Goal: Task Accomplishment & Management: Use online tool/utility

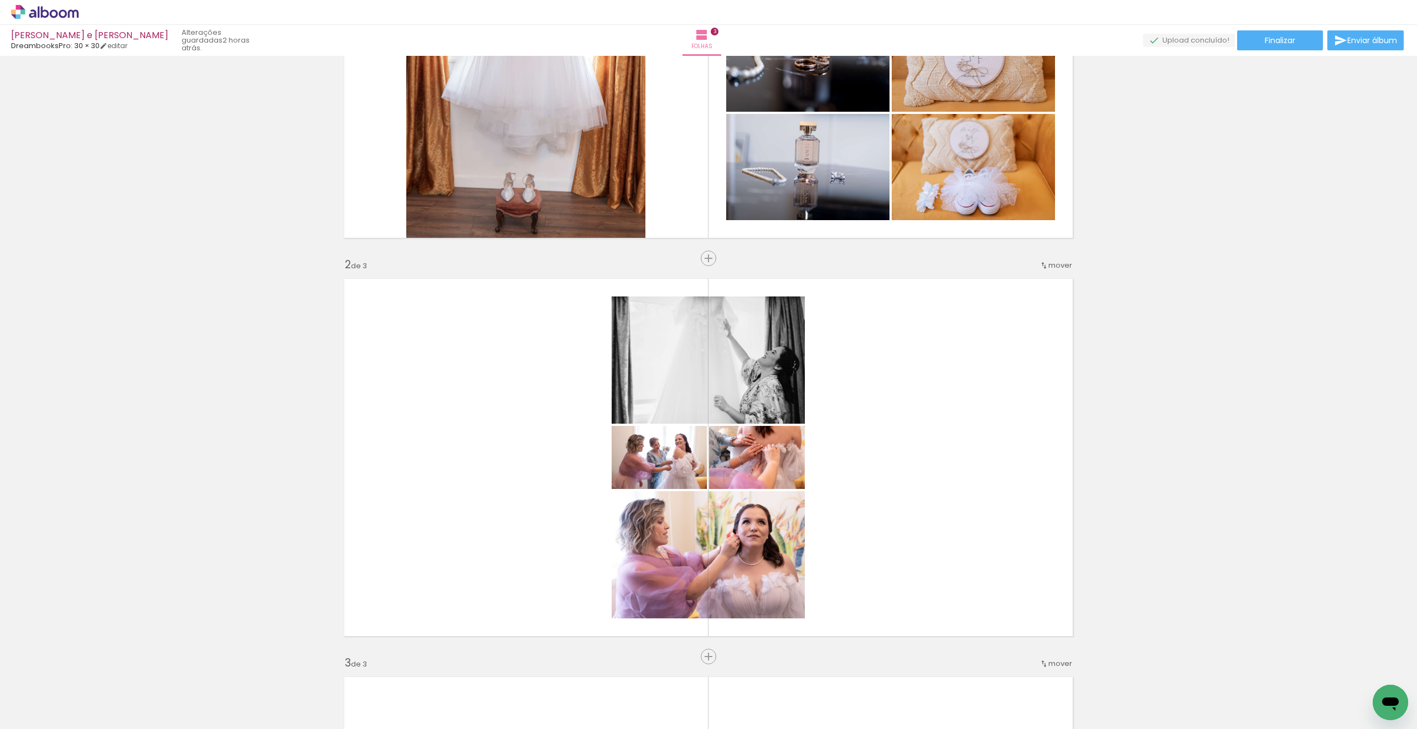
scroll to position [344, 0]
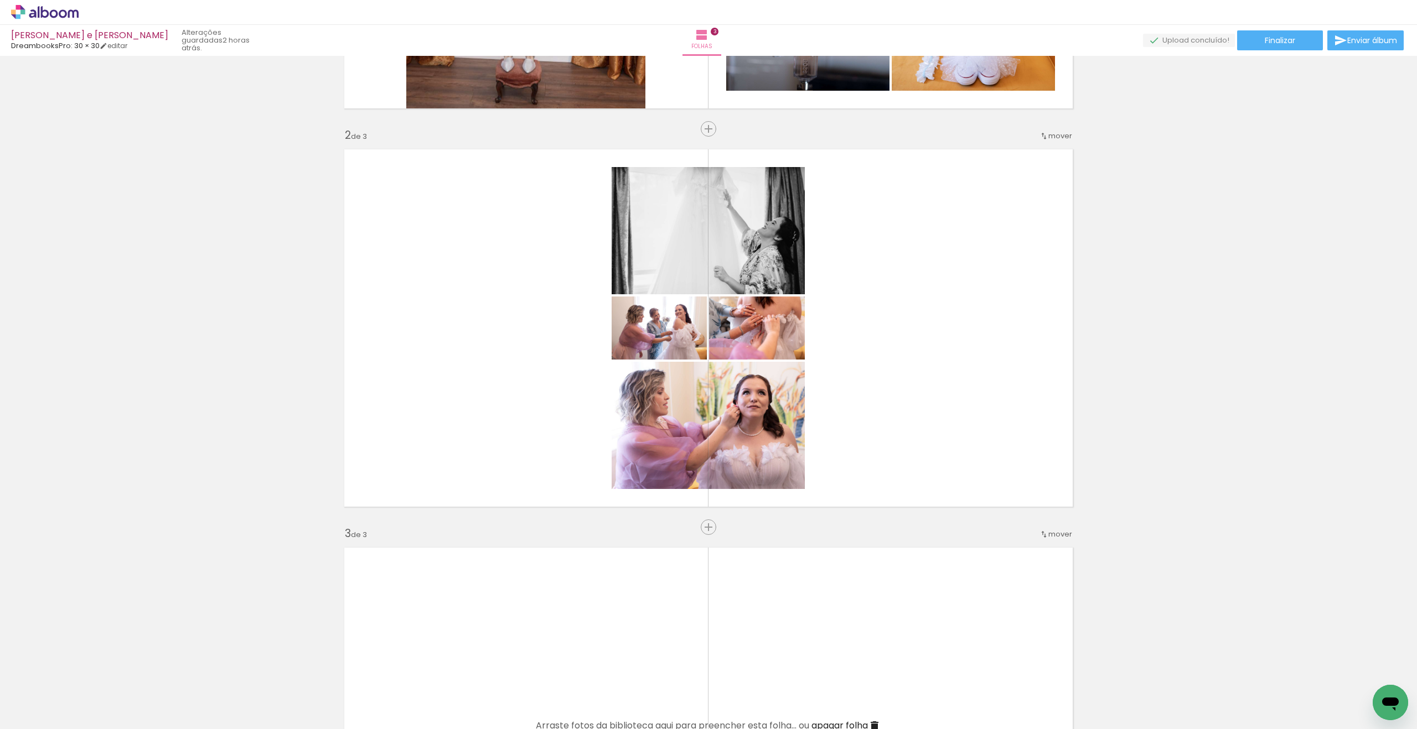
click at [1117, 699] on div at bounding box center [1102, 692] width 55 height 37
click at [1199, 700] on quentale-thumb at bounding box center [1226, 692] width 62 height 64
drag, startPoint x: 120, startPoint y: 728, endPoint x: 84, endPoint y: 729, distance: 36.0
click at [91, 729] on iron-horizontal-list at bounding box center [80, 694] width 22 height 69
drag, startPoint x: 80, startPoint y: 722, endPoint x: 97, endPoint y: 726, distance: 18.1
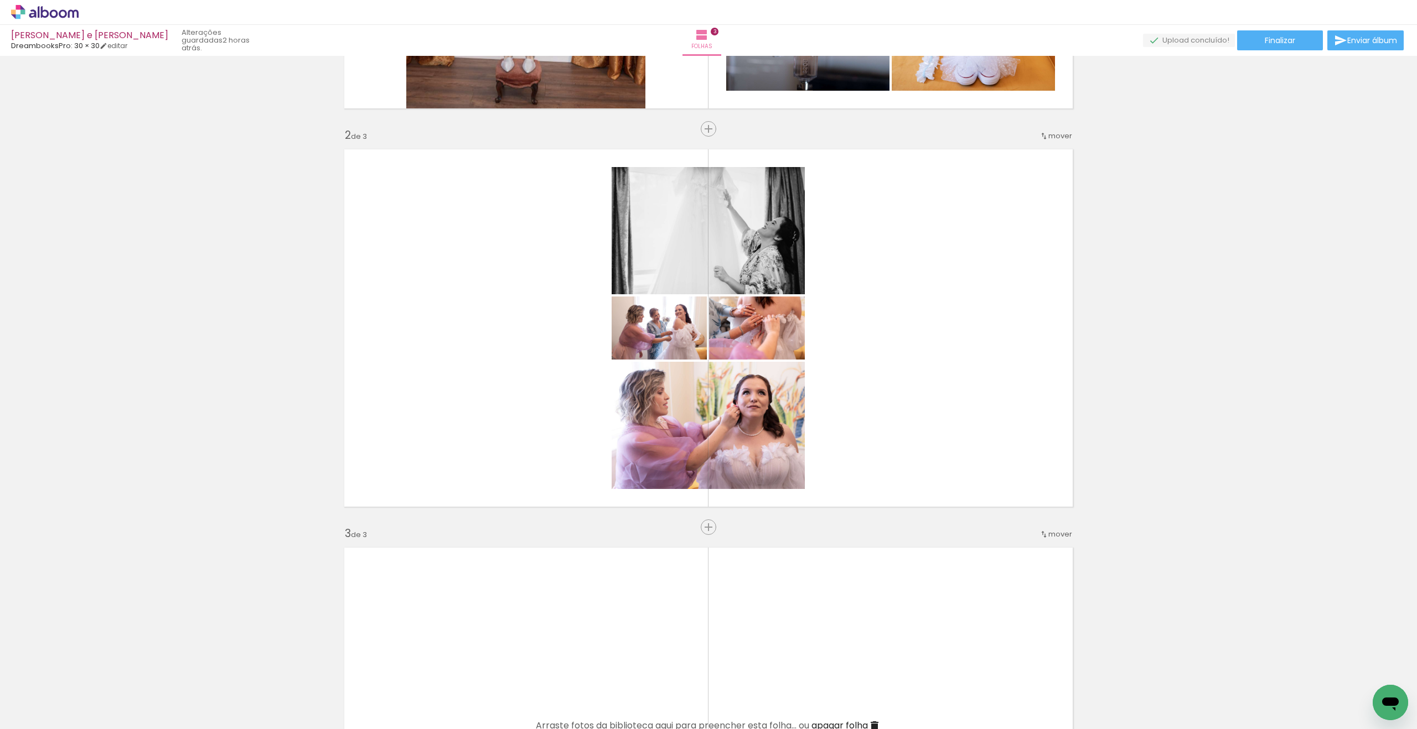
click at [91, 726] on iron-horizontal-list at bounding box center [80, 694] width 22 height 69
click at [86, 727] on iron-horizontal-list at bounding box center [80, 694] width 22 height 69
click at [84, 722] on quentale-thumb at bounding box center [111, 692] width 62 height 64
click at [85, 722] on quentale-thumb at bounding box center [111, 692] width 62 height 64
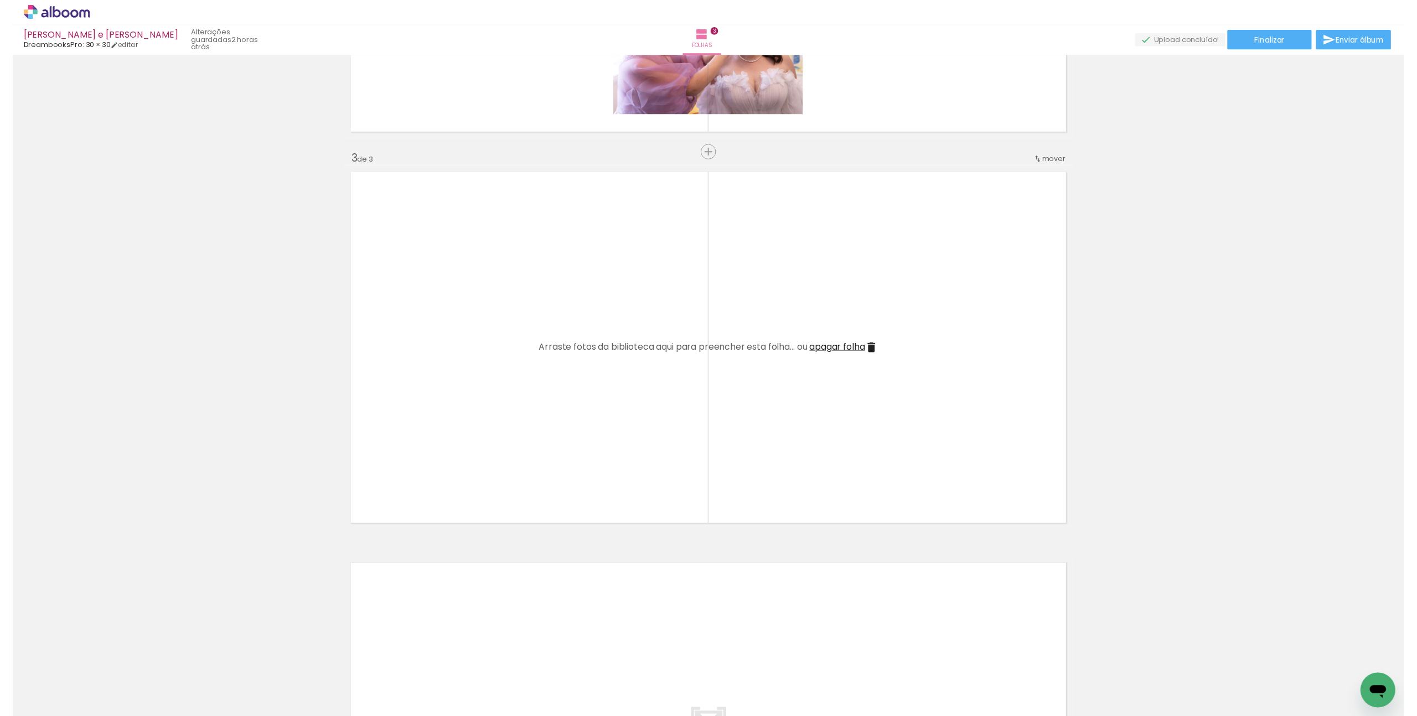
scroll to position [719, 0]
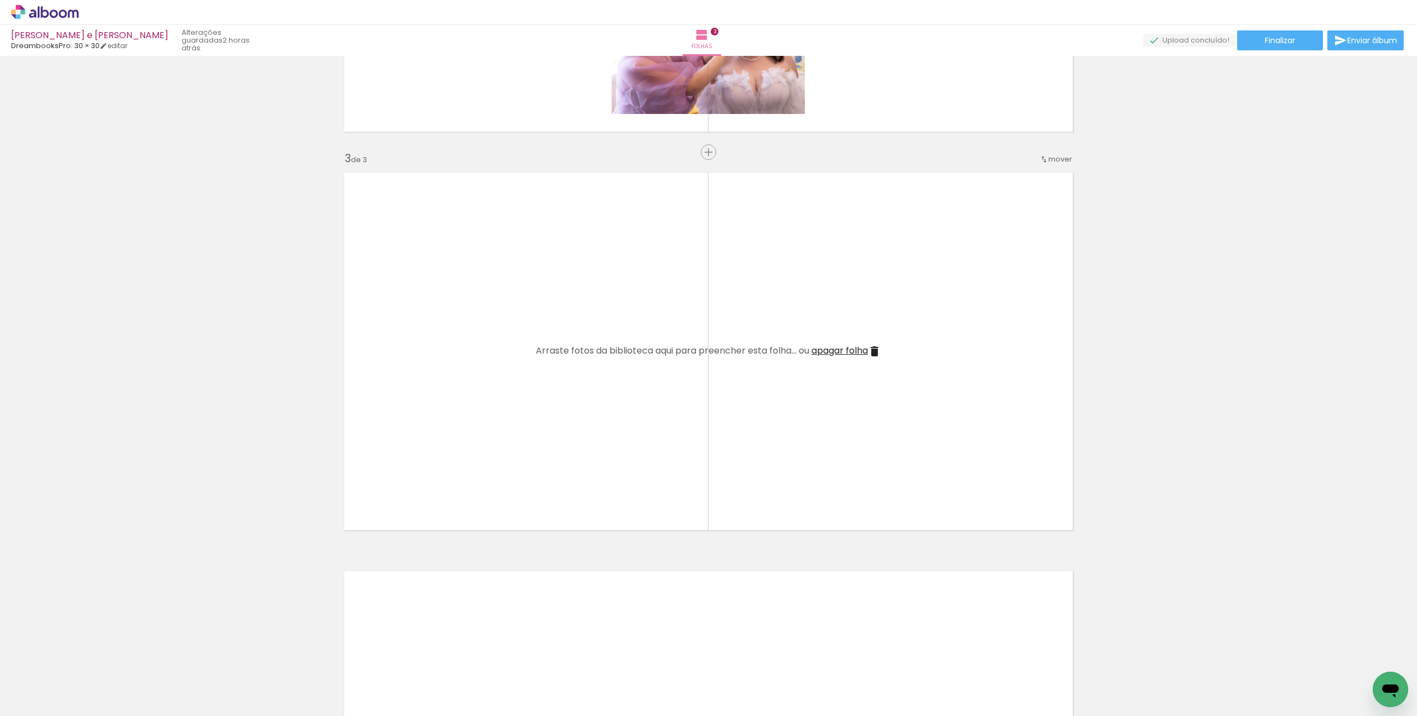
click at [91, 712] on iron-horizontal-list at bounding box center [80, 681] width 22 height 69
click at [91, 713] on iron-horizontal-list at bounding box center [80, 681] width 22 height 69
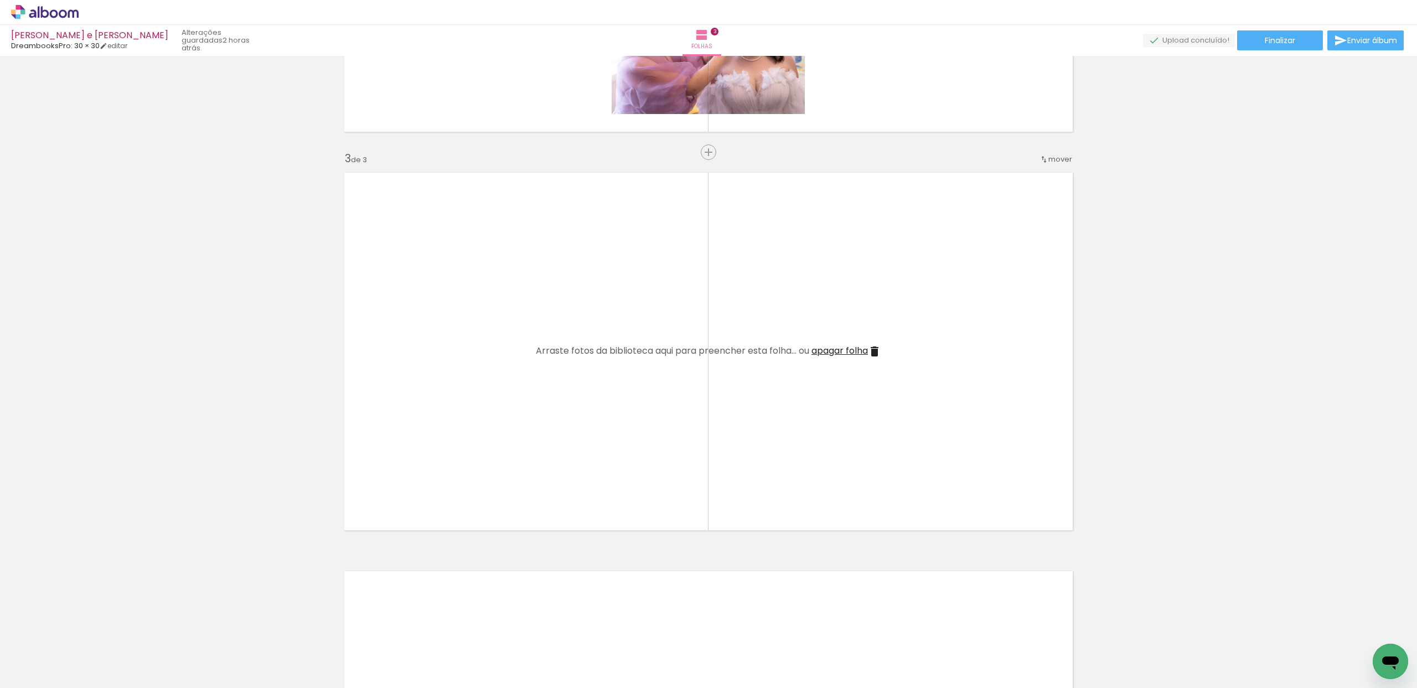
click at [145, 681] on quentale-thumb at bounding box center [173, 651] width 62 height 64
click at [84, 679] on quentale-thumb at bounding box center [111, 651] width 62 height 64
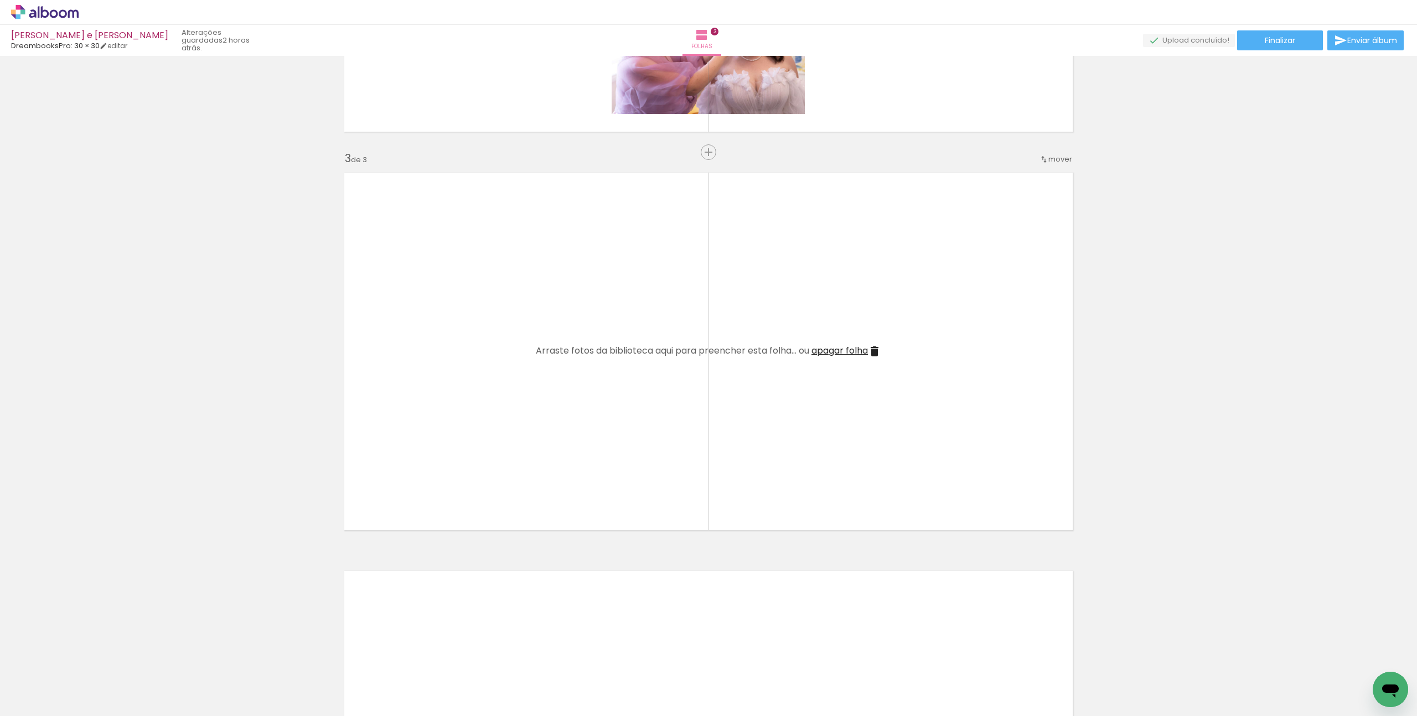
click at [135, 705] on quentale-thumb at bounding box center [111, 679] width 62 height 64
click at [142, 702] on quentale-thumb at bounding box center [111, 679] width 62 height 64
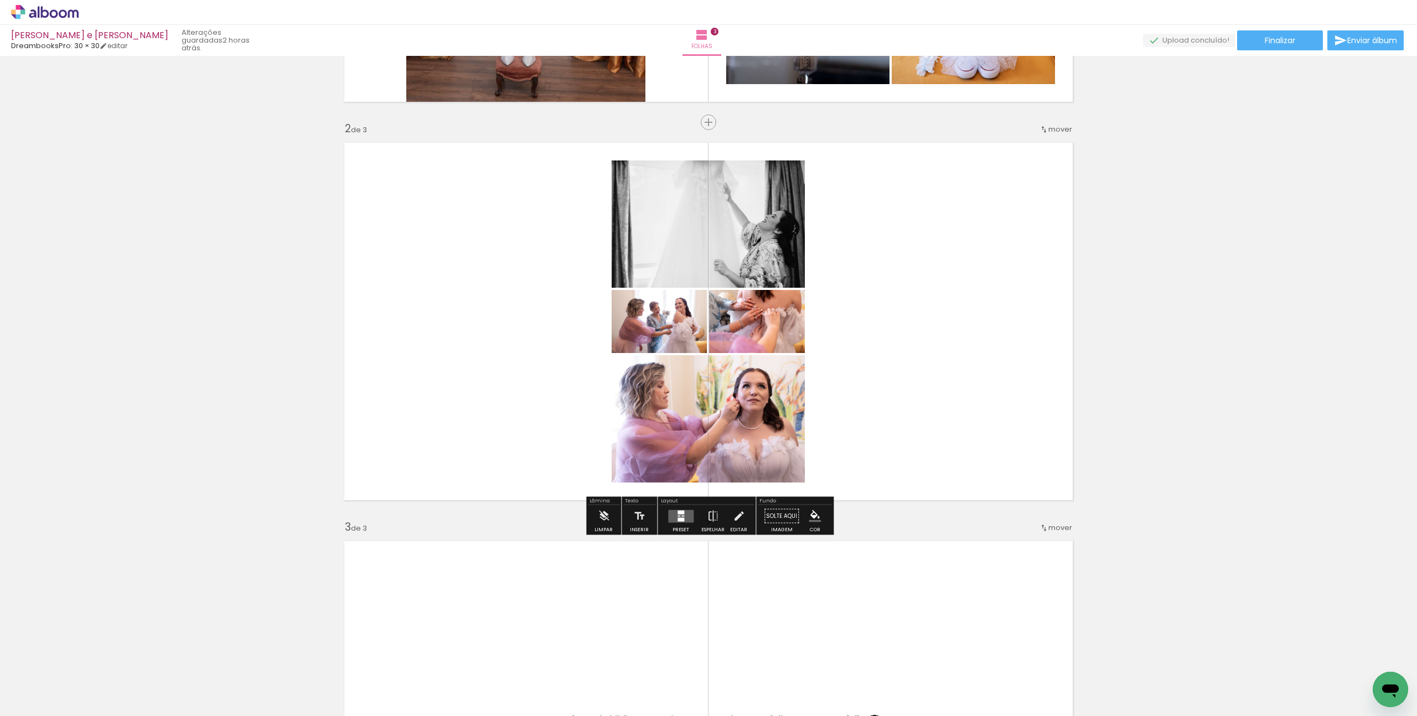
scroll to position [338, 0]
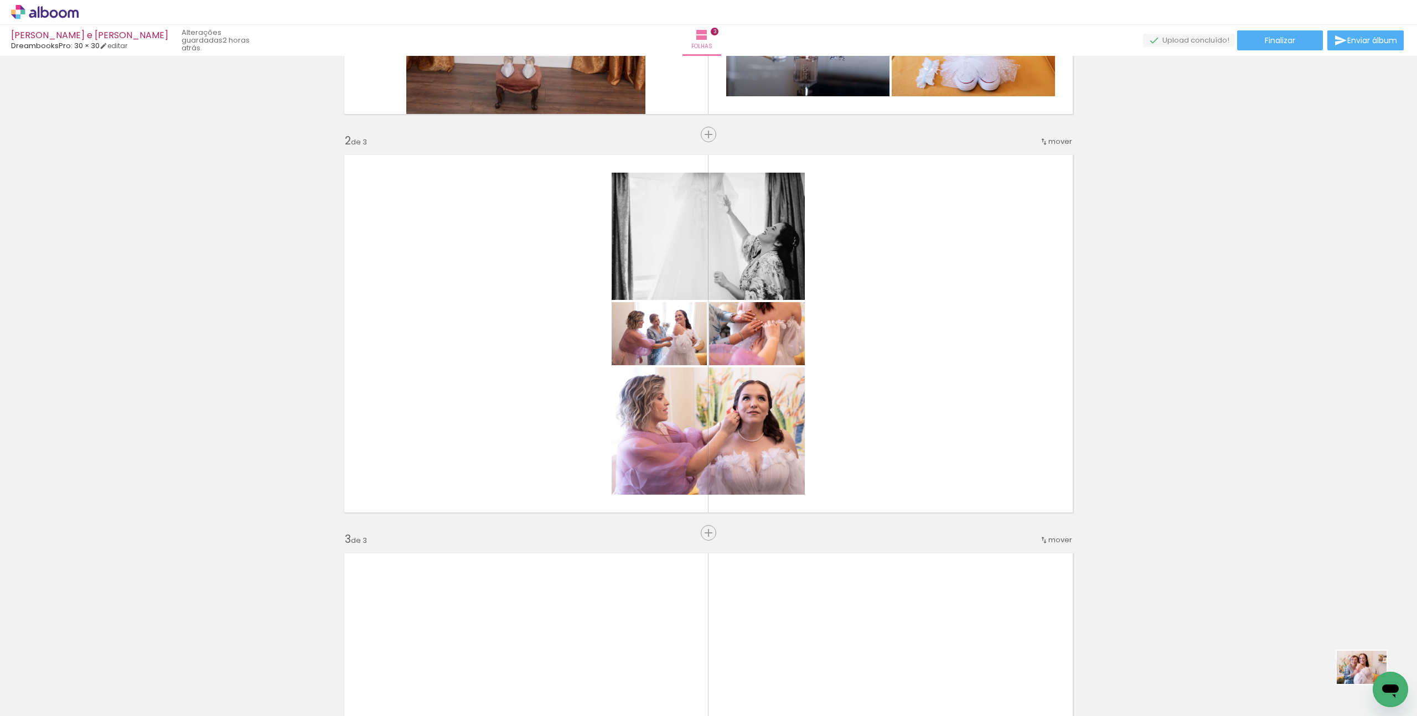
drag, startPoint x: 1364, startPoint y: 680, endPoint x: 1370, endPoint y: 684, distance: 7.5
click at [1370, 684] on div at bounding box center [1350, 679] width 55 height 37
drag, startPoint x: 1349, startPoint y: 703, endPoint x: 1350, endPoint y: 686, distance: 16.6
click at [1350, 686] on quentale-thumb at bounding box center [1350, 679] width 62 height 64
click at [1177, 592] on div "Inserir folha 1 de 3 Inserir folha 2 de 3 Inserir folha 3 de 3" at bounding box center [708, 519] width 1417 height 1594
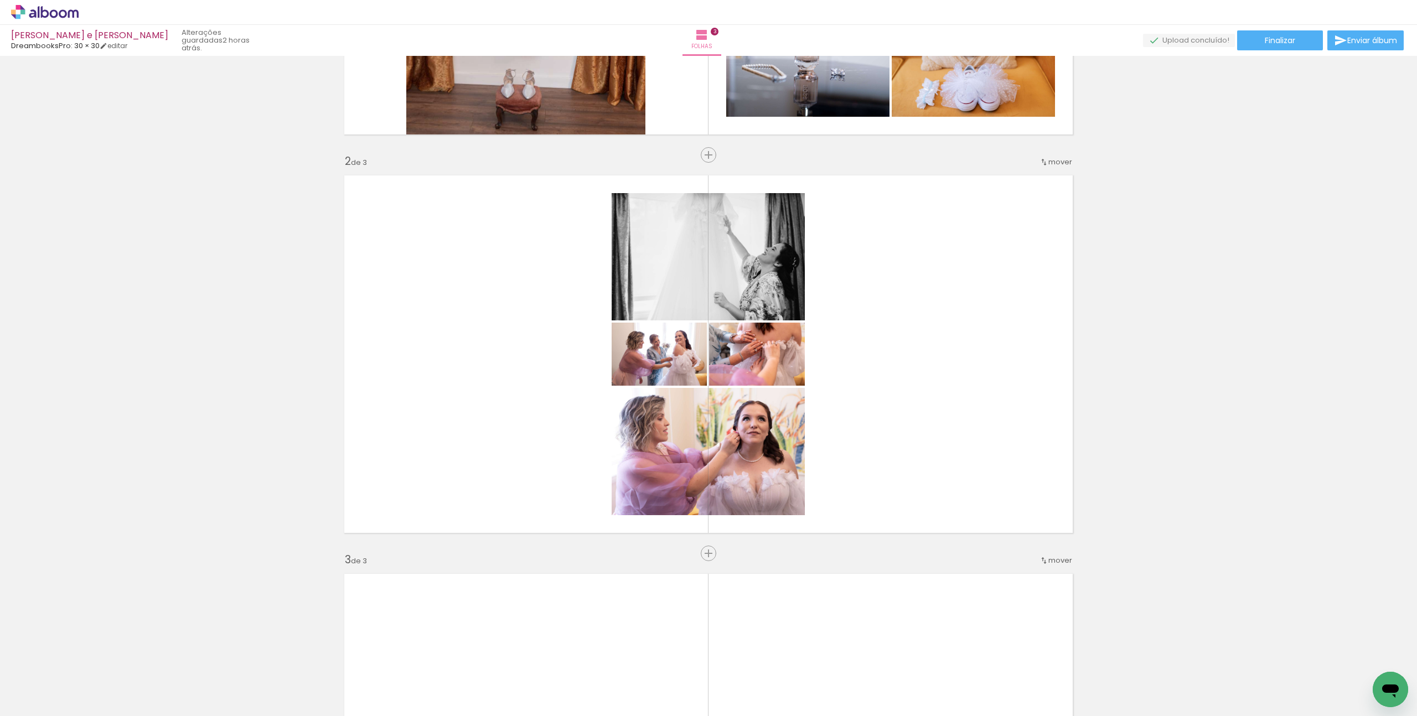
scroll to position [307, 0]
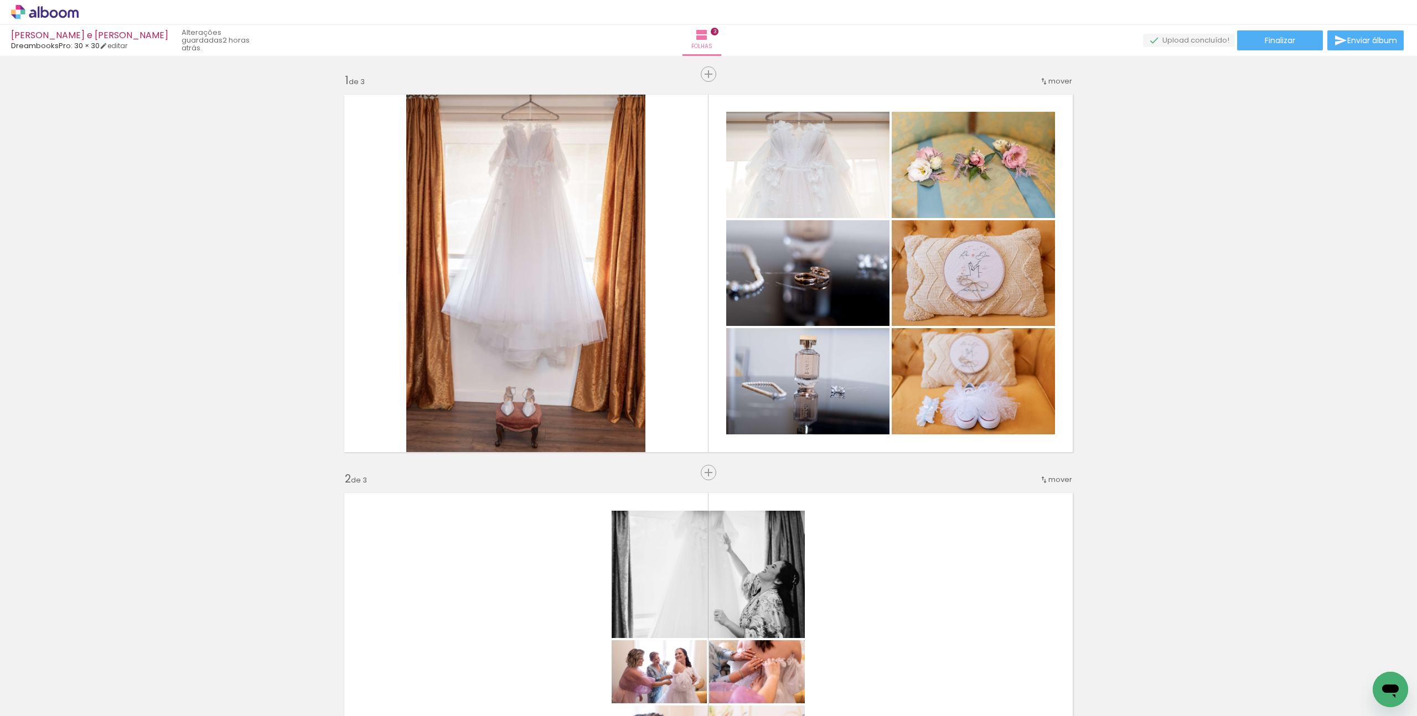
click at [506, 708] on quentale-thumb at bounding box center [483, 679] width 62 height 64
click at [85, 712] on iron-horizontal-list at bounding box center [80, 681] width 22 height 69
click at [91, 712] on iron-horizontal-list at bounding box center [80, 681] width 22 height 69
click at [85, 708] on quentale-thumb at bounding box center [111, 679] width 62 height 64
click at [83, 706] on quentale-thumb at bounding box center [111, 679] width 62 height 64
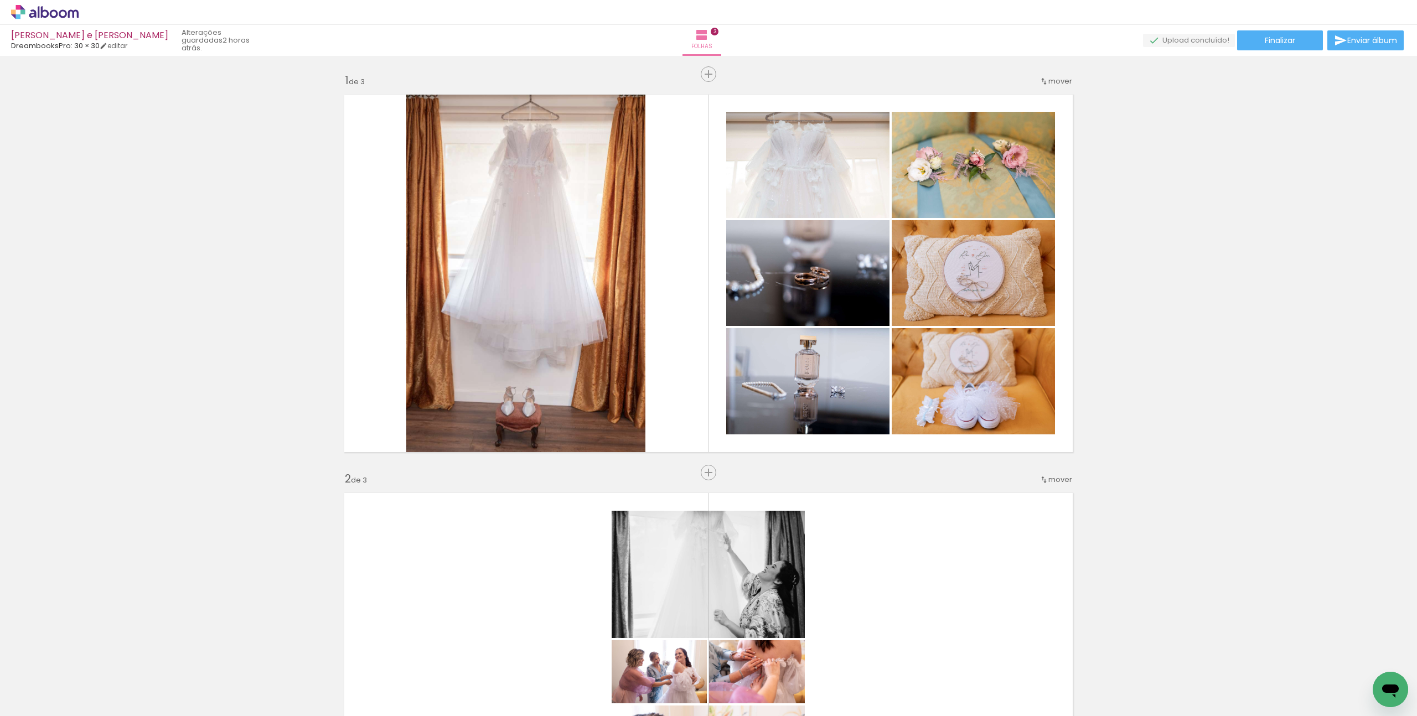
click at [83, 706] on quentale-thumb at bounding box center [111, 679] width 62 height 64
click at [91, 713] on iron-horizontal-list at bounding box center [80, 681] width 22 height 69
click at [1339, 682] on div at bounding box center [1350, 679] width 55 height 37
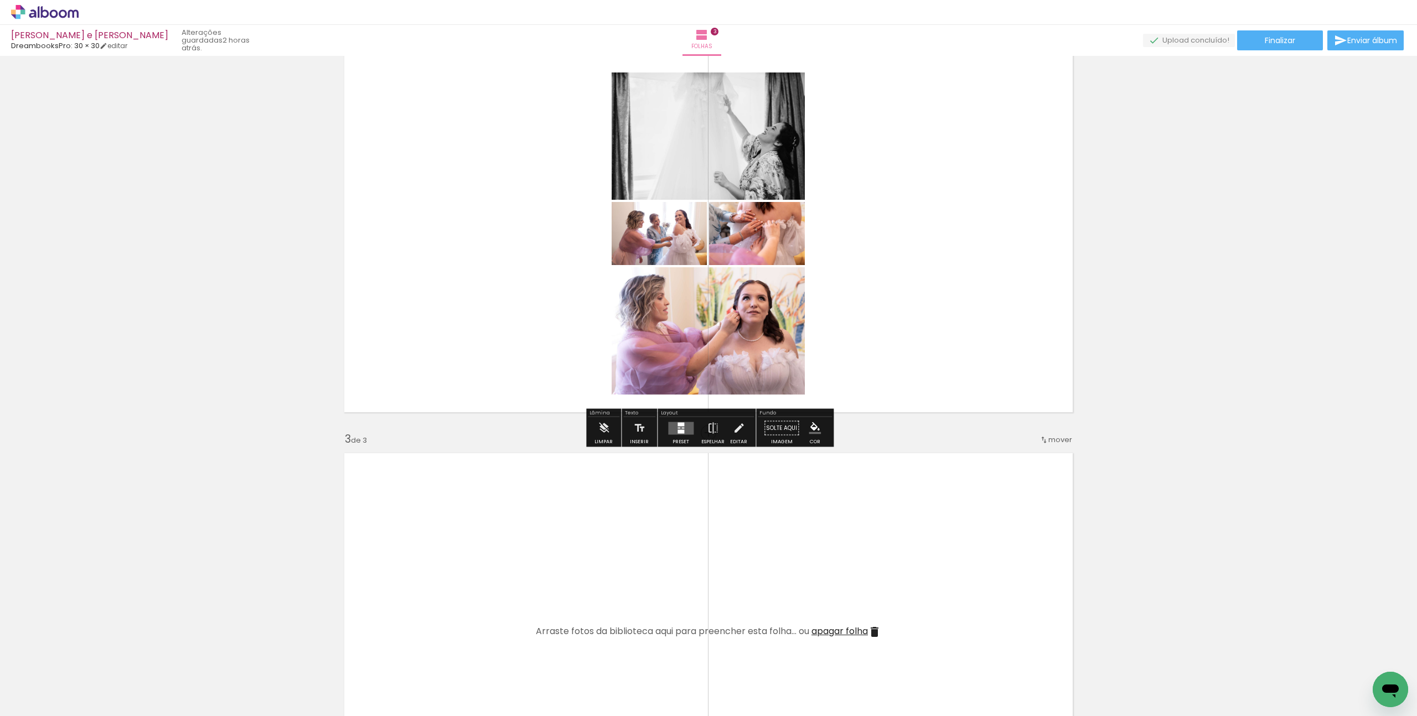
scroll to position [328, 0]
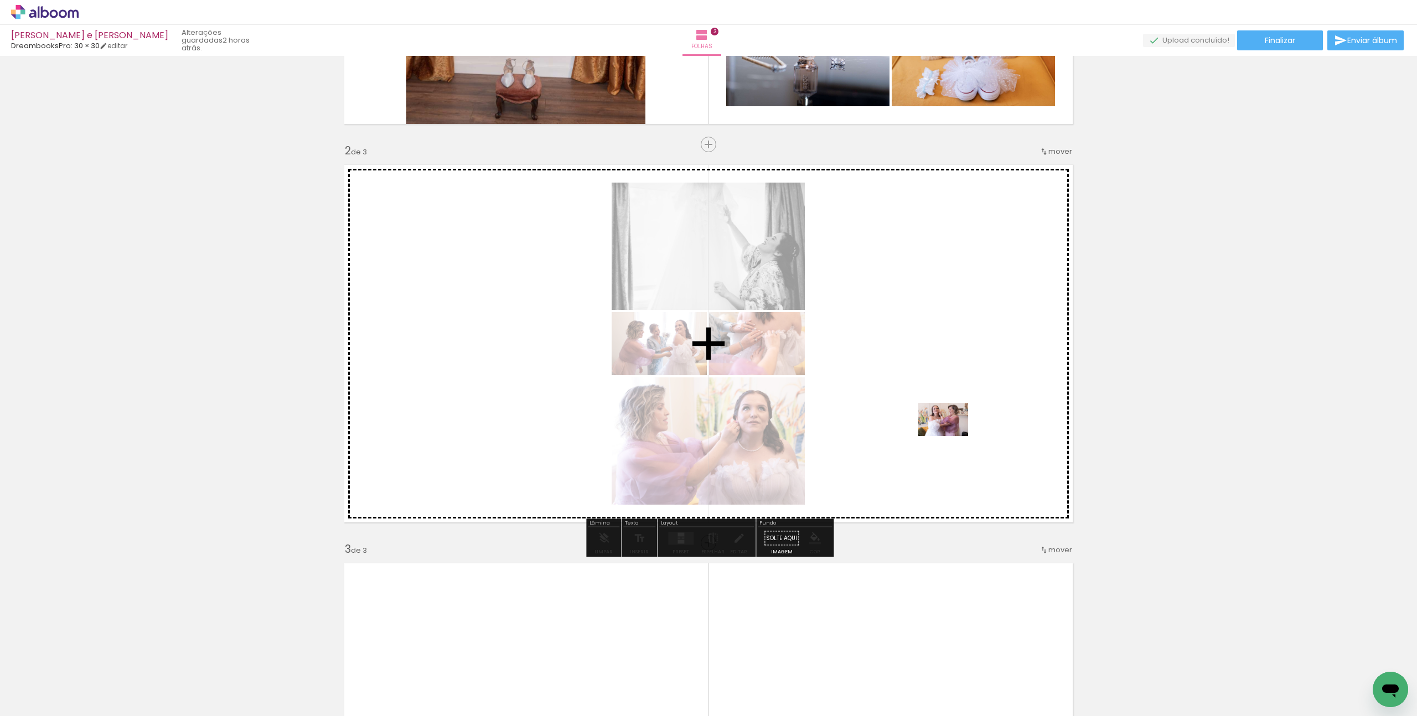
drag, startPoint x: 960, startPoint y: 686, endPoint x: 951, endPoint y: 436, distance: 249.7
click at [951, 436] on quentale-workspace at bounding box center [708, 358] width 1417 height 716
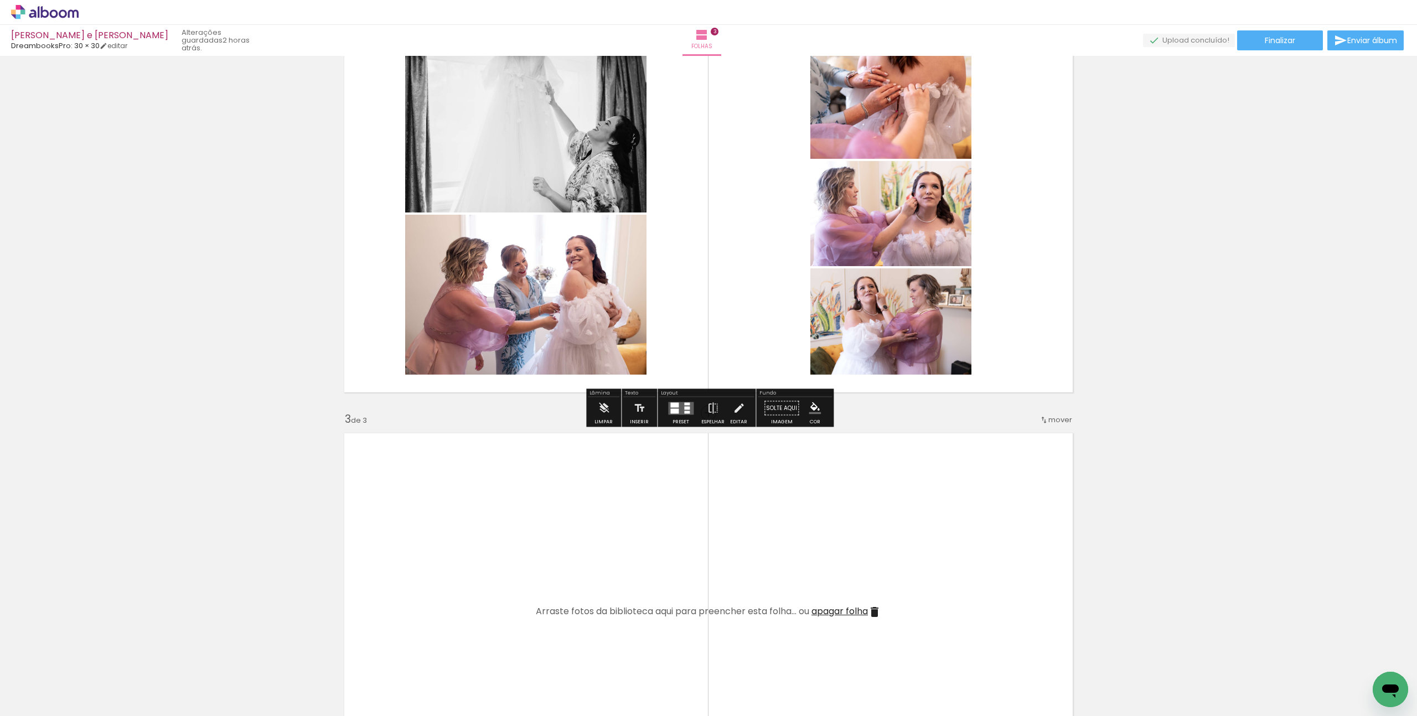
scroll to position [463, 0]
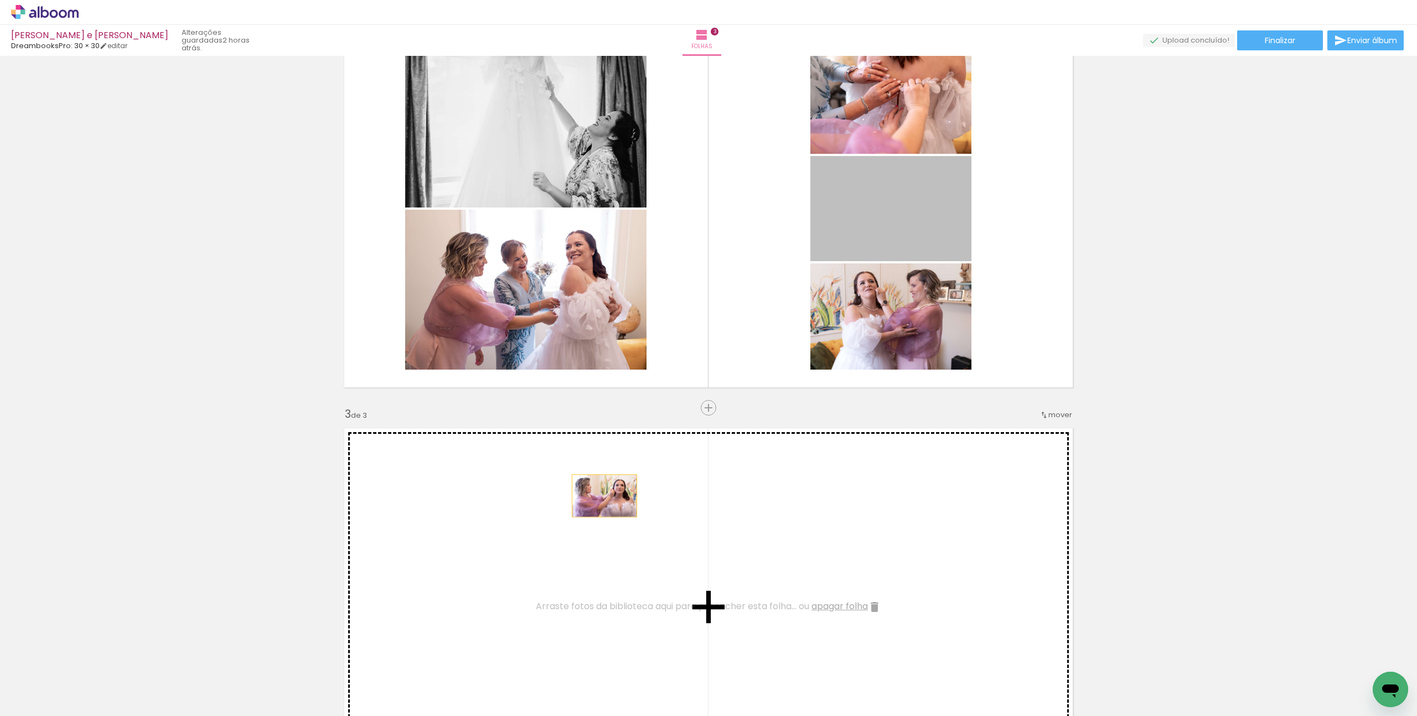
drag, startPoint x: 934, startPoint y: 234, endPoint x: 581, endPoint y: 501, distance: 442.4
click at [581, 501] on div "Inserir folha 1 de 3 Inserir folha 2 de 3 Inserir folha 3 de 3" at bounding box center [708, 394] width 1417 height 1594
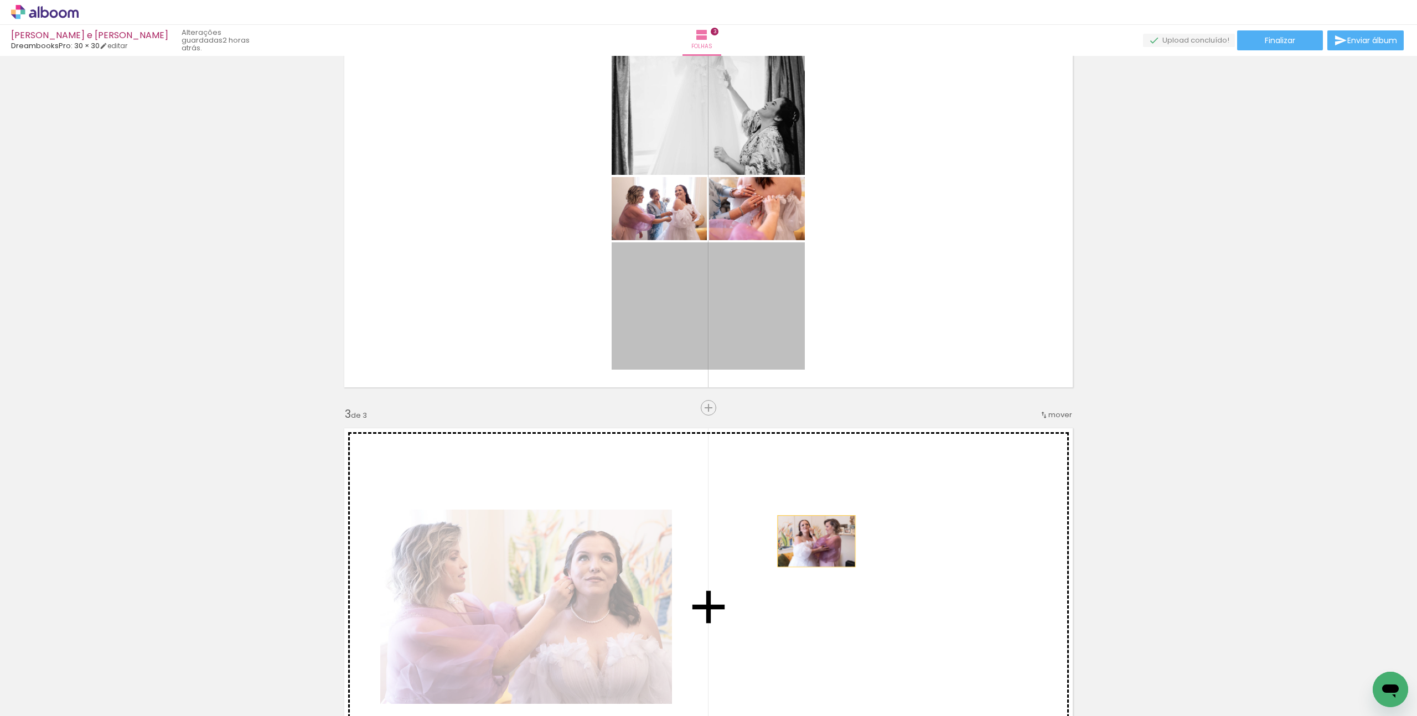
drag, startPoint x: 727, startPoint y: 304, endPoint x: 824, endPoint y: 557, distance: 270.8
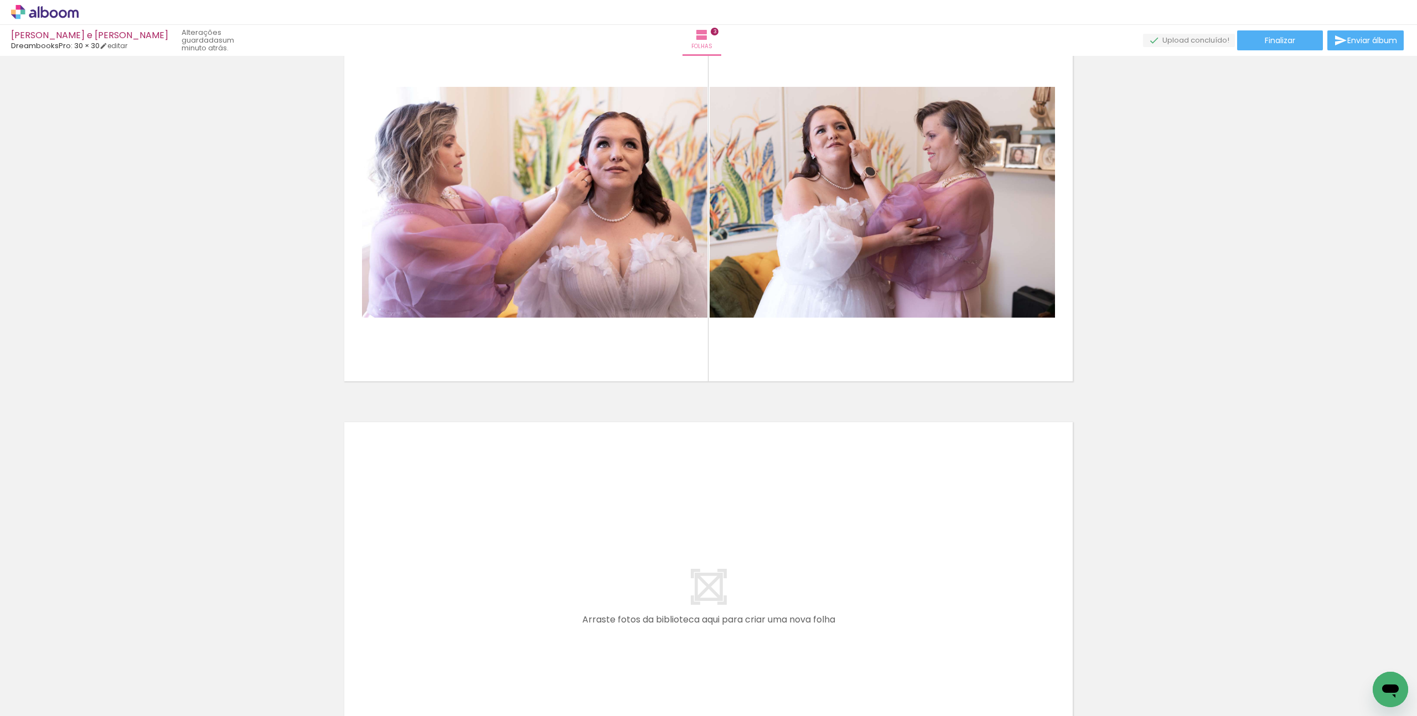
scroll to position [885, 0]
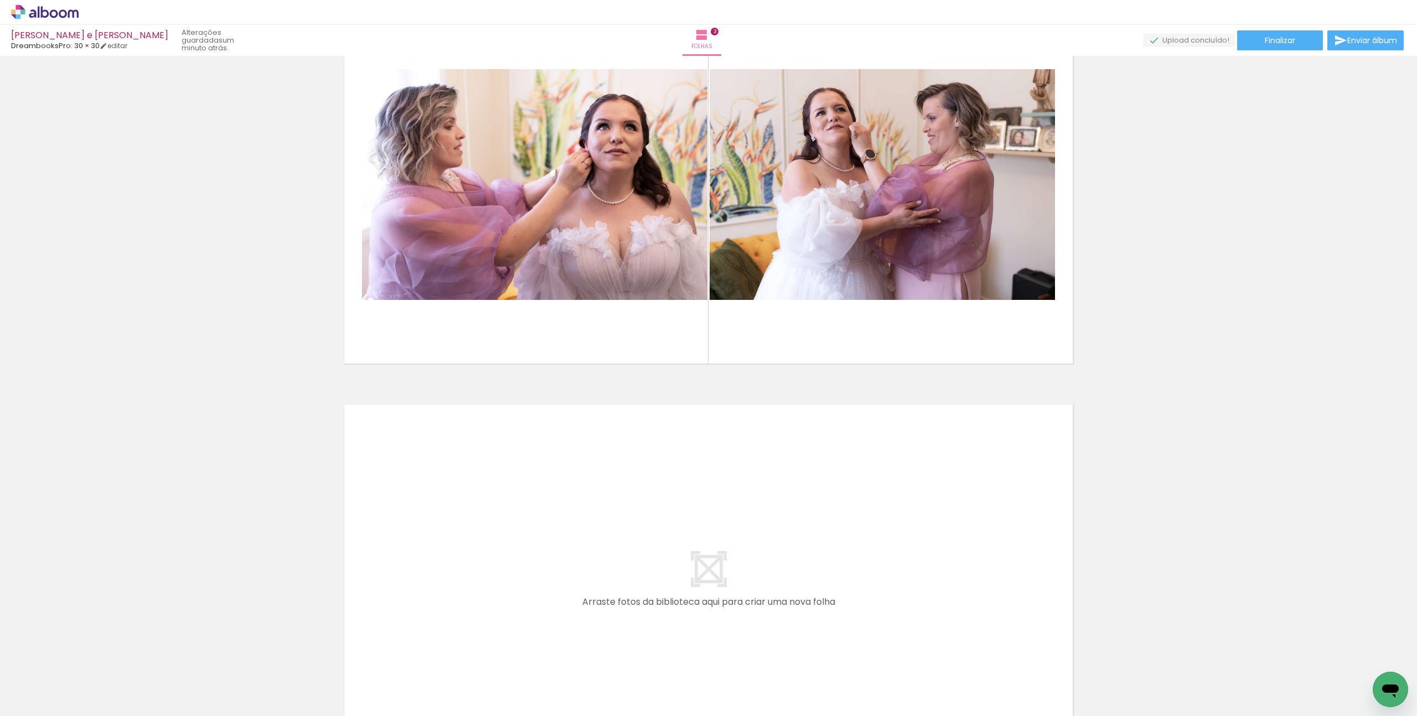
click at [1181, 686] on quentale-thumb at bounding box center [1209, 679] width 62 height 64
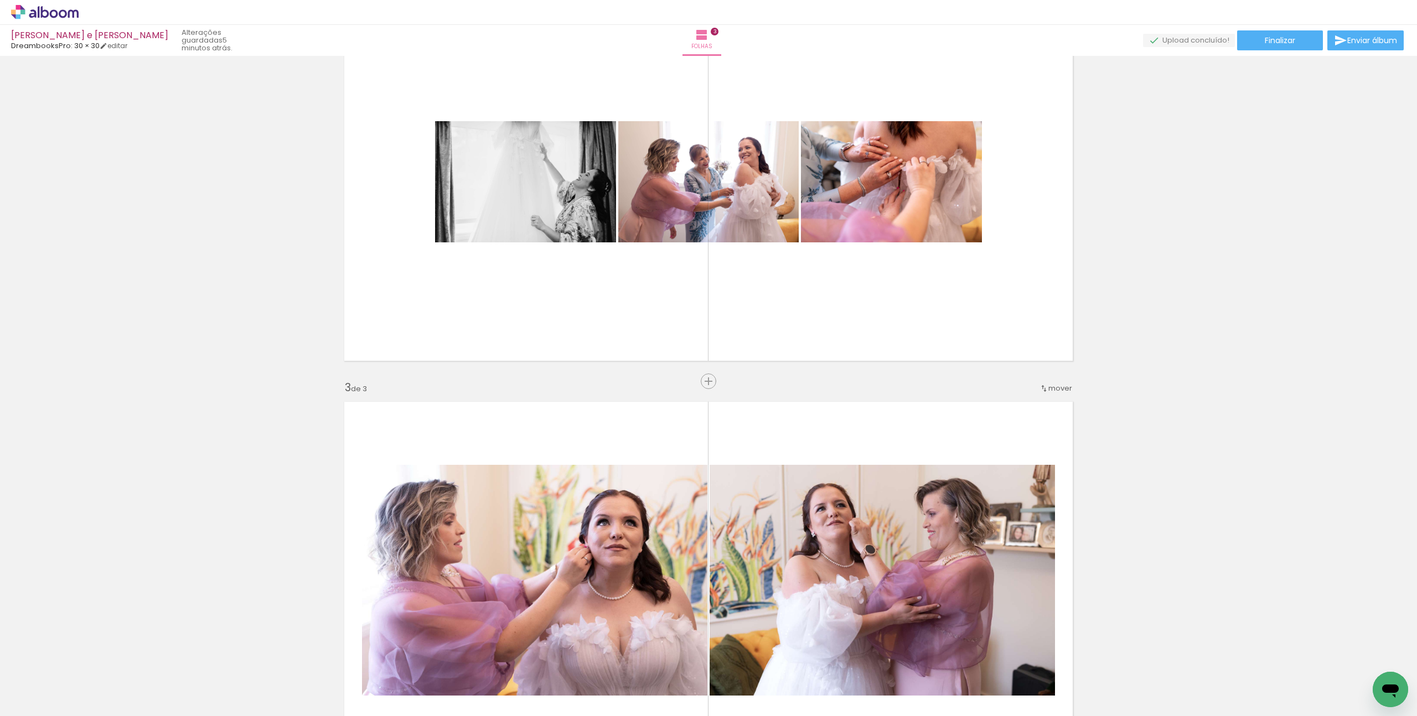
scroll to position [722, 0]
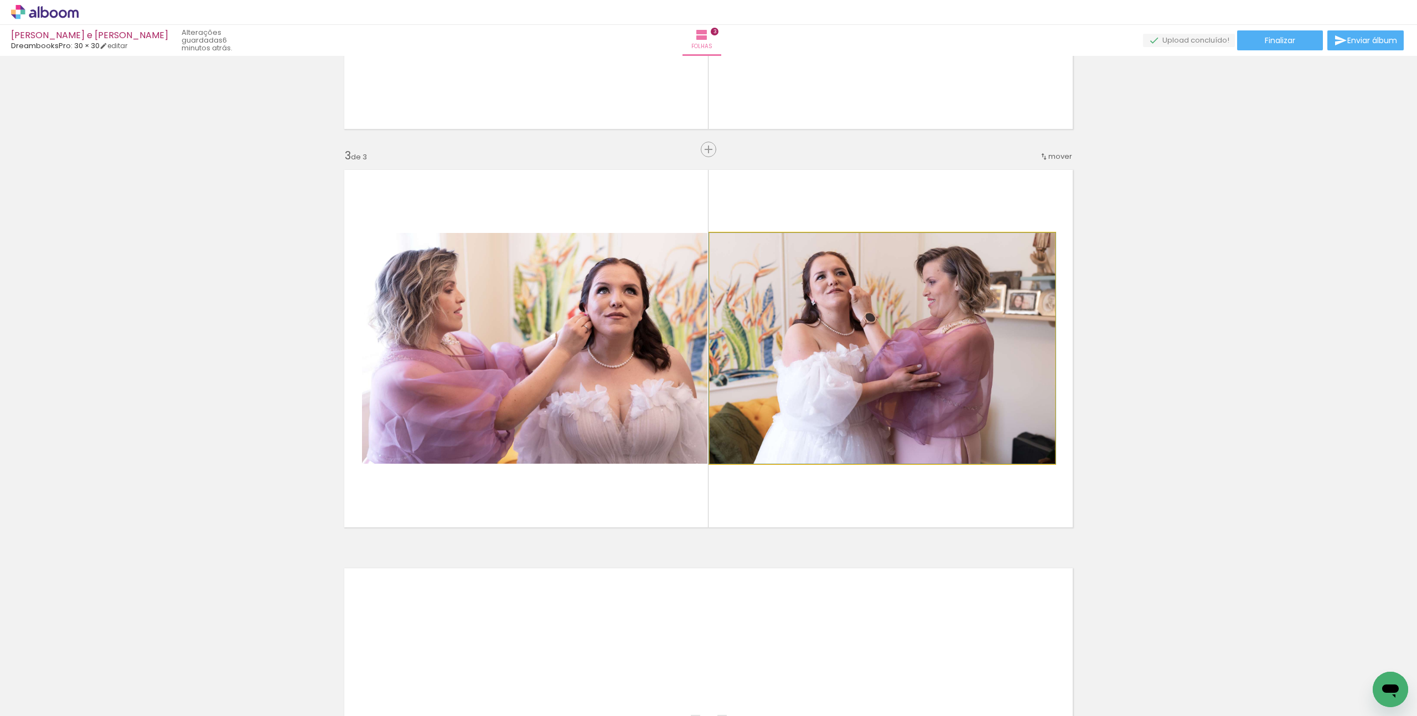
click at [799, 367] on quentale-photo at bounding box center [881, 348] width 345 height 231
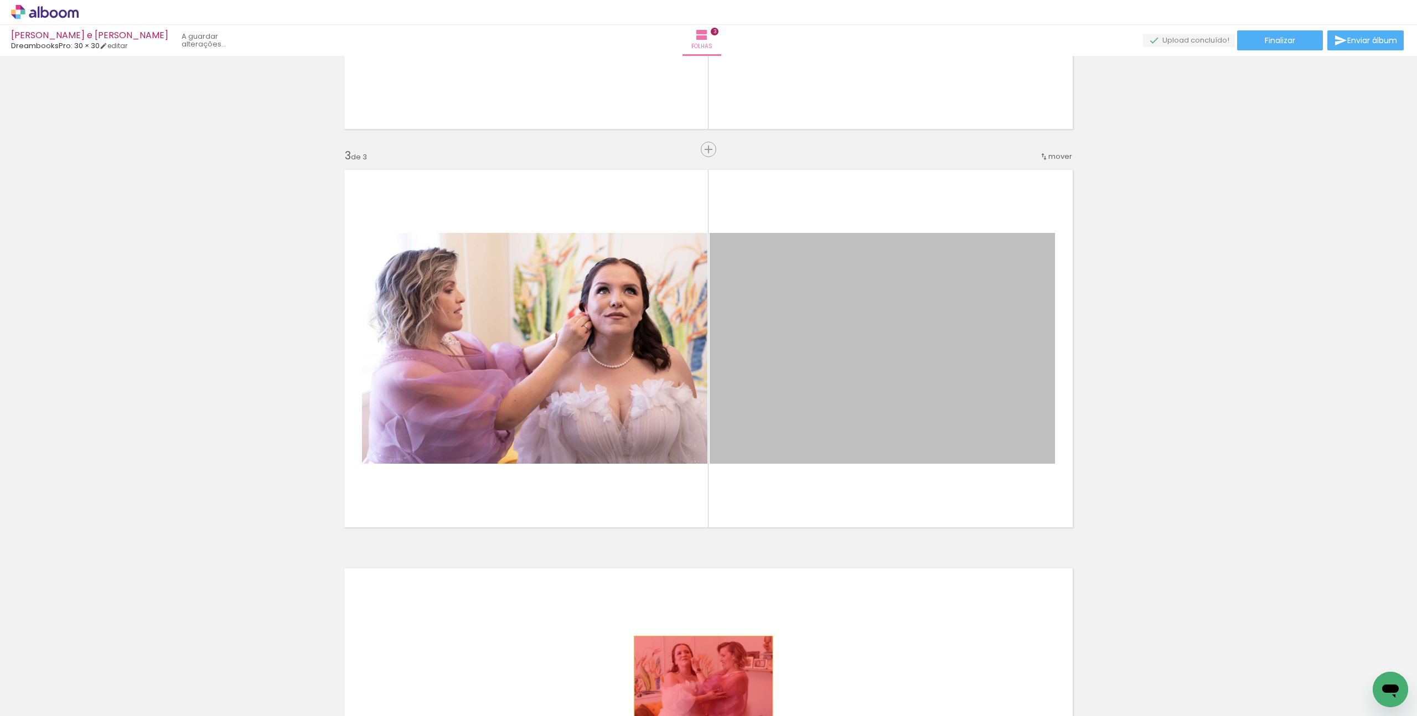
drag, startPoint x: 791, startPoint y: 297, endPoint x: 703, endPoint y: 682, distance: 395.6
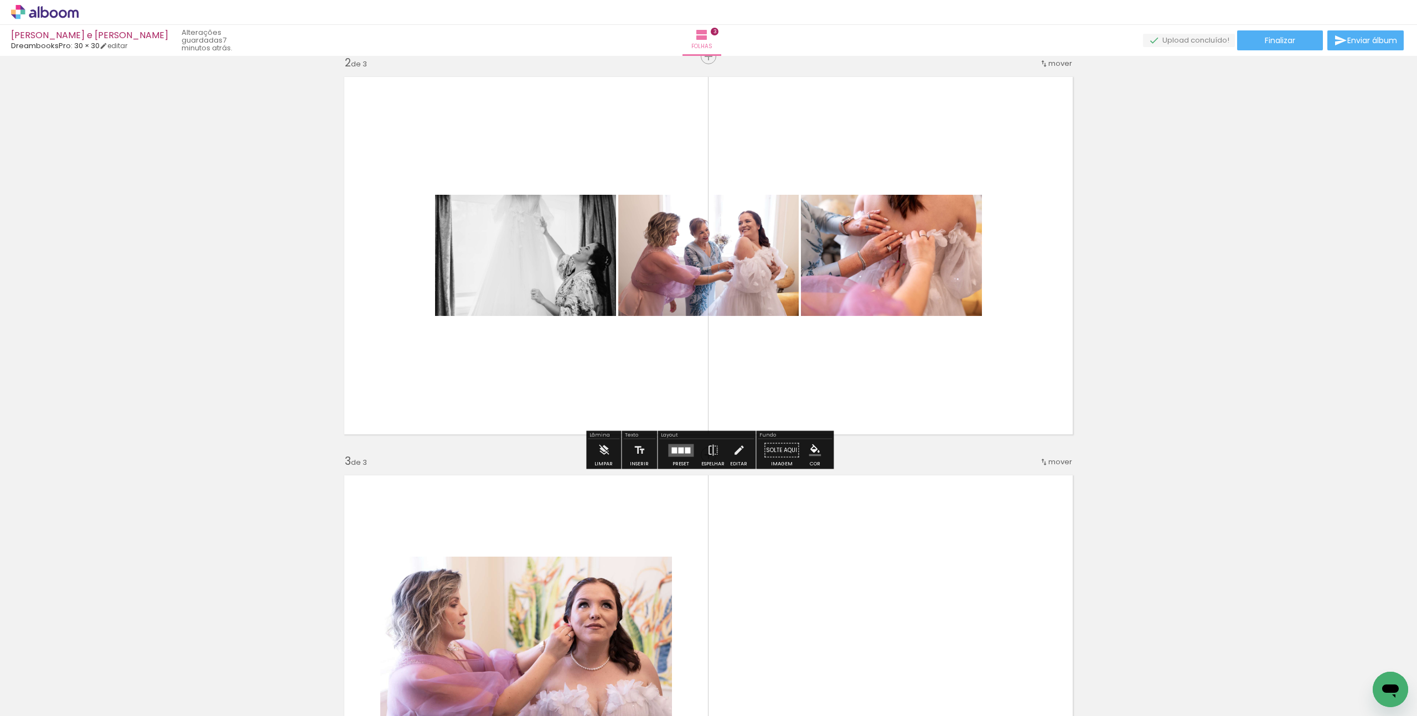
scroll to position [429, 0]
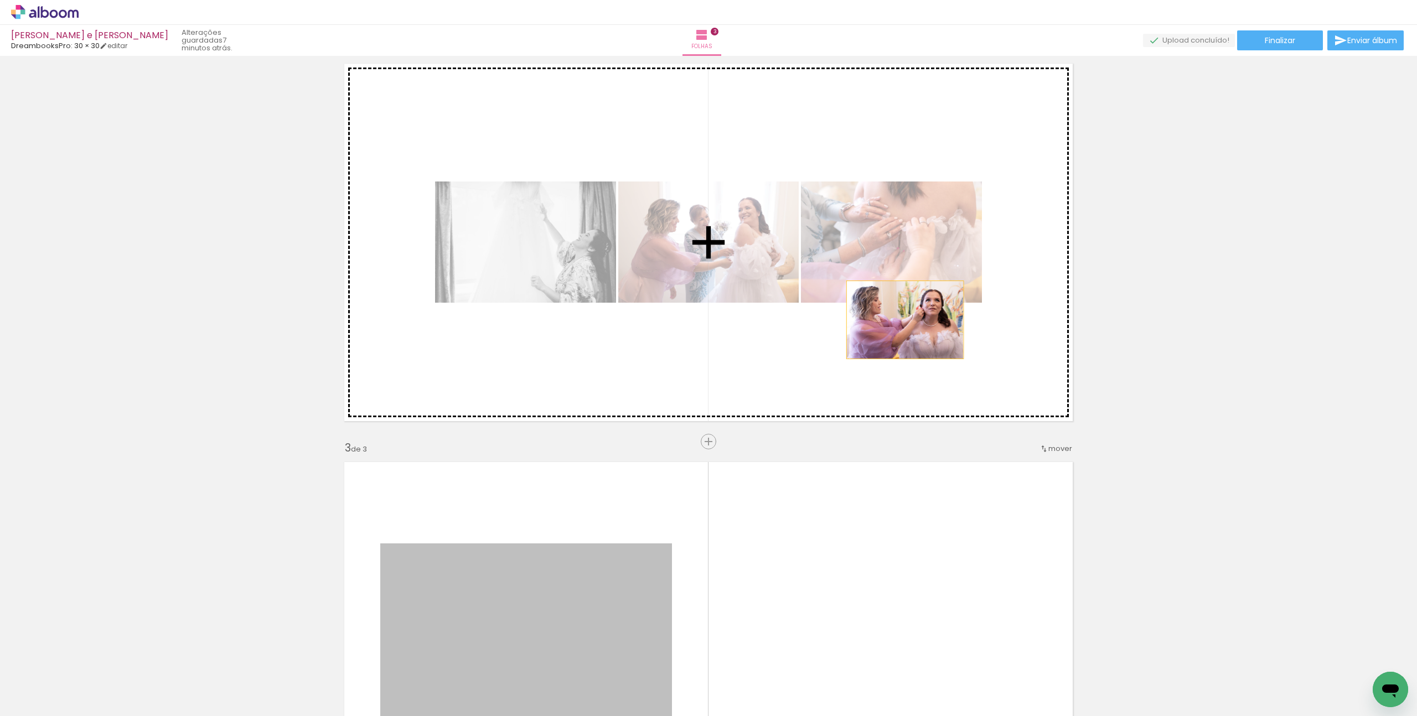
drag, startPoint x: 589, startPoint y: 618, endPoint x: 904, endPoint y: 323, distance: 431.4
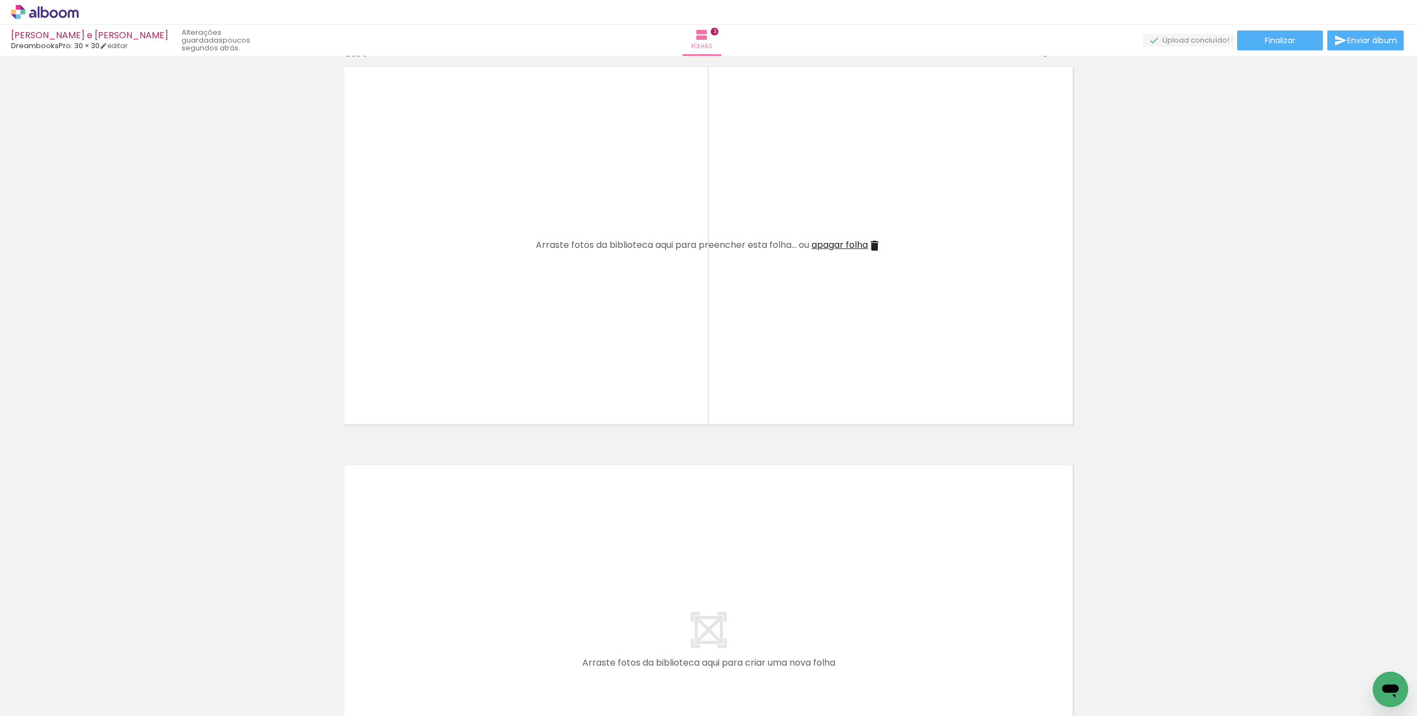
scroll to position [808, 0]
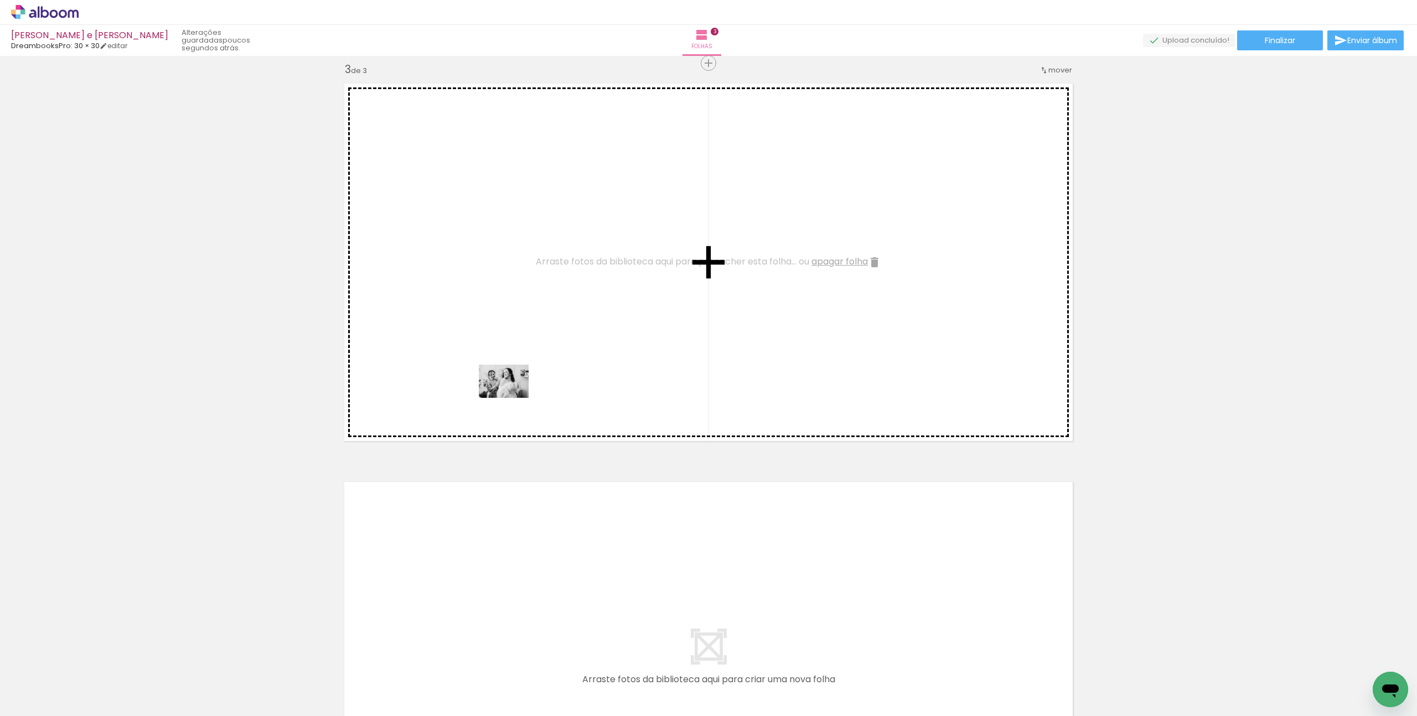
drag, startPoint x: 509, startPoint y: 689, endPoint x: 512, endPoint y: 398, distance: 291.1
click at [512, 398] on quentale-workspace at bounding box center [708, 358] width 1417 height 716
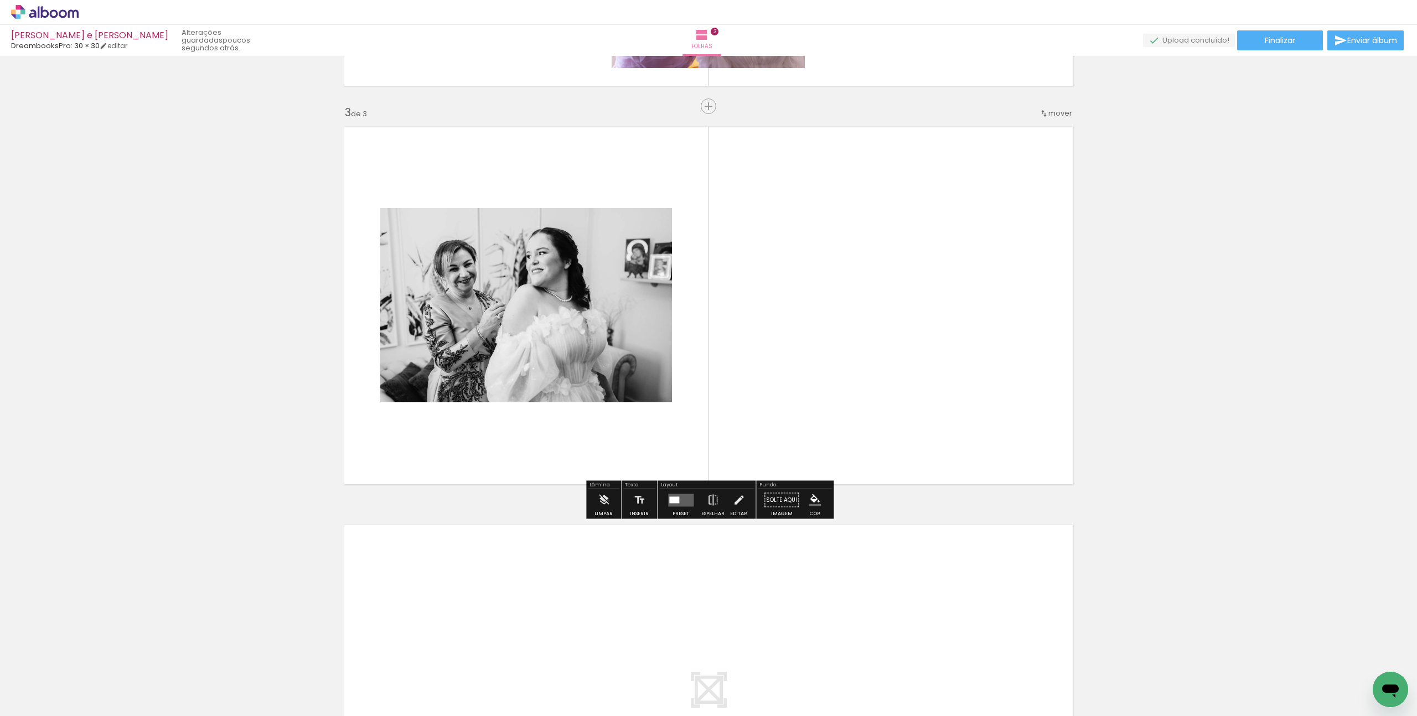
scroll to position [749, 0]
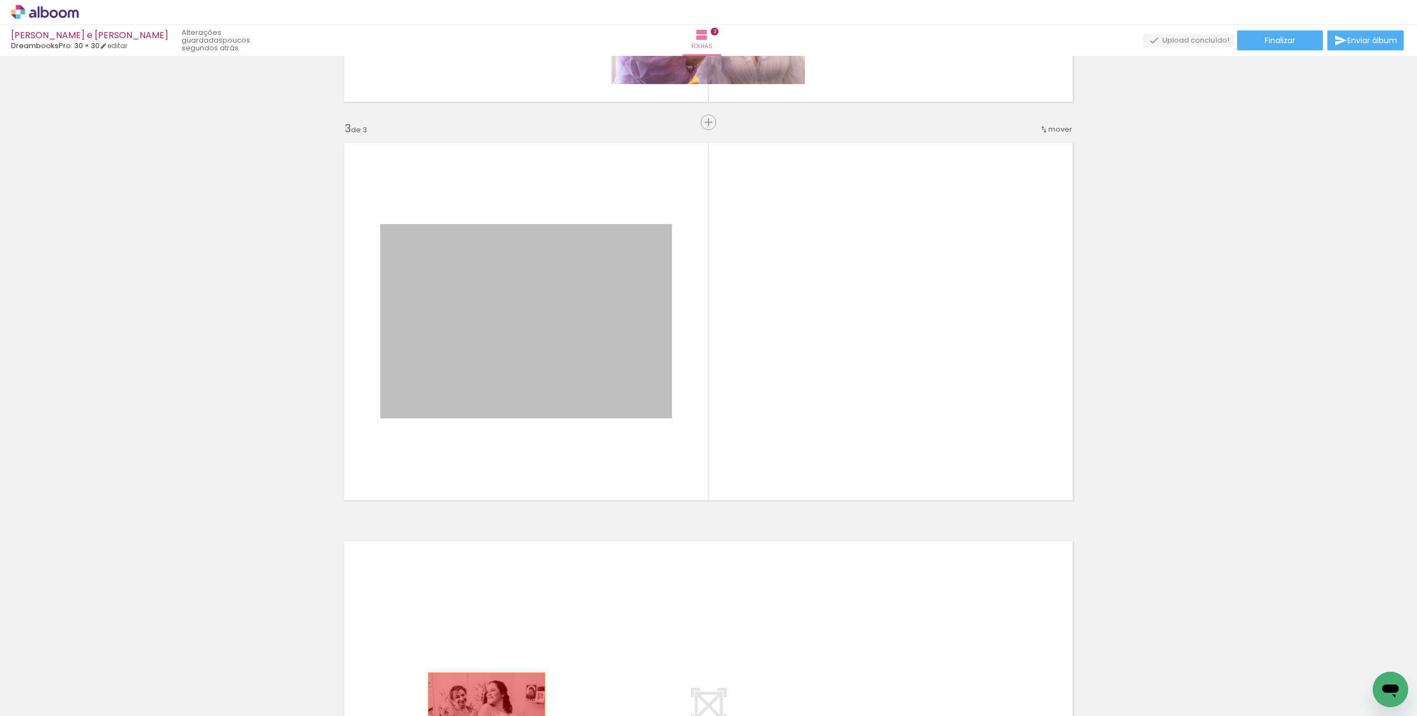
drag, startPoint x: 558, startPoint y: 330, endPoint x: 486, endPoint y: 712, distance: 388.6
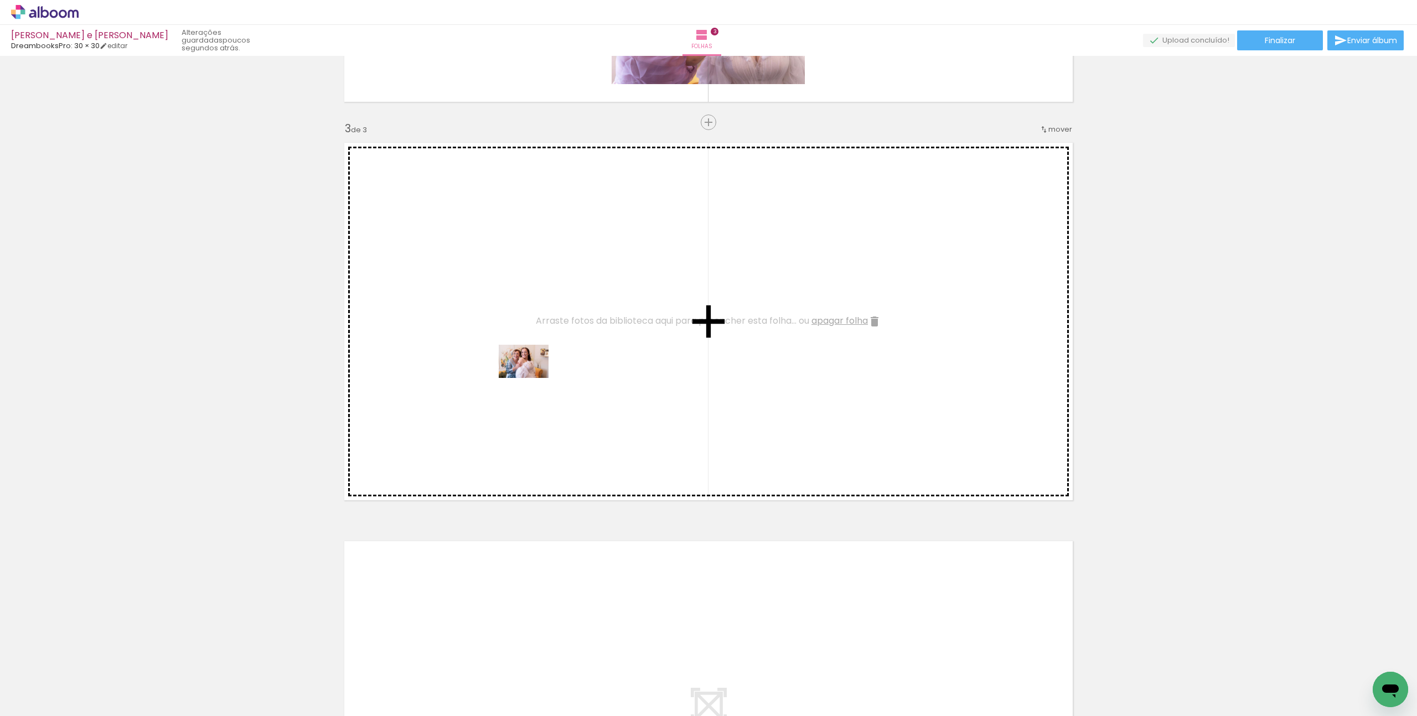
drag, startPoint x: 571, startPoint y: 690, endPoint x: 532, endPoint y: 376, distance: 316.2
click at [532, 376] on quentale-workspace at bounding box center [708, 358] width 1417 height 716
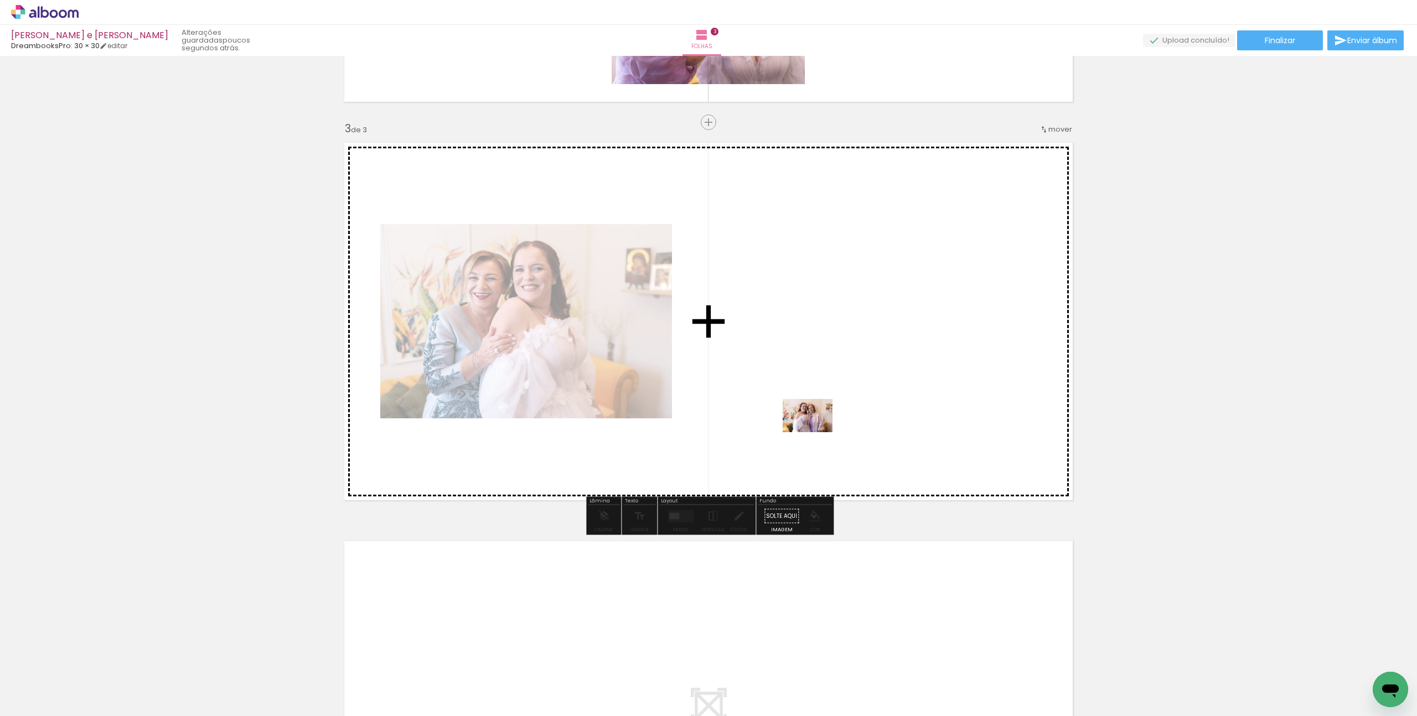
drag, startPoint x: 826, startPoint y: 686, endPoint x: 815, endPoint y: 429, distance: 257.0
click at [815, 429] on quentale-workspace at bounding box center [708, 358] width 1417 height 716
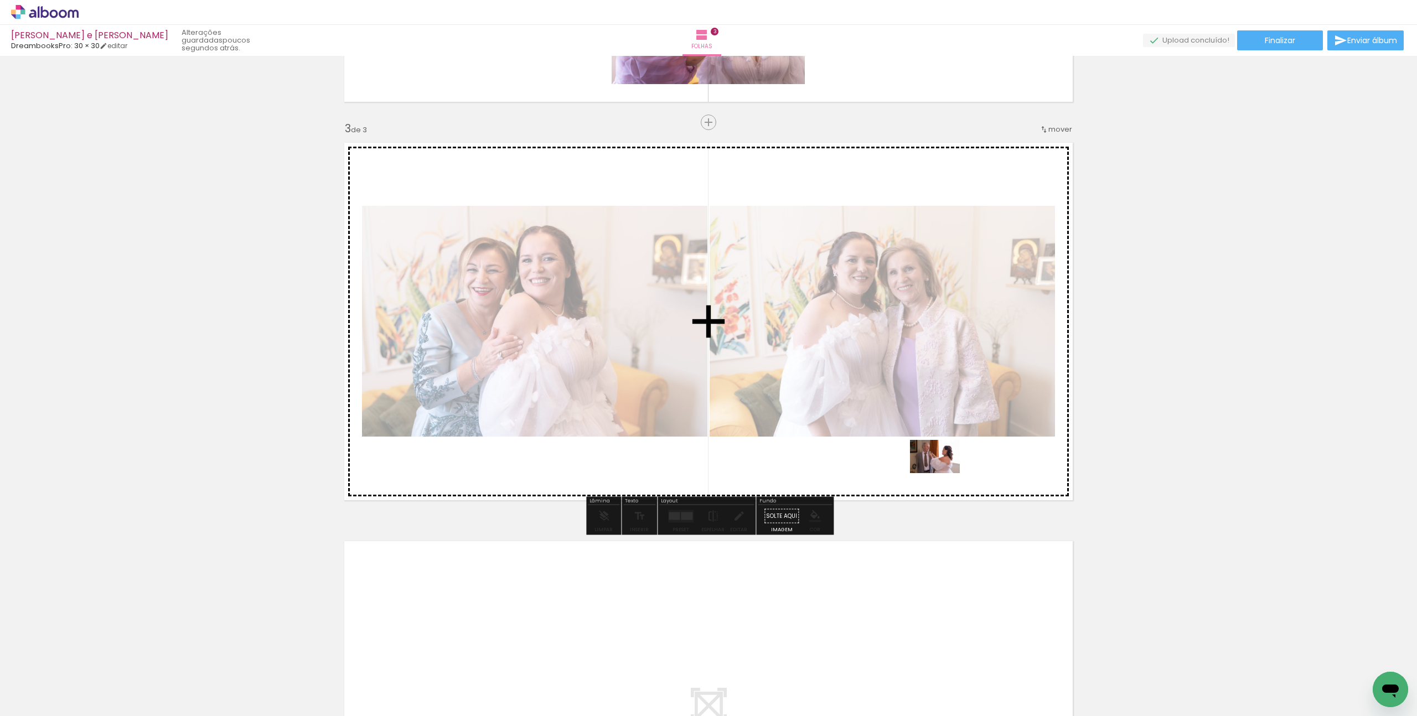
drag, startPoint x: 946, startPoint y: 686, endPoint x: 943, endPoint y: 473, distance: 212.5
click at [943, 473] on quentale-workspace at bounding box center [708, 358] width 1417 height 716
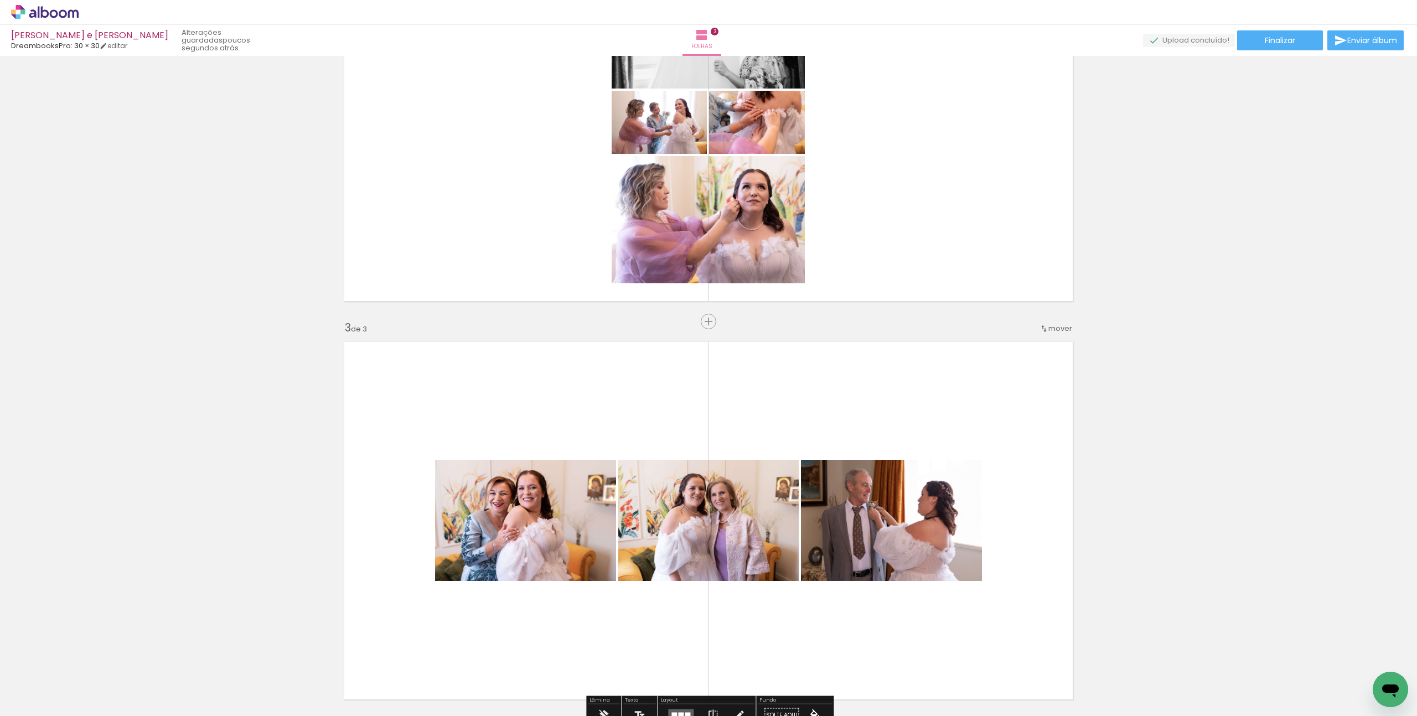
scroll to position [548, 0]
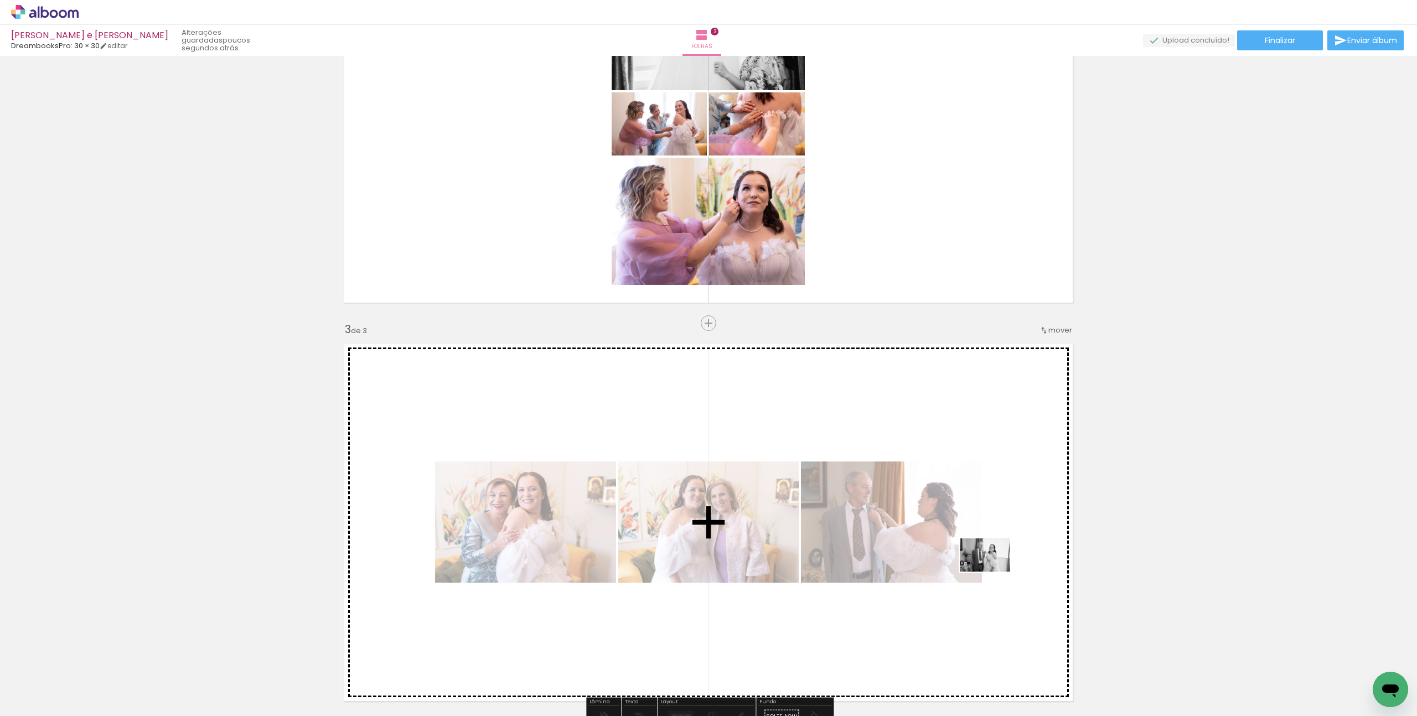
drag, startPoint x: 1022, startPoint y: 686, endPoint x: 993, endPoint y: 572, distance: 118.1
click at [993, 572] on quentale-workspace at bounding box center [708, 358] width 1417 height 716
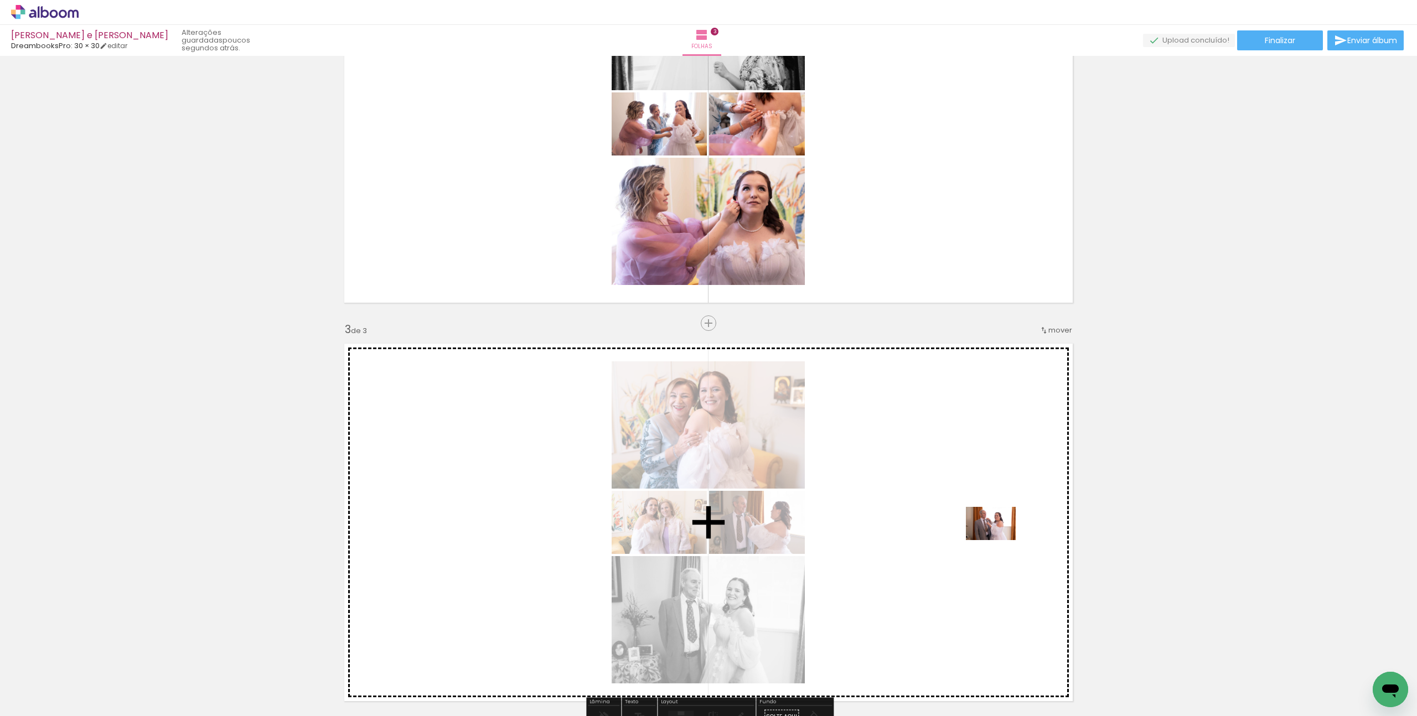
drag, startPoint x: 1063, startPoint y: 678, endPoint x: 998, endPoint y: 540, distance: 152.5
click at [999, 540] on quentale-workspace at bounding box center [708, 358] width 1417 height 716
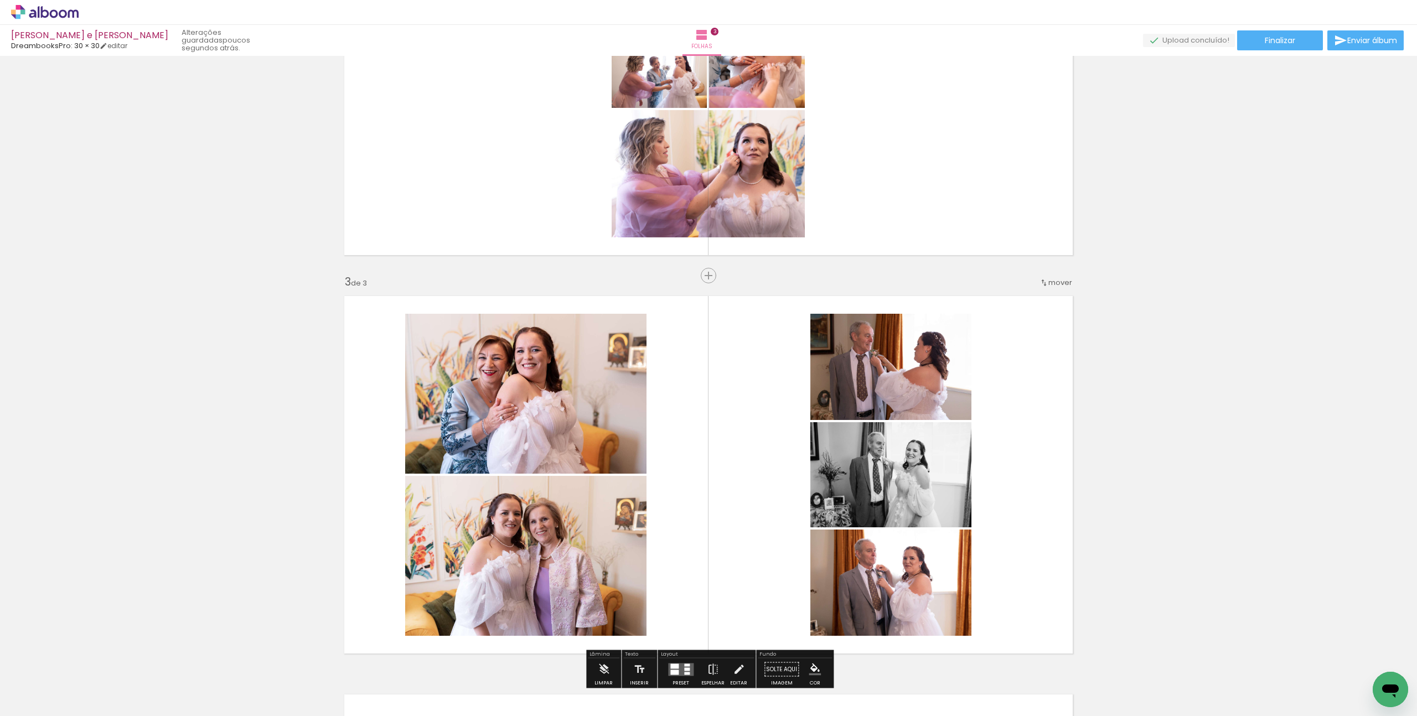
scroll to position [598, 0]
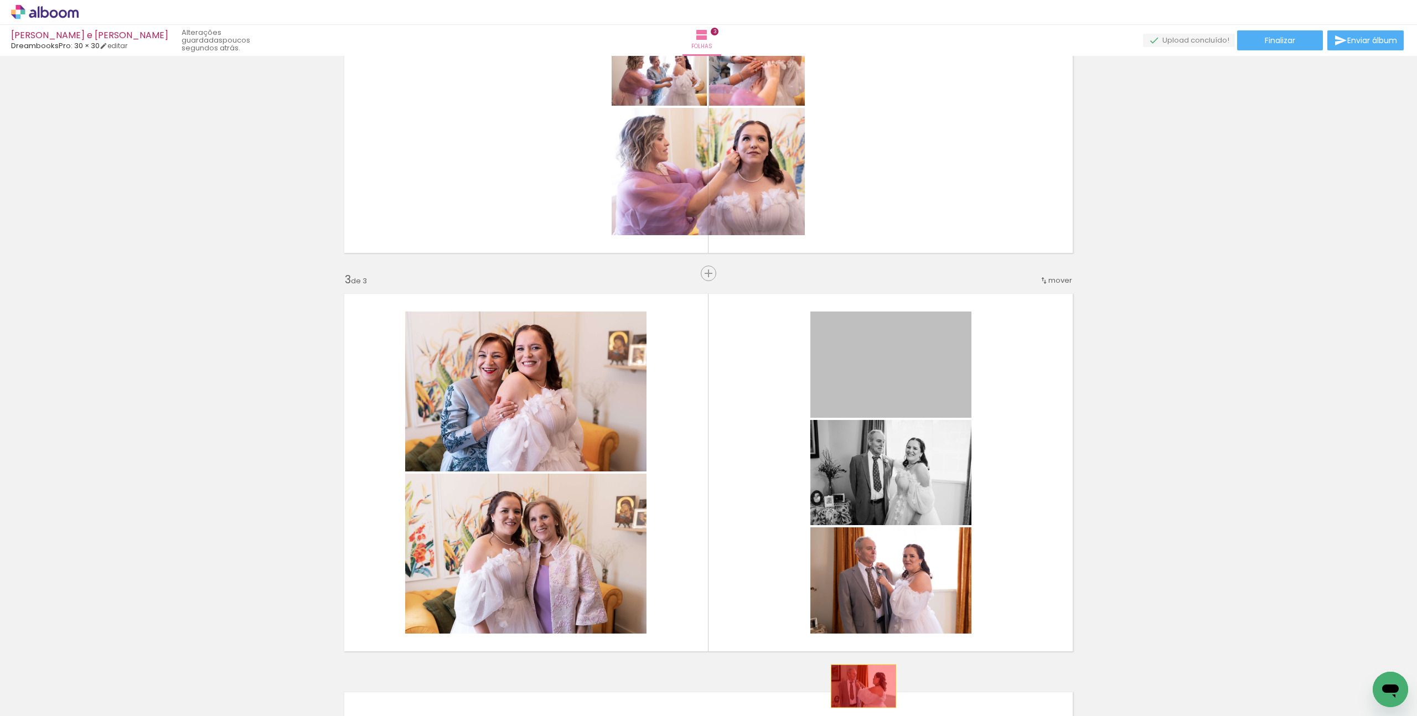
drag, startPoint x: 880, startPoint y: 356, endPoint x: 863, endPoint y: 686, distance: 330.3
click at [863, 686] on quentale-workspace at bounding box center [708, 358] width 1417 height 716
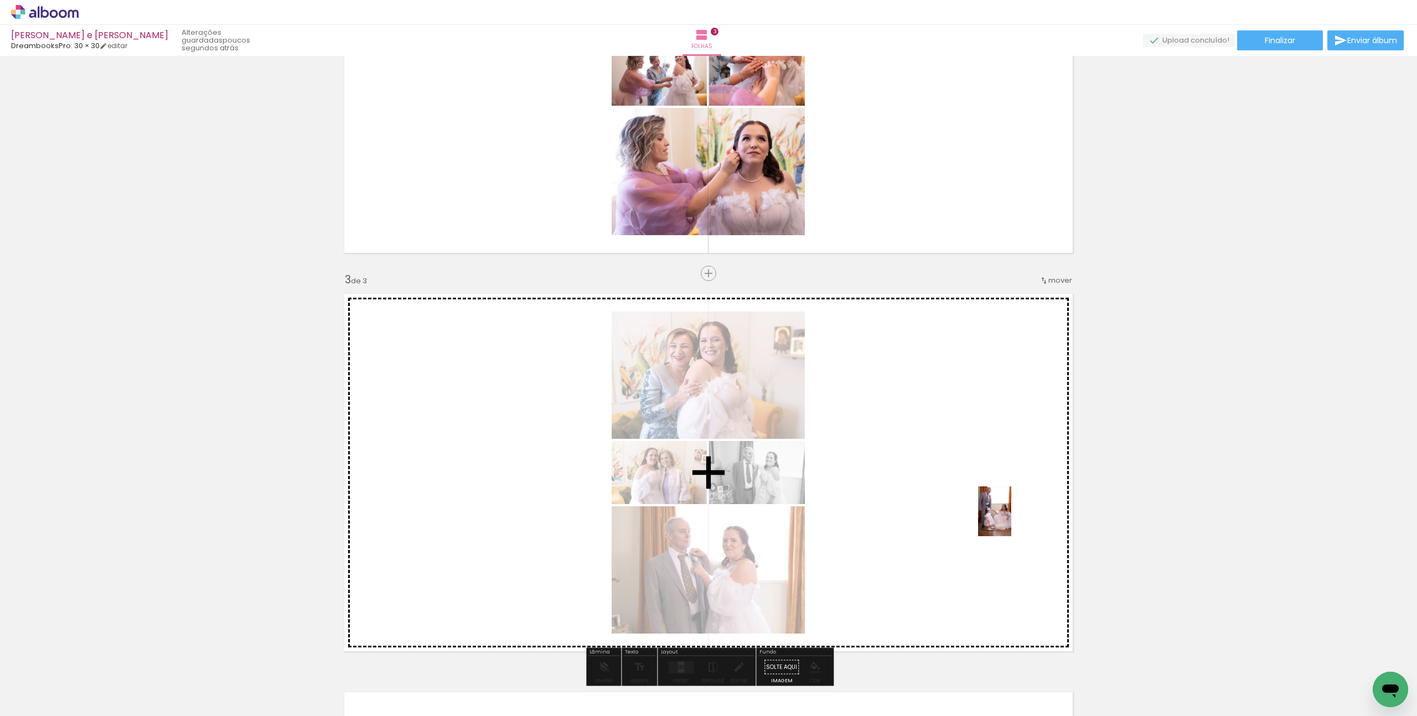
drag, startPoint x: 1152, startPoint y: 691, endPoint x: 1011, endPoint y: 520, distance: 221.8
click at [1011, 520] on quentale-workspace at bounding box center [708, 358] width 1417 height 716
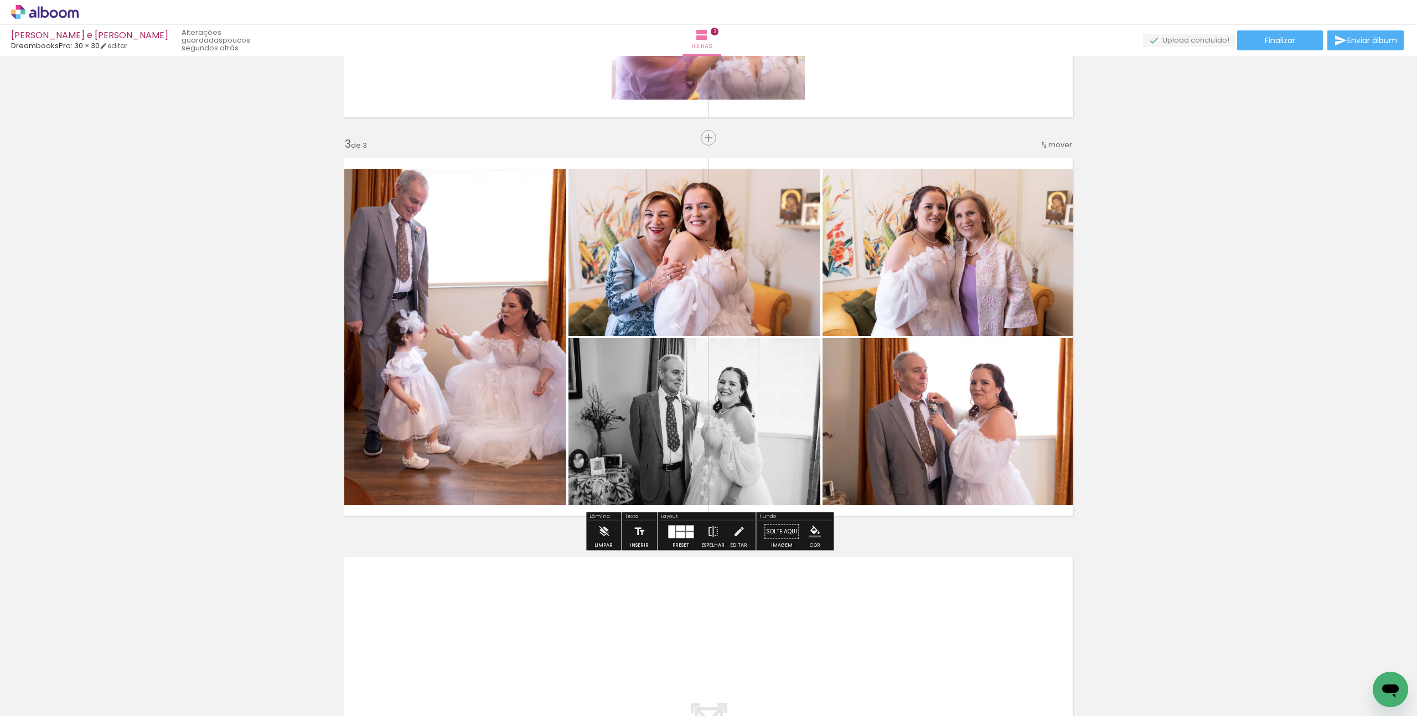
scroll to position [725, 0]
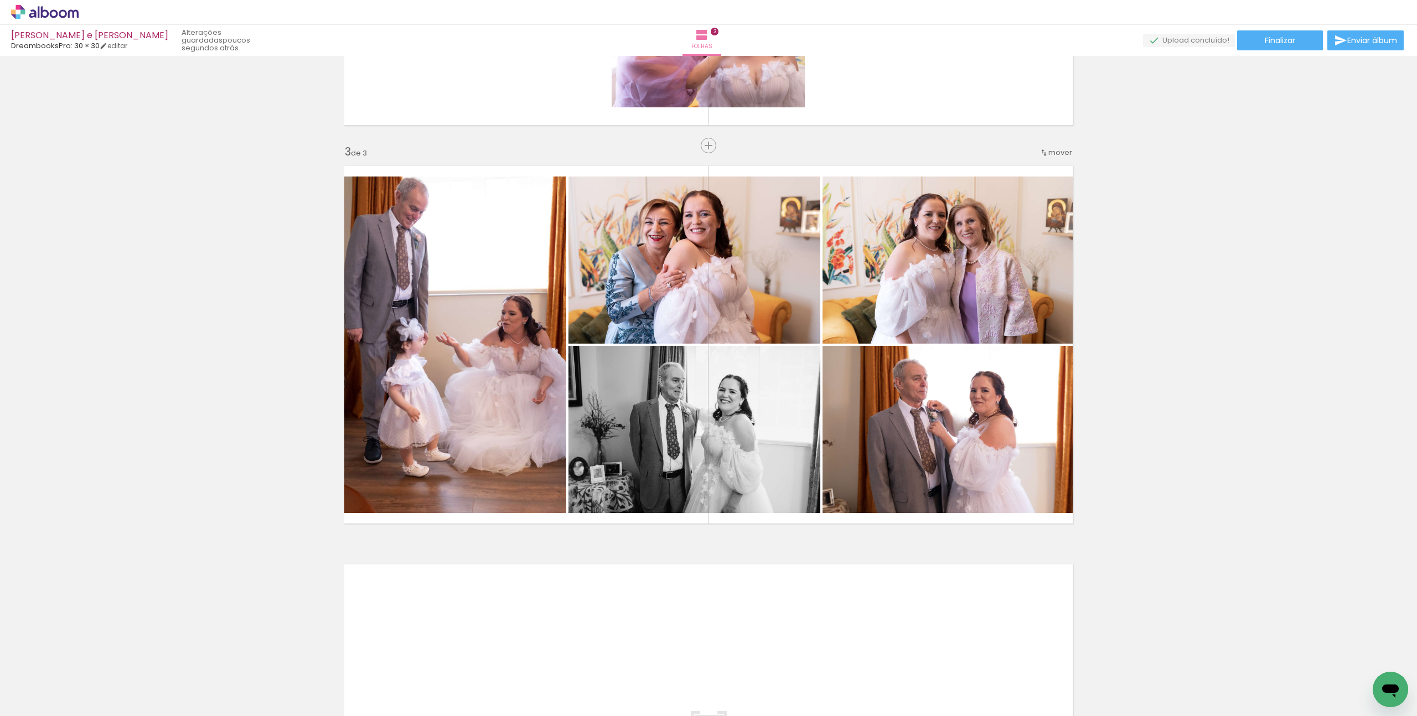
click at [1164, 682] on quentale-thumb at bounding box center [1133, 679] width 62 height 64
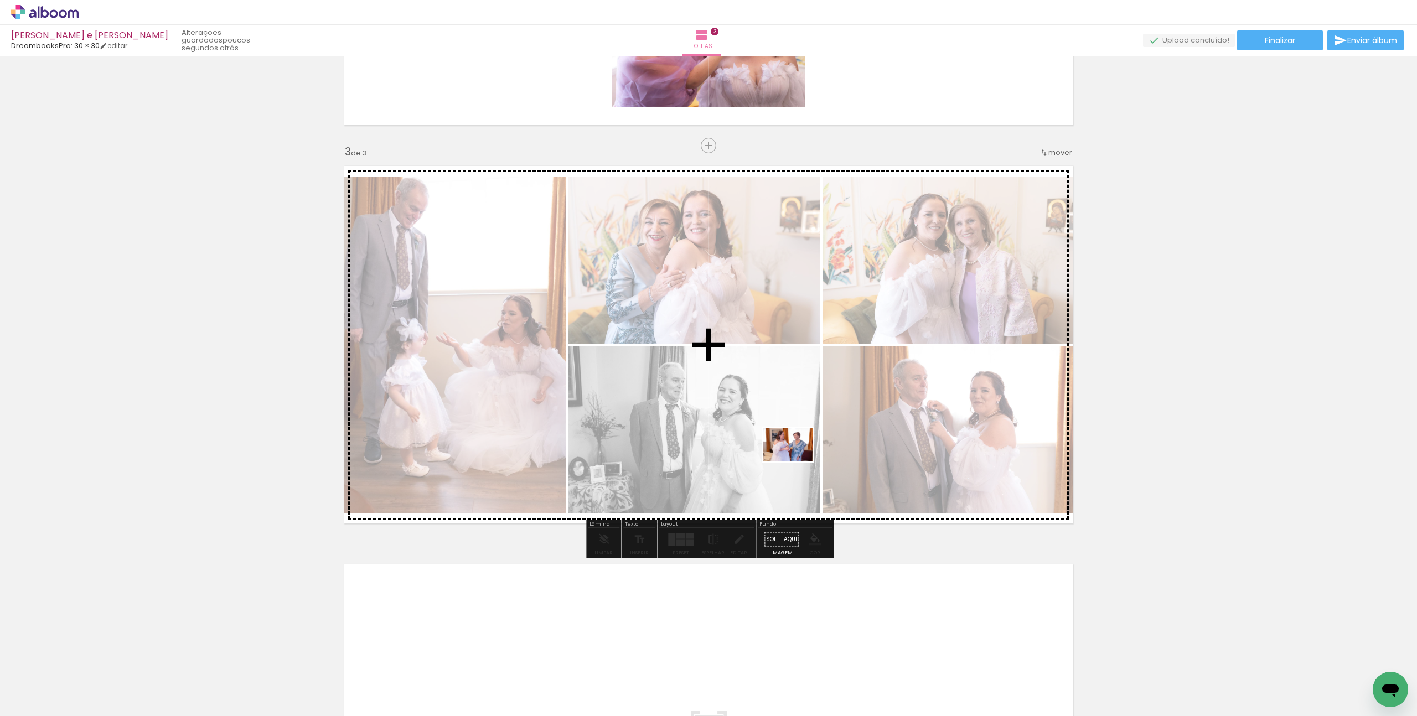
drag, startPoint x: 923, startPoint y: 686, endPoint x: 797, endPoint y: 462, distance: 257.2
click at [797, 462] on quentale-workspace at bounding box center [708, 358] width 1417 height 716
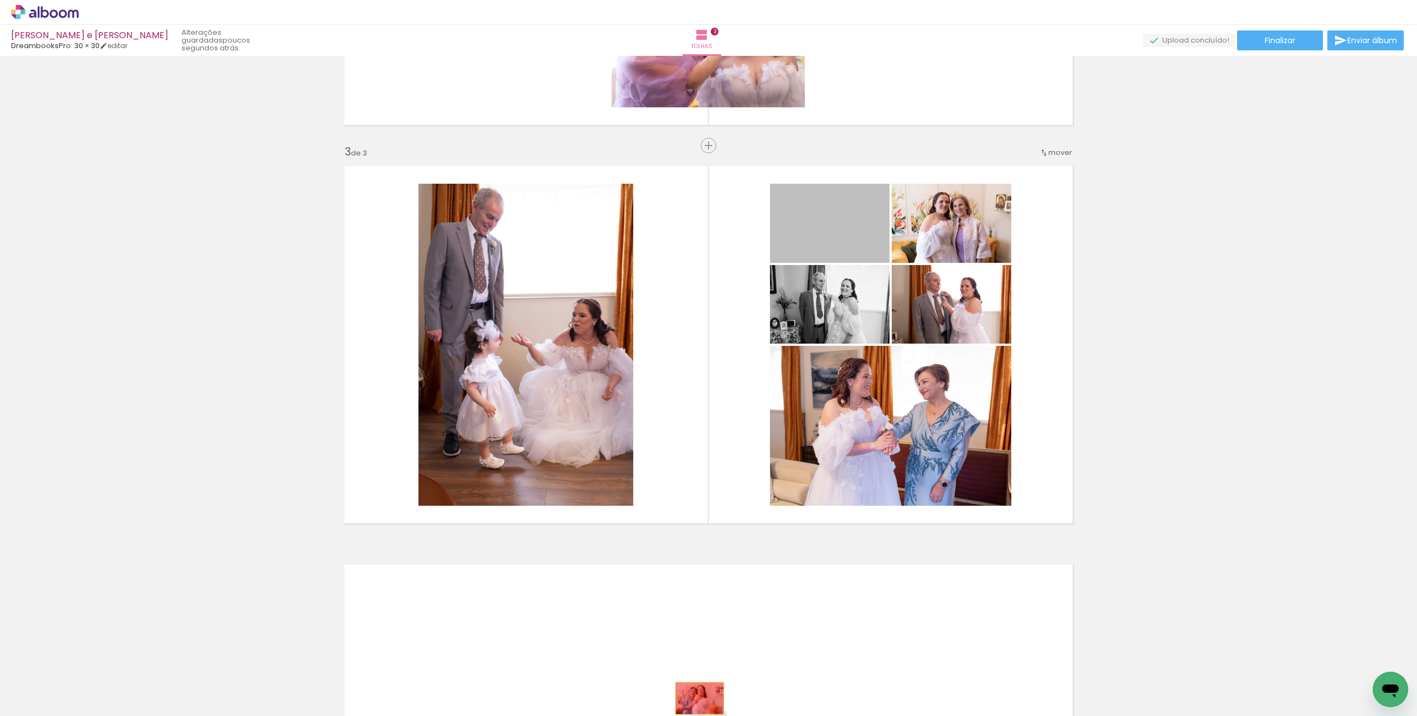
drag, startPoint x: 813, startPoint y: 242, endPoint x: 699, endPoint y: 698, distance: 469.9
click at [699, 698] on quentale-workspace at bounding box center [708, 358] width 1417 height 716
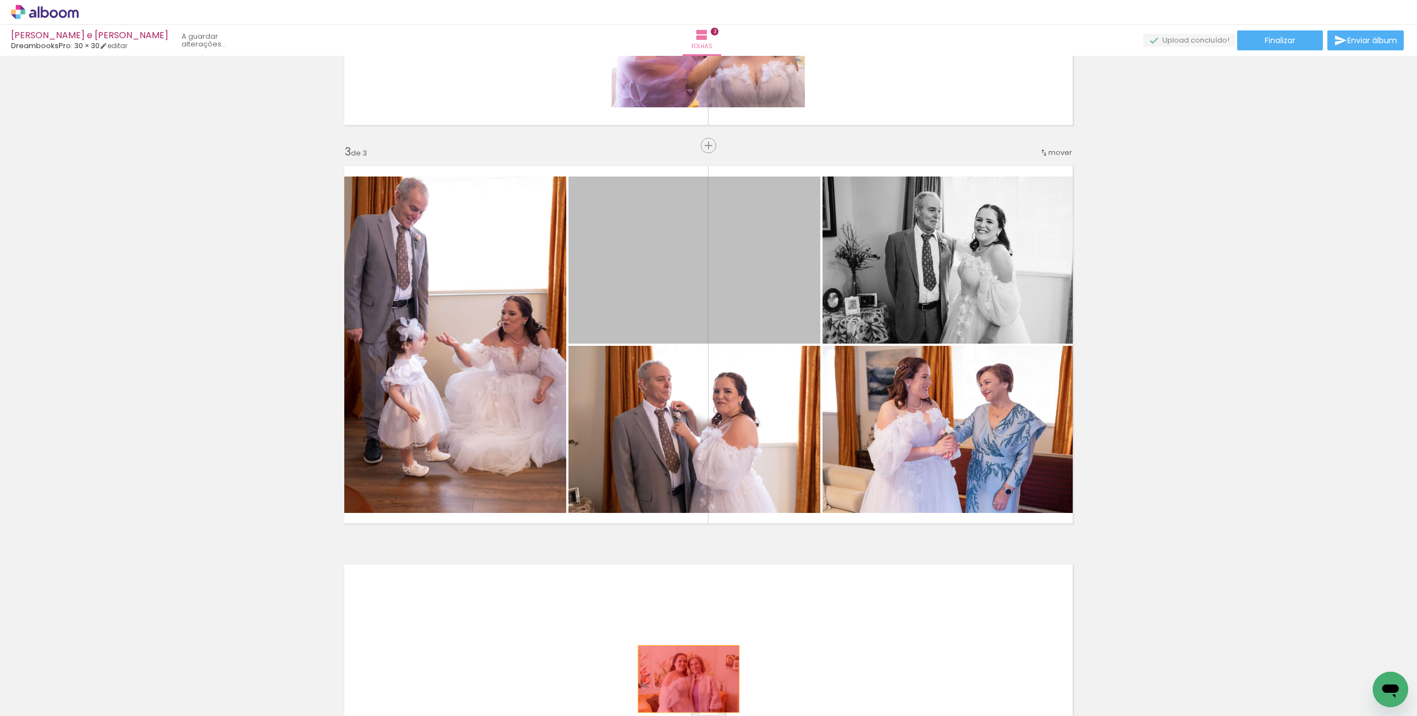
drag, startPoint x: 679, startPoint y: 276, endPoint x: 688, endPoint y: 679, distance: 403.5
click at [688, 679] on quentale-workspace at bounding box center [708, 358] width 1417 height 716
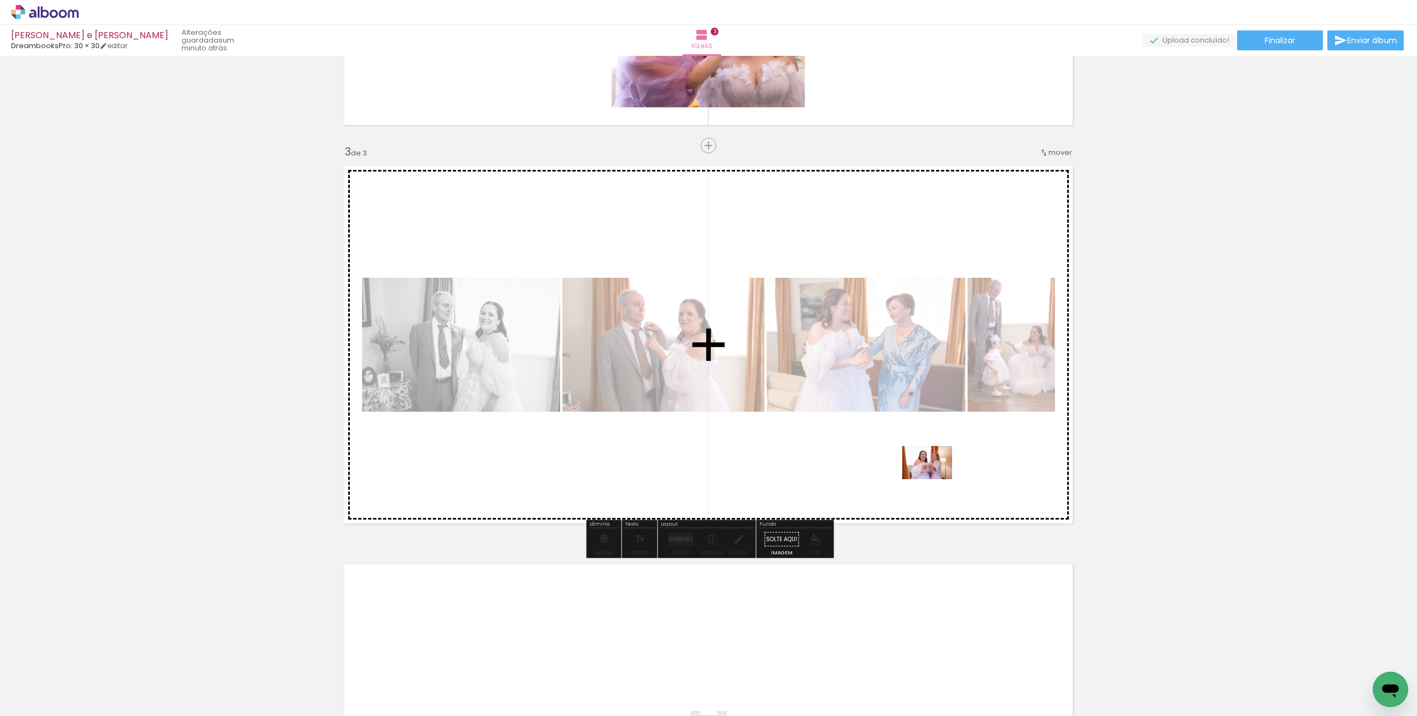
drag, startPoint x: 1067, startPoint y: 691, endPoint x: 935, endPoint y: 479, distance: 249.8
click at [935, 479] on quentale-workspace at bounding box center [708, 358] width 1417 height 716
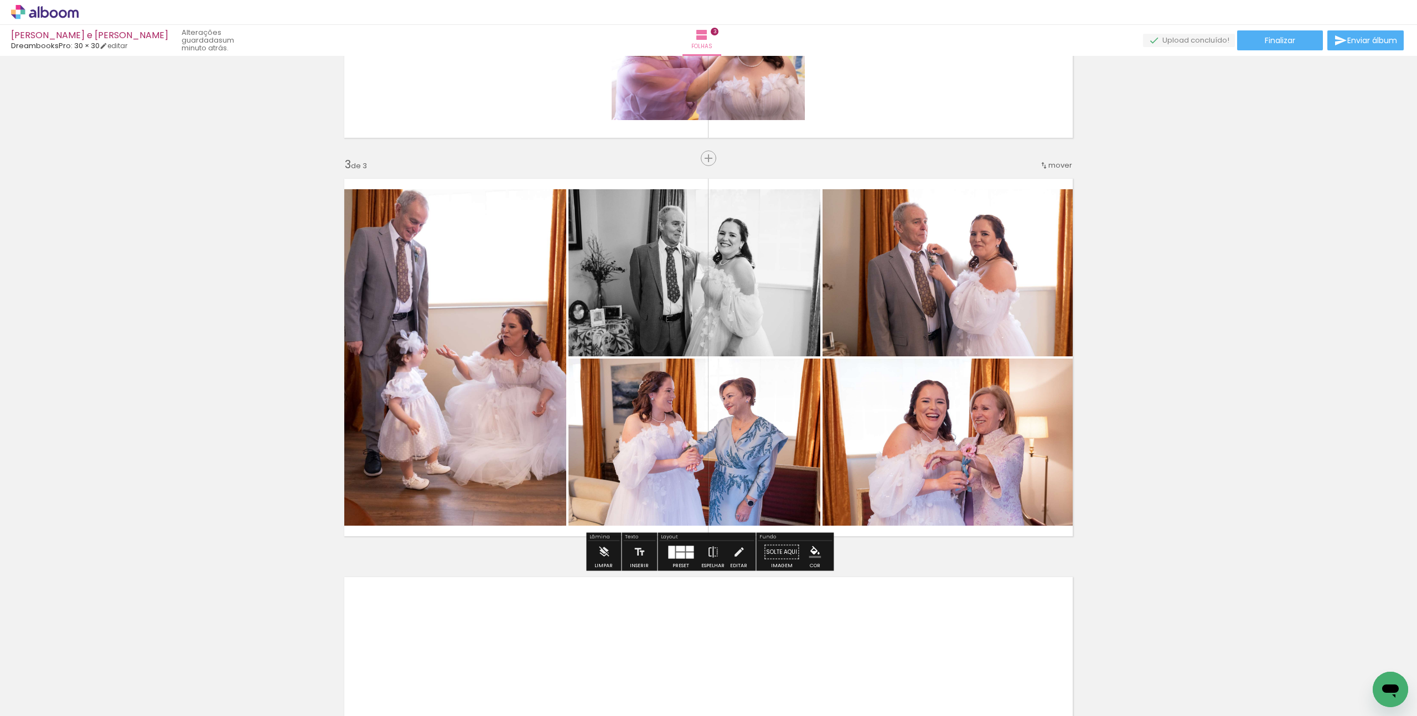
scroll to position [730, 0]
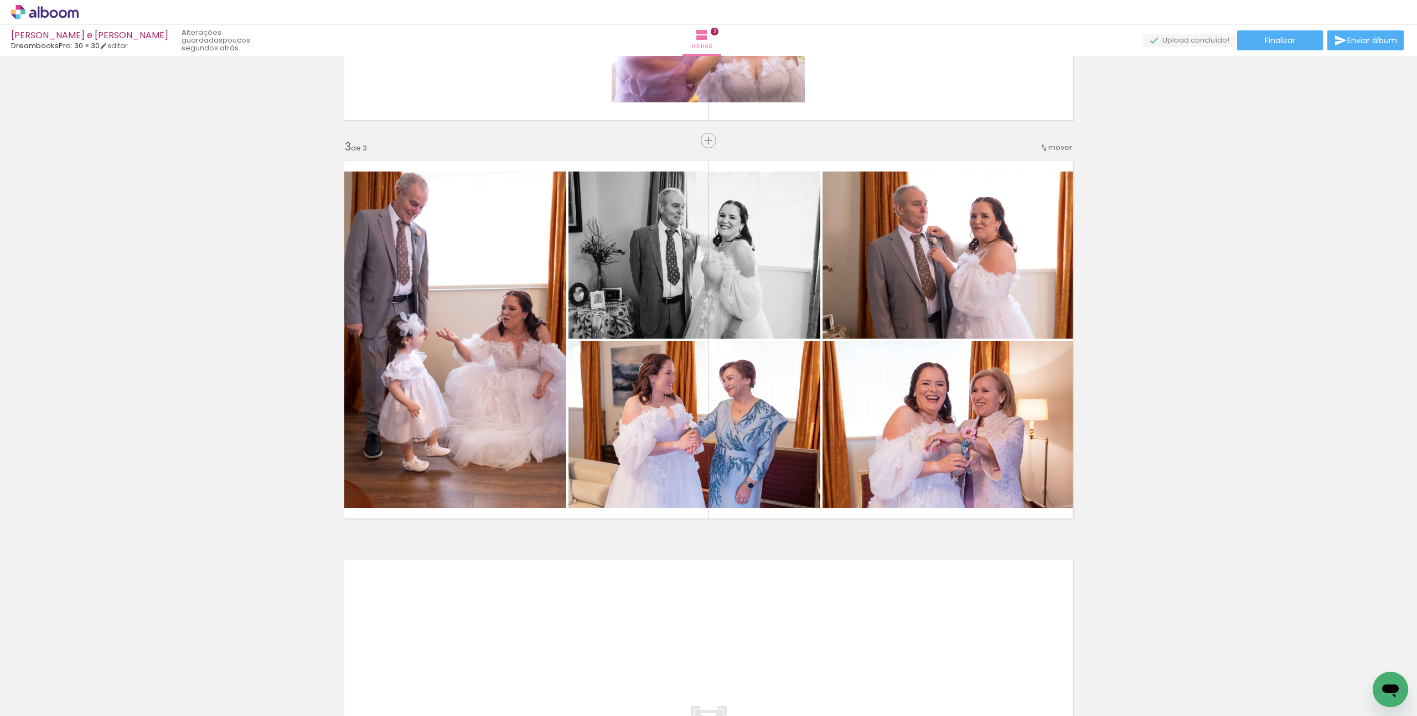
click at [1129, 691] on div at bounding box center [1111, 679] width 55 height 37
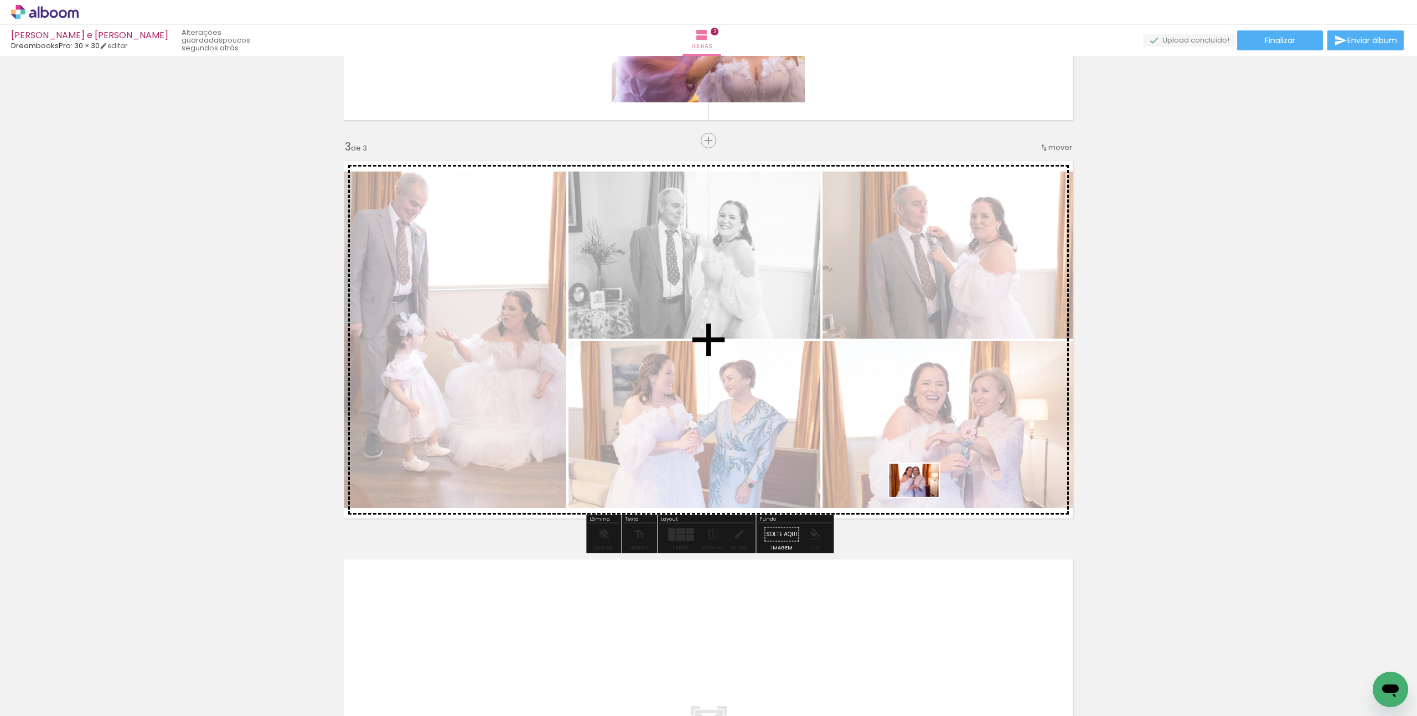
drag, startPoint x: 1128, startPoint y: 691, endPoint x: 921, endPoint y: 497, distance: 283.1
click at [921, 497] on quentale-workspace at bounding box center [708, 358] width 1417 height 716
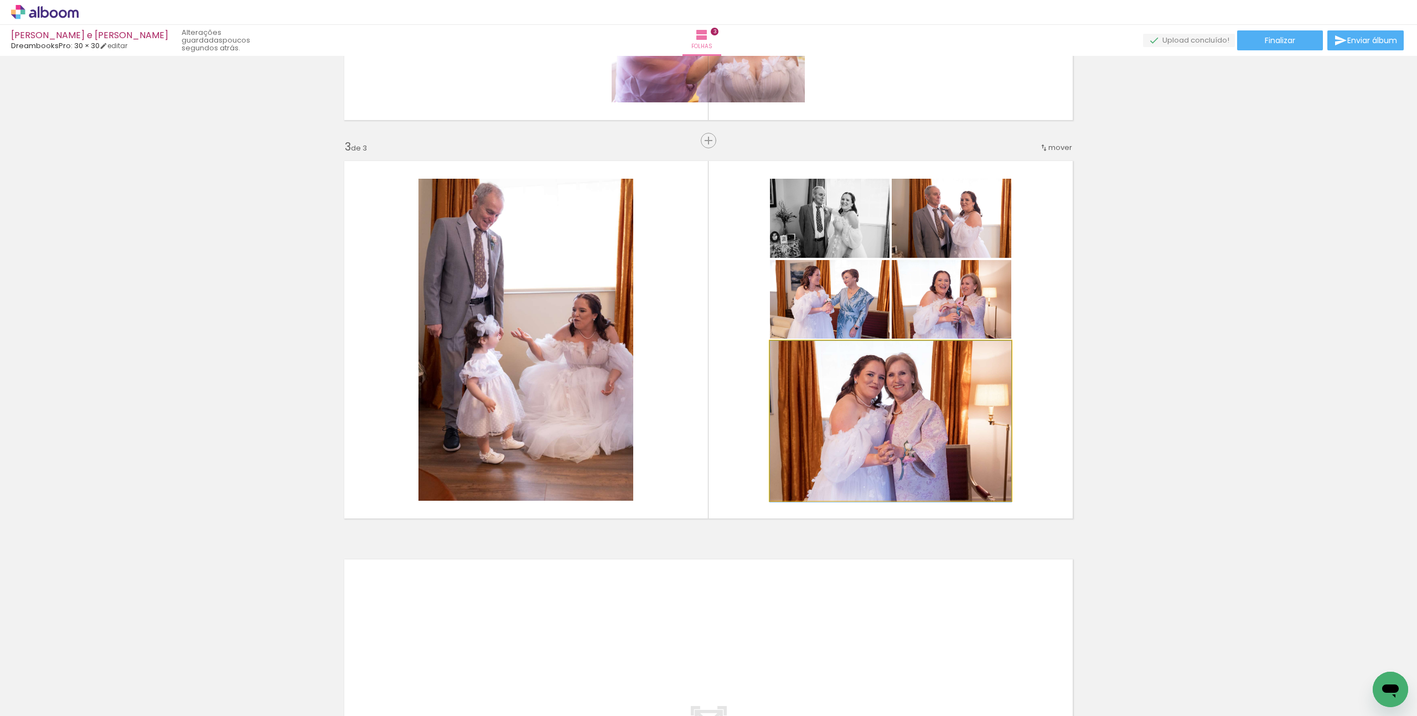
drag, startPoint x: 935, startPoint y: 431, endPoint x: 884, endPoint y: 464, distance: 60.8
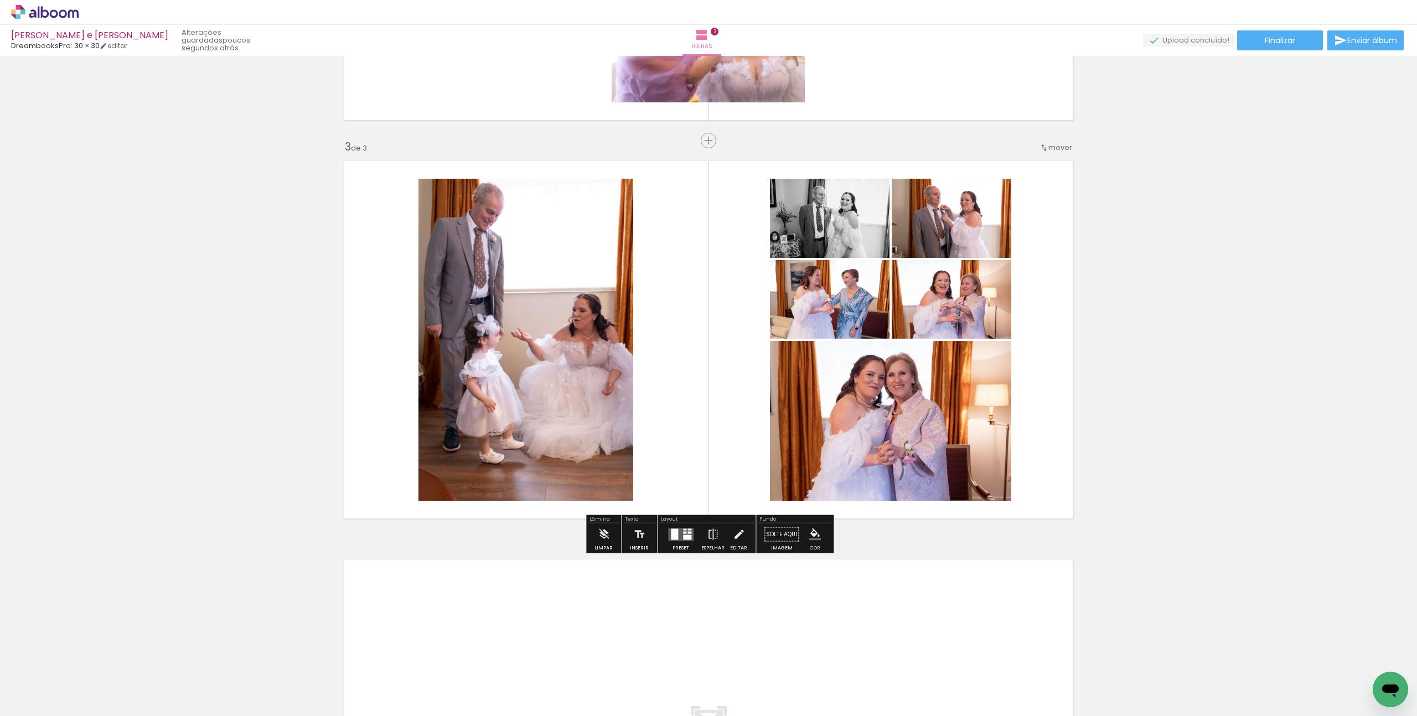
click at [1131, 691] on div at bounding box center [1111, 679] width 55 height 37
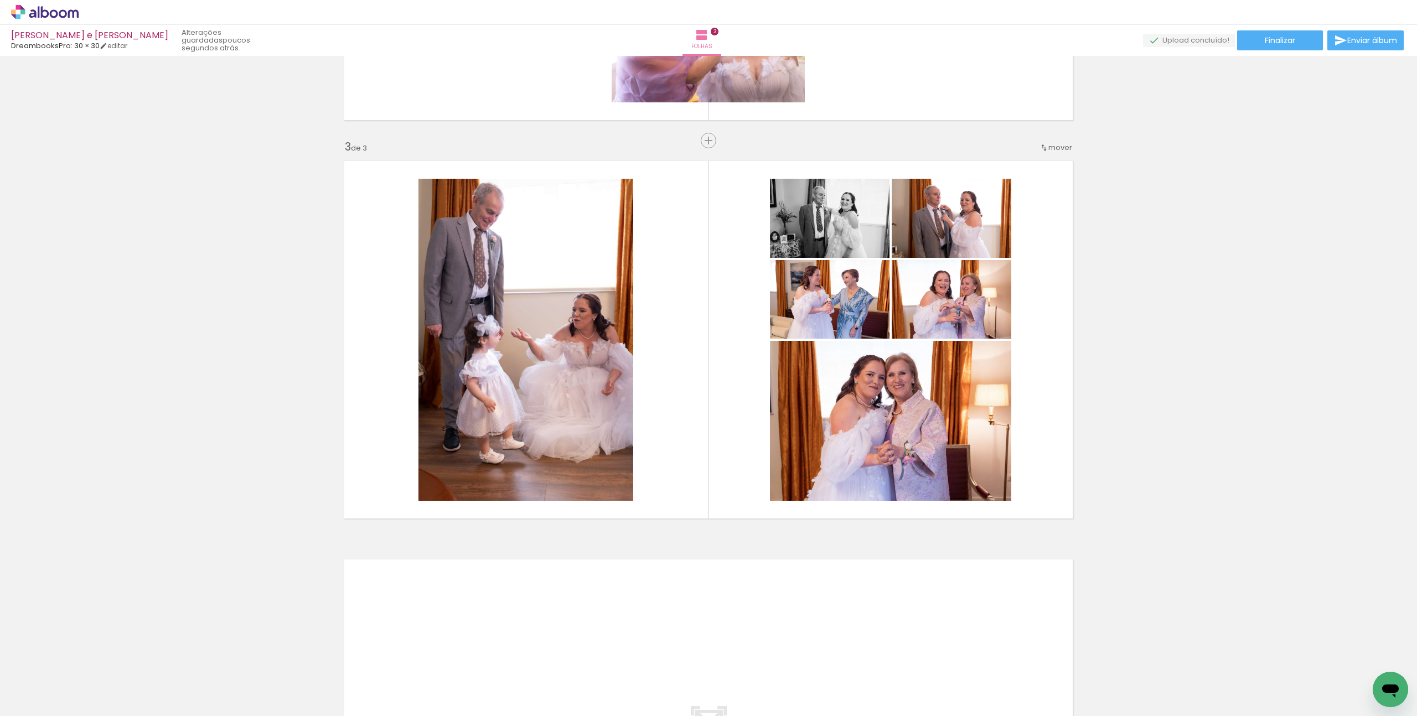
scroll to position [0, 1328]
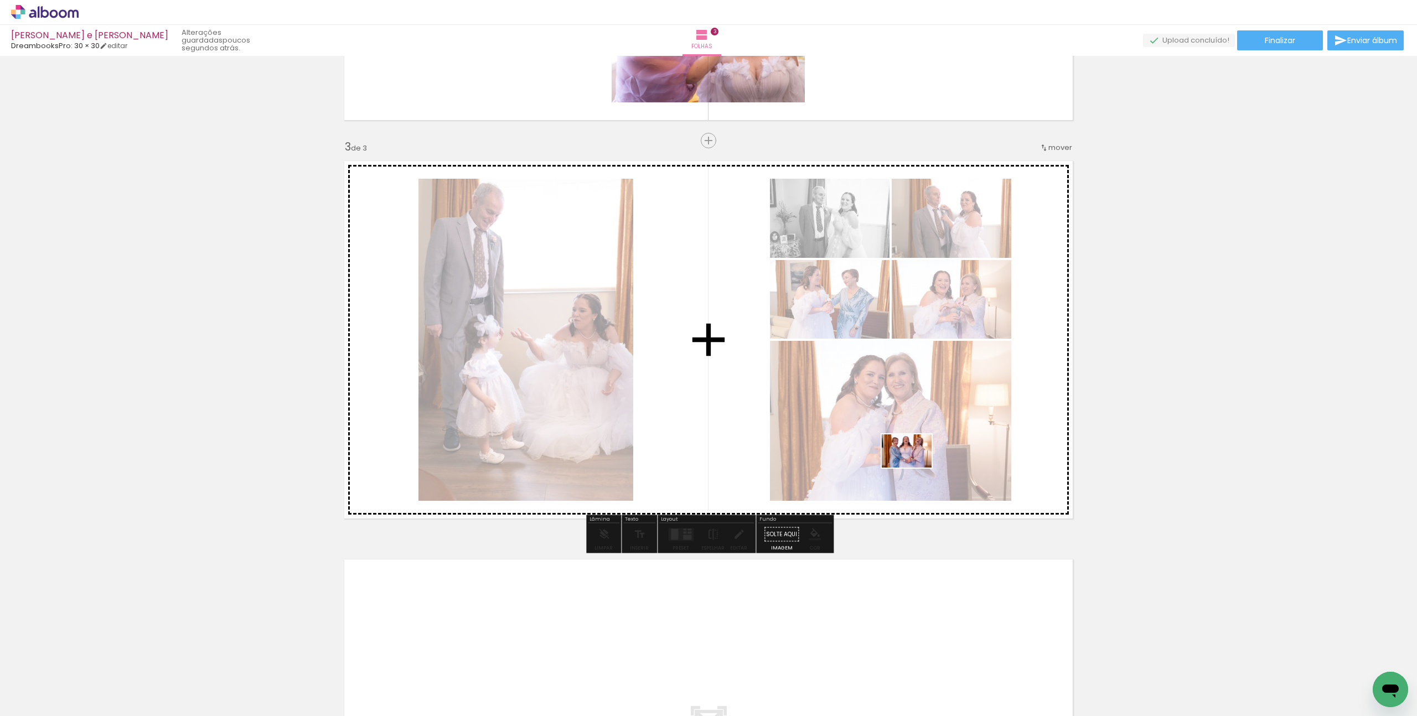
drag, startPoint x: 968, startPoint y: 679, endPoint x: 915, endPoint y: 468, distance: 218.1
click at [915, 468] on quentale-workspace at bounding box center [708, 358] width 1417 height 716
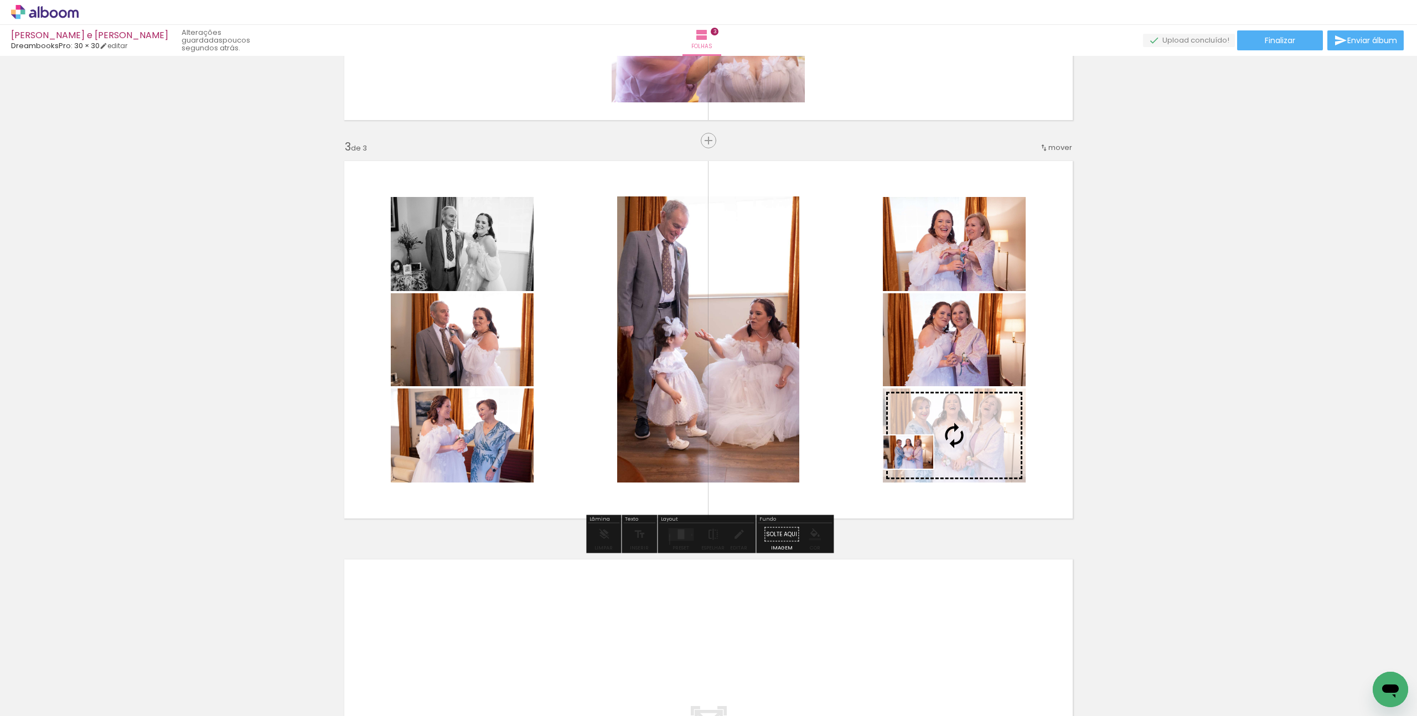
drag, startPoint x: 1031, startPoint y: 689, endPoint x: 917, endPoint y: 469, distance: 248.0
click at [917, 469] on quentale-workspace at bounding box center [708, 358] width 1417 height 716
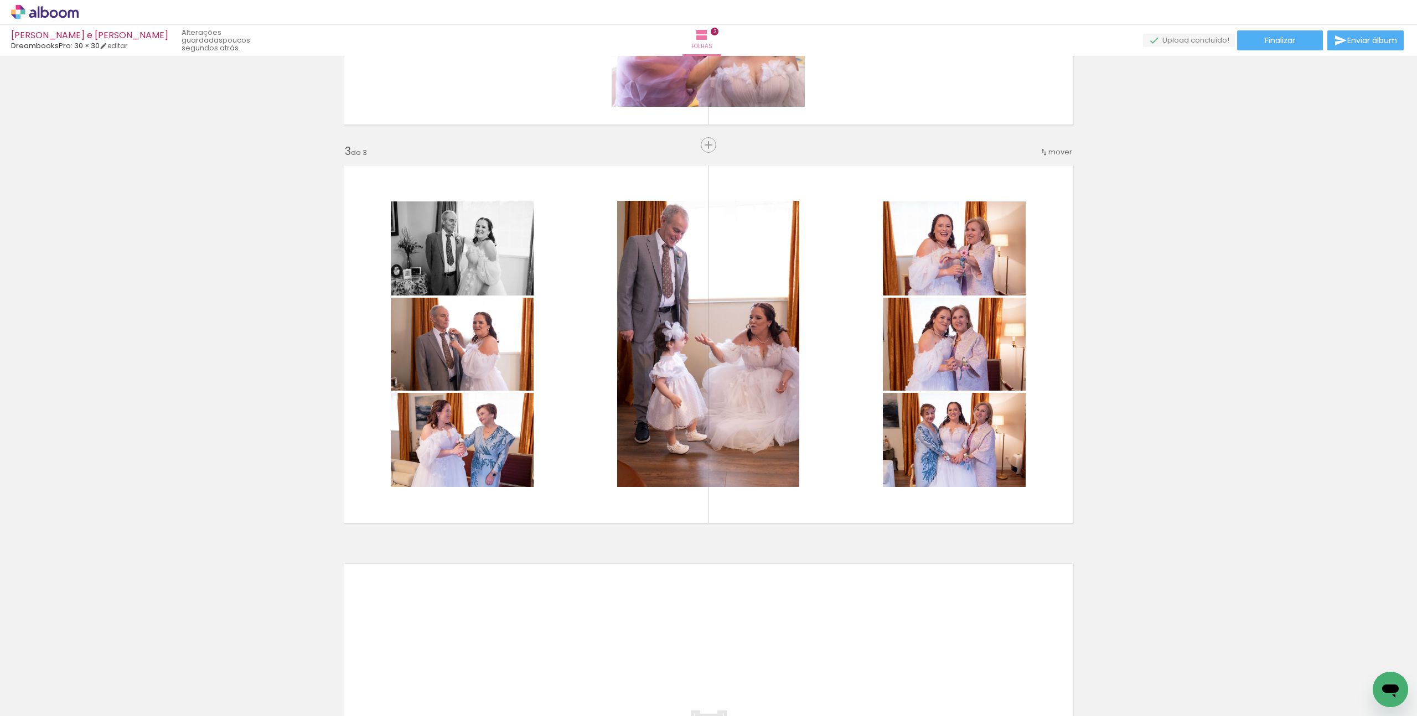
scroll to position [748, 0]
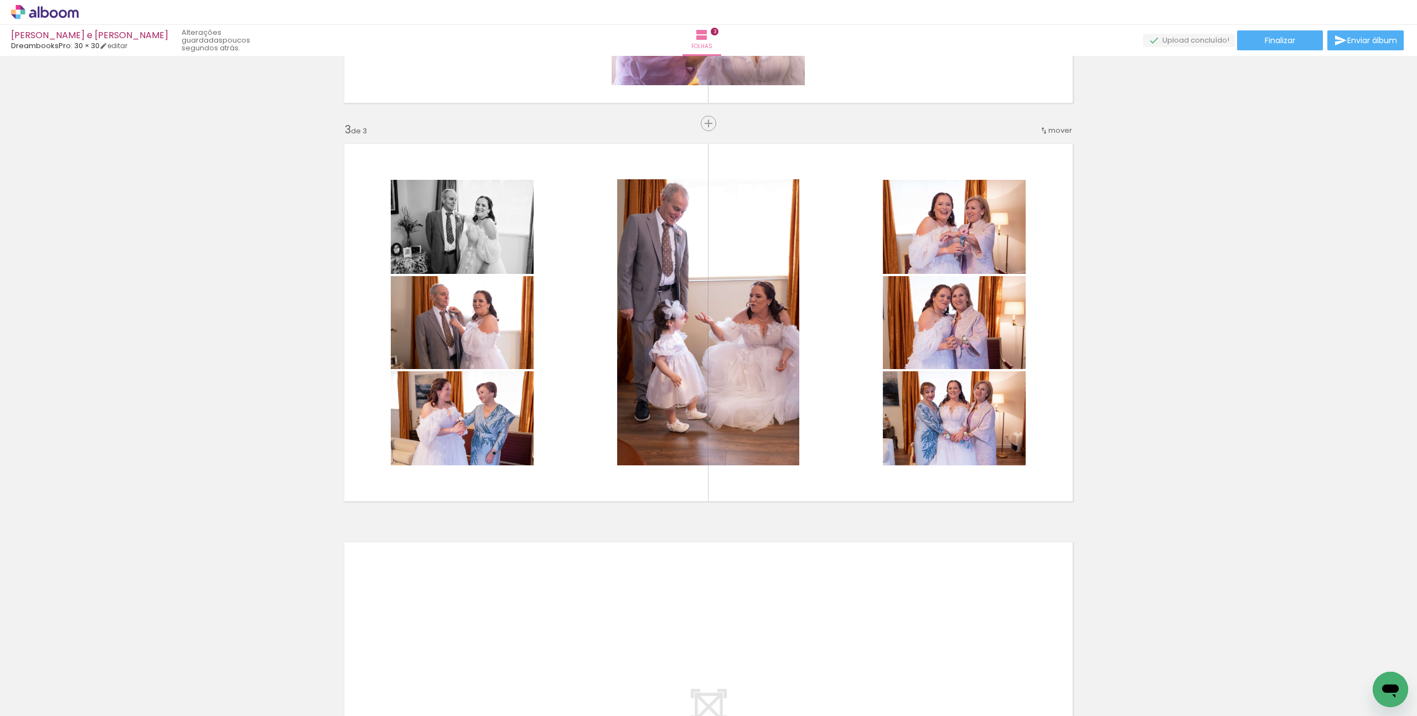
click at [945, 666] on div at bounding box center [952, 679] width 55 height 37
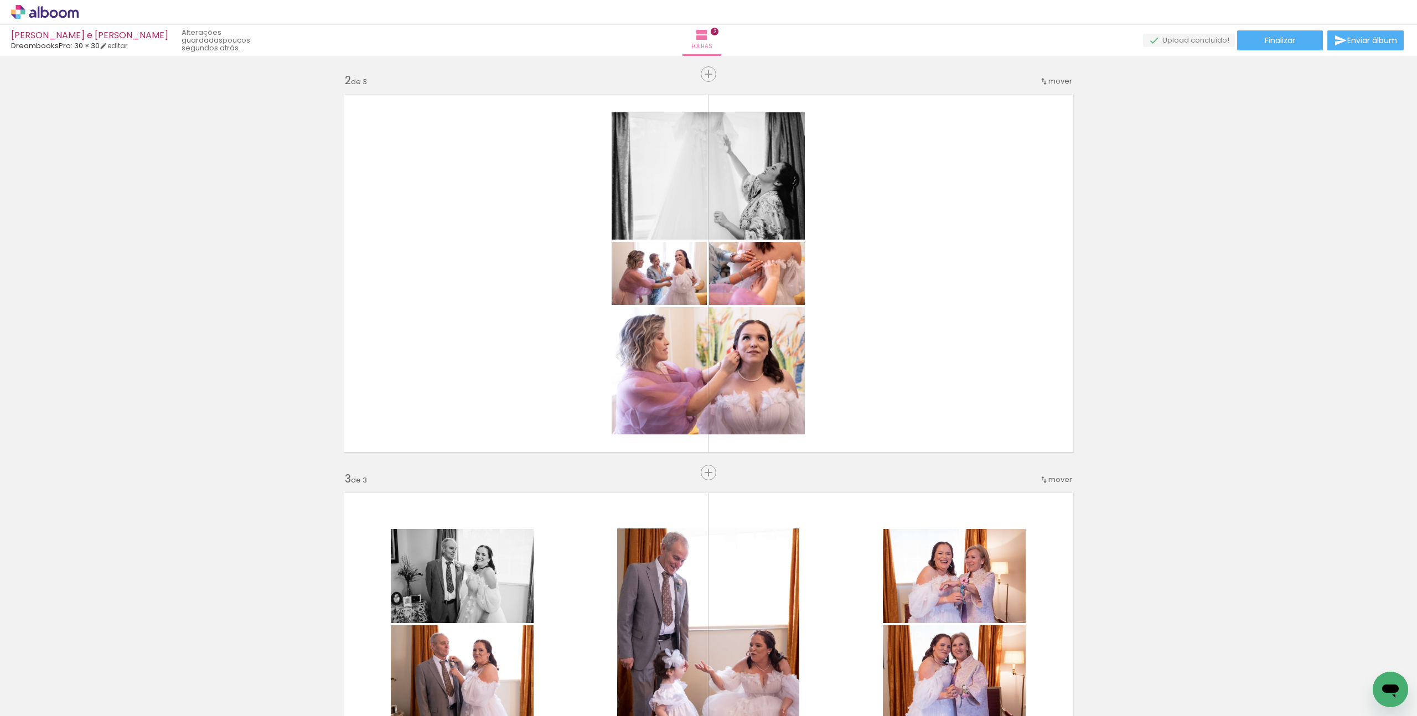
scroll to position [381, 0]
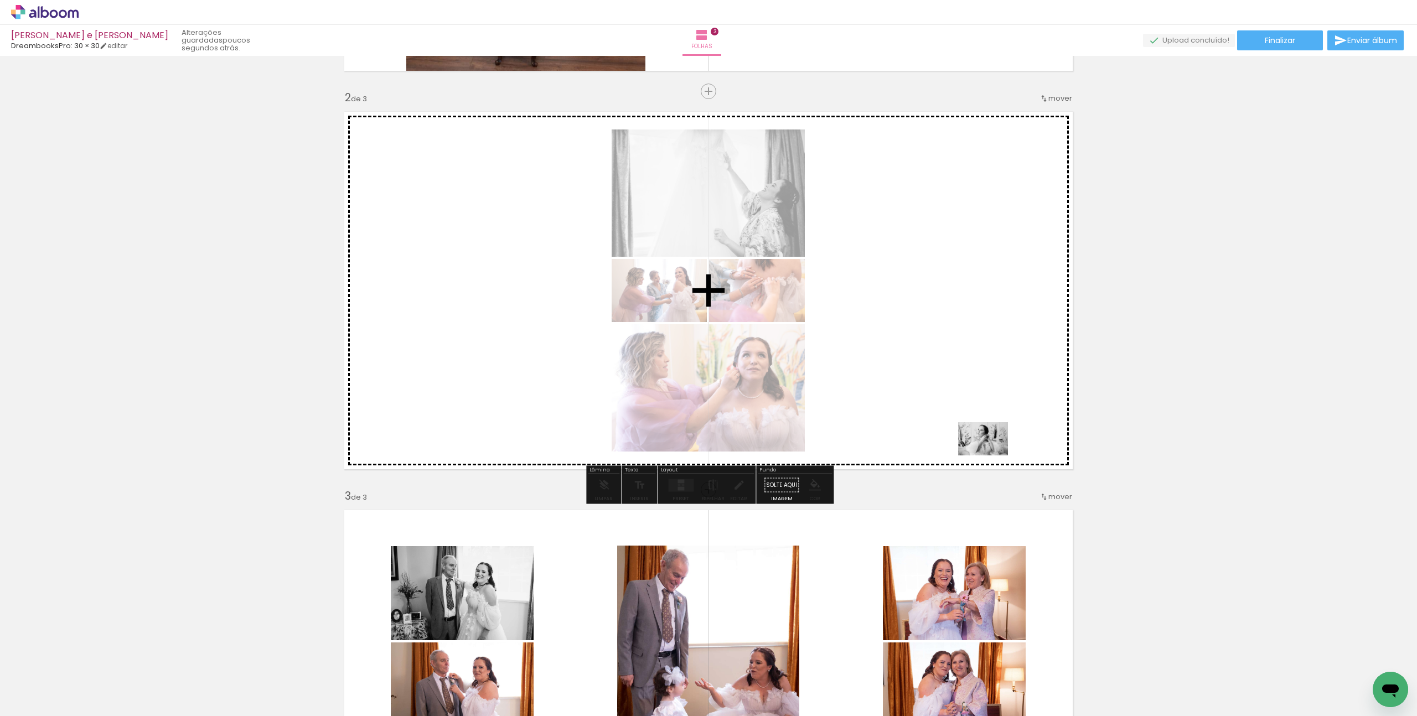
drag, startPoint x: 1060, startPoint y: 688, endPoint x: 990, endPoint y: 454, distance: 244.2
click at [990, 454] on quentale-workspace at bounding box center [708, 358] width 1417 height 716
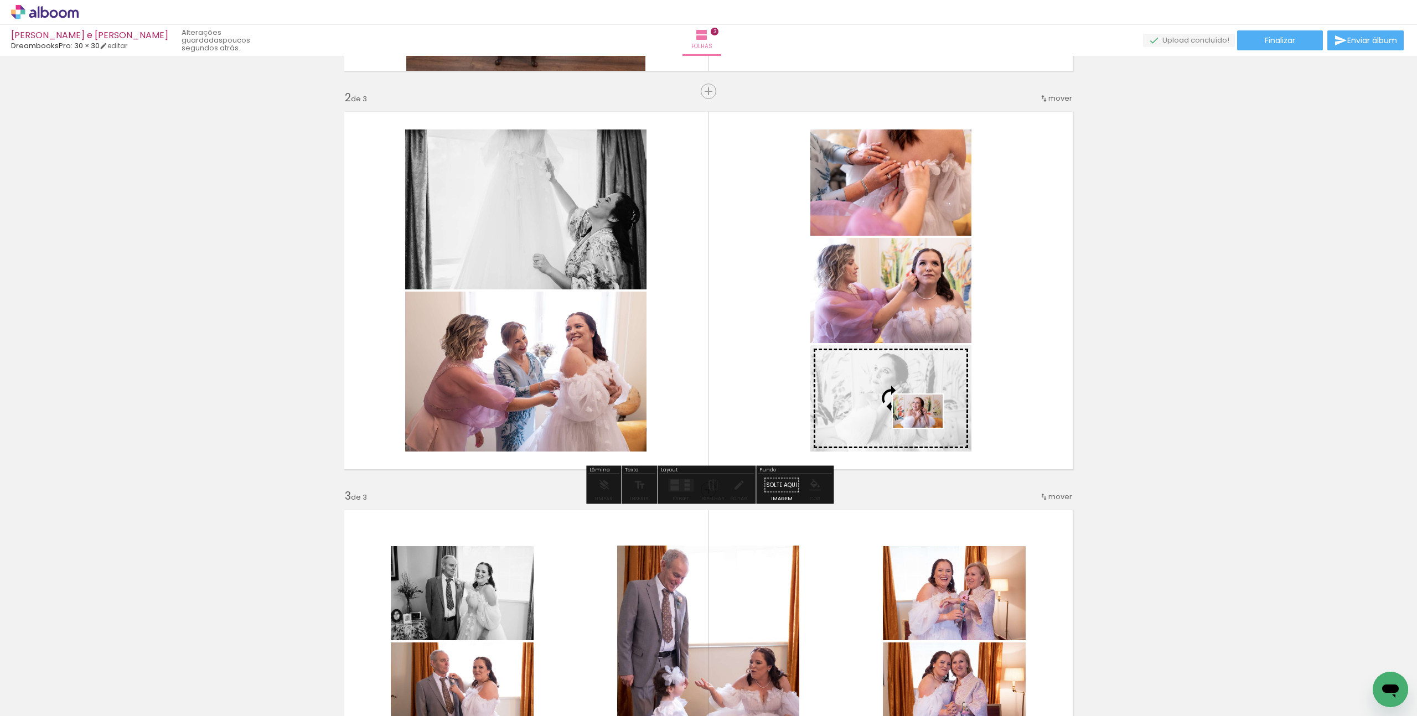
drag, startPoint x: 1131, startPoint y: 688, endPoint x: 926, endPoint y: 428, distance: 331.0
click at [926, 428] on quentale-workspace at bounding box center [708, 358] width 1417 height 716
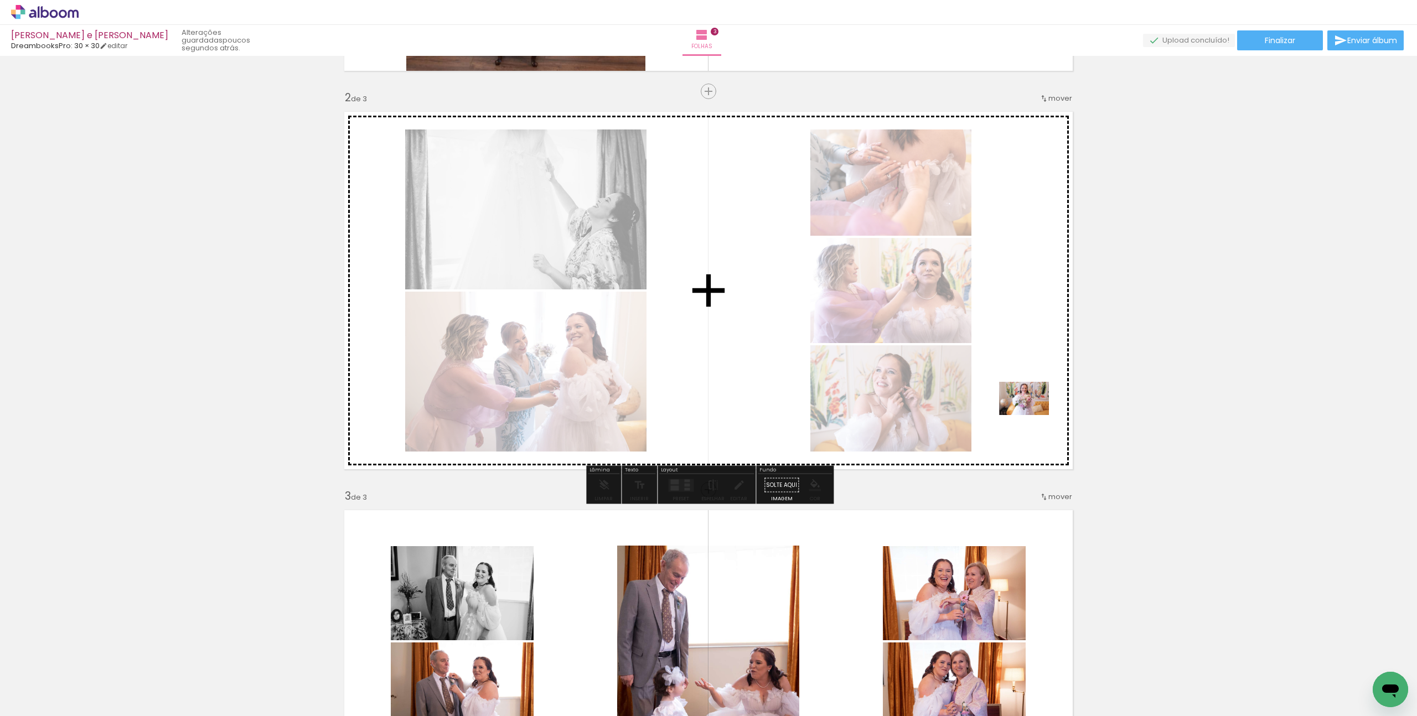
drag, startPoint x: 1188, startPoint y: 679, endPoint x: 1030, endPoint y: 416, distance: 306.8
click at [1030, 416] on quentale-workspace at bounding box center [708, 358] width 1417 height 716
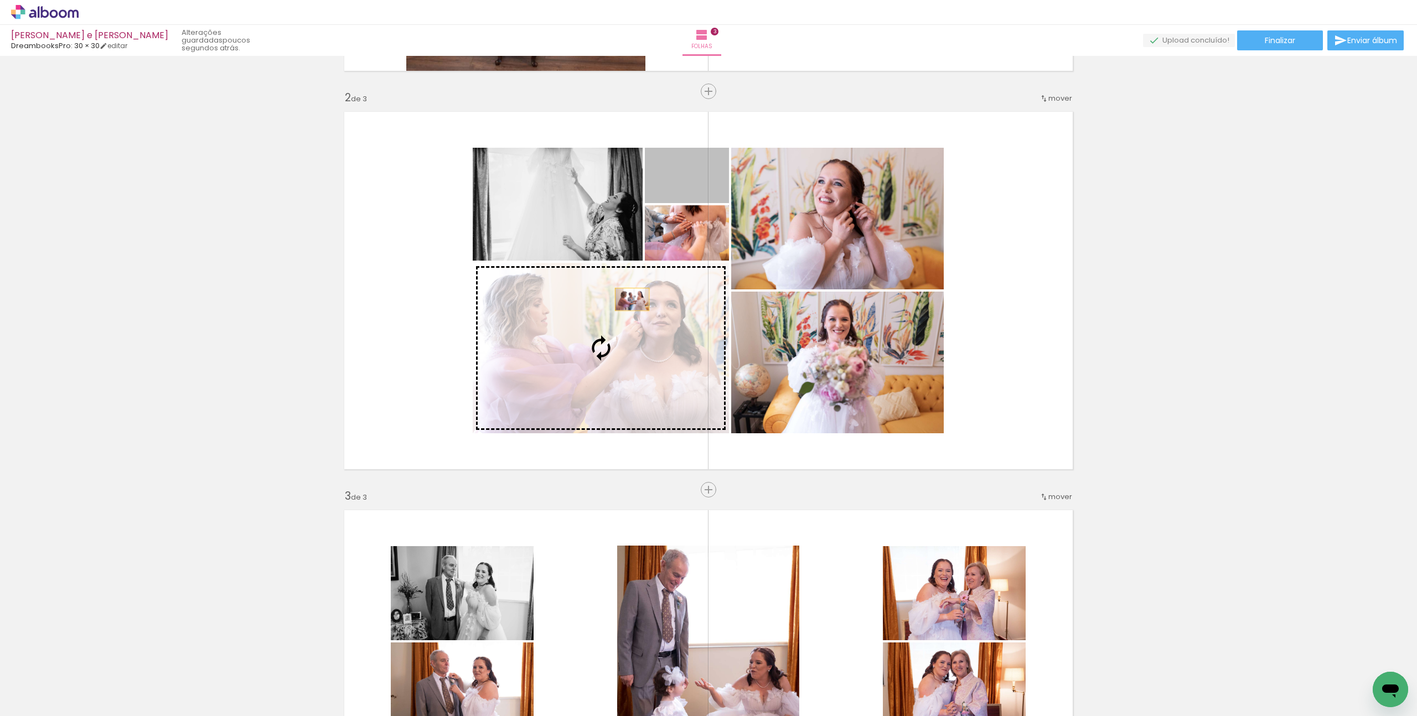
drag, startPoint x: 701, startPoint y: 197, endPoint x: 631, endPoint y: 308, distance: 130.5
click at [0, 0] on slot at bounding box center [0, 0] width 0 height 0
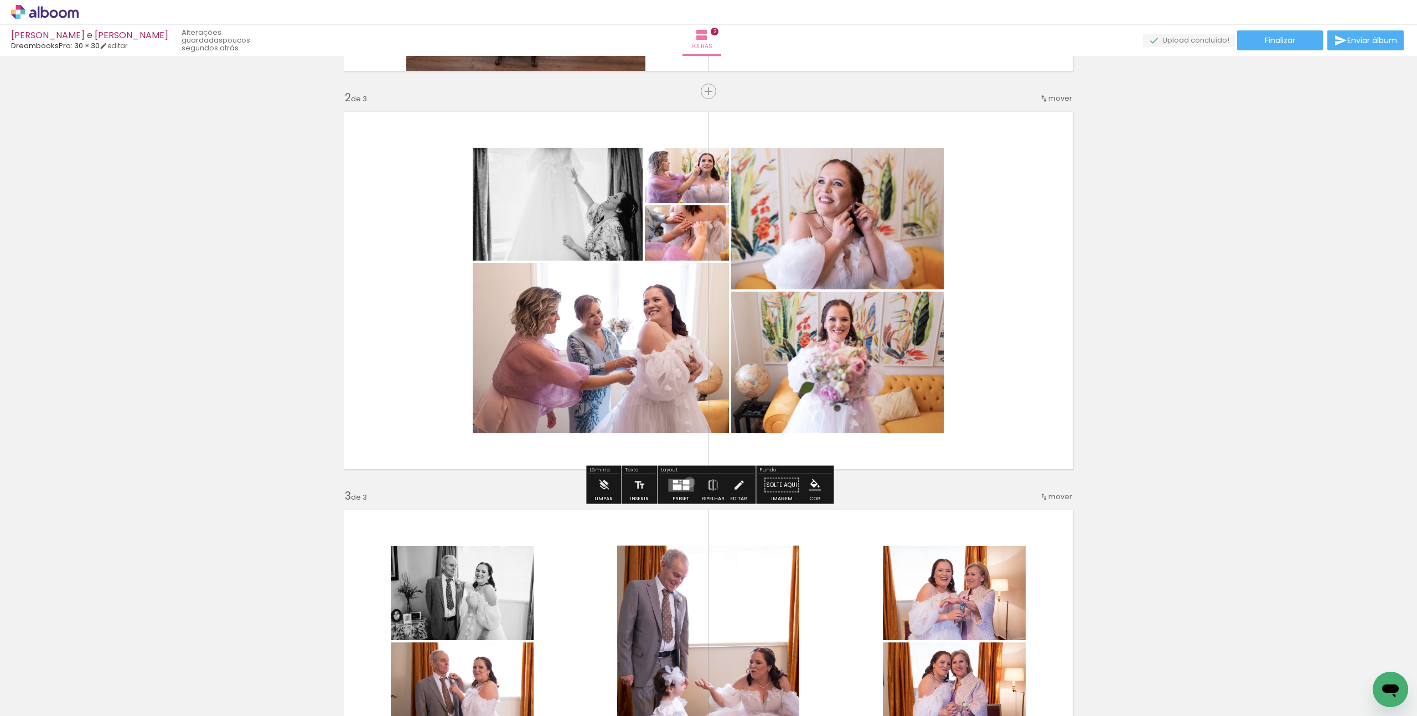
click at [687, 482] on quentale-layouter at bounding box center [680, 485] width 25 height 13
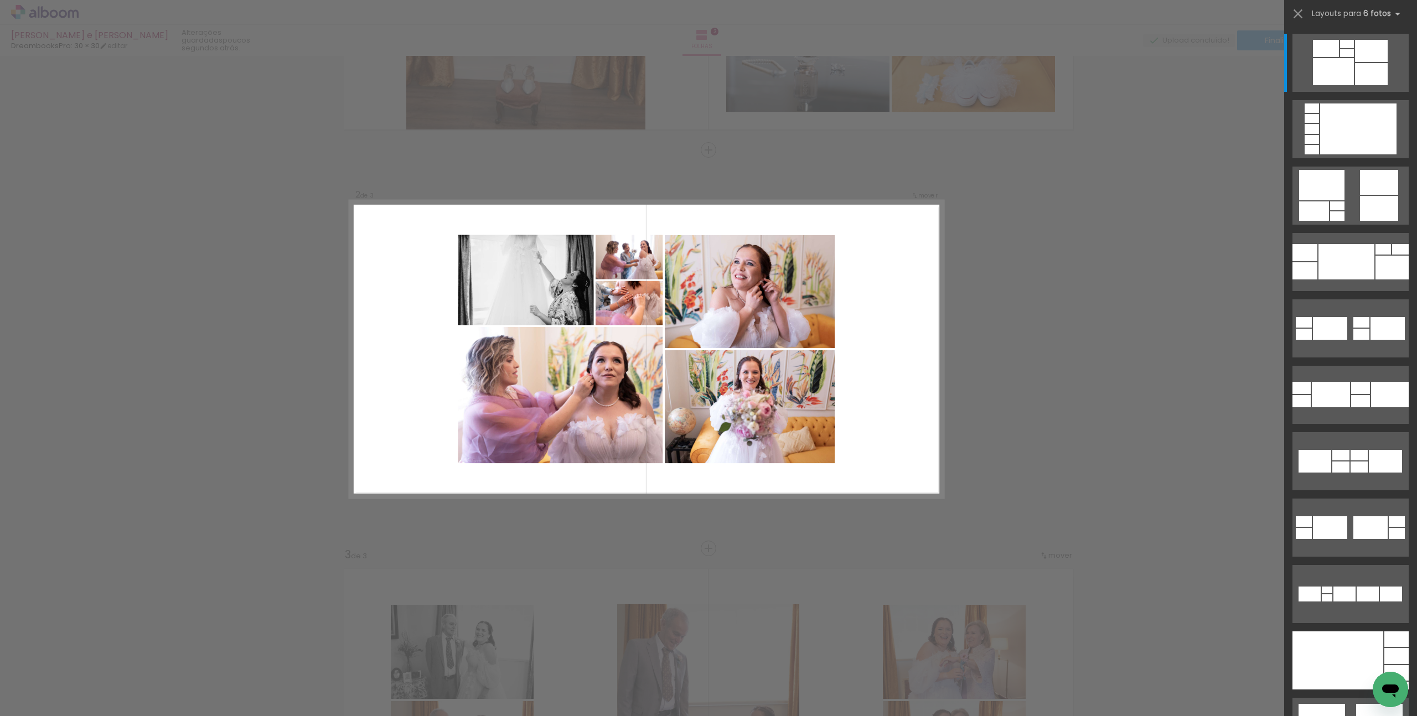
scroll to position [320, 0]
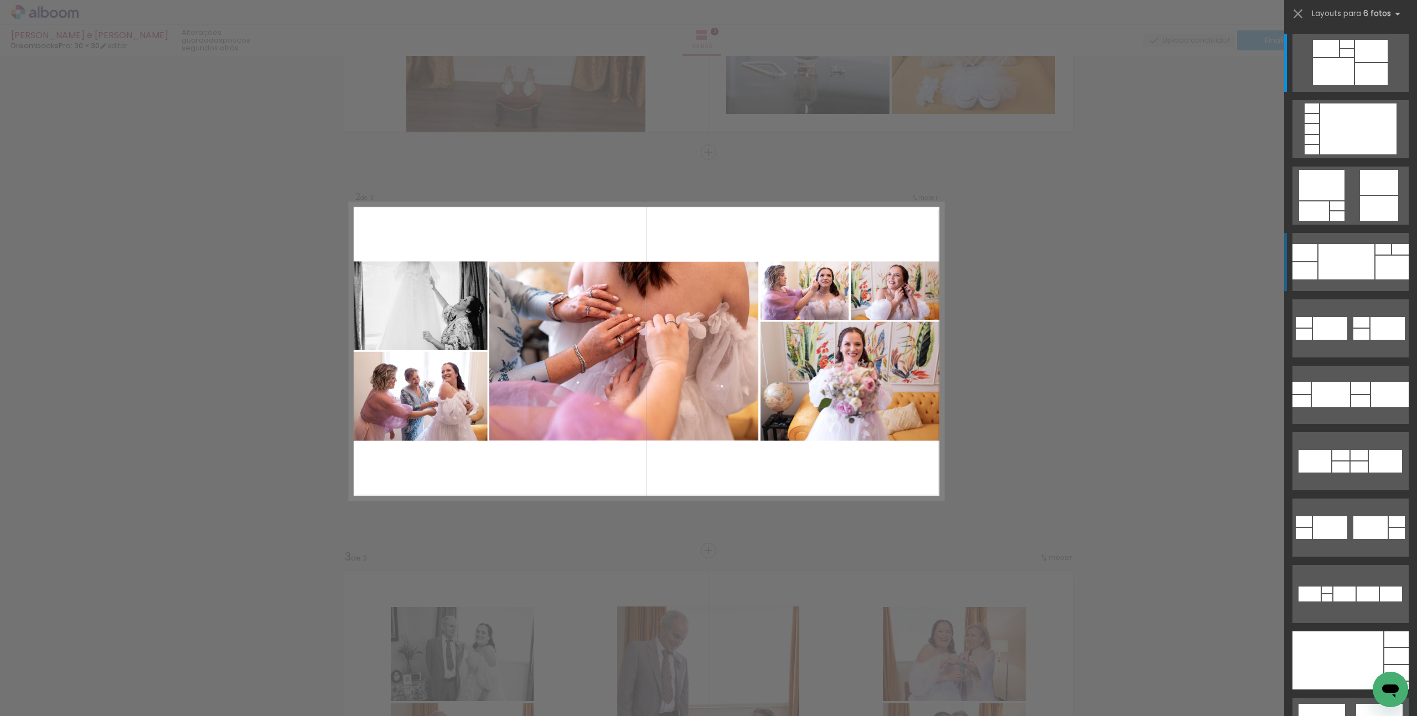
click at [1387, 276] on div at bounding box center [1391, 268] width 33 height 24
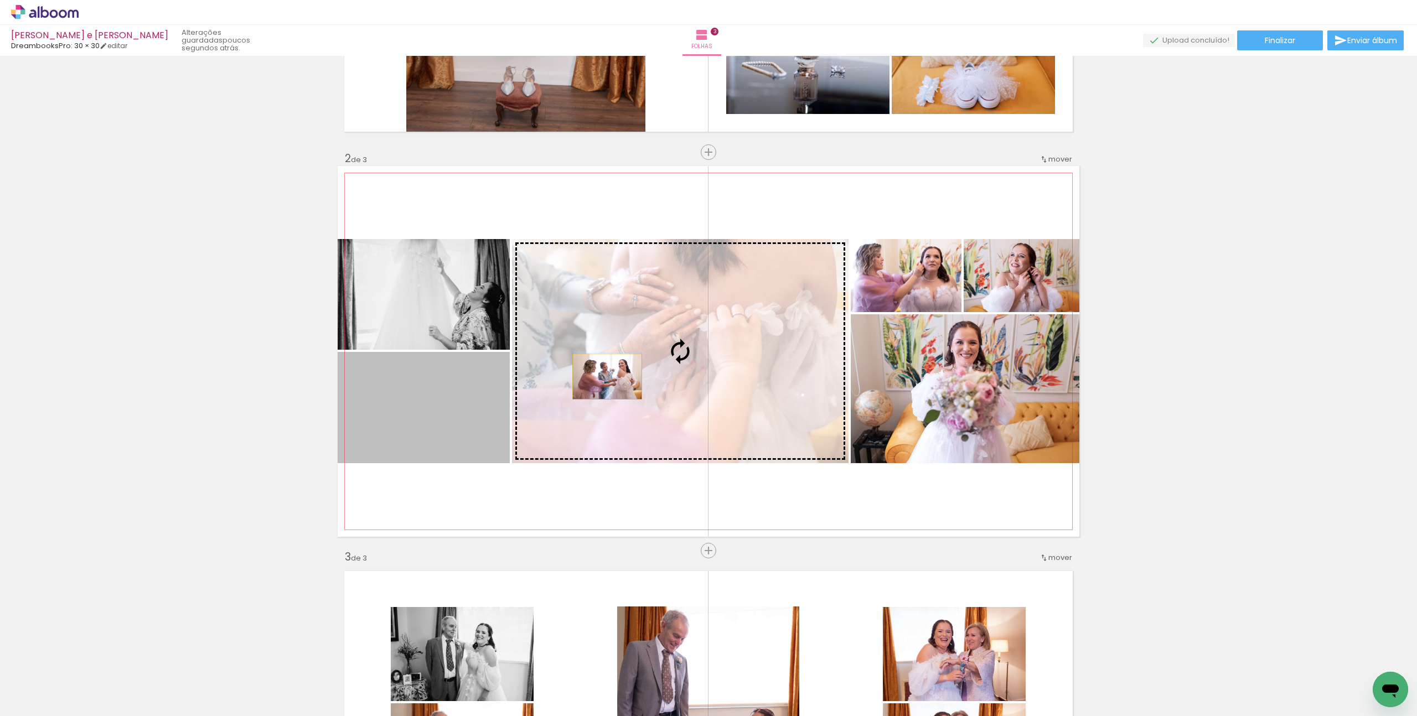
drag, startPoint x: 453, startPoint y: 414, endPoint x: 607, endPoint y: 377, distance: 158.4
click at [0, 0] on slot at bounding box center [0, 0] width 0 height 0
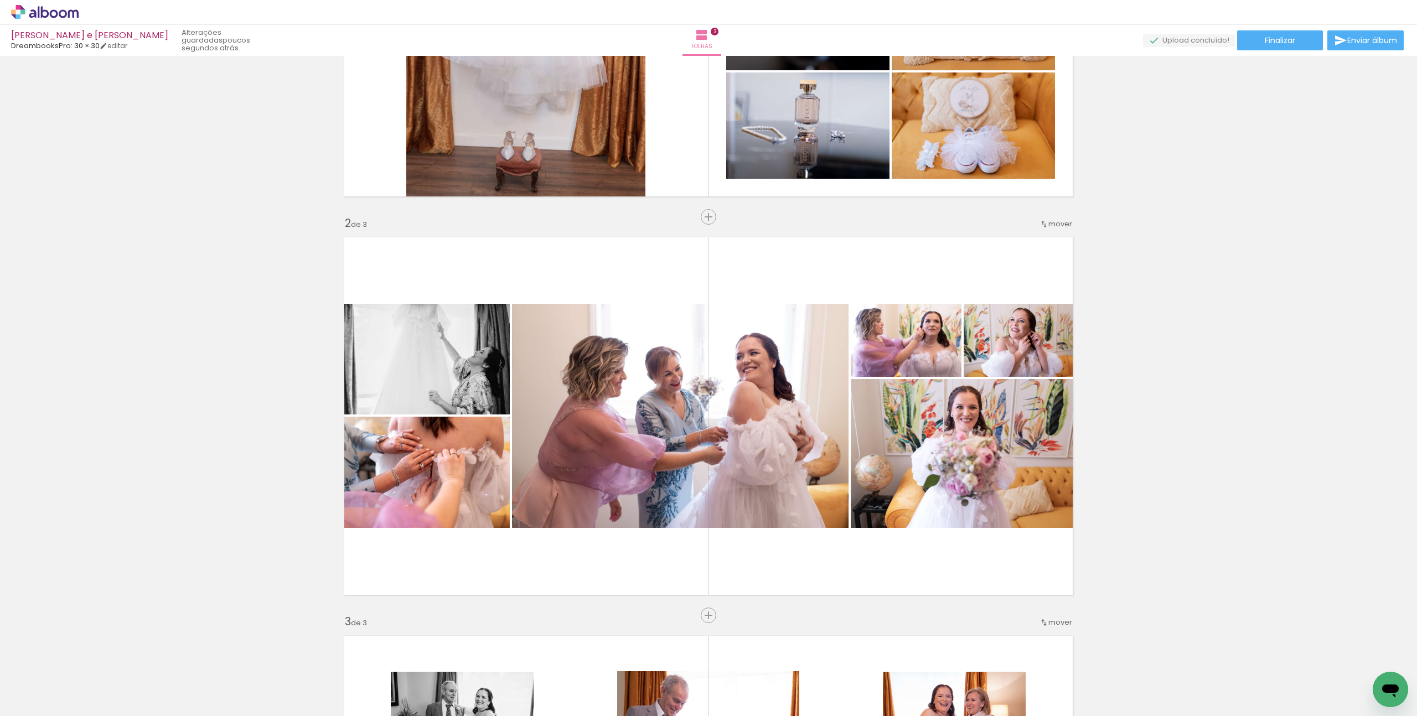
scroll to position [283, 0]
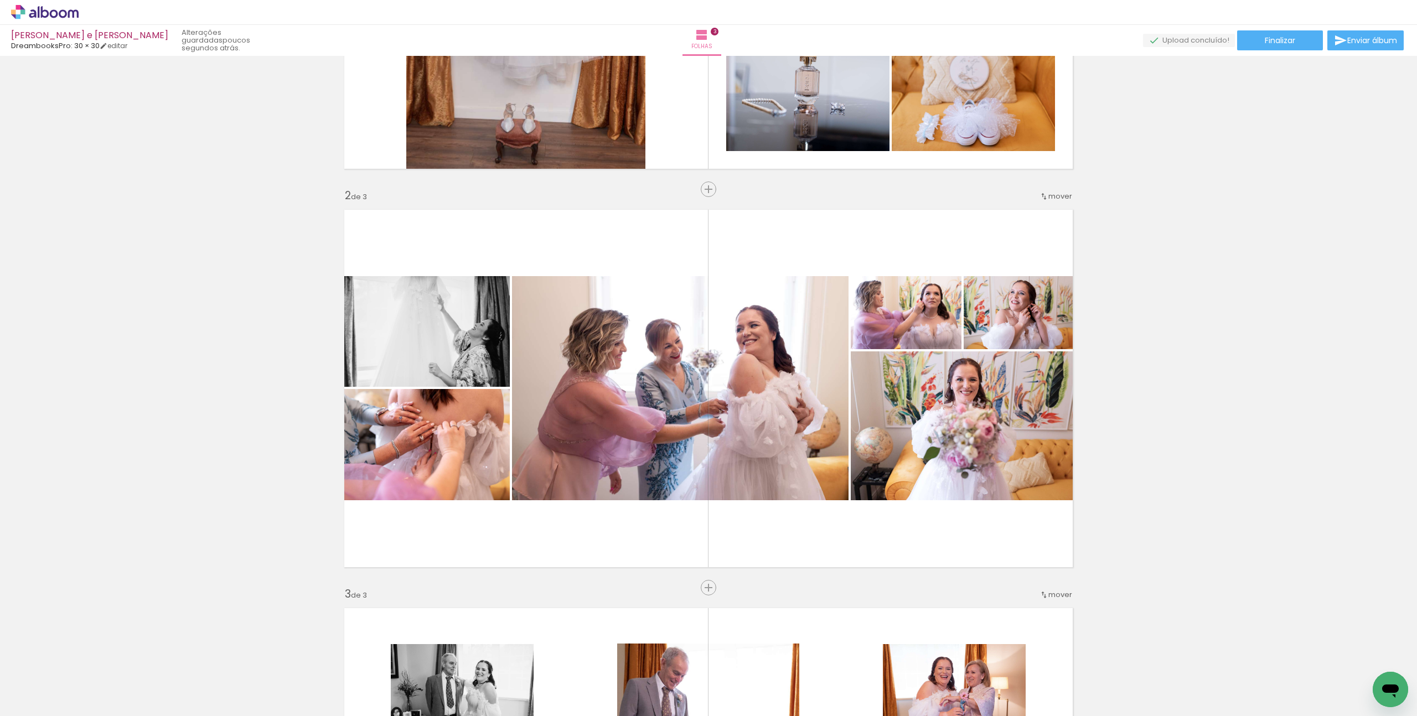
click at [1063, 688] on div at bounding box center [1058, 679] width 55 height 37
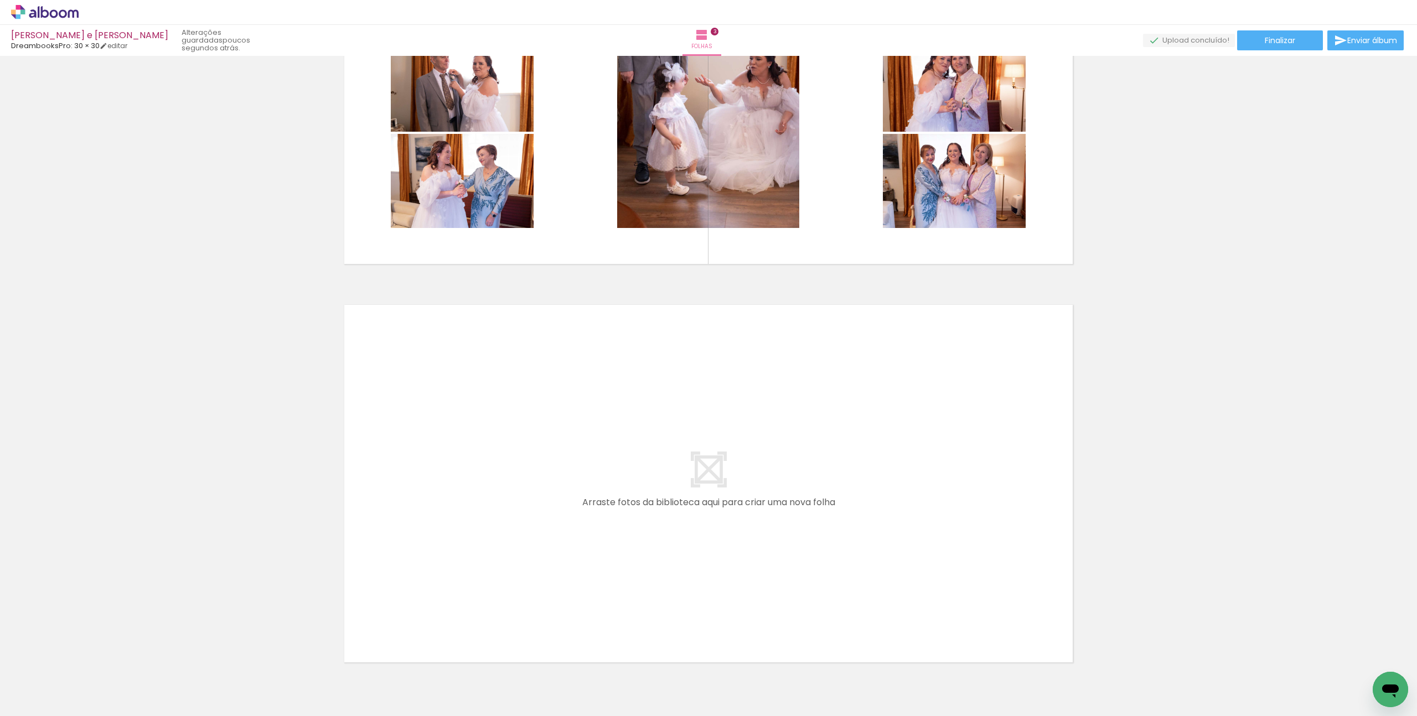
scroll to position [986, 0]
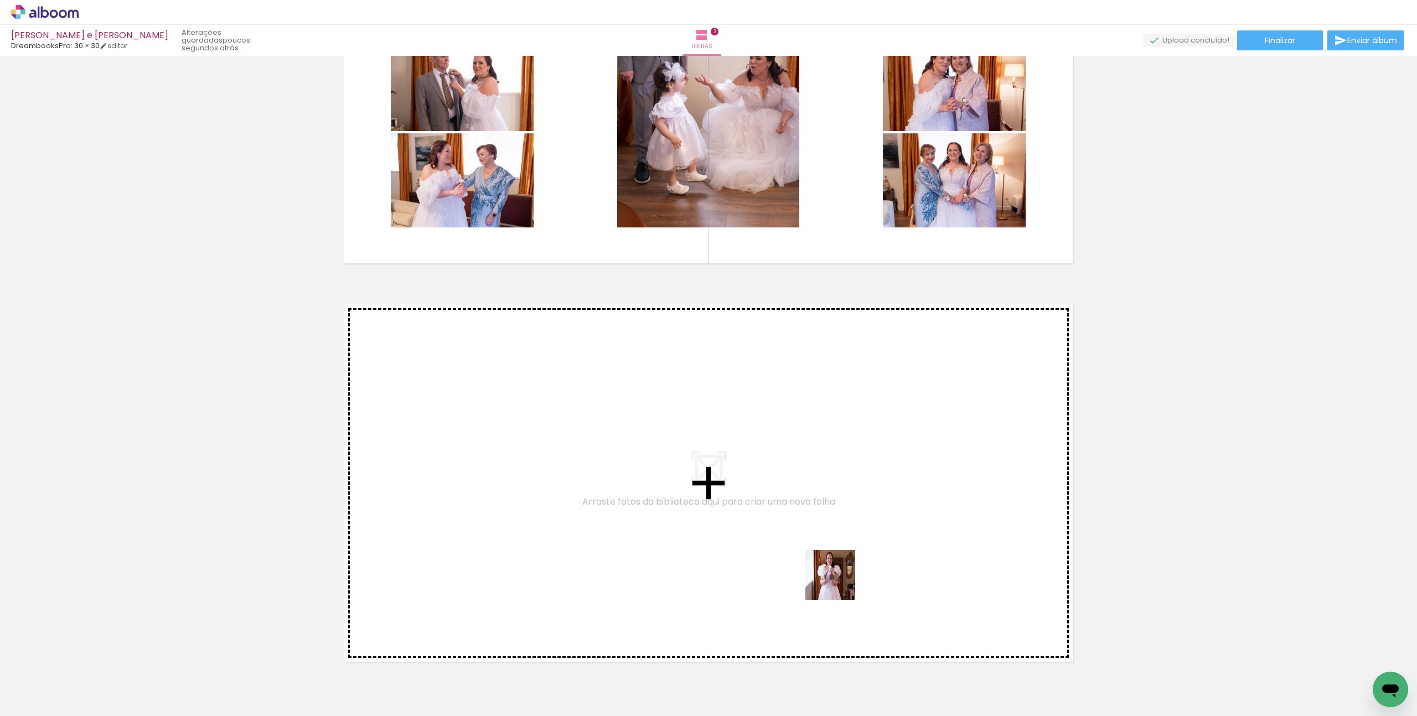
drag, startPoint x: 1049, startPoint y: 681, endPoint x: 802, endPoint y: 572, distance: 269.6
click at [802, 572] on quentale-workspace at bounding box center [708, 358] width 1417 height 716
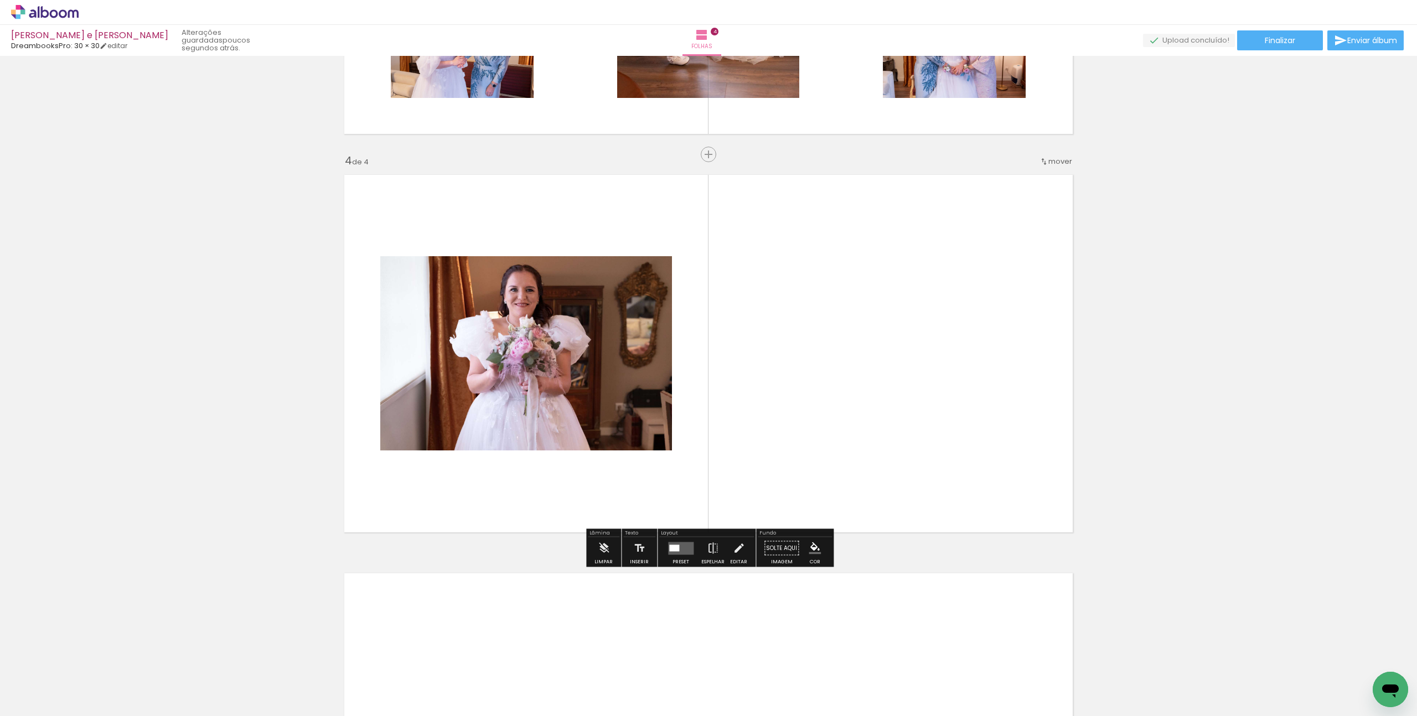
scroll to position [1117, 0]
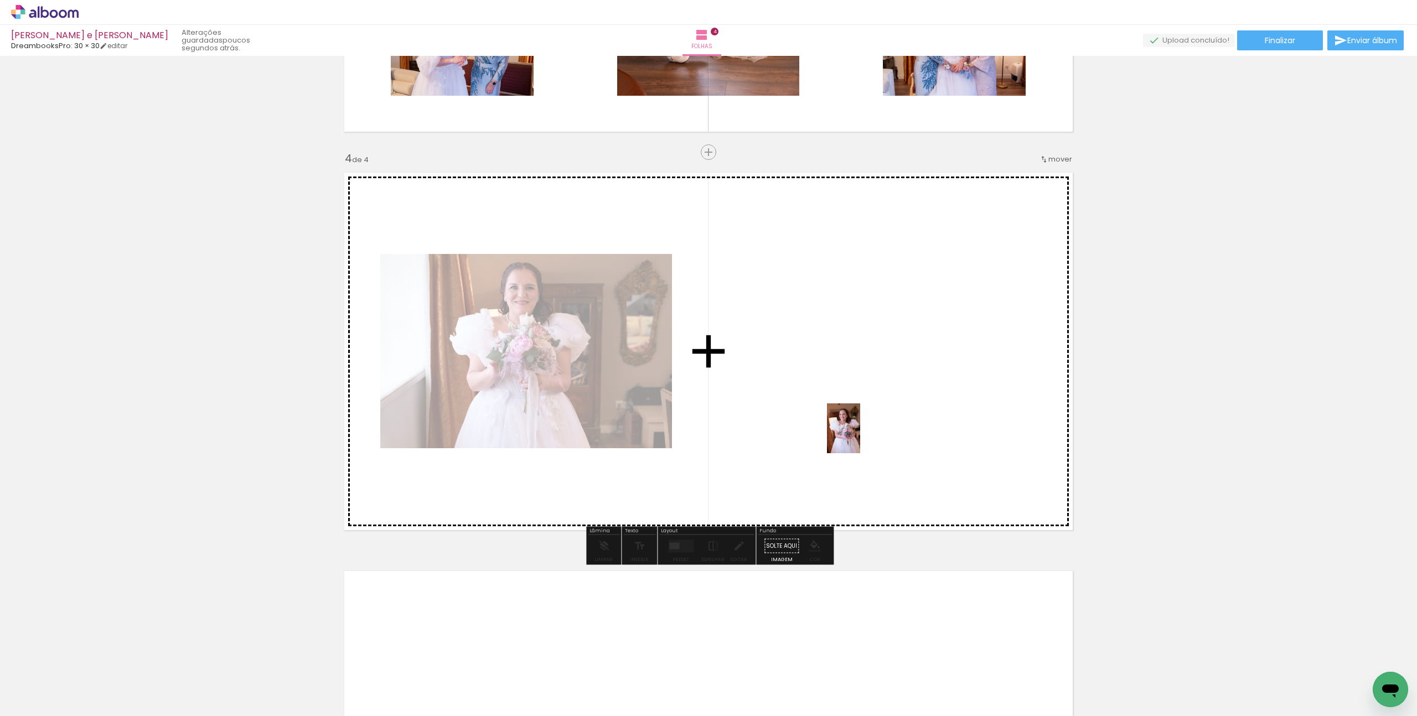
drag, startPoint x: 1096, startPoint y: 686, endPoint x: 859, endPoint y: 436, distance: 344.1
click at [860, 437] on quentale-workspace at bounding box center [708, 358] width 1417 height 716
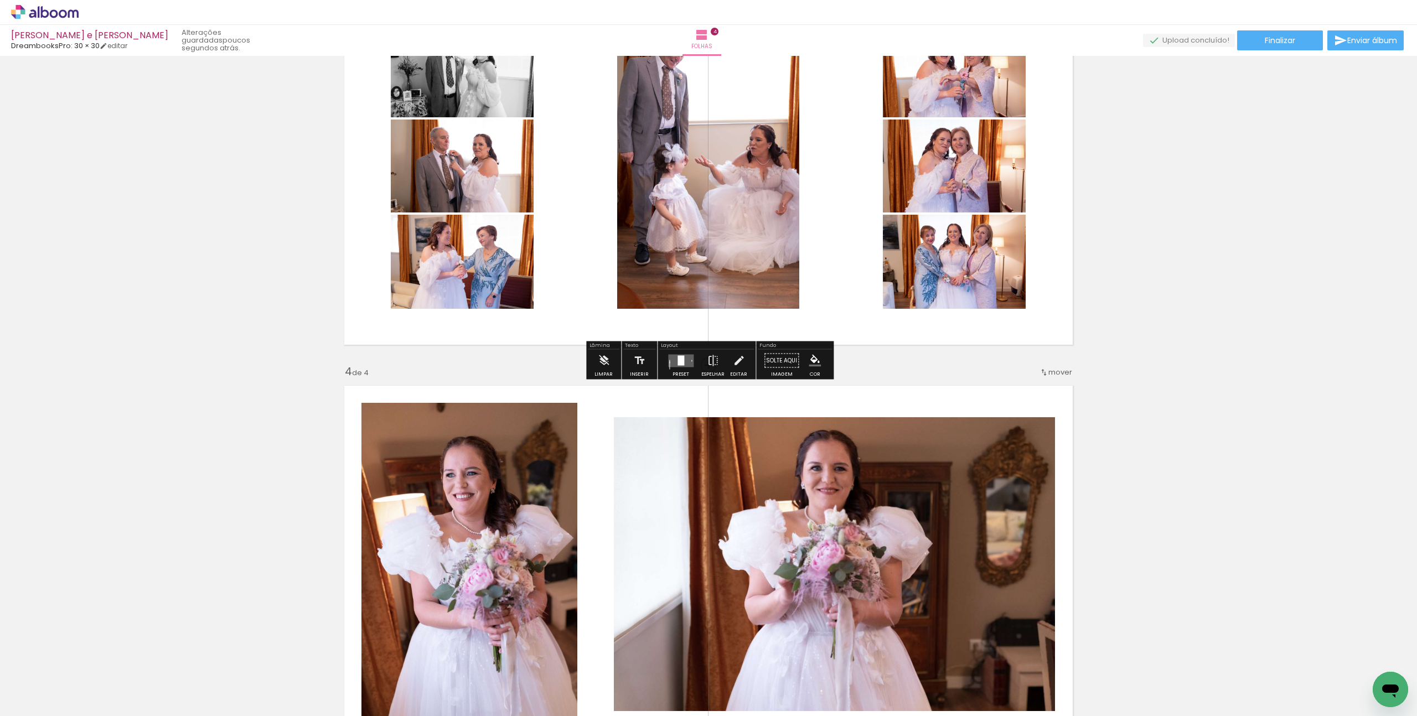
scroll to position [1080, 0]
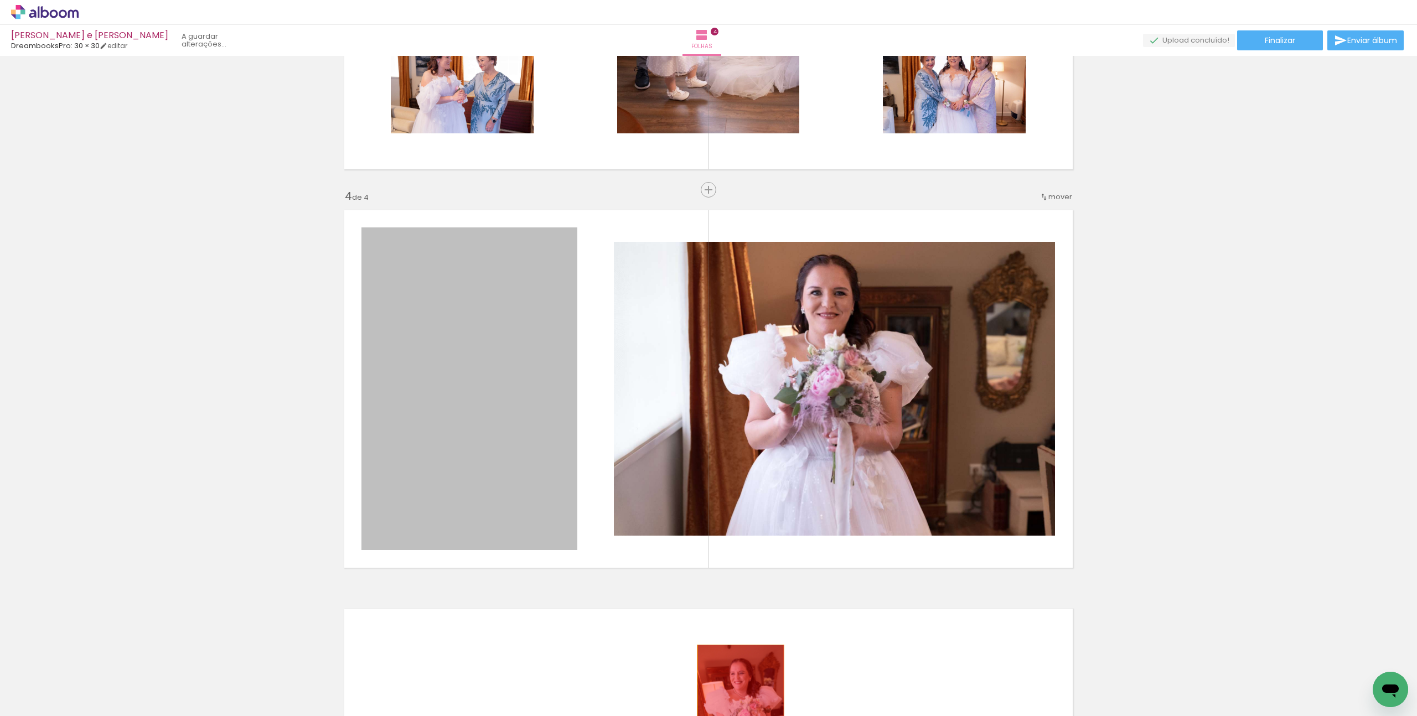
drag, startPoint x: 483, startPoint y: 410, endPoint x: 740, endPoint y: 709, distance: 394.8
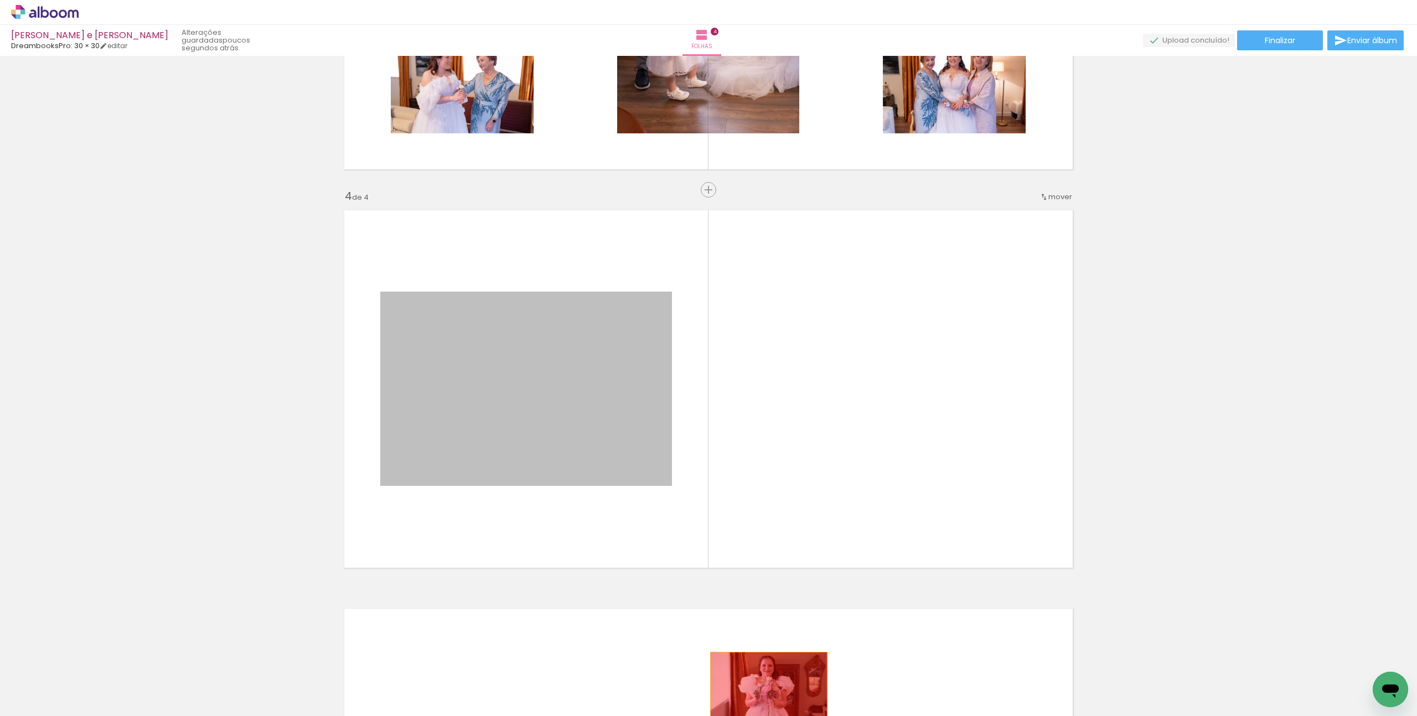
drag, startPoint x: 568, startPoint y: 413, endPoint x: 768, endPoint y: 692, distance: 343.4
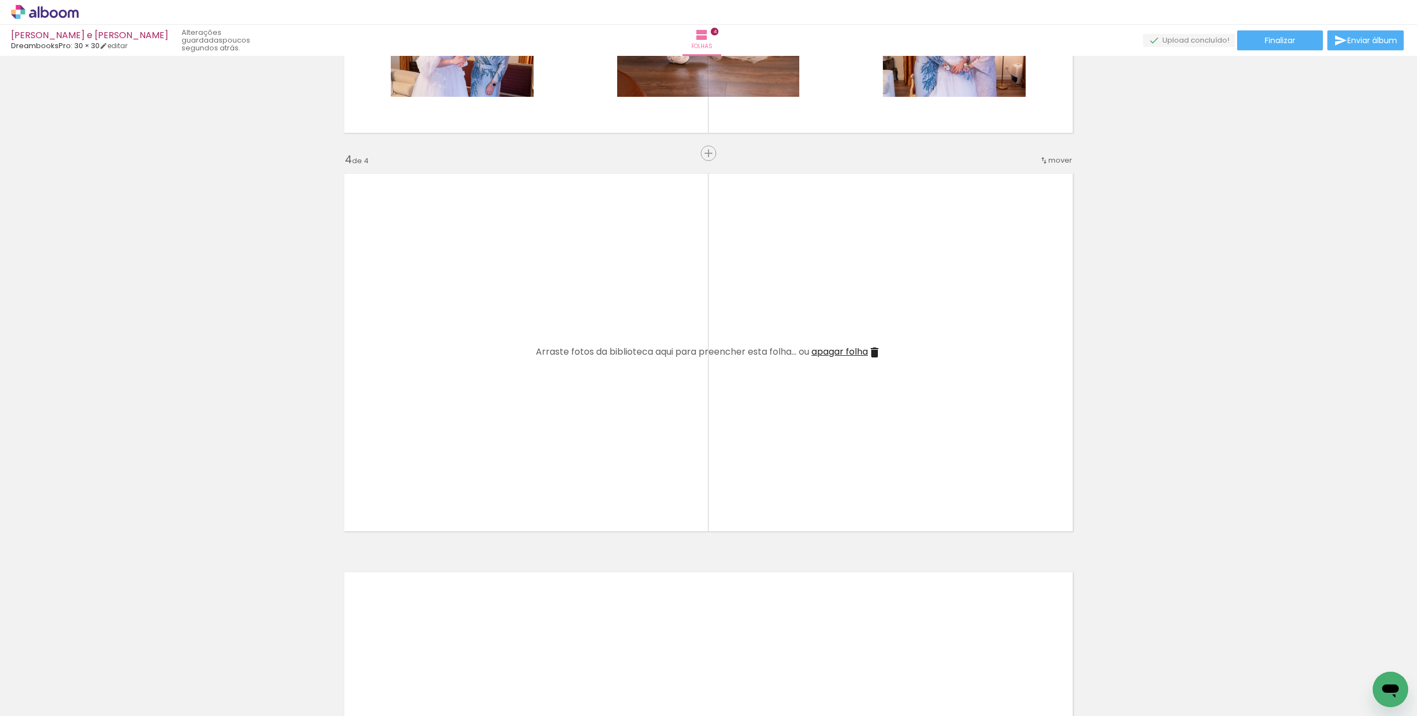
scroll to position [1159, 0]
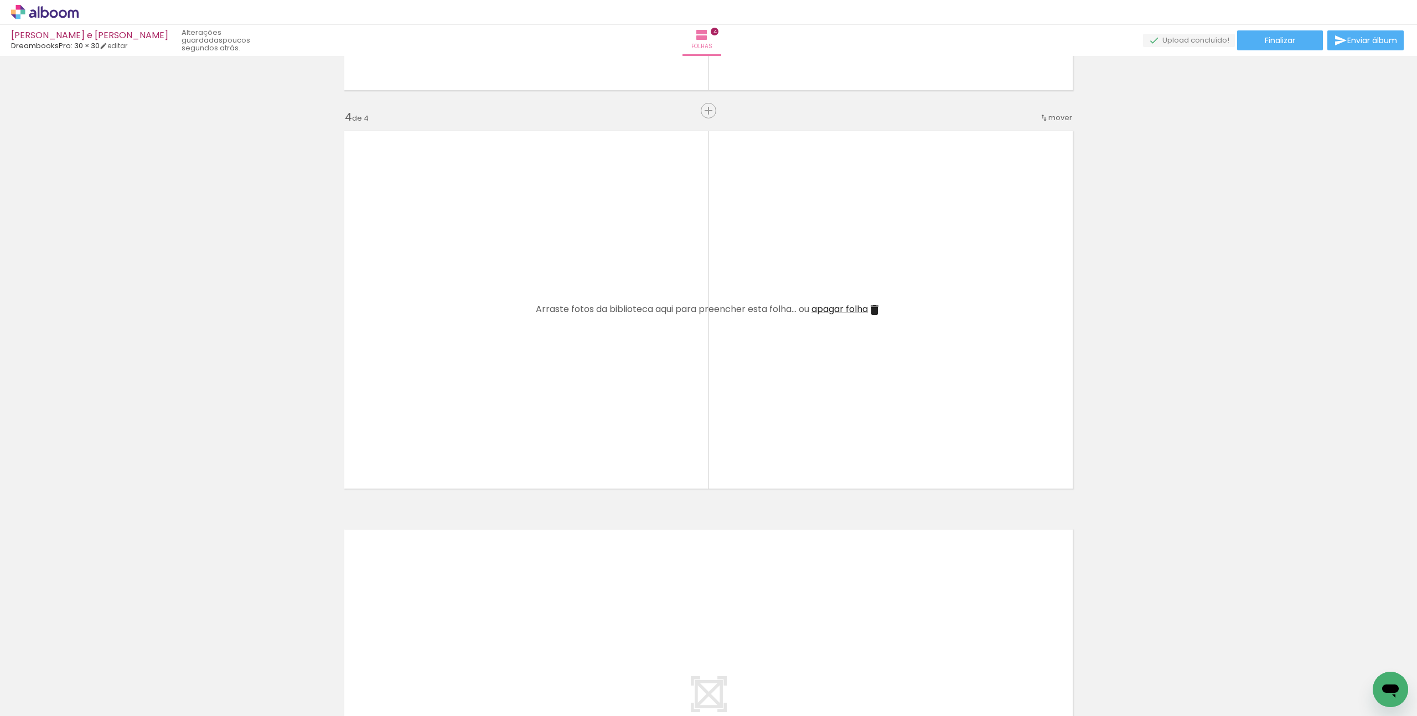
click at [365, 687] on div at bounding box center [363, 678] width 37 height 55
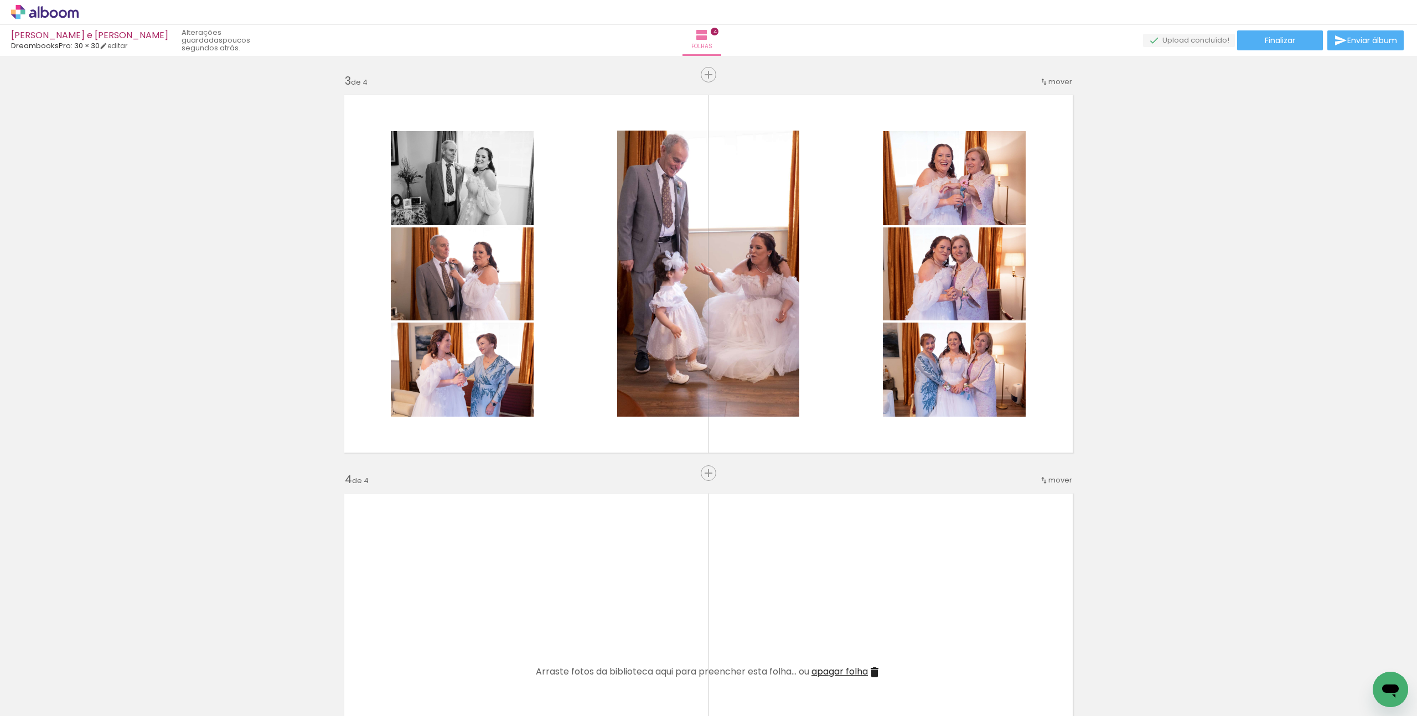
scroll to position [798, 0]
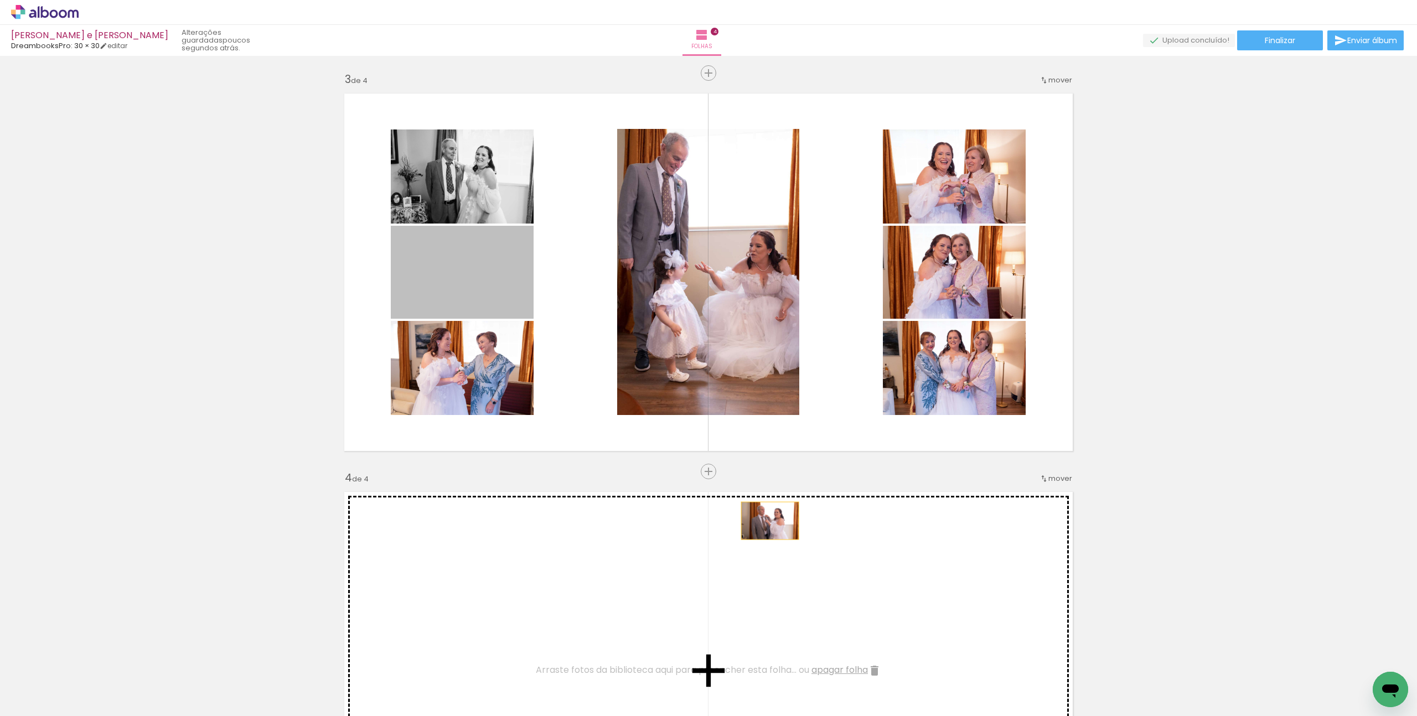
drag, startPoint x: 491, startPoint y: 272, endPoint x: 796, endPoint y: 565, distance: 422.7
click at [796, 565] on div "Inserir folha 1 de 4 Inserir folha 2 de 4 Inserir folha 3 de 4 Inserir folha 4 …" at bounding box center [708, 258] width 1417 height 1993
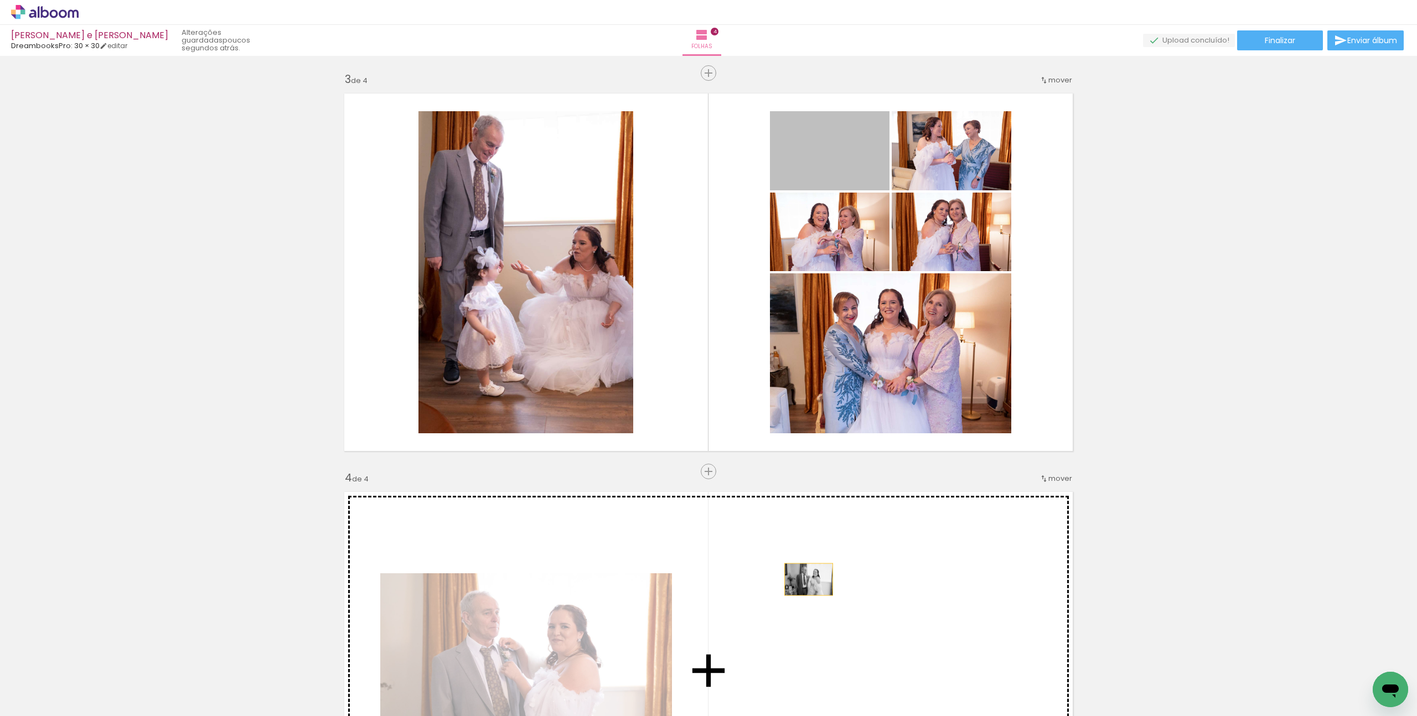
drag, startPoint x: 826, startPoint y: 160, endPoint x: 814, endPoint y: 586, distance: 426.3
click at [814, 586] on div "Inserir folha 1 de 4 Inserir folha 2 de 4 Inserir folha 3 de 4 Inserir folha 4 …" at bounding box center [708, 258] width 1417 height 1993
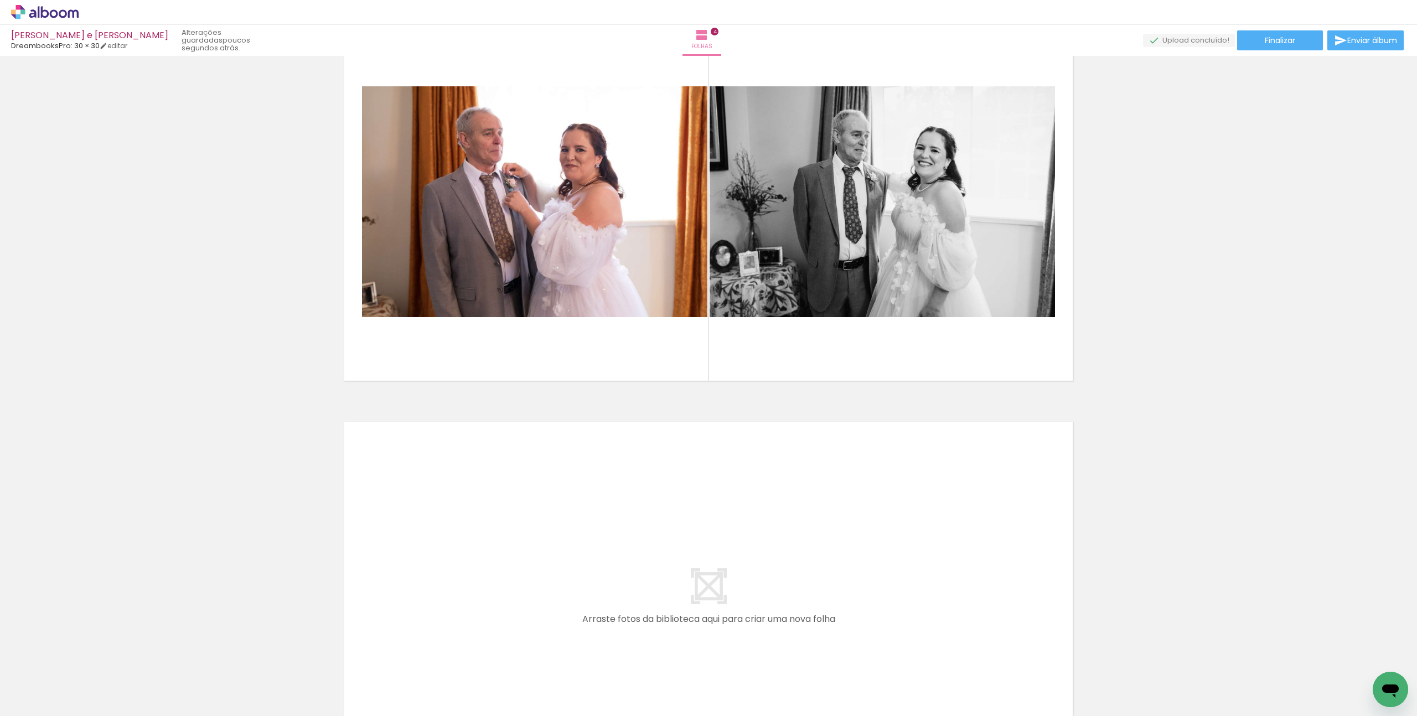
scroll to position [1265, 0]
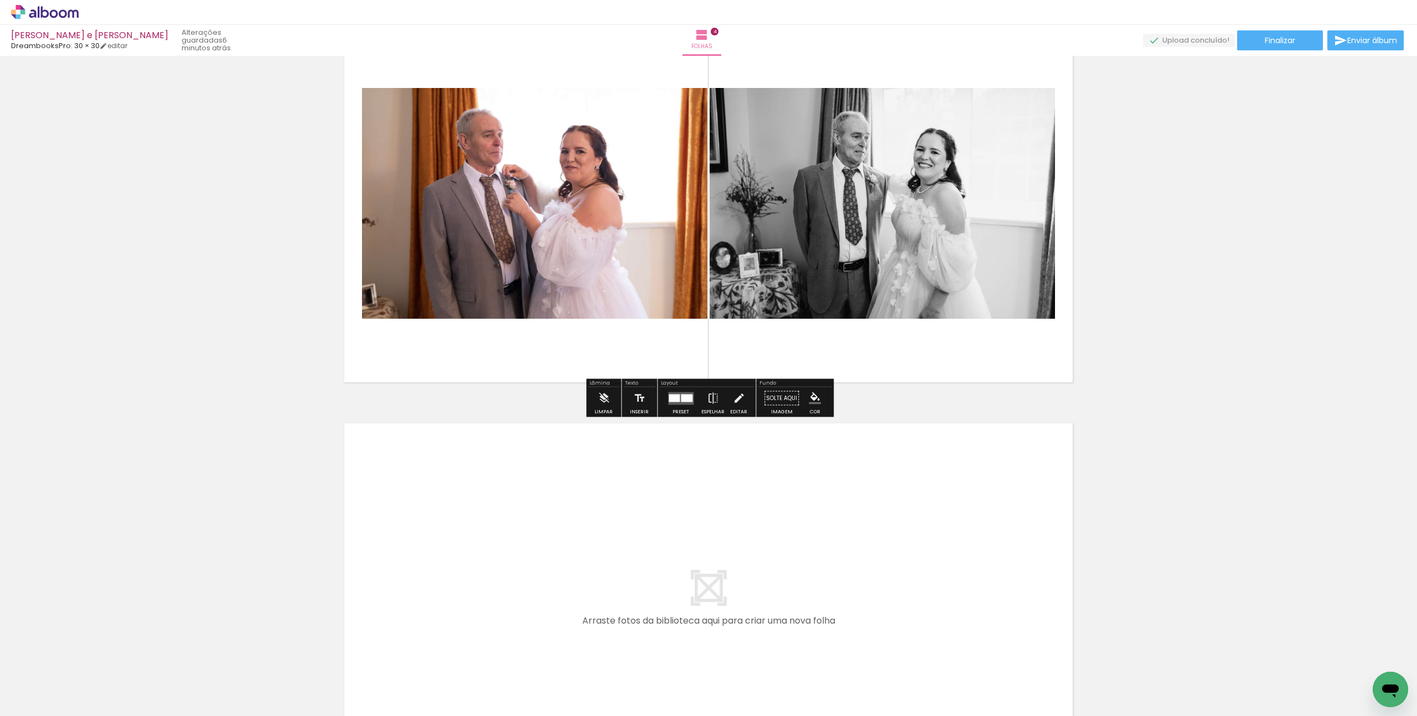
click at [922, 209] on quentale-photo at bounding box center [881, 203] width 345 height 231
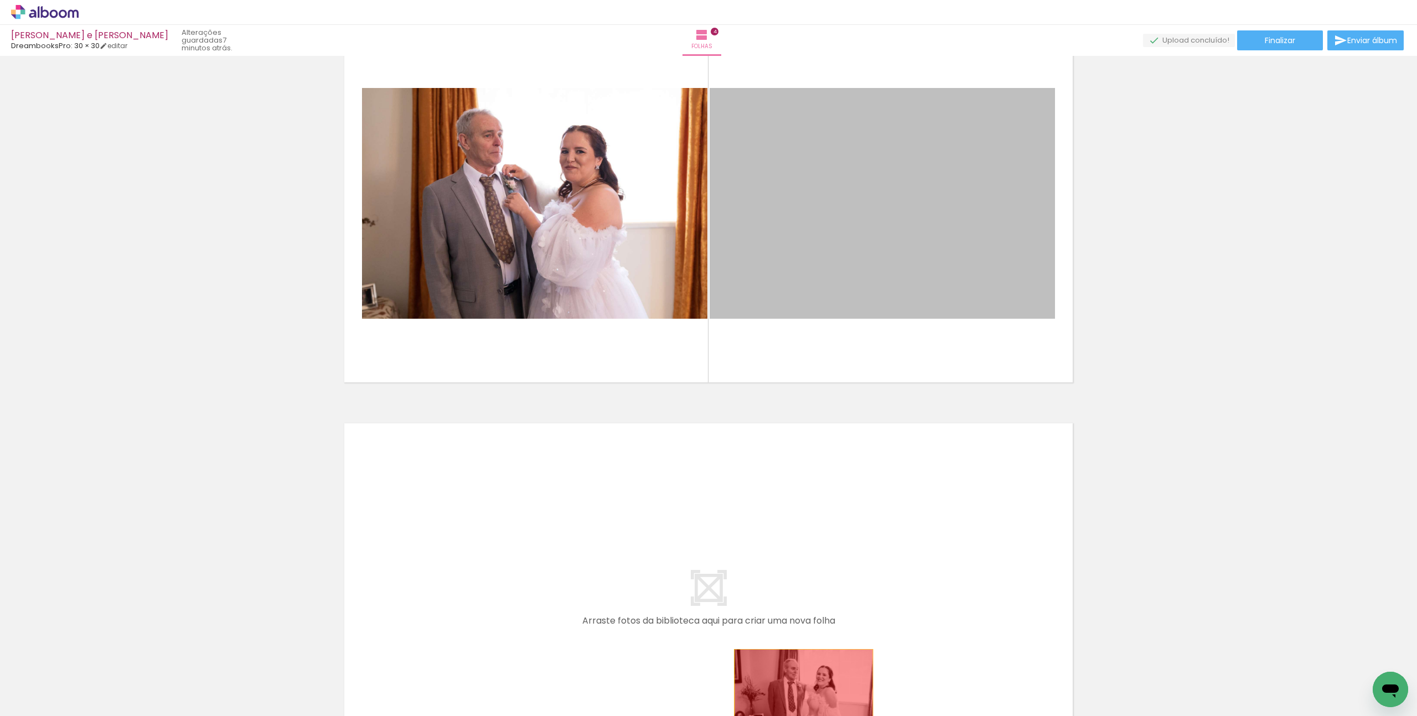
drag, startPoint x: 922, startPoint y: 213, endPoint x: 804, endPoint y: 696, distance: 496.9
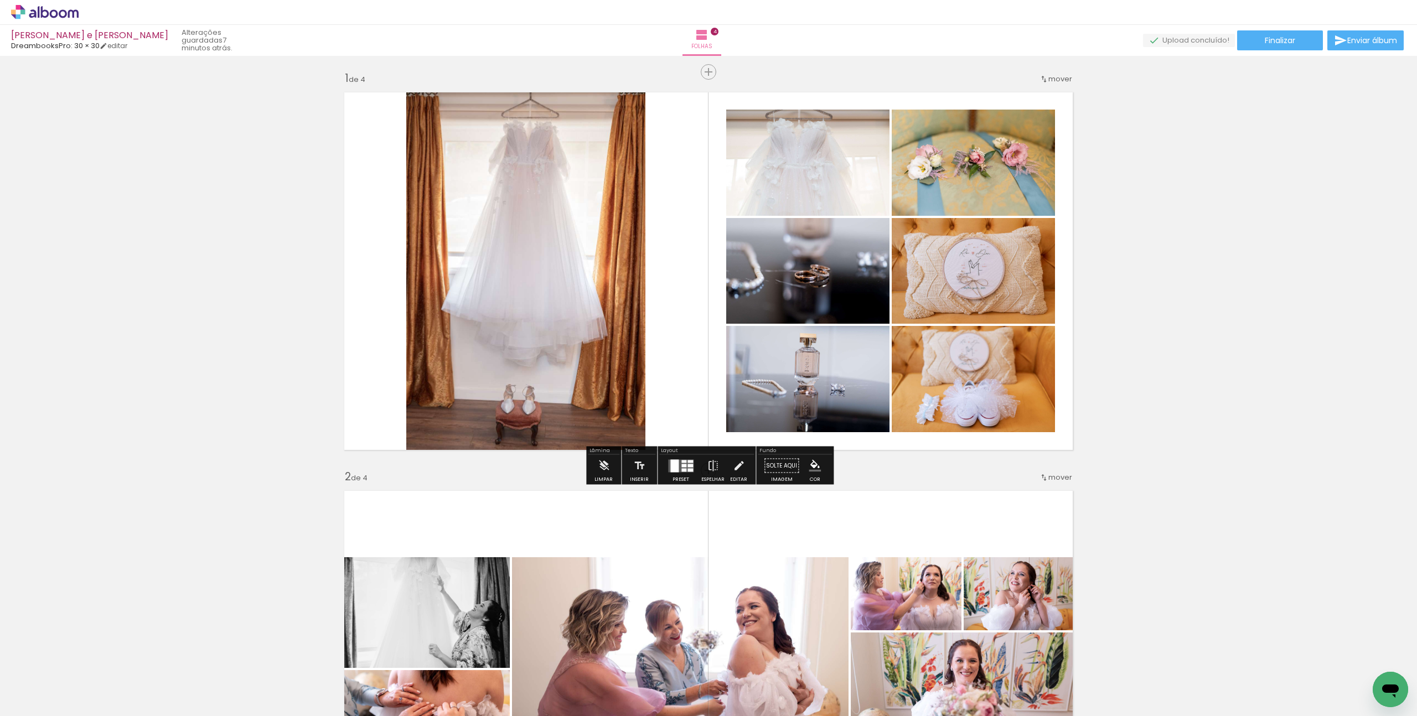
scroll to position [4, 0]
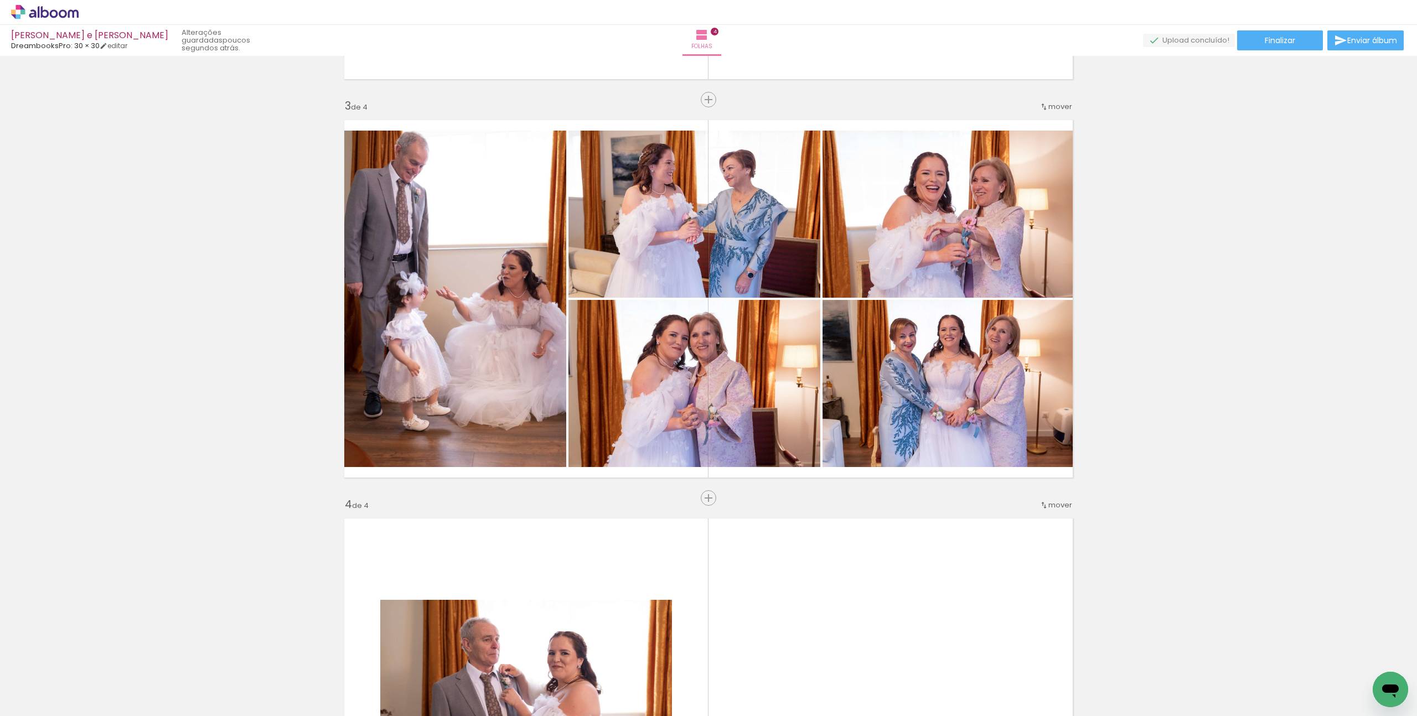
scroll to position [862, 0]
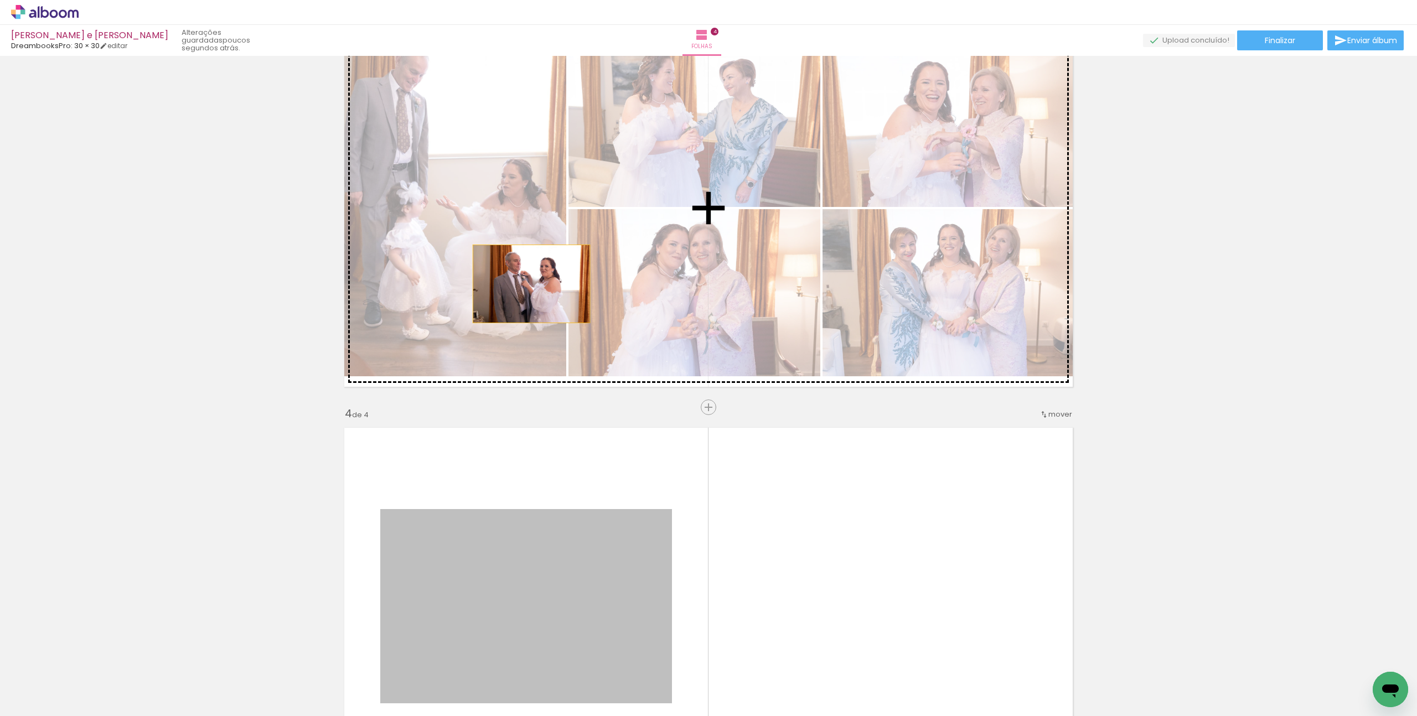
drag, startPoint x: 604, startPoint y: 568, endPoint x: 531, endPoint y: 284, distance: 293.0
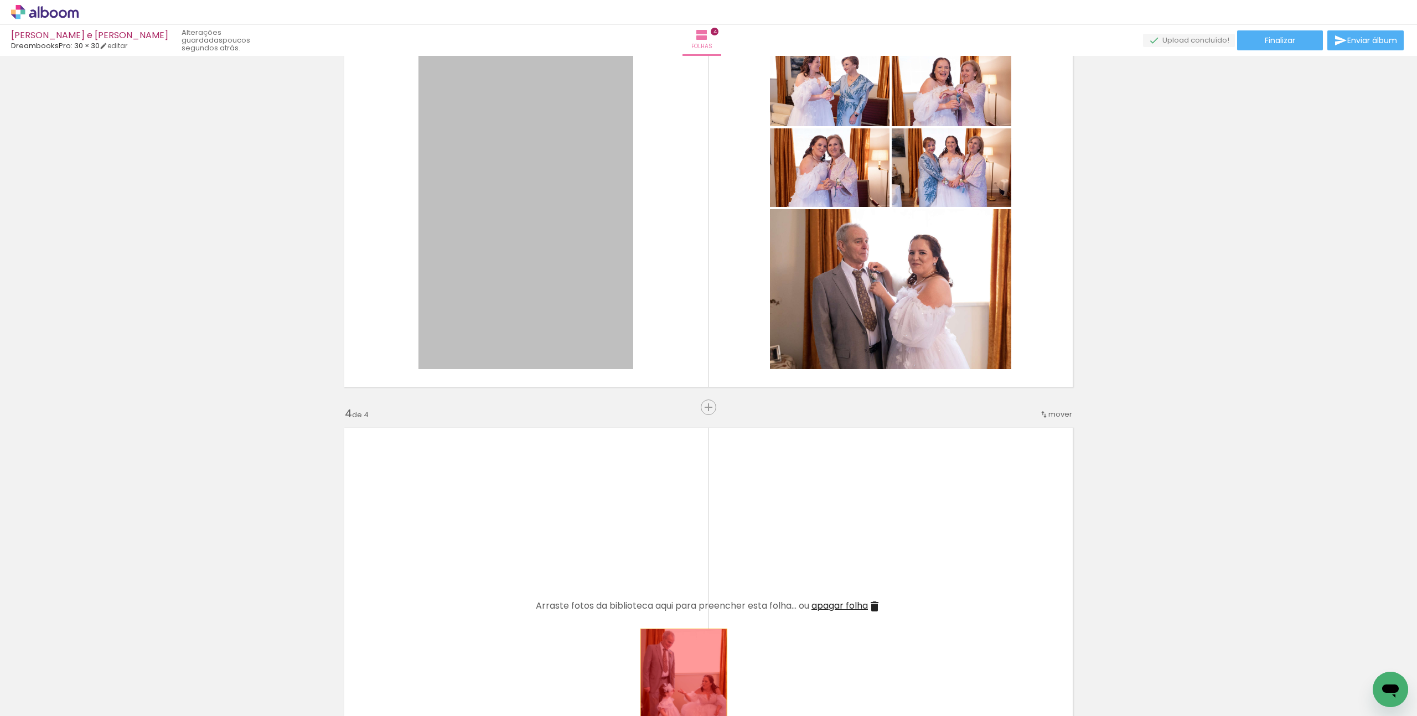
drag, startPoint x: 587, startPoint y: 245, endPoint x: 683, endPoint y: 693, distance: 459.0
click at [683, 693] on quentale-workspace at bounding box center [708, 358] width 1417 height 716
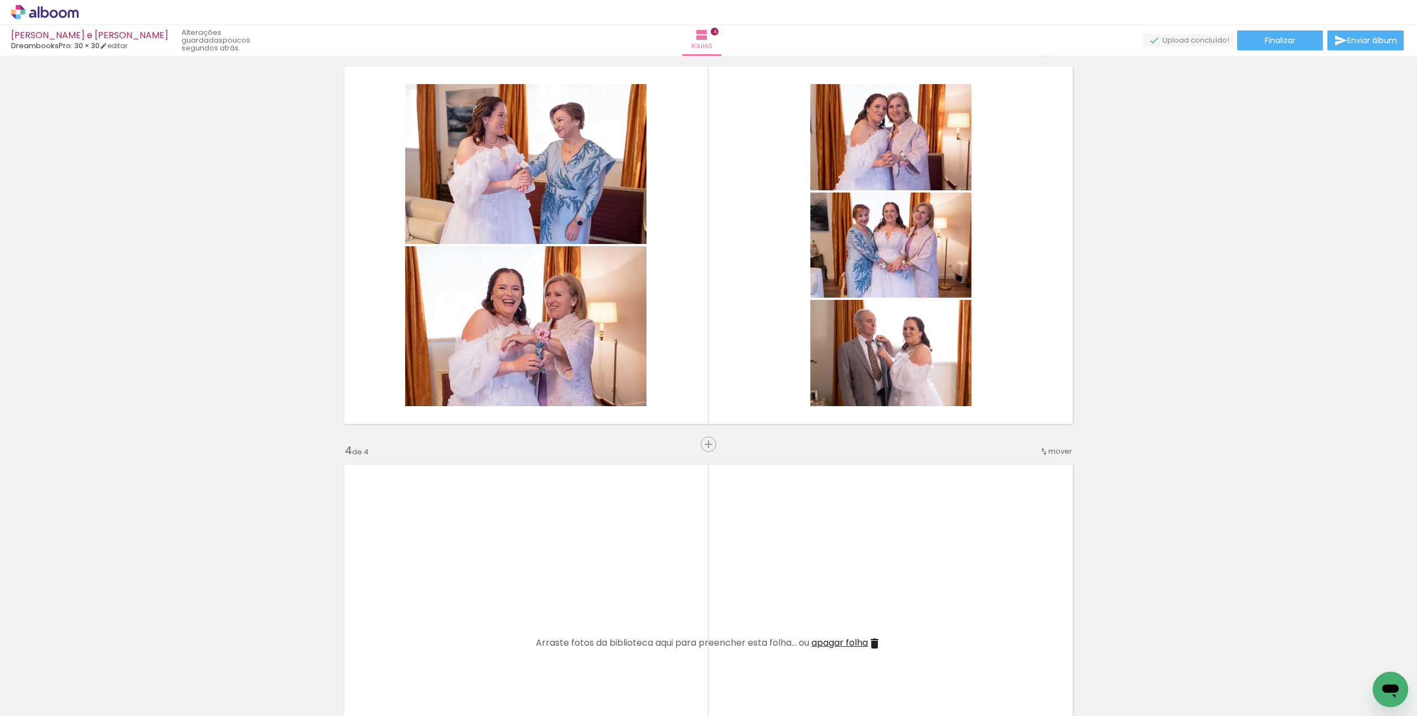
scroll to position [823, 0]
click at [1063, 686] on div at bounding box center [1061, 679] width 55 height 37
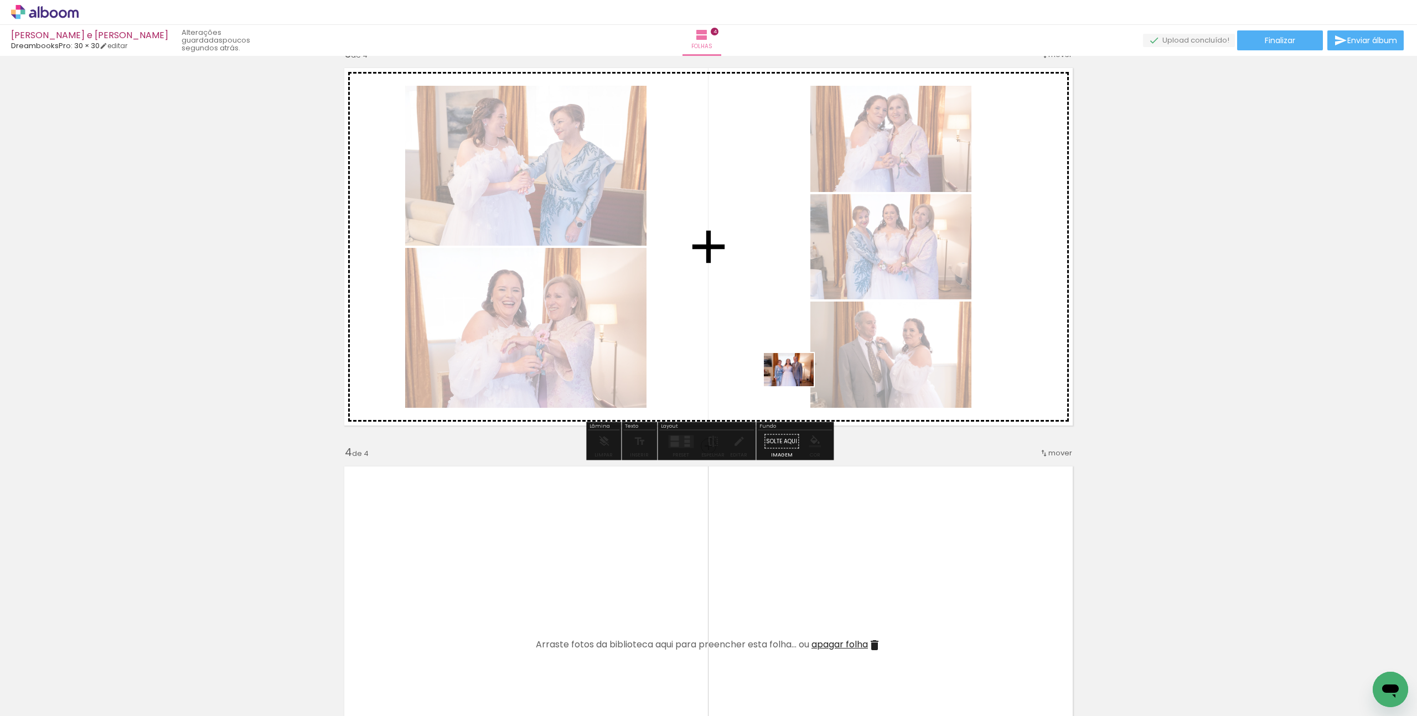
drag, startPoint x: 1063, startPoint y: 687, endPoint x: 796, endPoint y: 386, distance: 401.4
click at [796, 386] on quentale-workspace at bounding box center [708, 358] width 1417 height 716
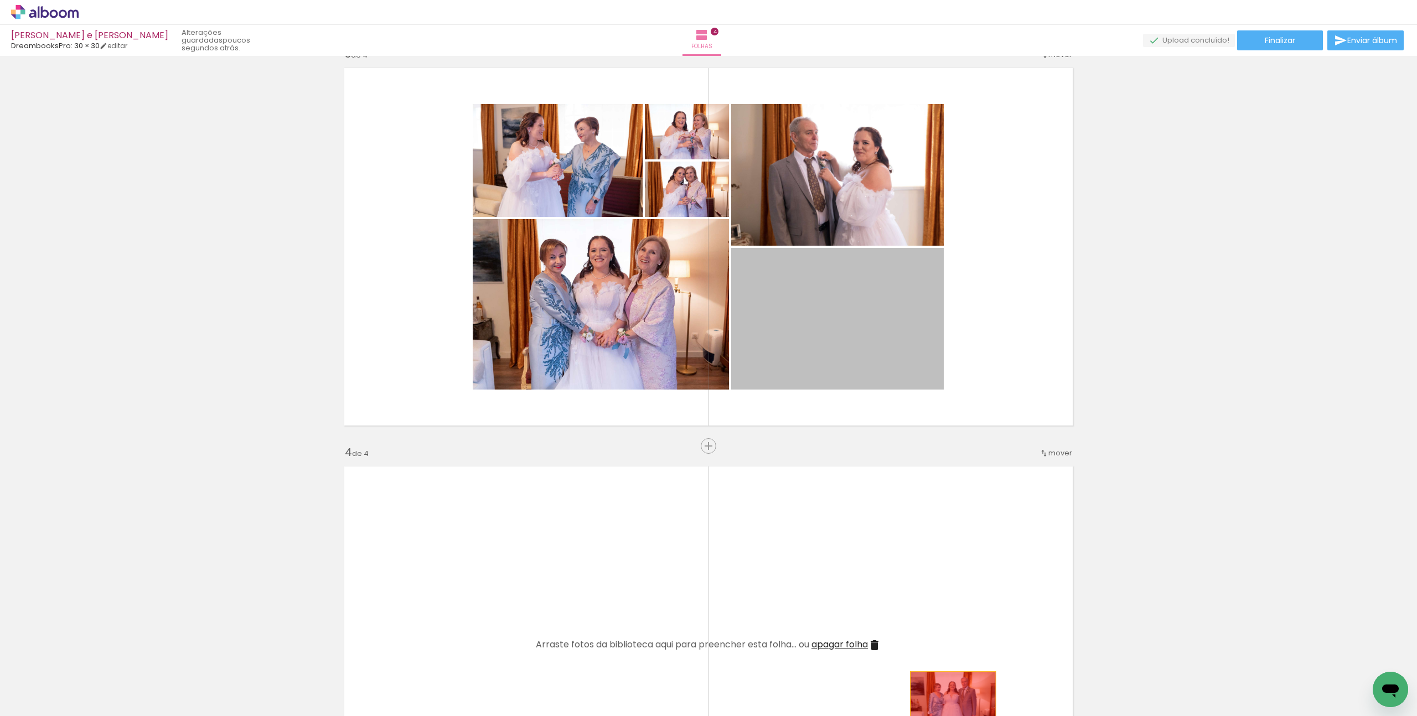
drag, startPoint x: 868, startPoint y: 326, endPoint x: 953, endPoint y: 700, distance: 383.6
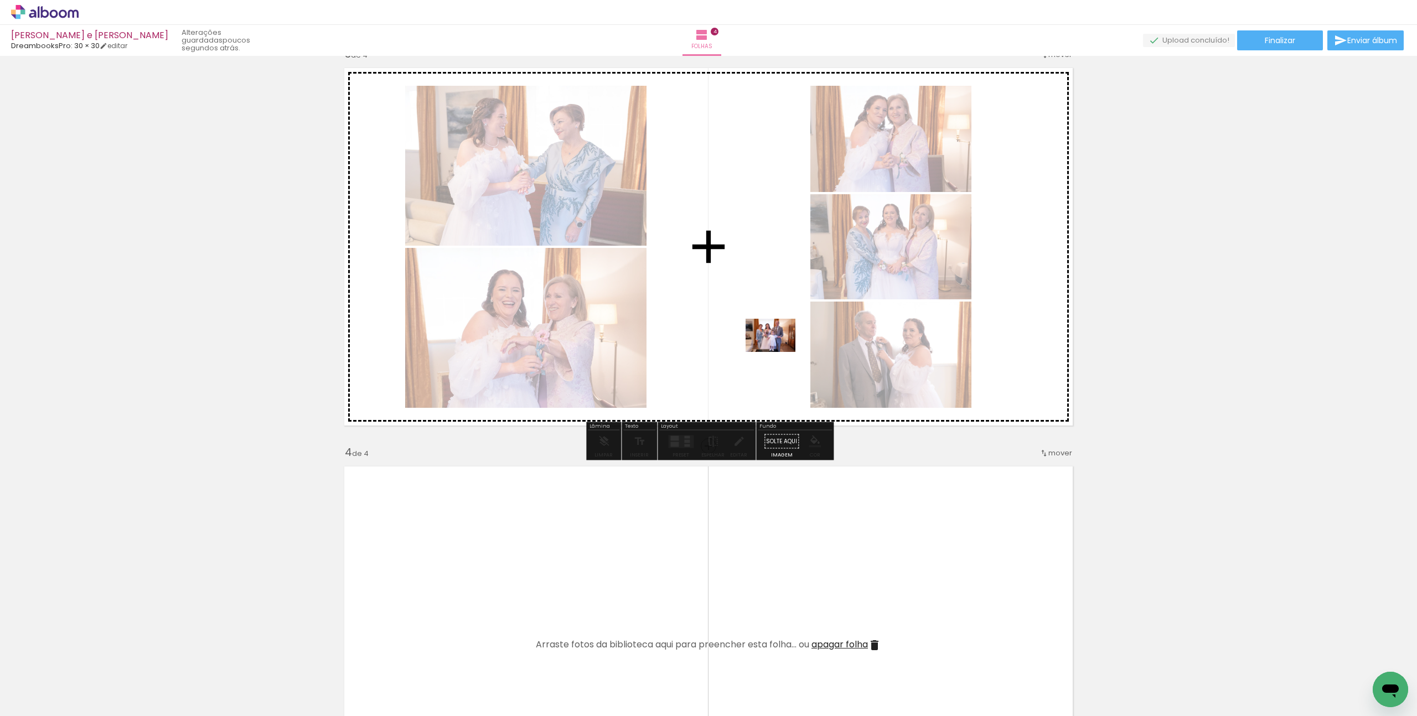
drag, startPoint x: 1123, startPoint y: 683, endPoint x: 776, endPoint y: 357, distance: 475.3
click at [776, 357] on quentale-workspace at bounding box center [708, 358] width 1417 height 716
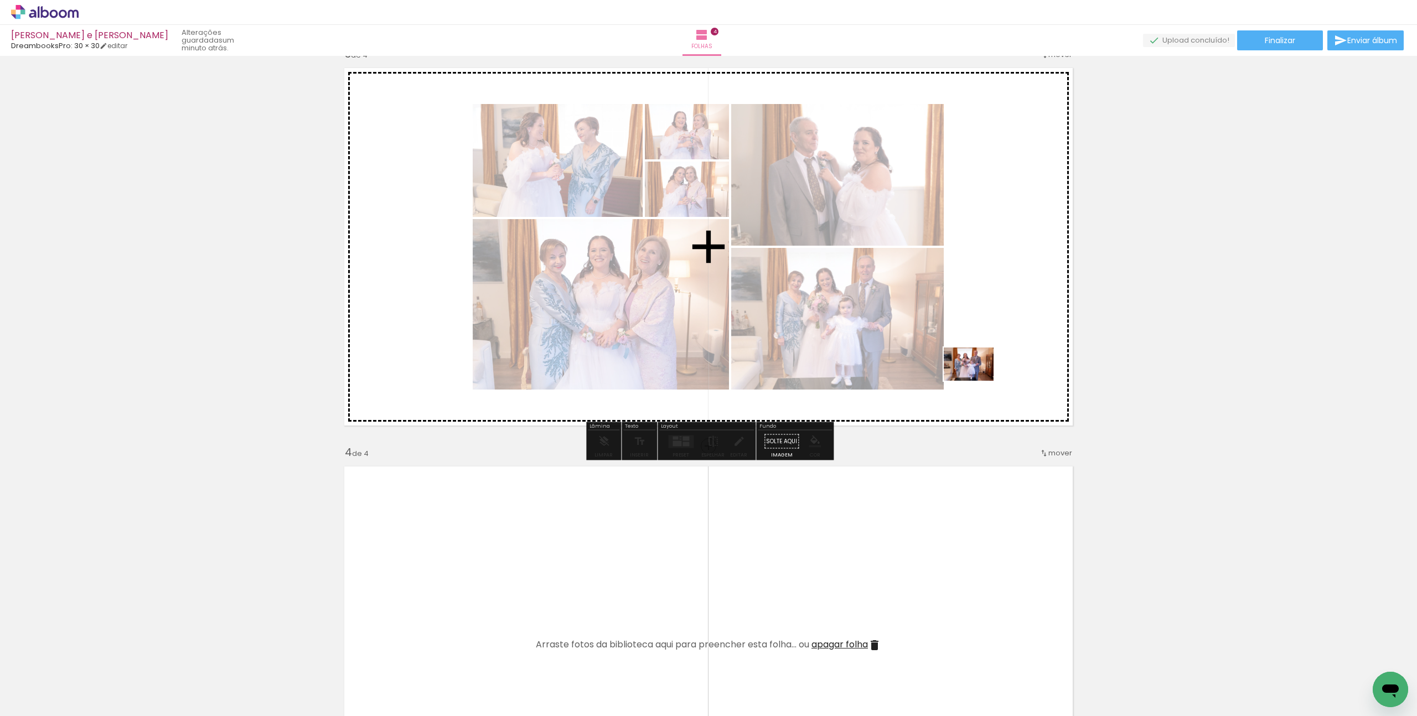
drag, startPoint x: 1188, startPoint y: 685, endPoint x: 977, endPoint y: 381, distance: 369.8
click at [977, 381] on quentale-workspace at bounding box center [708, 358] width 1417 height 716
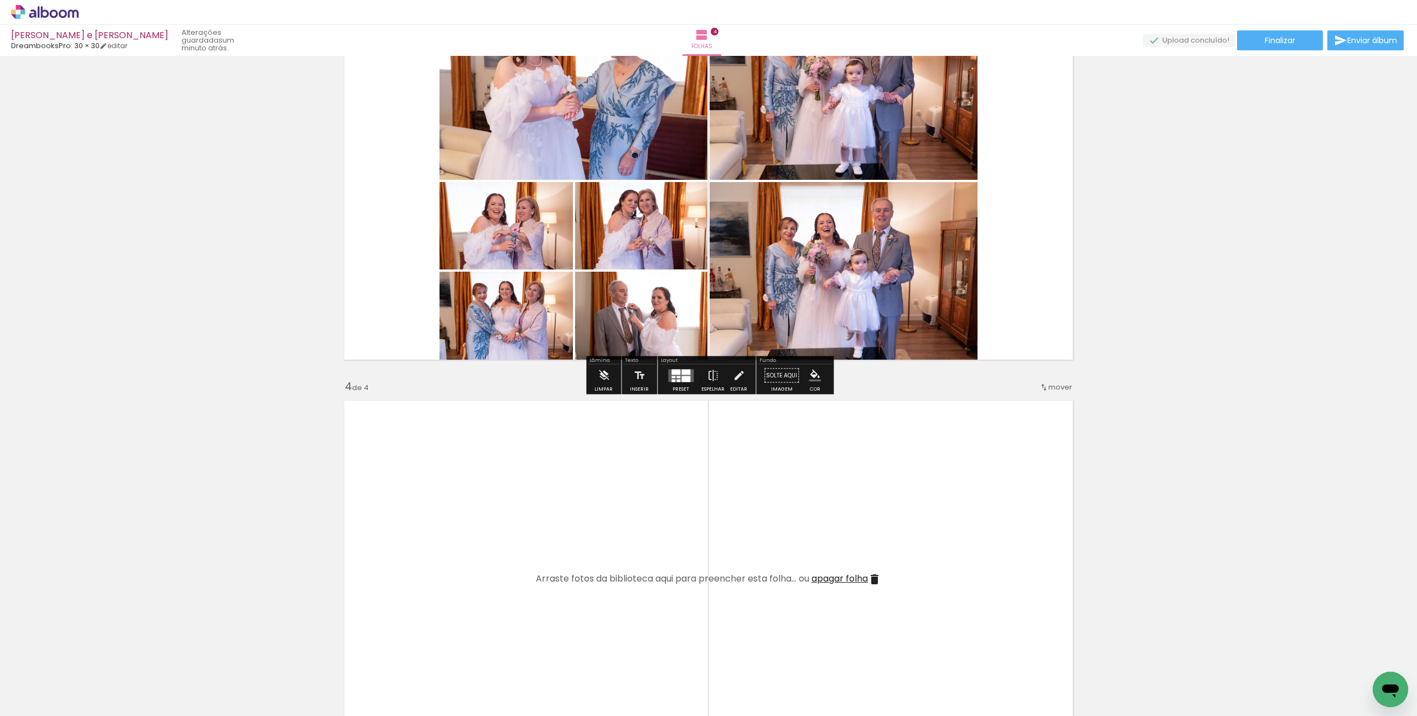
scroll to position [891, 0]
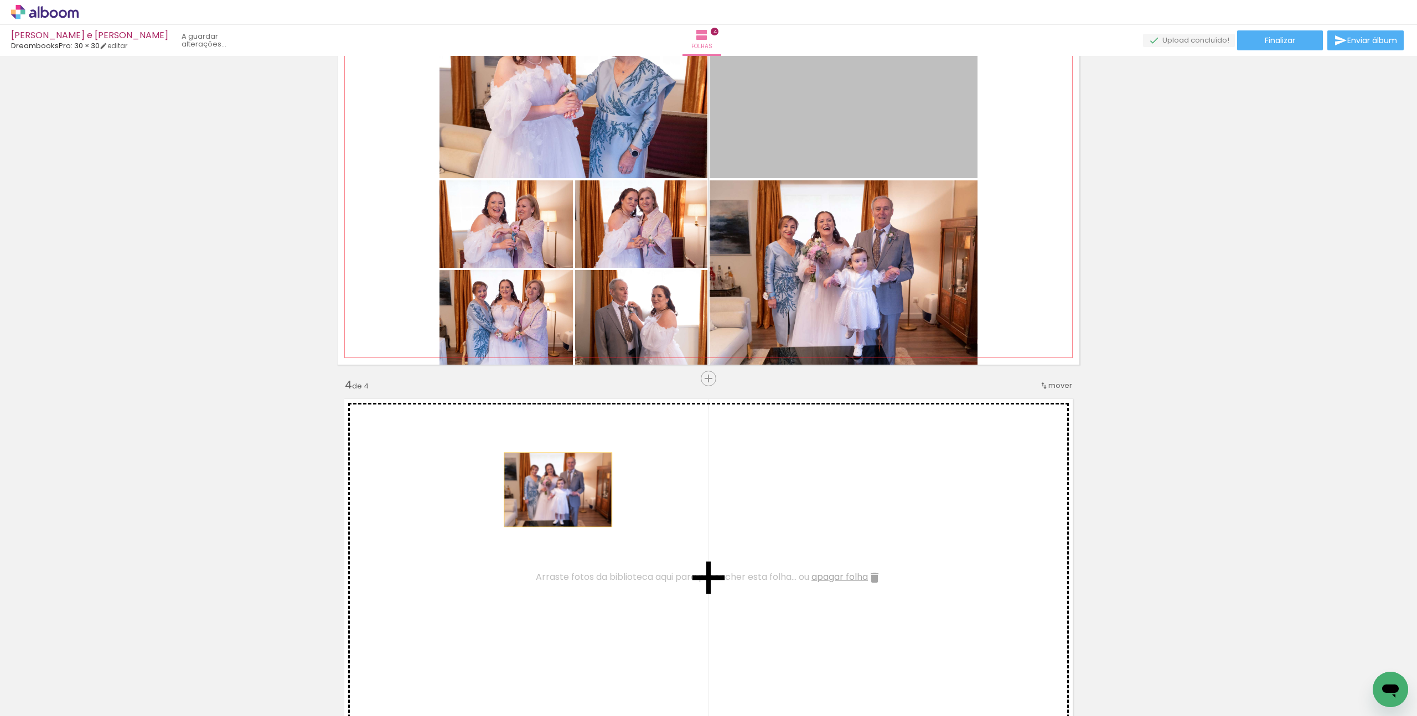
drag, startPoint x: 883, startPoint y: 142, endPoint x: 558, endPoint y: 490, distance: 475.7
click at [558, 490] on div "Inserir folha 1 de 4 Inserir folha 2 de 4 Inserir folha 3 de 4 Inserir folha 4 …" at bounding box center [708, 165] width 1417 height 1993
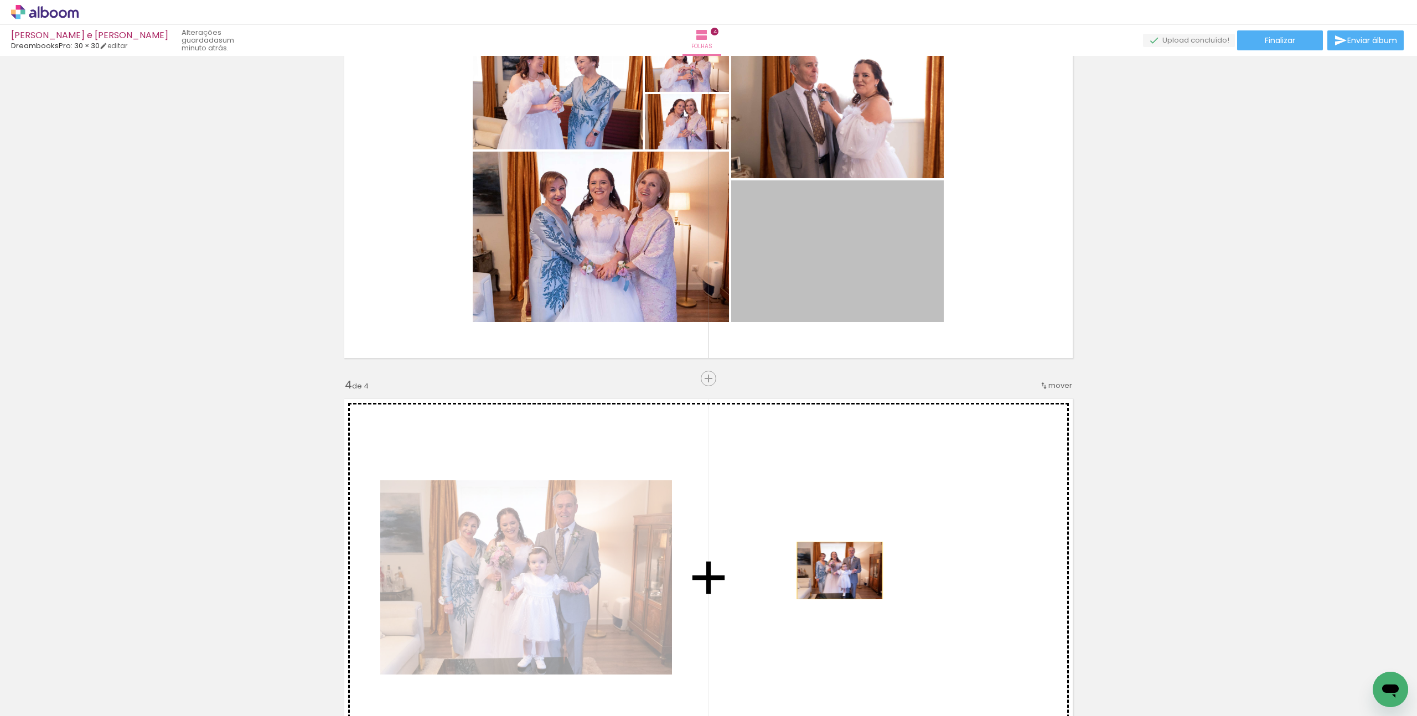
drag, startPoint x: 827, startPoint y: 276, endPoint x: 839, endPoint y: 571, distance: 295.2
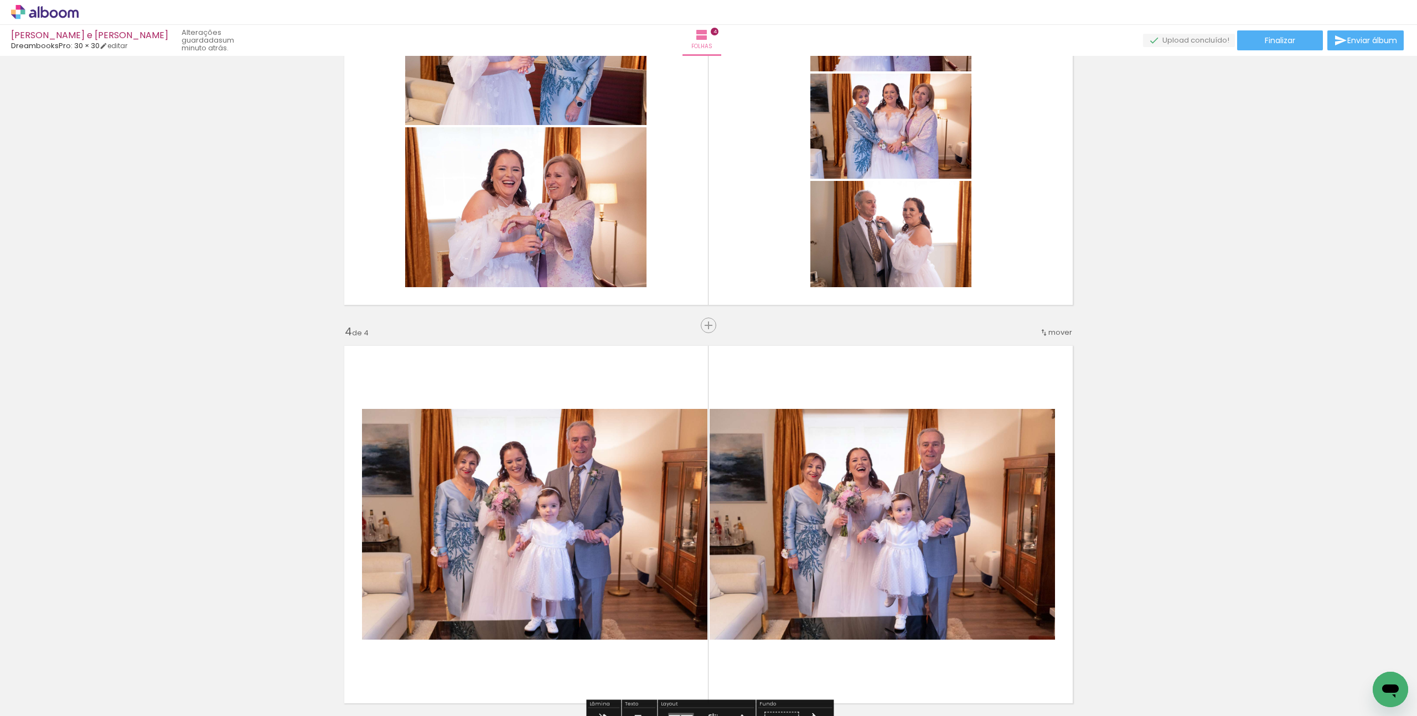
scroll to position [945, 0]
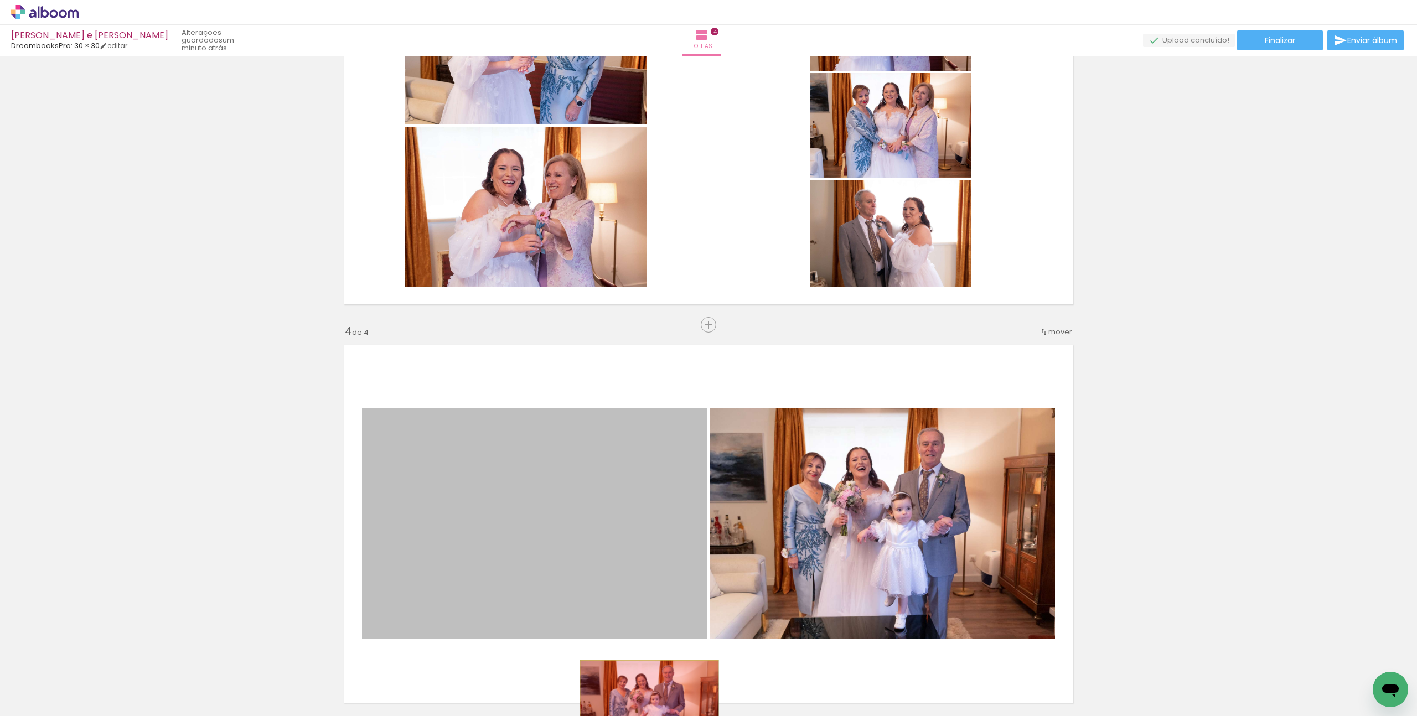
drag, startPoint x: 605, startPoint y: 551, endPoint x: 649, endPoint y: 707, distance: 161.7
click at [649, 707] on quentale-workspace at bounding box center [708, 358] width 1417 height 716
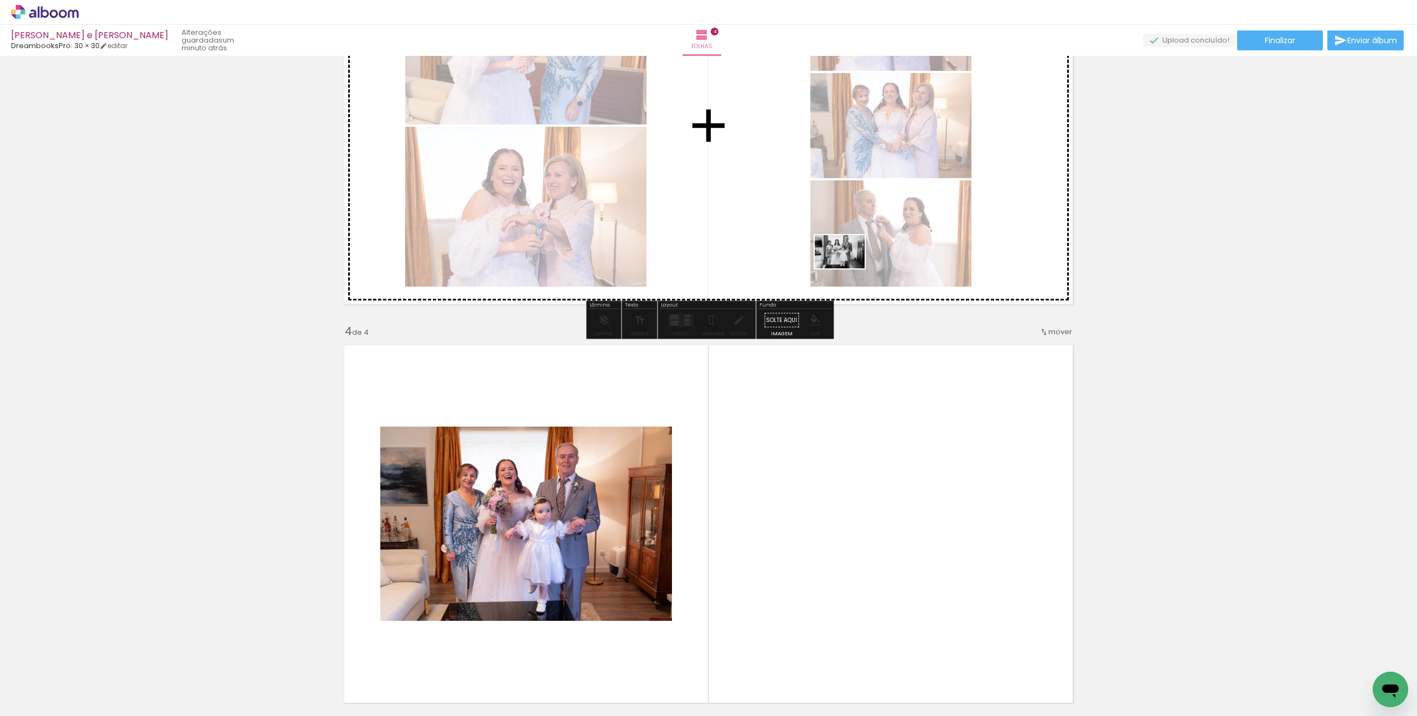
drag, startPoint x: 1249, startPoint y: 693, endPoint x: 848, endPoint y: 268, distance: 584.5
click at [848, 268] on quentale-workspace at bounding box center [708, 358] width 1417 height 716
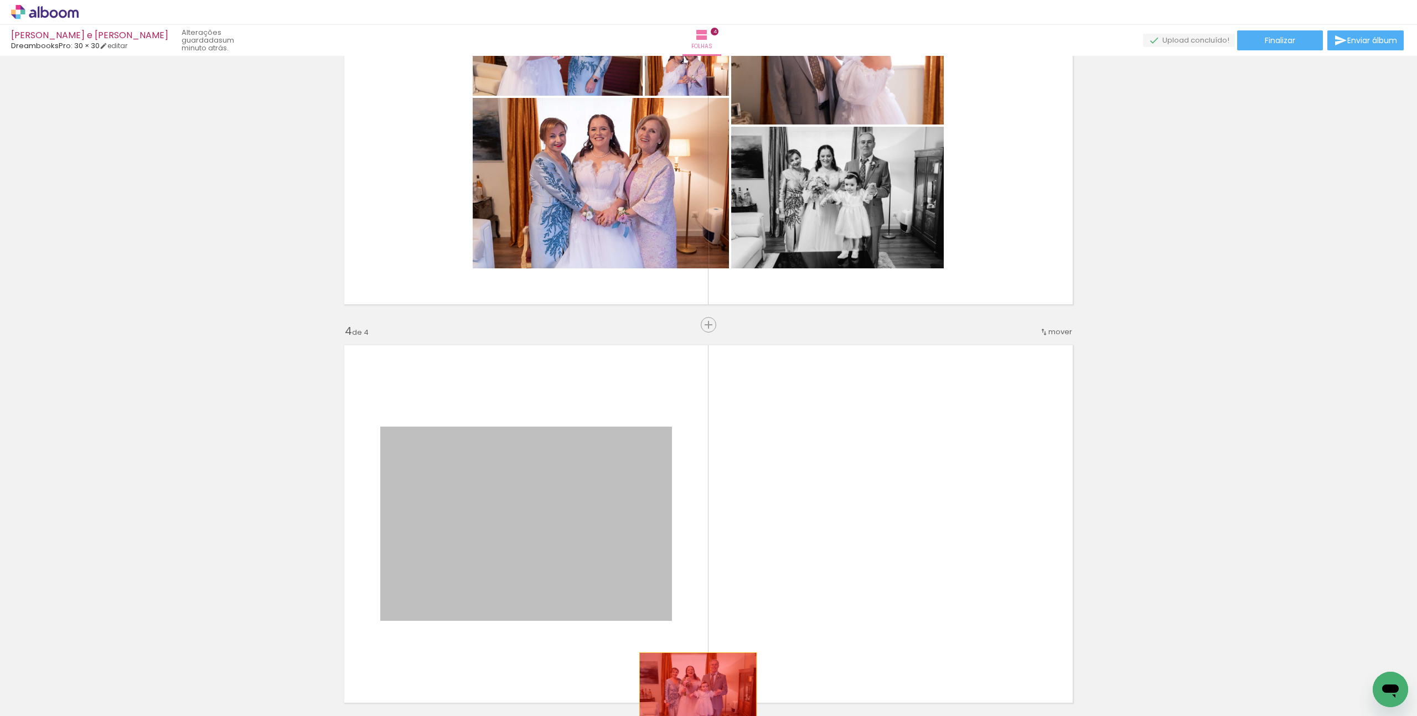
drag, startPoint x: 590, startPoint y: 526, endPoint x: 698, endPoint y: 692, distance: 198.0
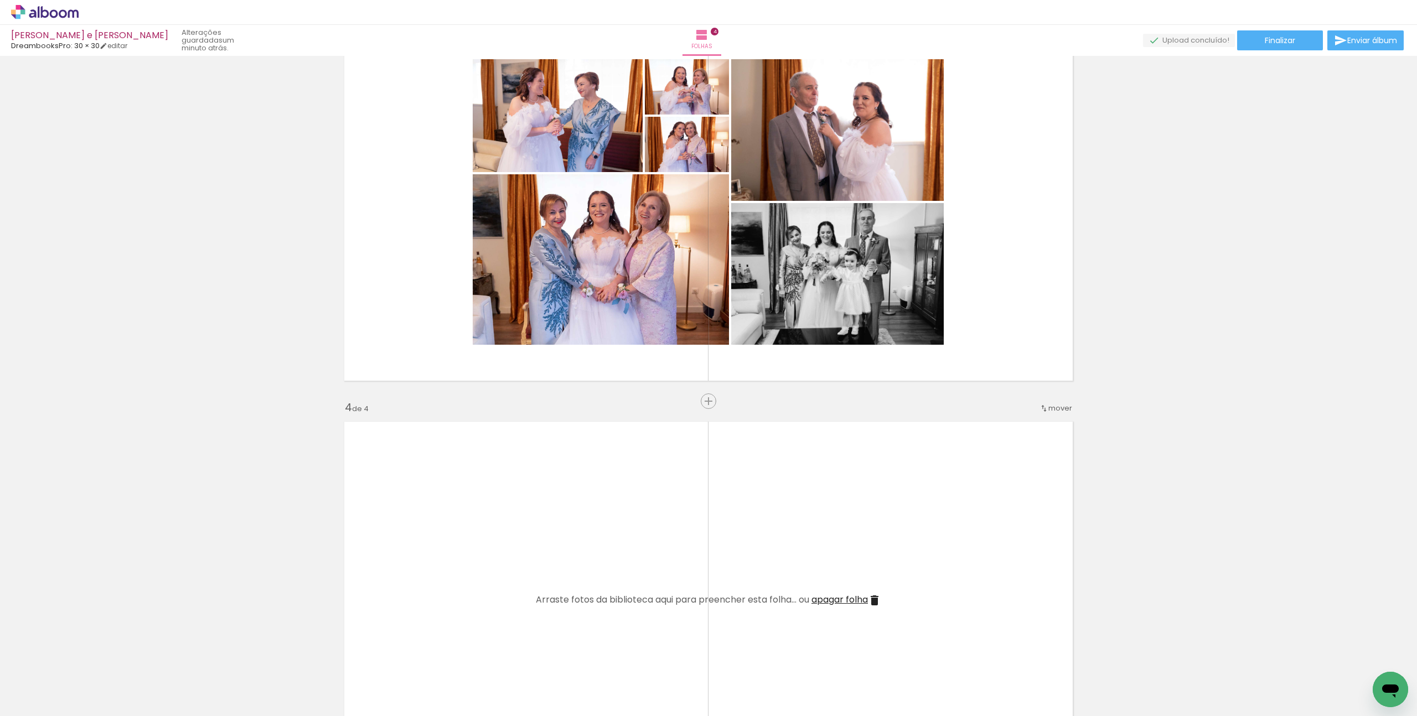
scroll to position [831, 0]
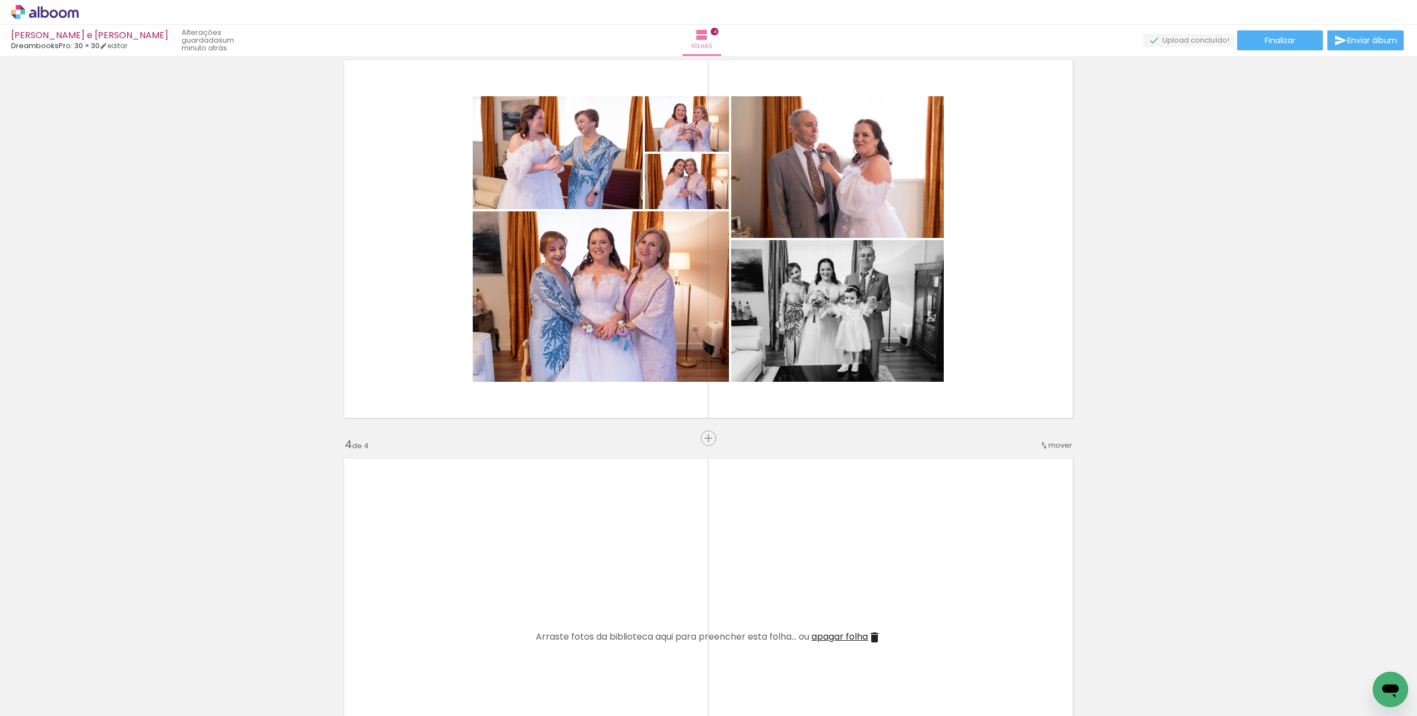
click at [1113, 695] on div at bounding box center [1123, 679] width 55 height 37
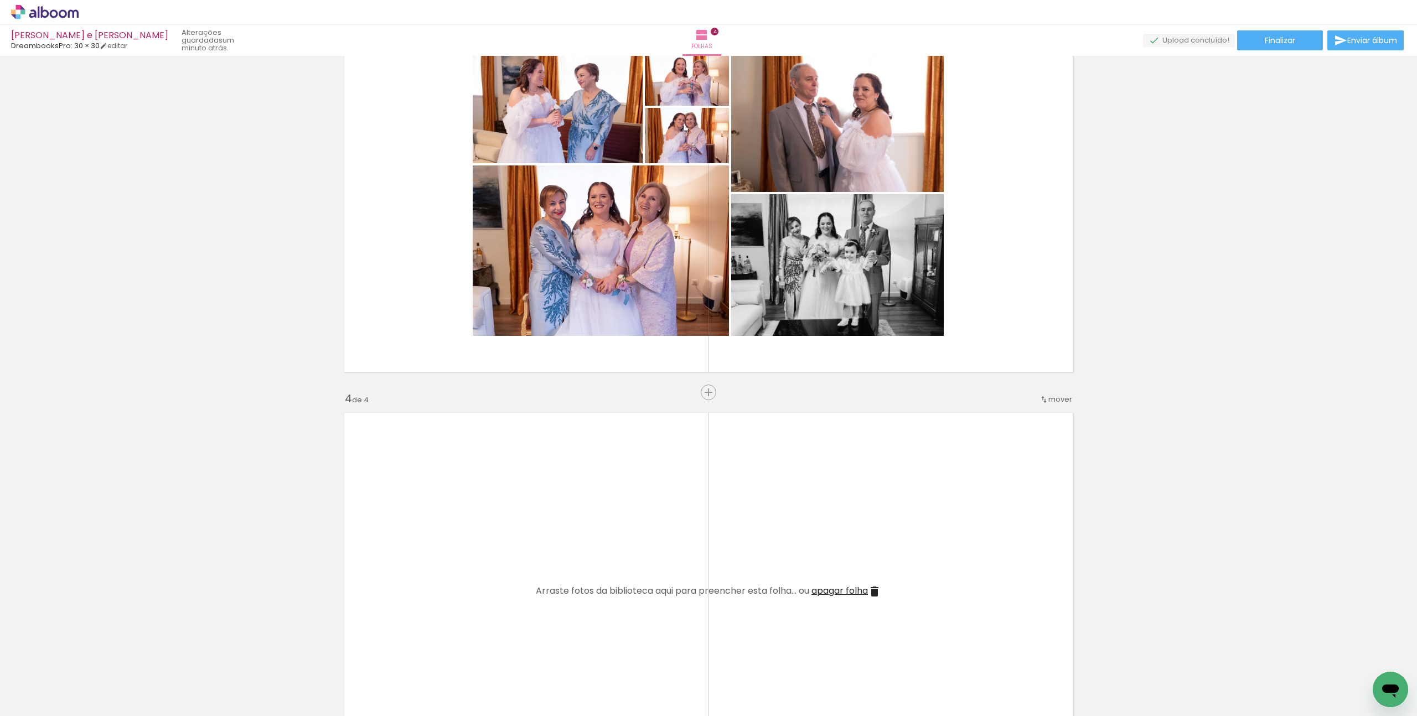
scroll to position [879, 0]
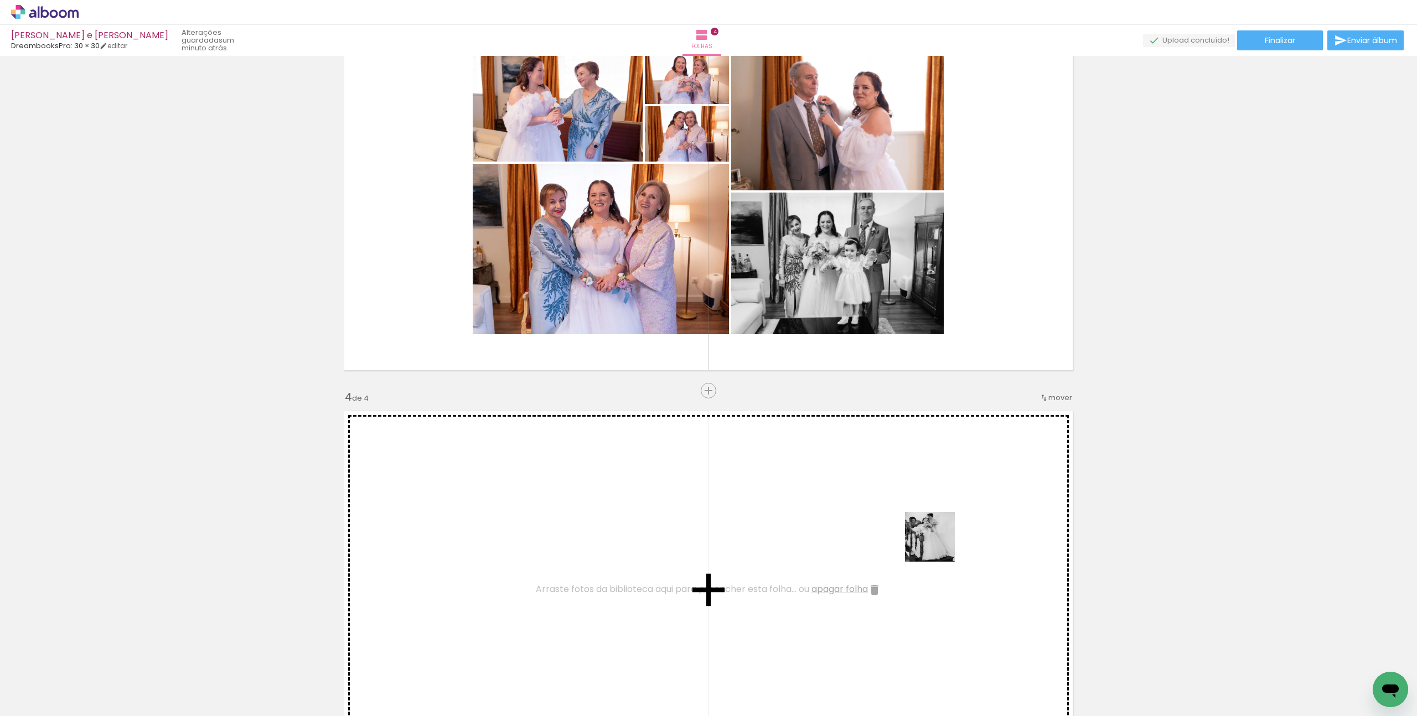
drag, startPoint x: 1010, startPoint y: 690, endPoint x: 938, endPoint y: 545, distance: 161.9
click at [938, 545] on quentale-workspace at bounding box center [708, 358] width 1417 height 716
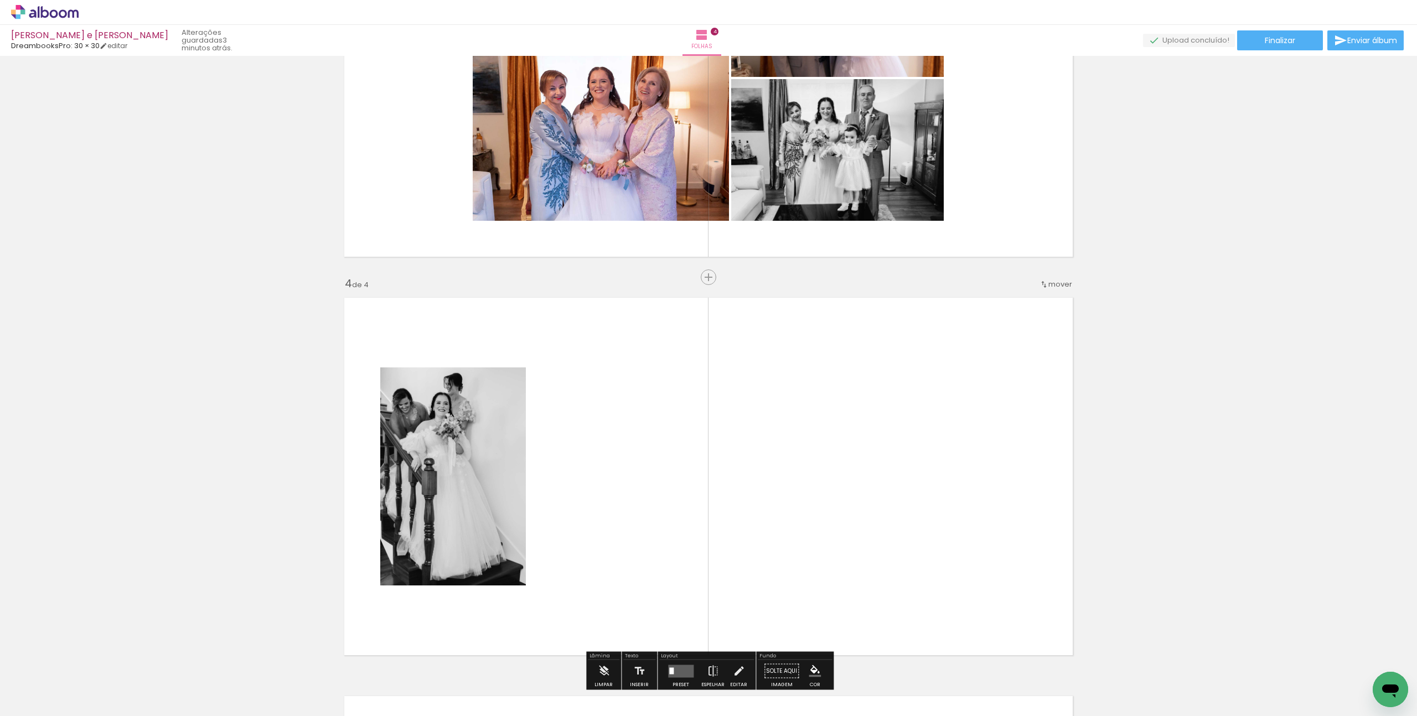
scroll to position [994, 0]
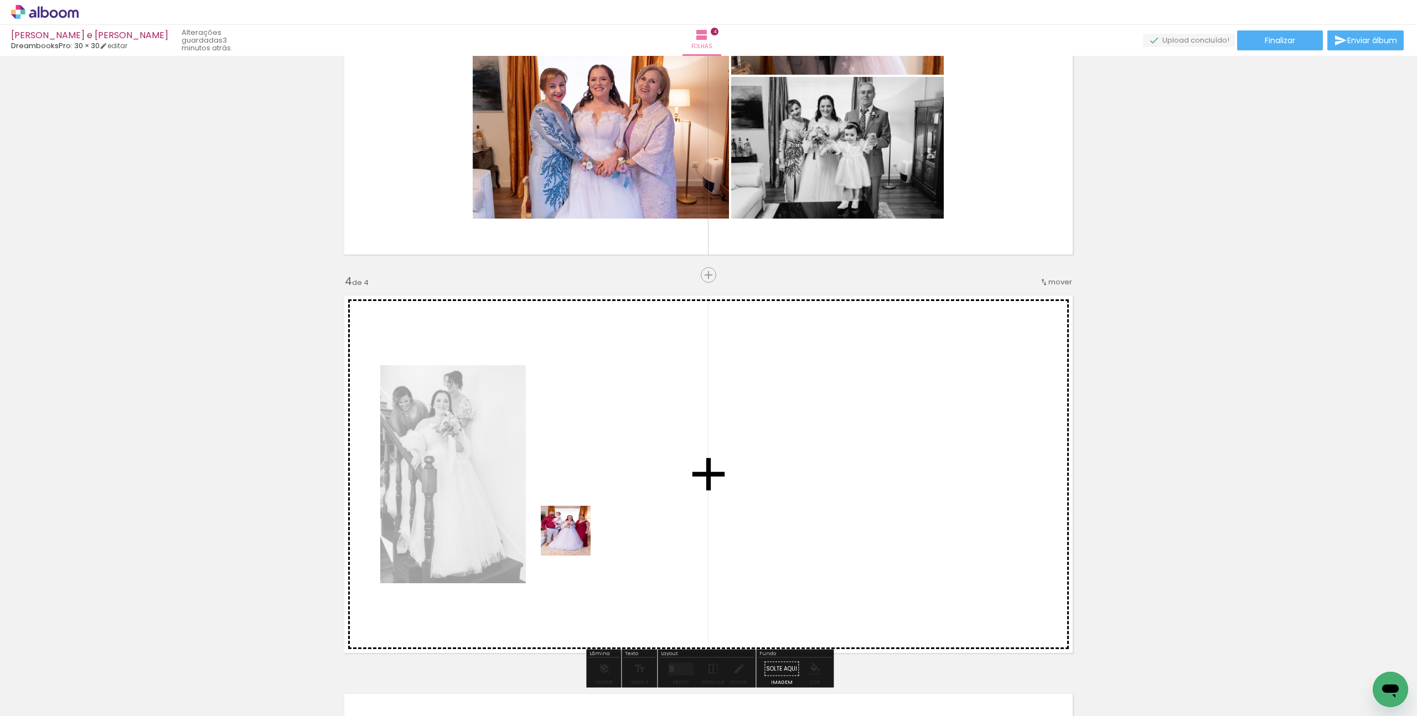
drag, startPoint x: 509, startPoint y: 678, endPoint x: 589, endPoint y: 492, distance: 203.2
click at [589, 492] on quentale-workspace at bounding box center [708, 358] width 1417 height 716
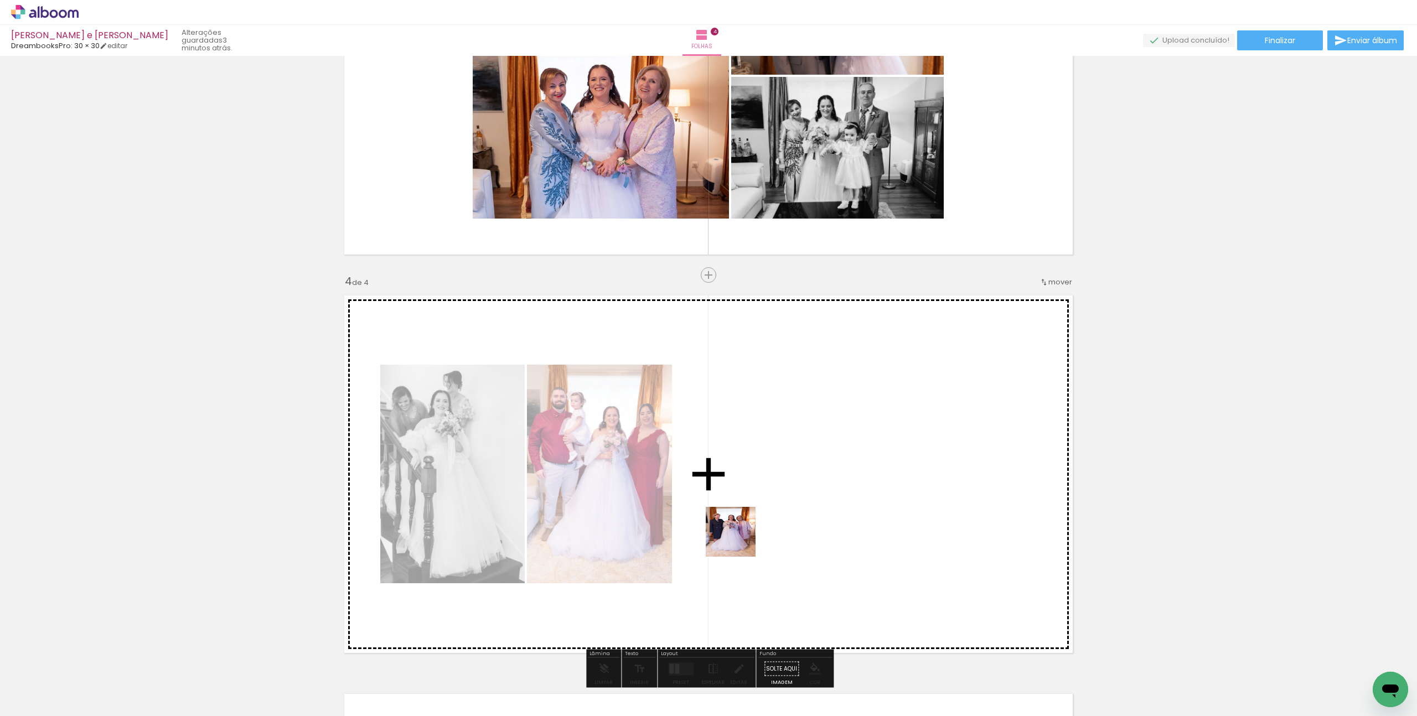
drag, startPoint x: 583, startPoint y: 687, endPoint x: 779, endPoint y: 516, distance: 259.7
click at [779, 516] on quentale-workspace at bounding box center [708, 358] width 1417 height 716
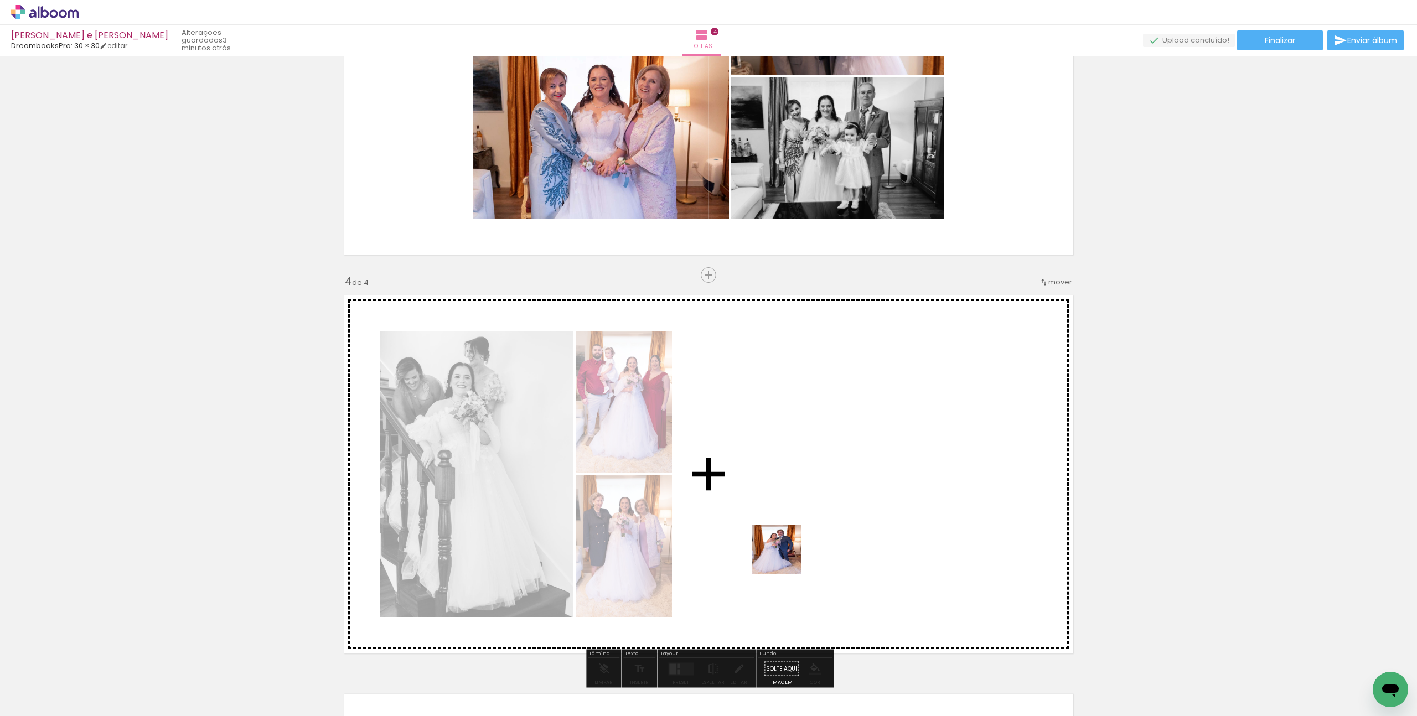
drag, startPoint x: 702, startPoint y: 687, endPoint x: 776, endPoint y: 567, distance: 140.8
click at [785, 558] on quentale-workspace at bounding box center [708, 358] width 1417 height 716
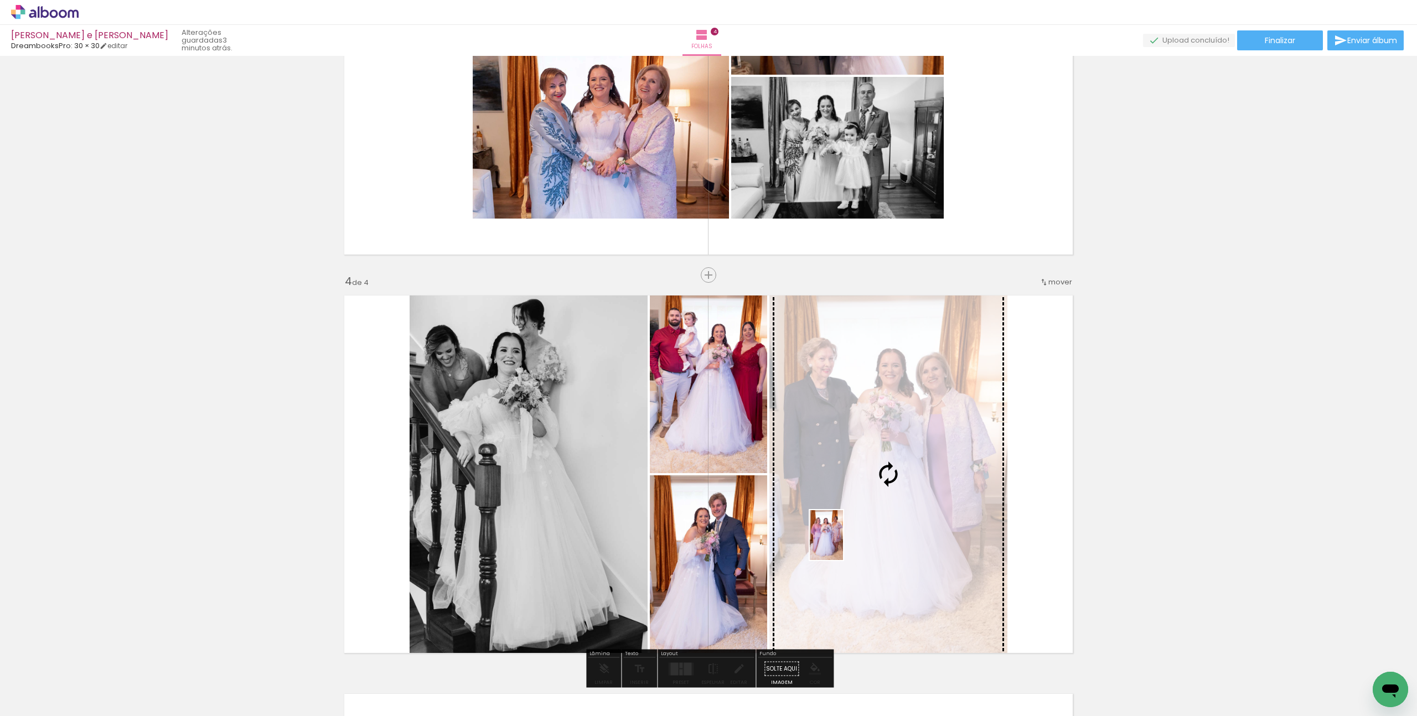
drag, startPoint x: 628, startPoint y: 698, endPoint x: 843, endPoint y: 543, distance: 264.9
click at [843, 543] on quentale-workspace at bounding box center [708, 358] width 1417 height 716
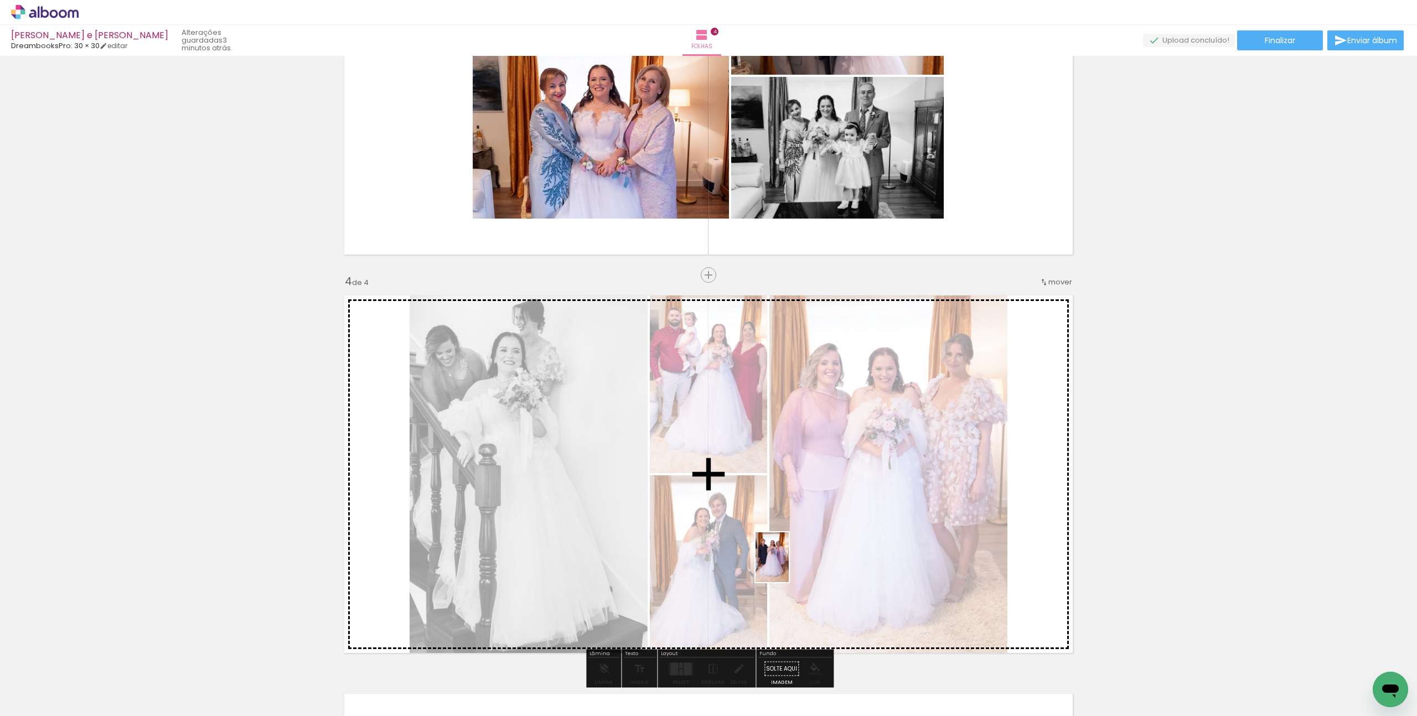
drag, startPoint x: 565, startPoint y: 691, endPoint x: 791, endPoint y: 566, distance: 258.9
click at [790, 566] on quentale-workspace at bounding box center [708, 358] width 1417 height 716
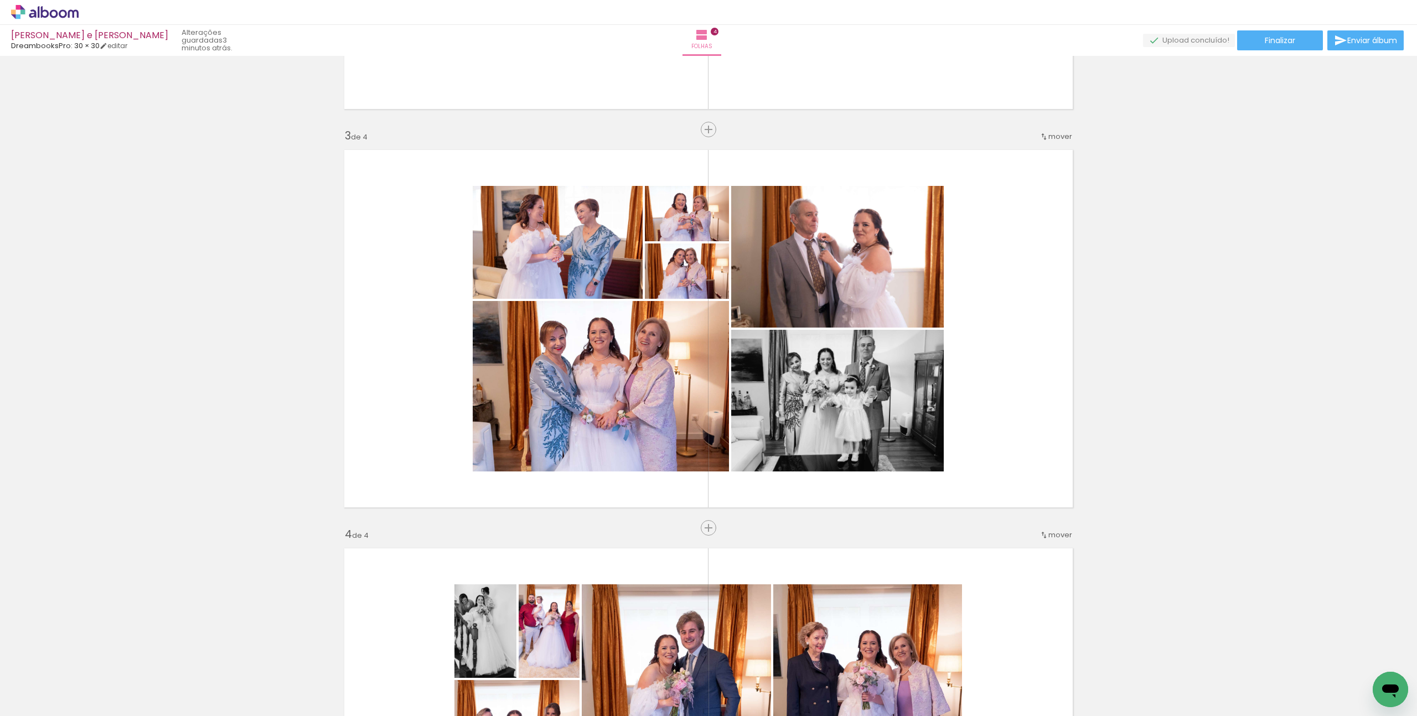
scroll to position [743, 0]
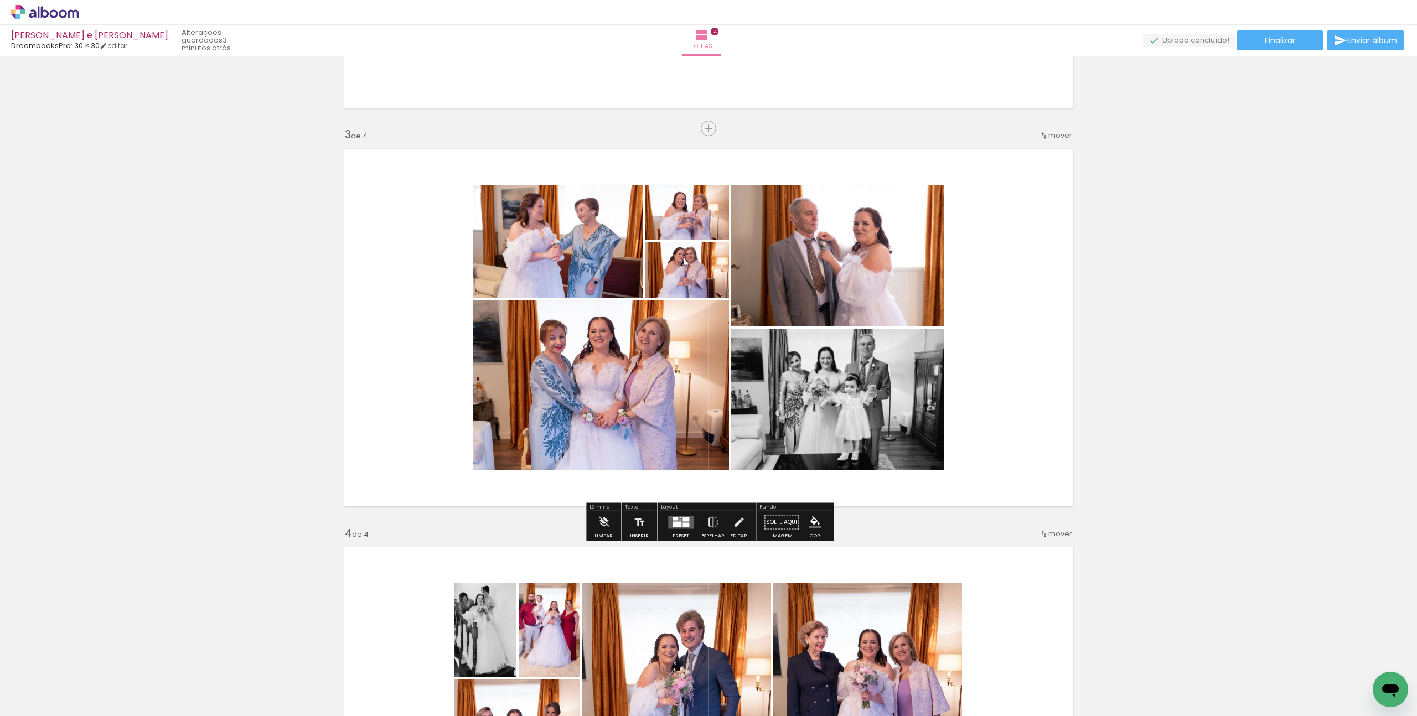
click at [985, 330] on quentale-layouter at bounding box center [709, 327] width 742 height 371
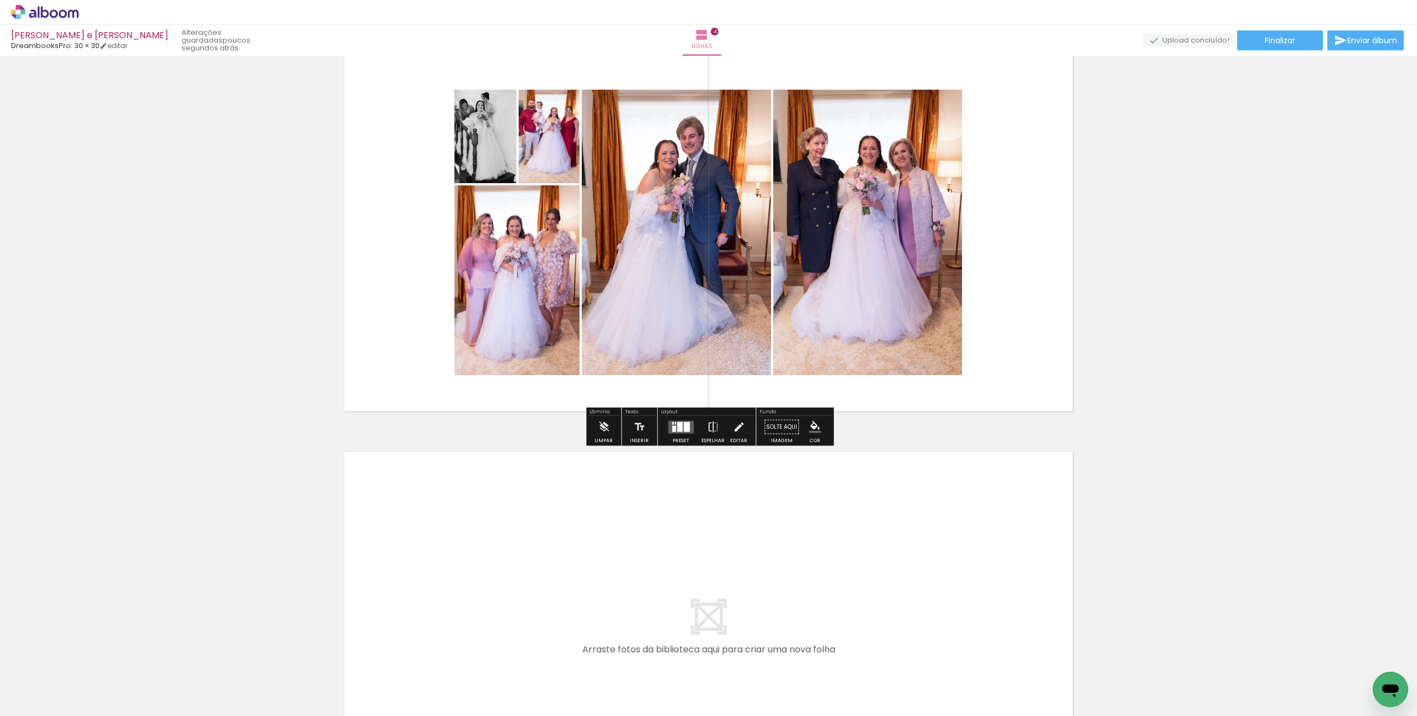
scroll to position [1302, 0]
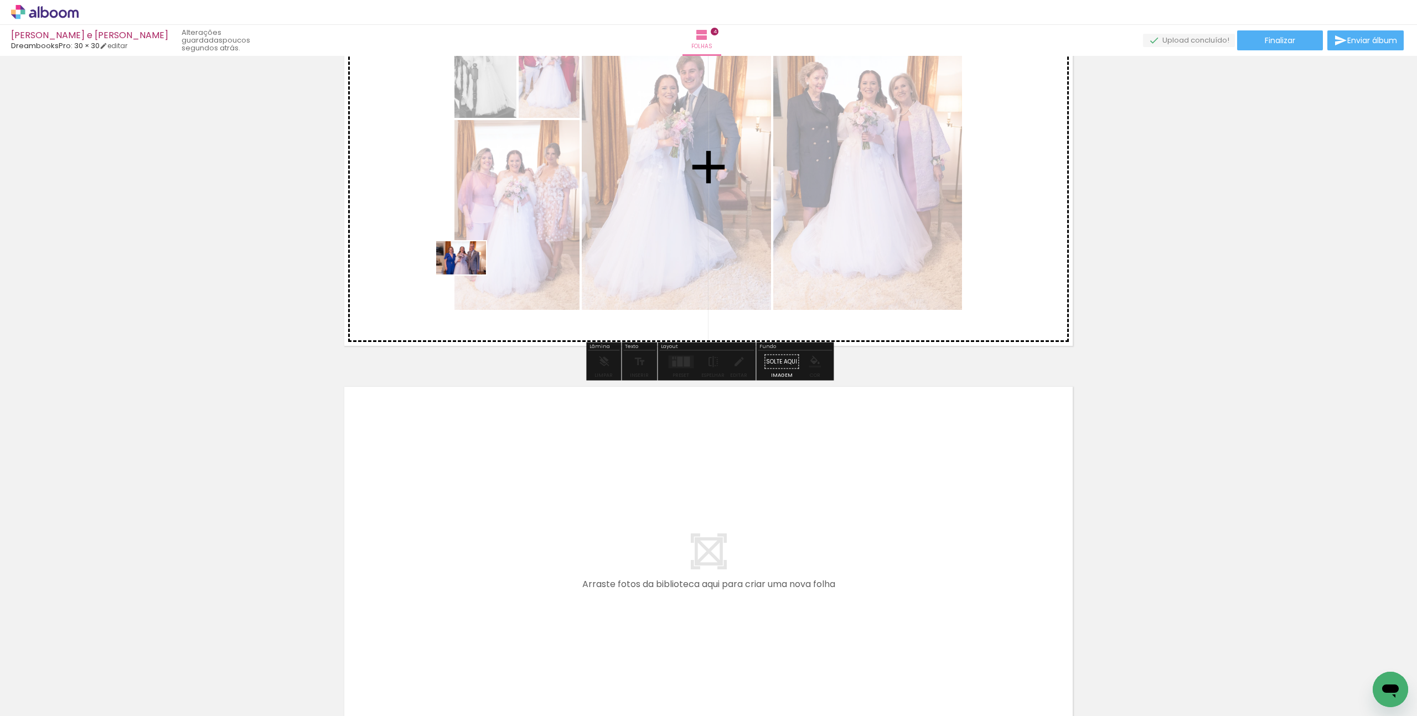
drag, startPoint x: 454, startPoint y: 687, endPoint x: 469, endPoint y: 274, distance: 413.1
click at [469, 274] on quentale-workspace at bounding box center [708, 358] width 1417 height 716
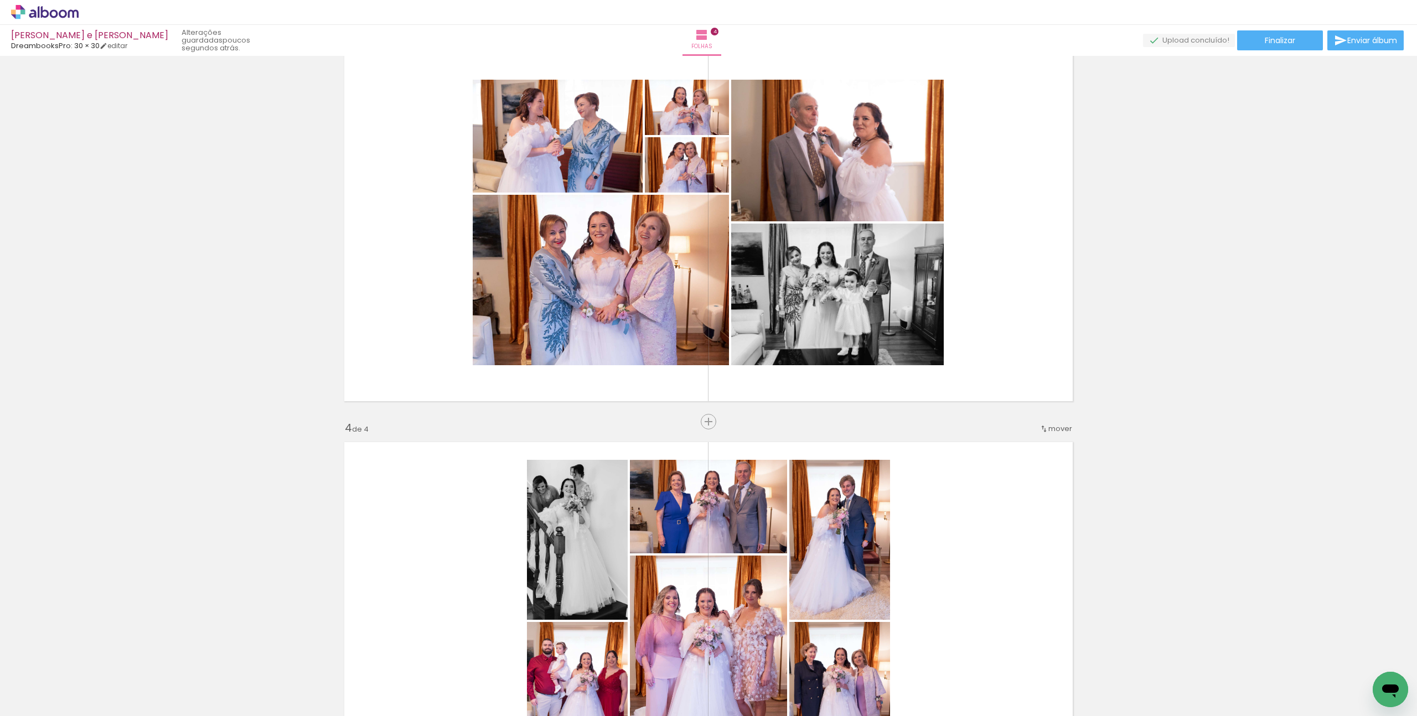
scroll to position [887, 0]
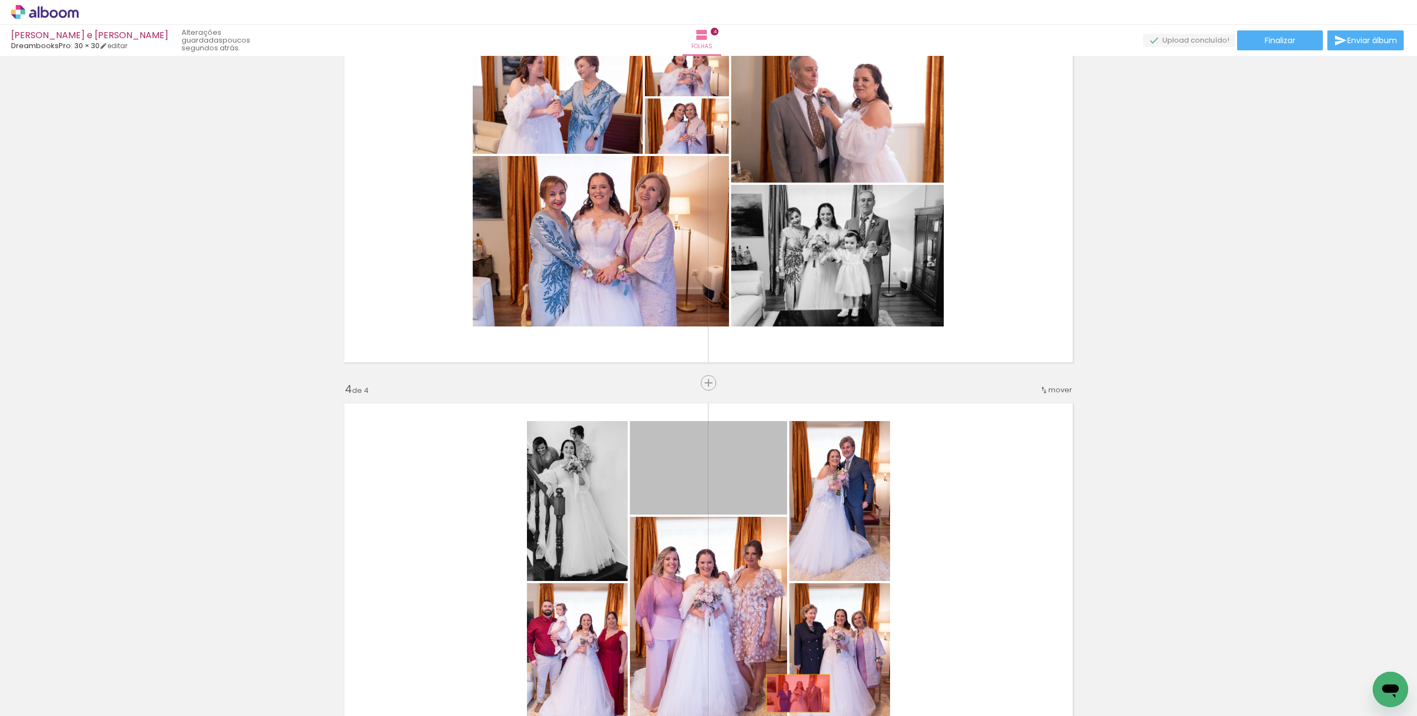
drag, startPoint x: 764, startPoint y: 492, endPoint x: 798, endPoint y: 693, distance: 204.3
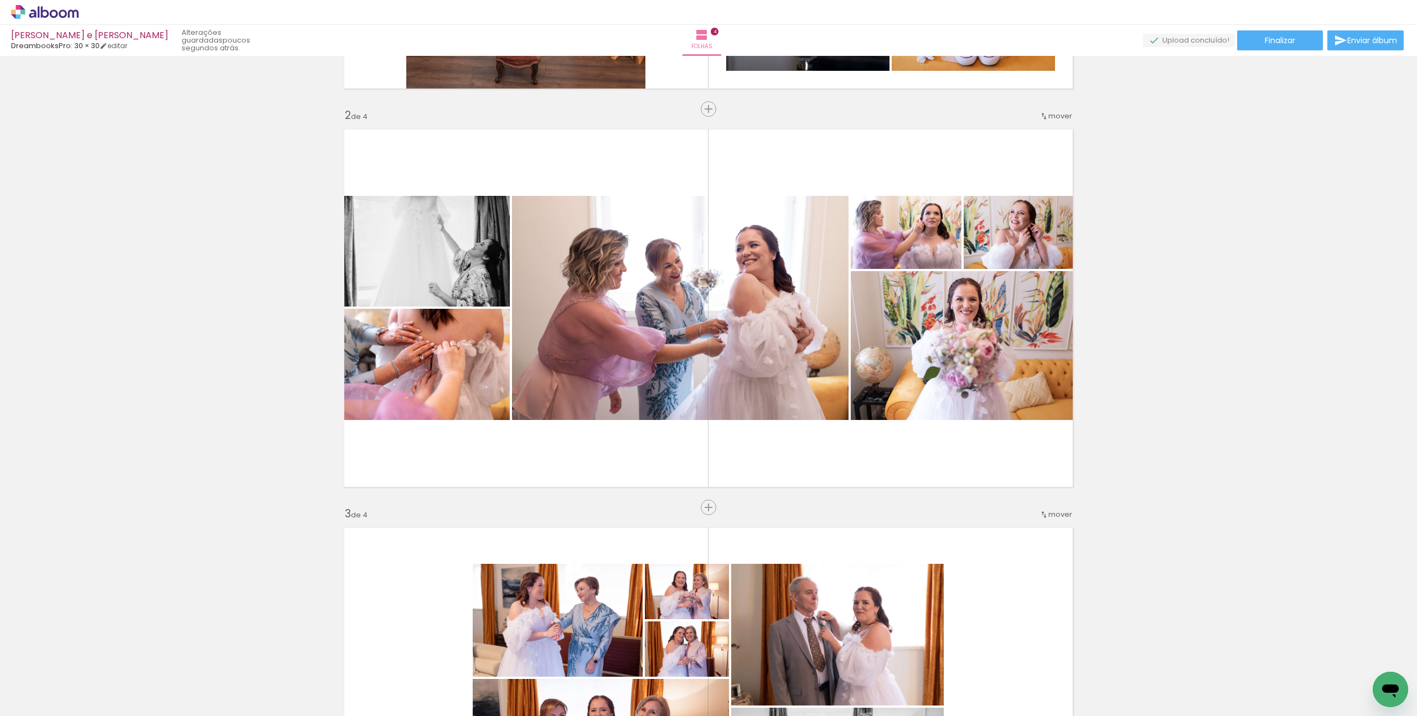
scroll to position [371, 0]
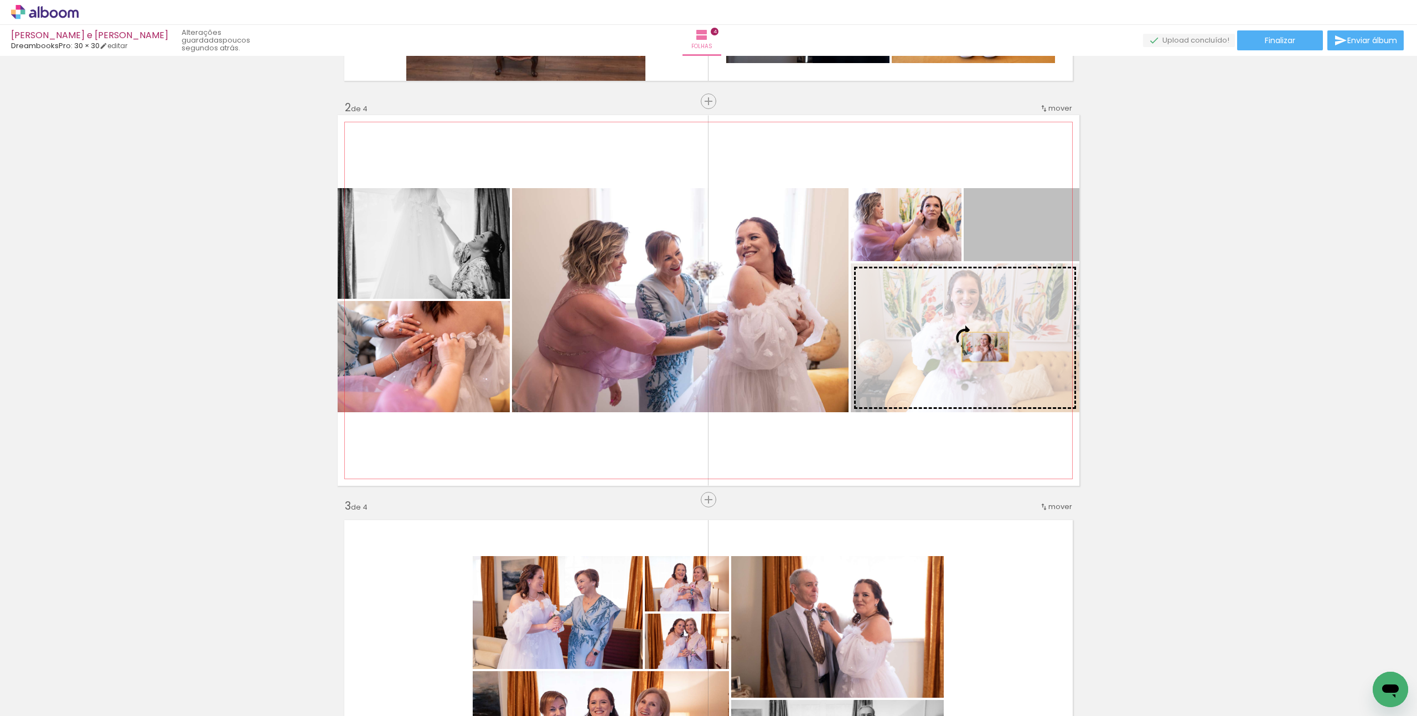
drag, startPoint x: 1023, startPoint y: 236, endPoint x: 983, endPoint y: 352, distance: 123.0
click at [0, 0] on slot at bounding box center [0, 0] width 0 height 0
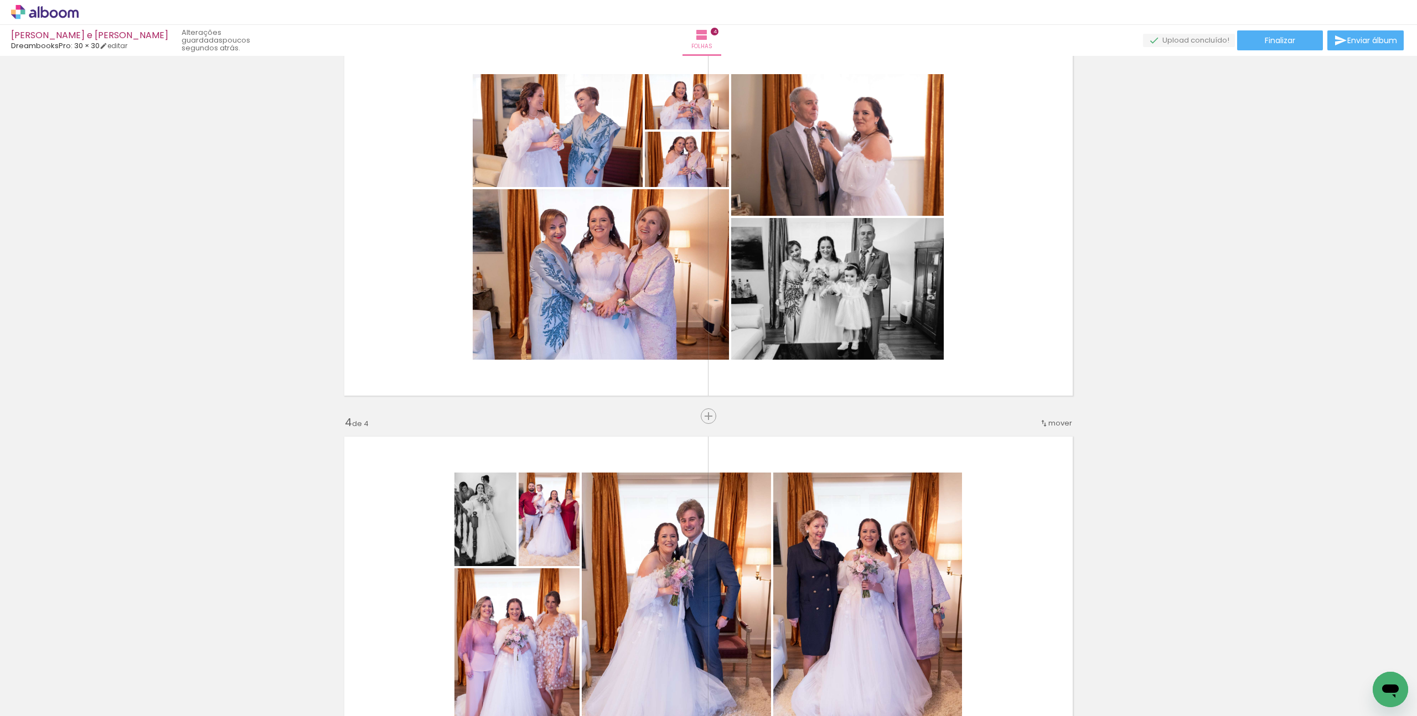
scroll to position [880, 0]
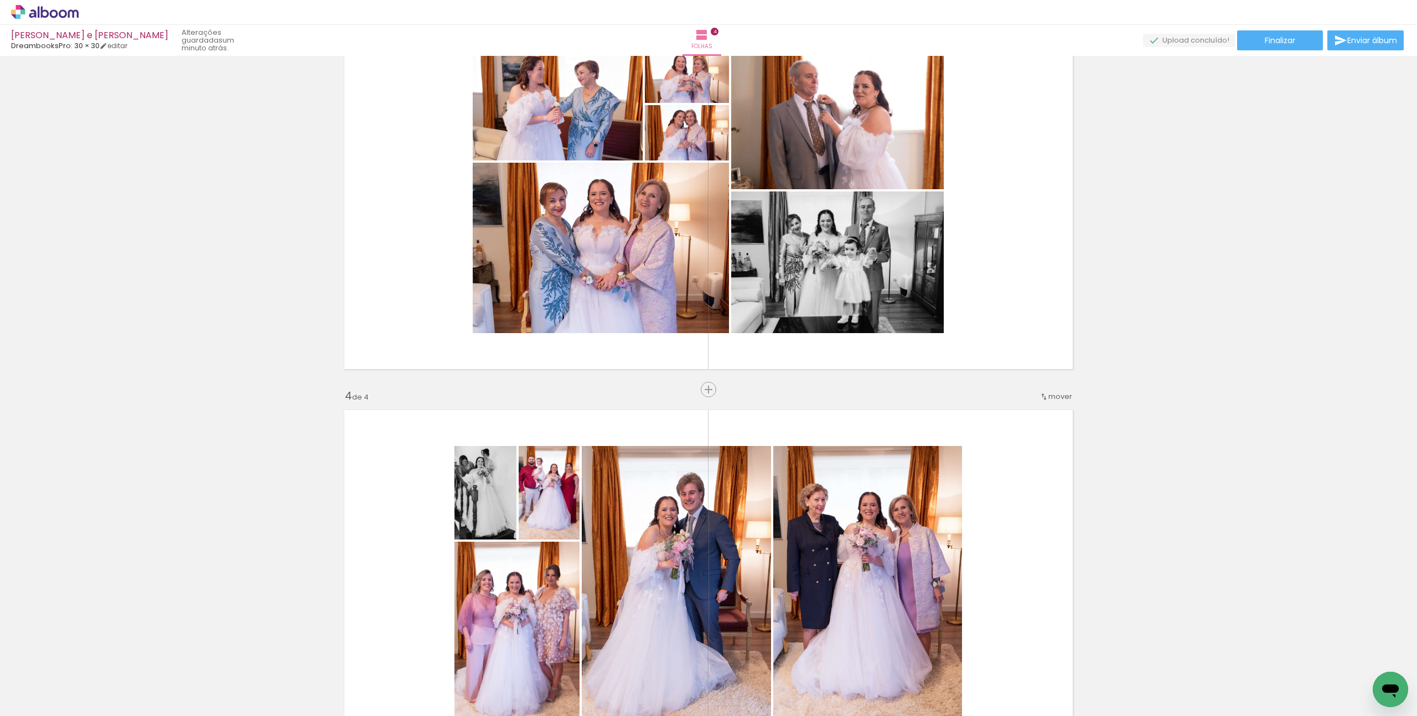
click at [1225, 695] on quentale-thumb at bounding box center [1251, 679] width 62 height 64
click at [1241, 679] on div at bounding box center [1251, 679] width 55 height 37
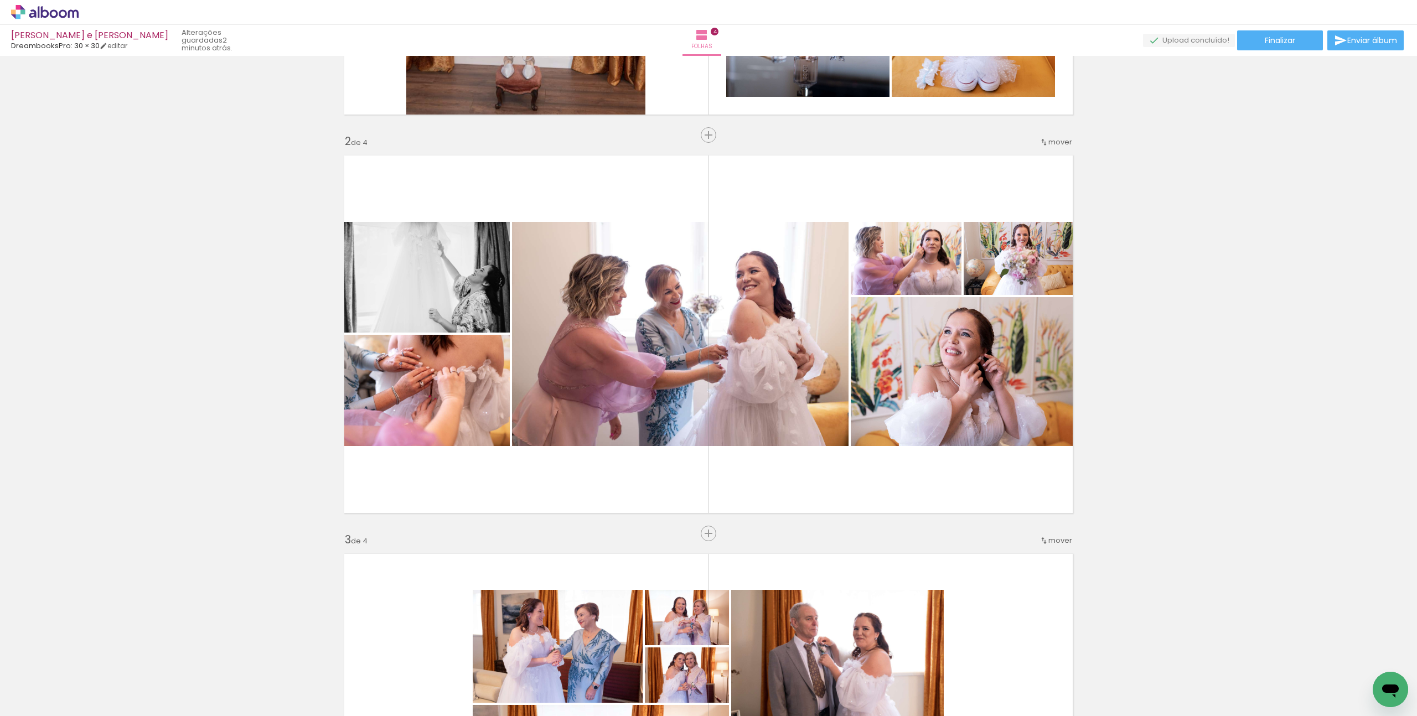
scroll to position [337, 0]
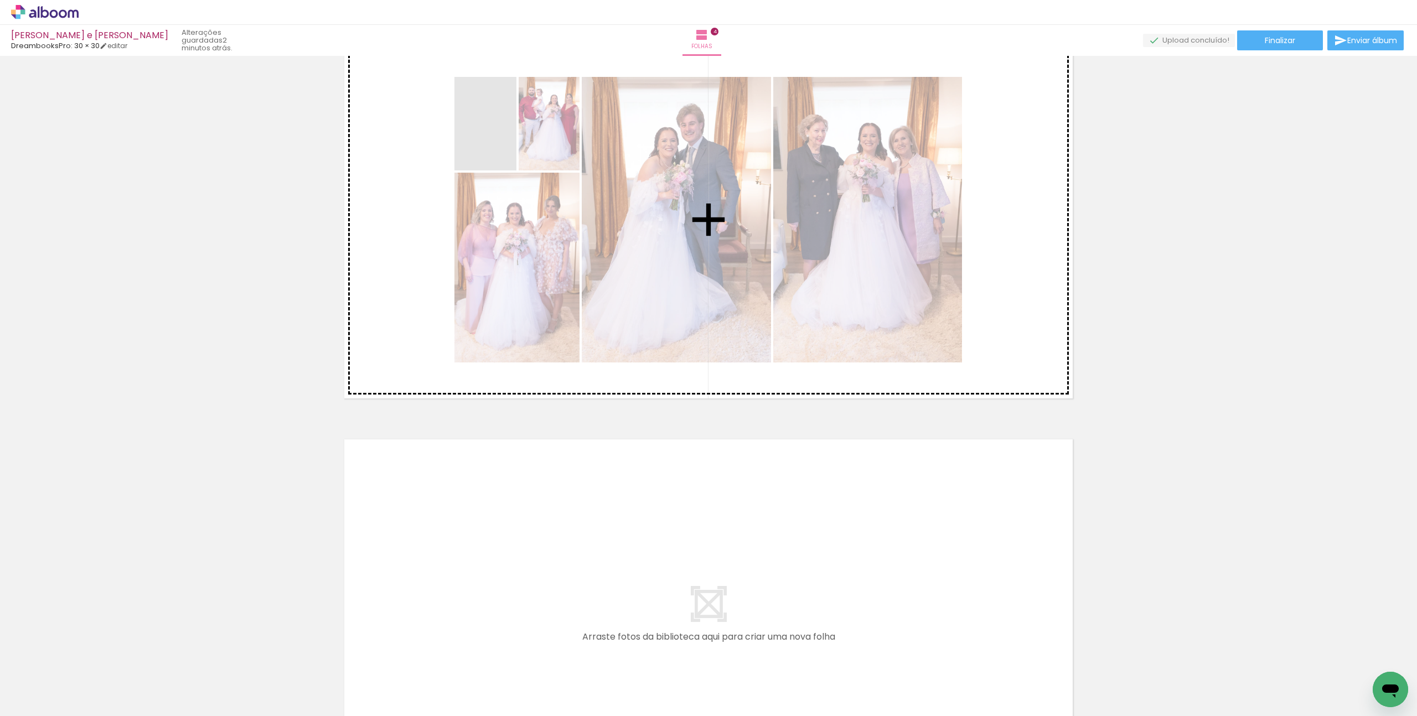
scroll to position [405, 0]
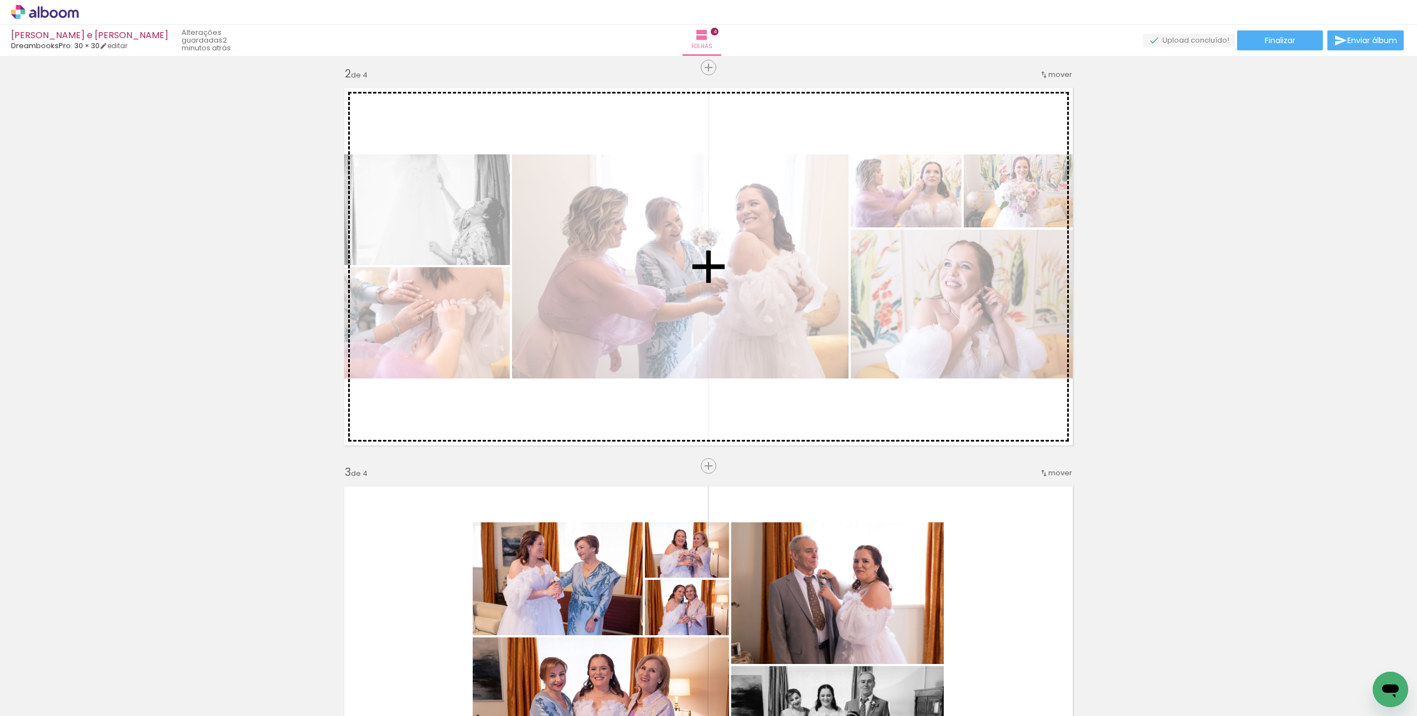
drag, startPoint x: 495, startPoint y: 322, endPoint x: 991, endPoint y: 410, distance: 503.5
click at [991, 410] on div "Inserir folha 1 de 4 Inserir folha 2 de 4 Inserir folha 3 de 4 Inserir folha 4 …" at bounding box center [708, 651] width 1417 height 1993
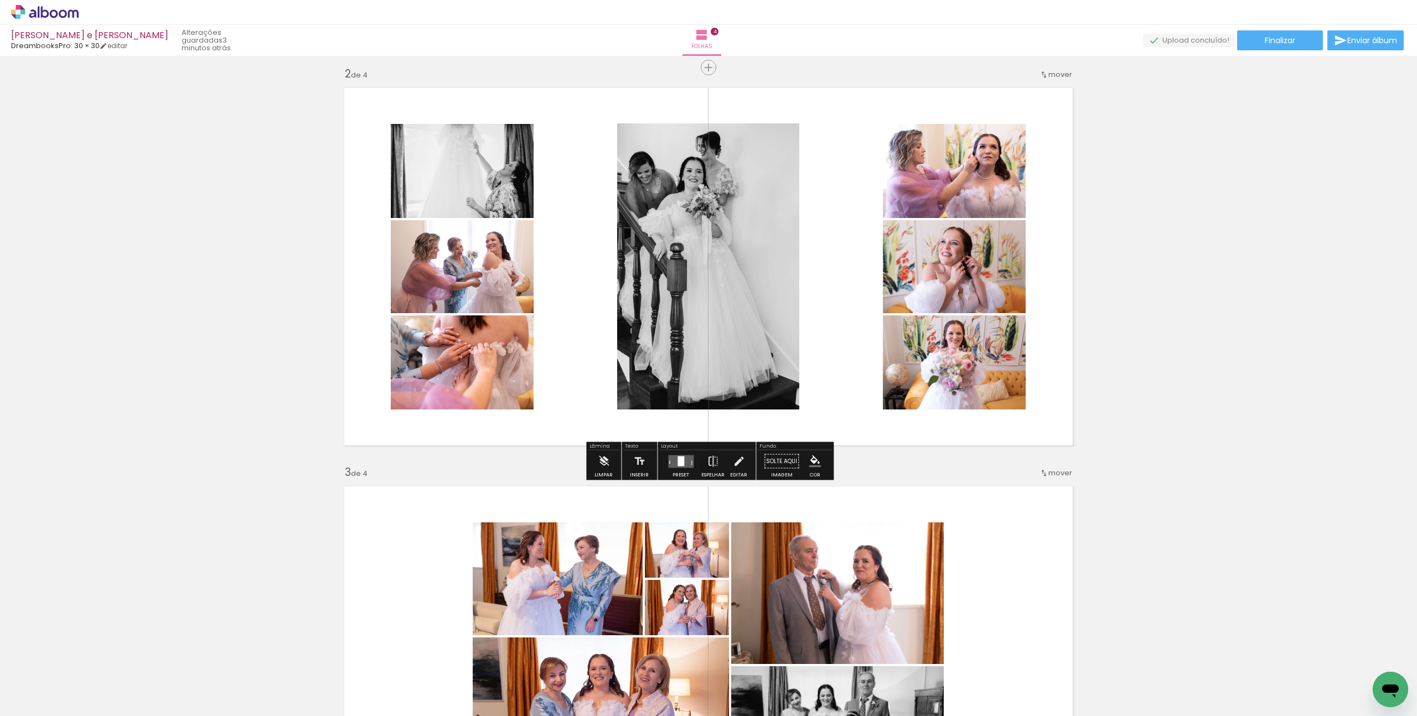
click at [680, 458] on div at bounding box center [680, 461] width 7 height 10
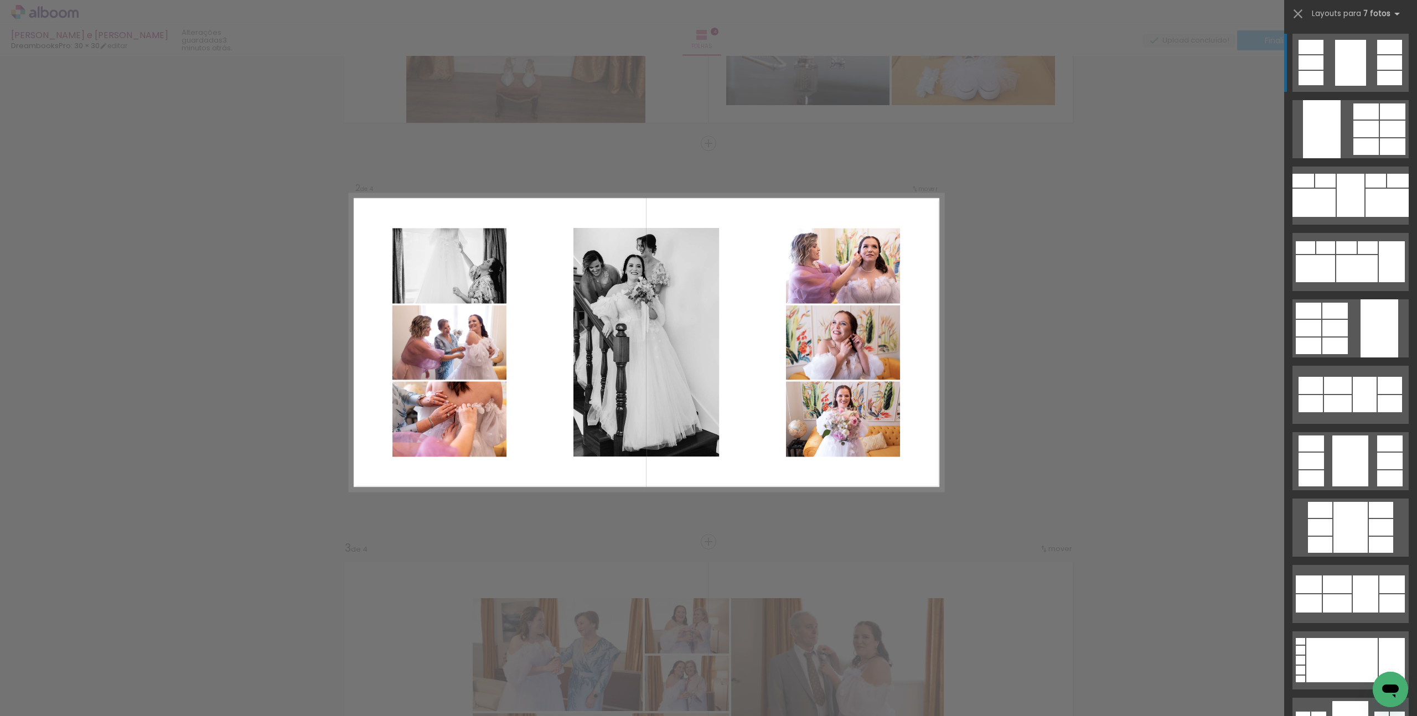
scroll to position [320, 0]
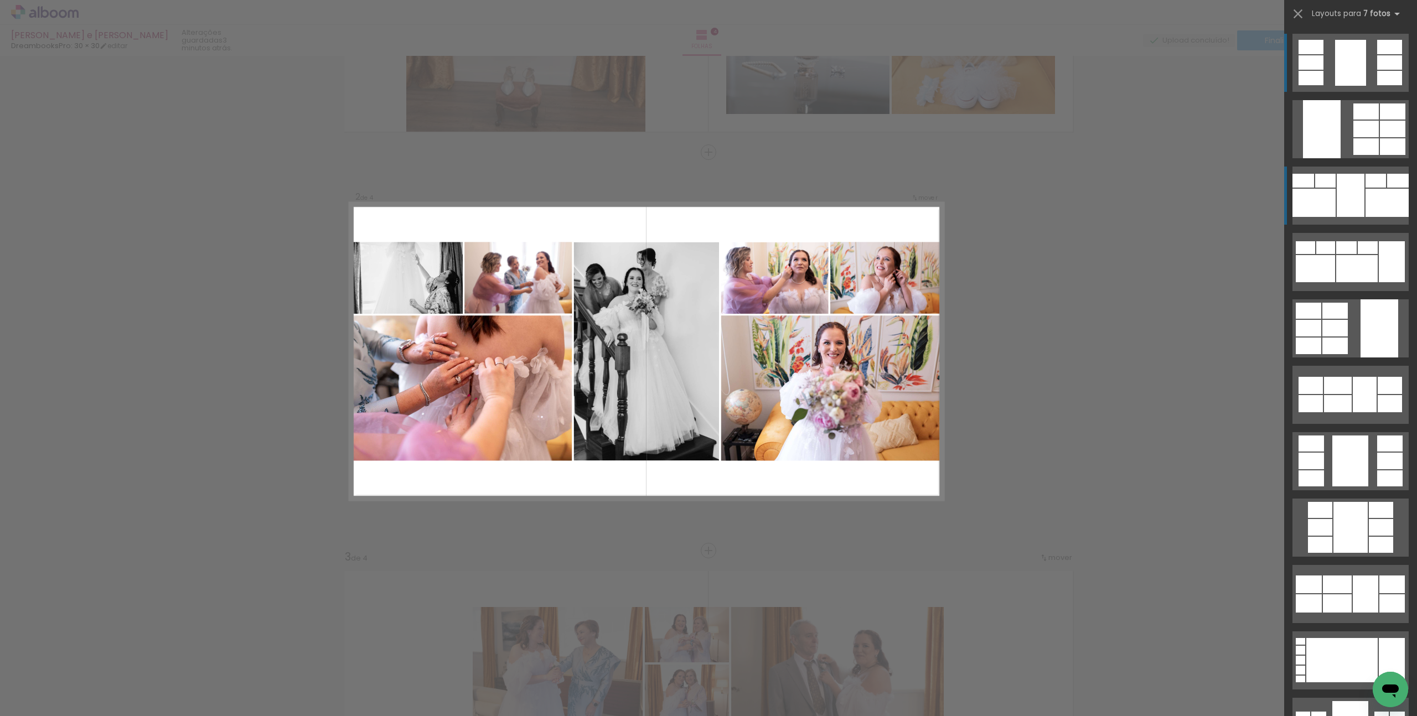
click at [1378, 205] on div at bounding box center [1386, 203] width 43 height 28
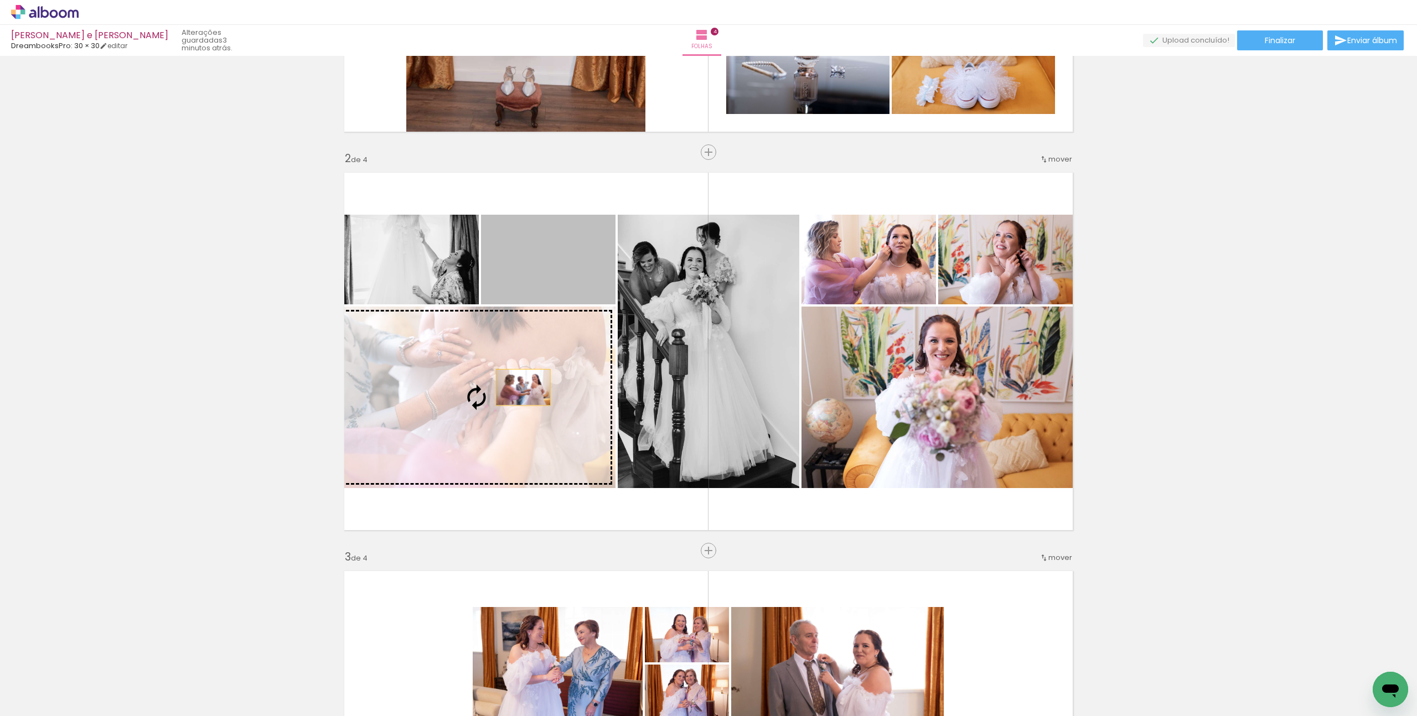
drag, startPoint x: 550, startPoint y: 262, endPoint x: 522, endPoint y: 390, distance: 130.8
click at [0, 0] on slot at bounding box center [0, 0] width 0 height 0
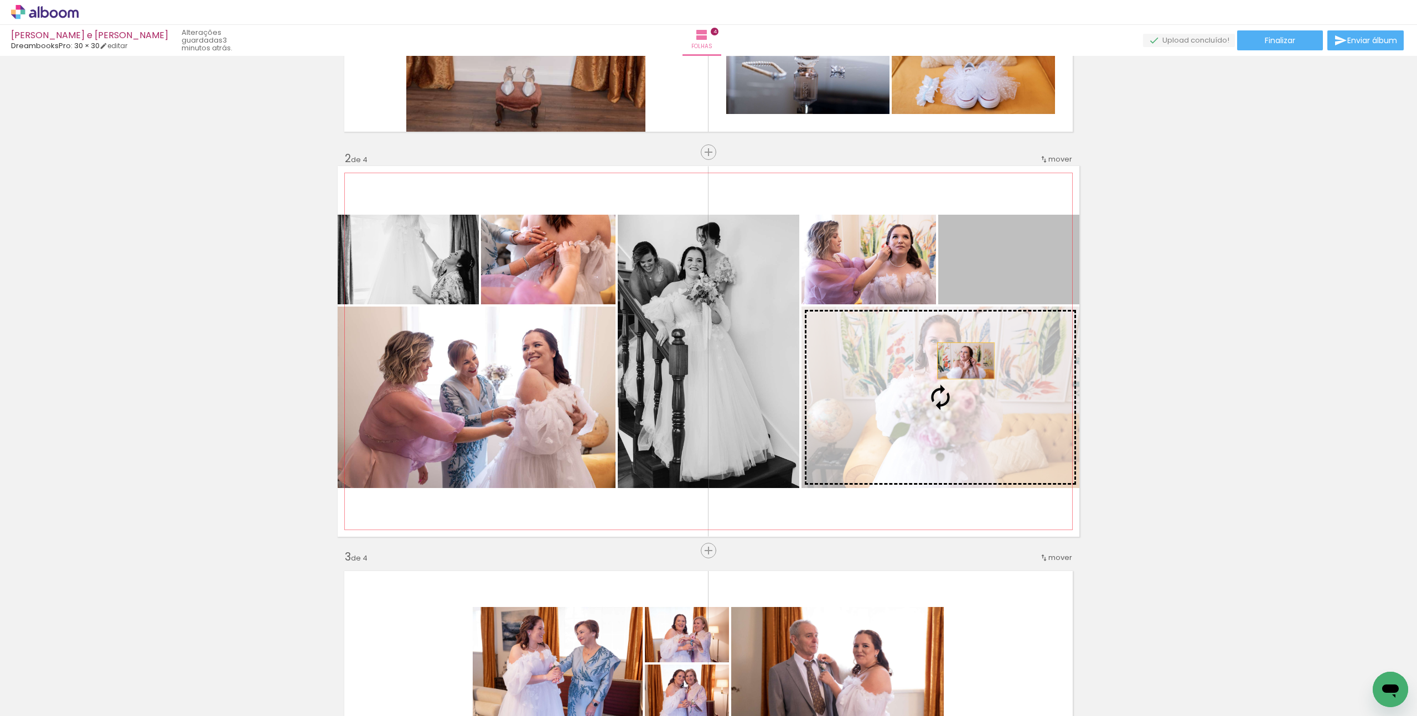
drag, startPoint x: 1003, startPoint y: 271, endPoint x: 965, endPoint y: 361, distance: 98.0
click at [0, 0] on slot at bounding box center [0, 0] width 0 height 0
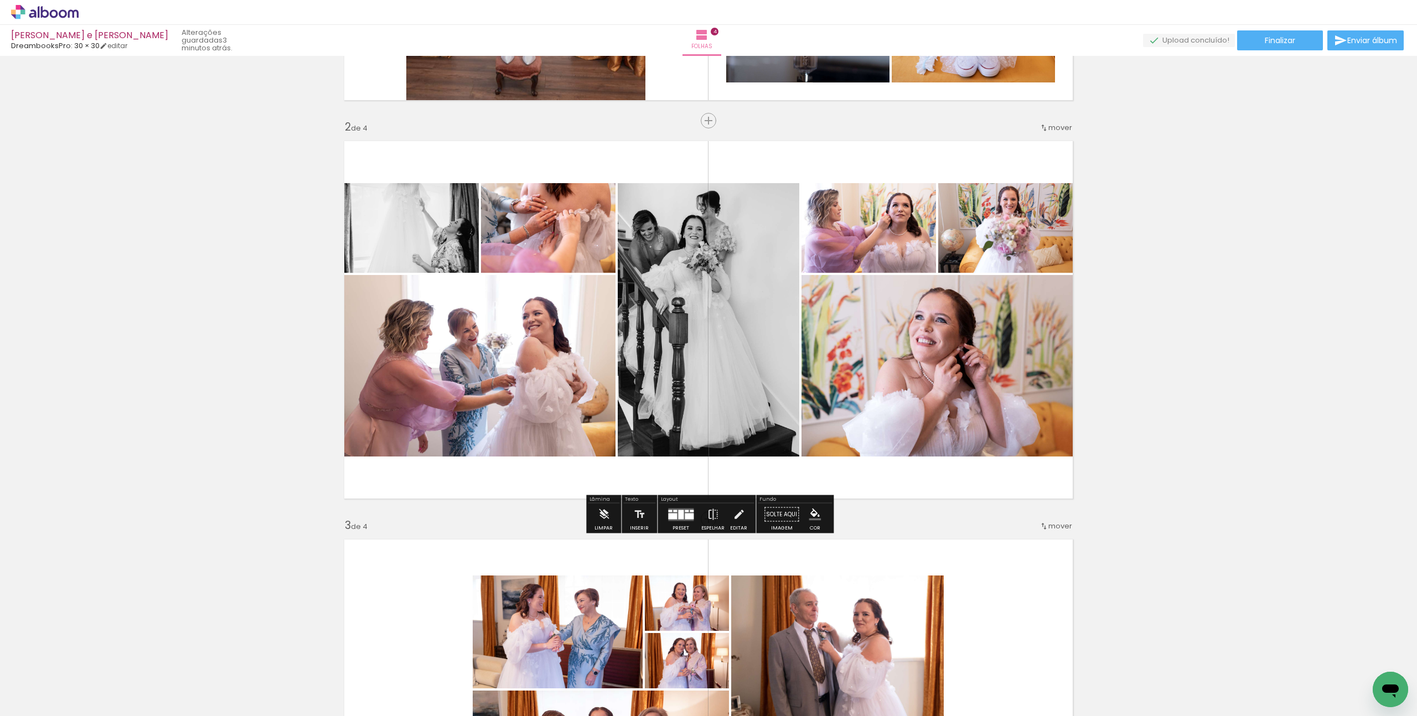
scroll to position [350, 0]
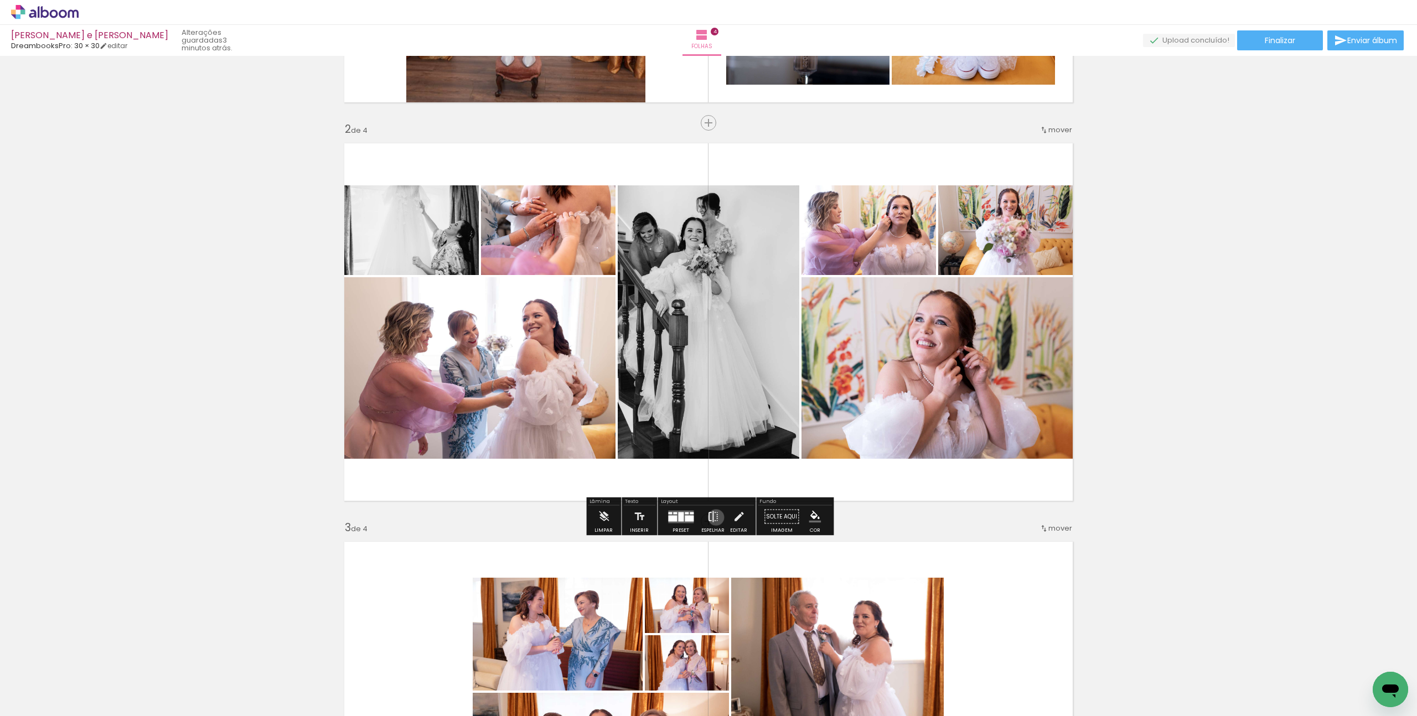
click at [713, 517] on iron-icon at bounding box center [713, 517] width 12 height 22
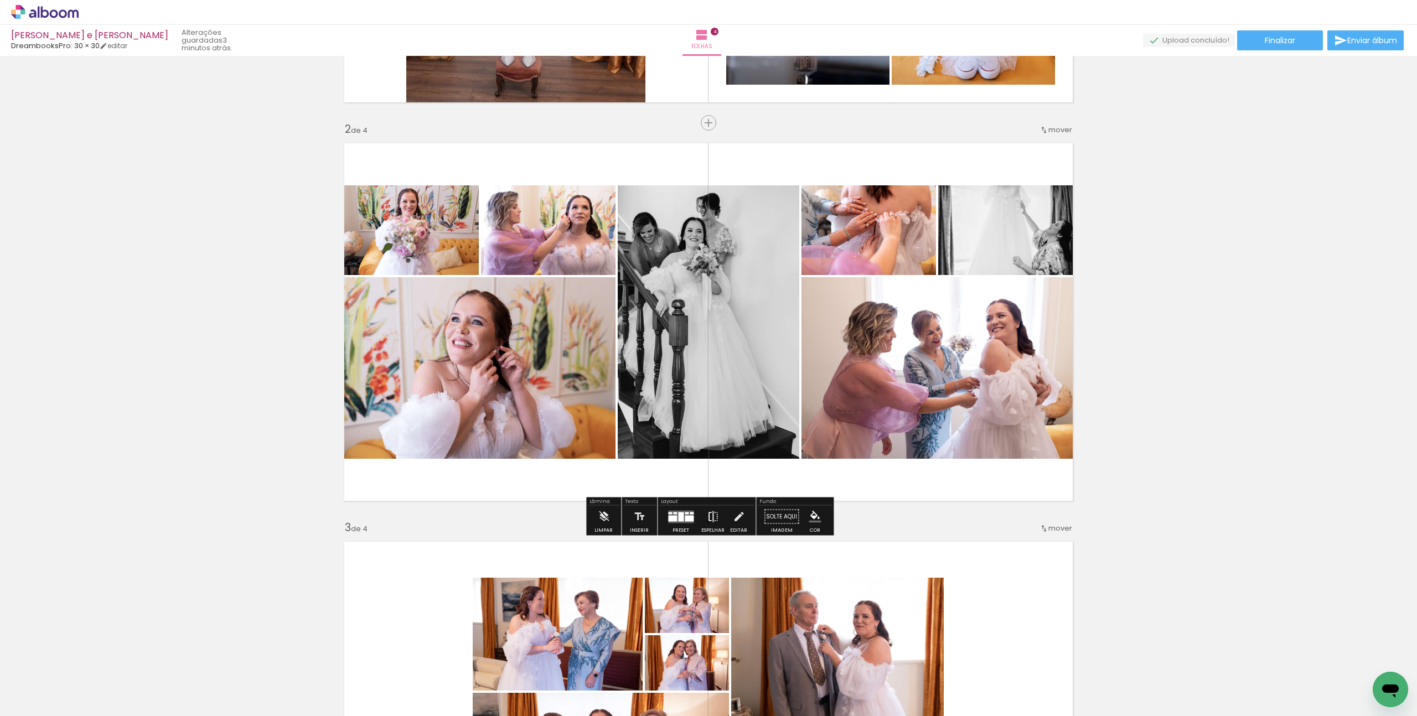
click at [713, 517] on iron-icon at bounding box center [713, 517] width 12 height 22
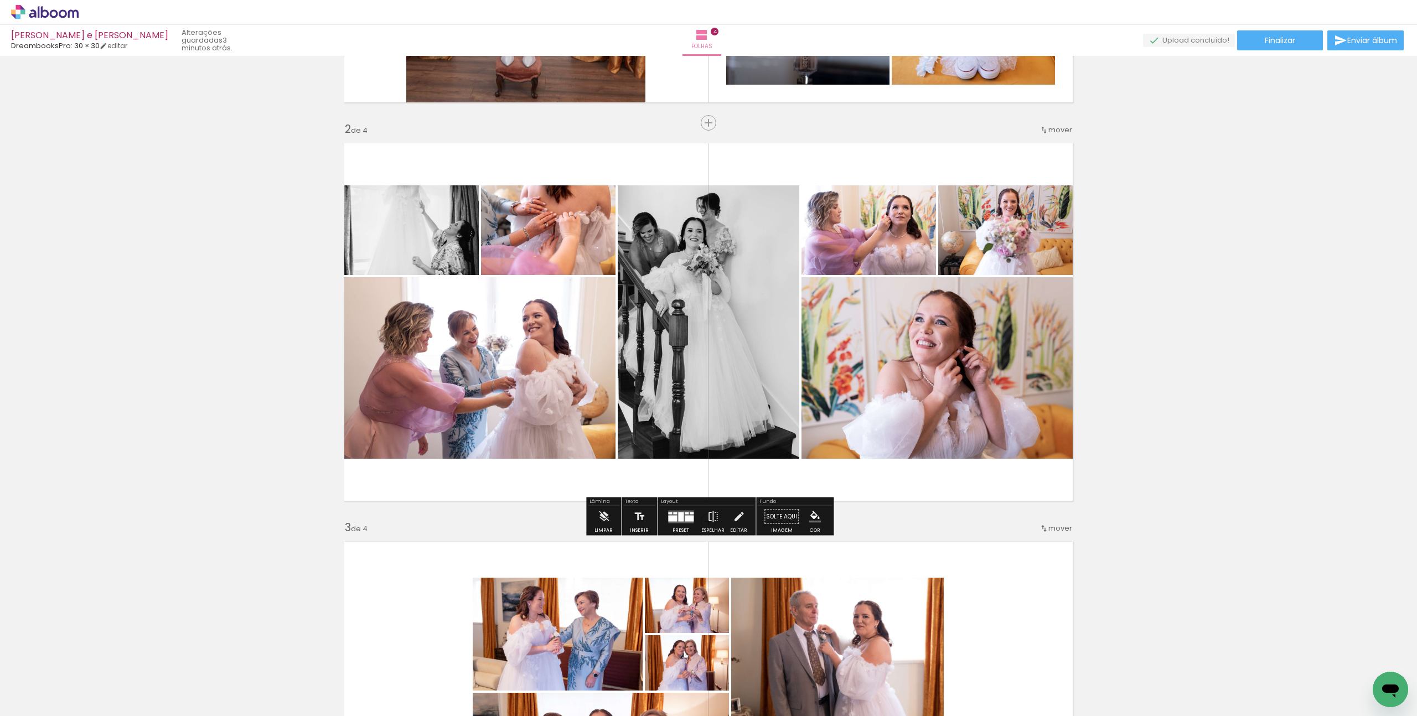
click at [687, 515] on div at bounding box center [689, 518] width 9 height 6
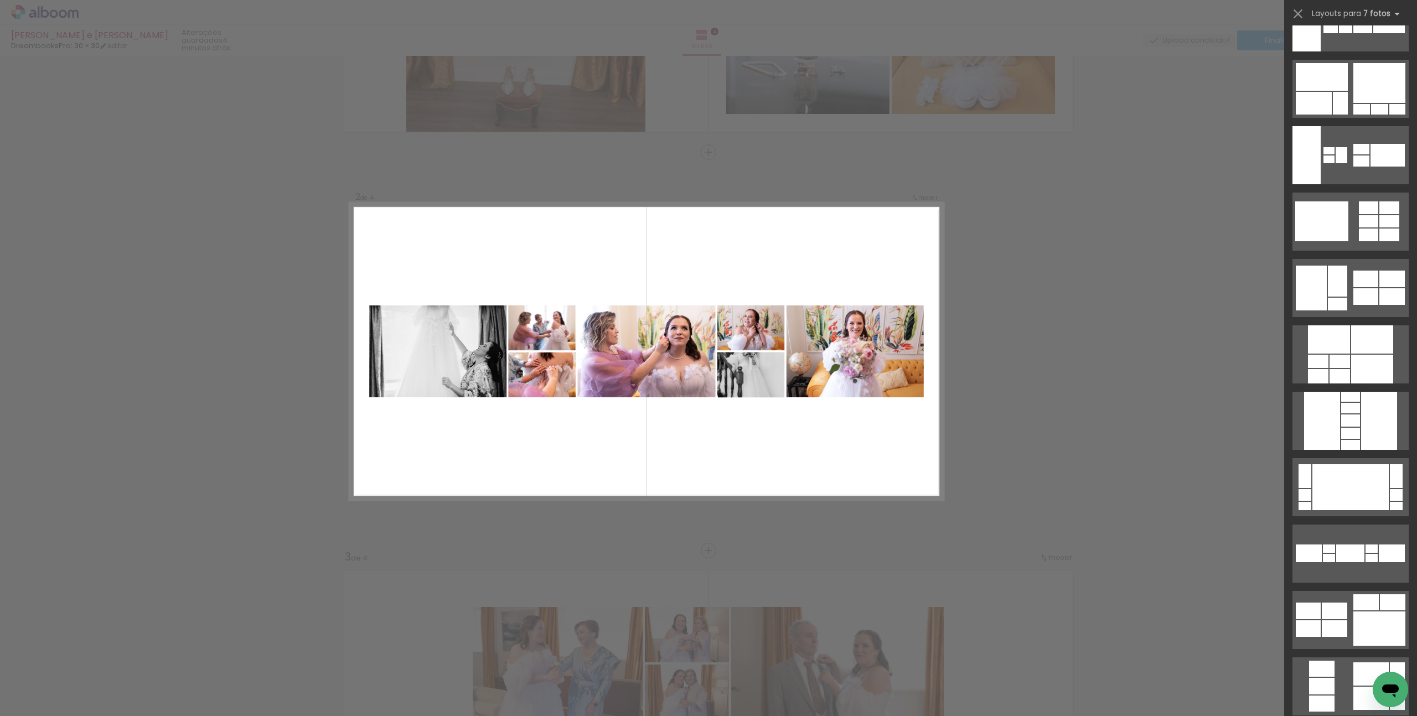
scroll to position [1769, 0]
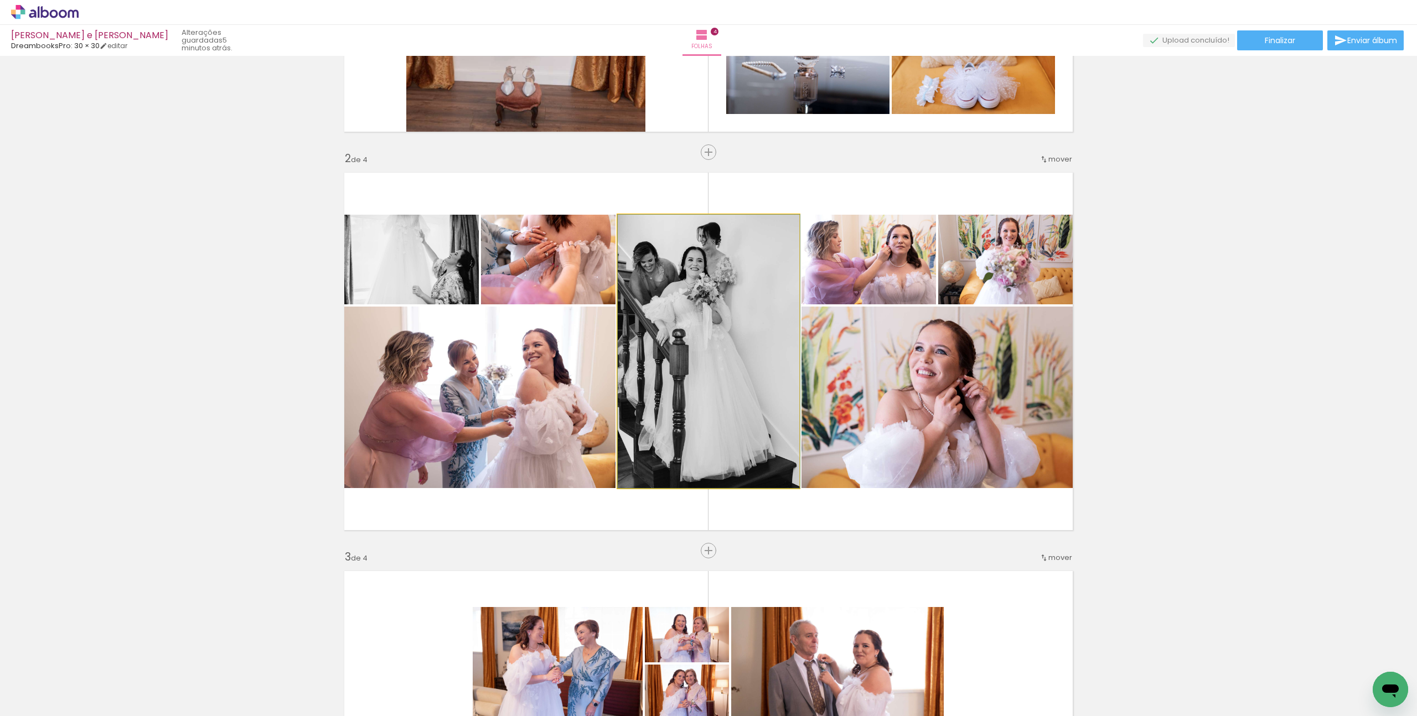
drag, startPoint x: 739, startPoint y: 350, endPoint x: 764, endPoint y: 353, distance: 25.0
drag, startPoint x: 657, startPoint y: 287, endPoint x: 668, endPoint y: 293, distance: 12.9
drag, startPoint x: 766, startPoint y: 319, endPoint x: 691, endPoint y: 322, distance: 75.3
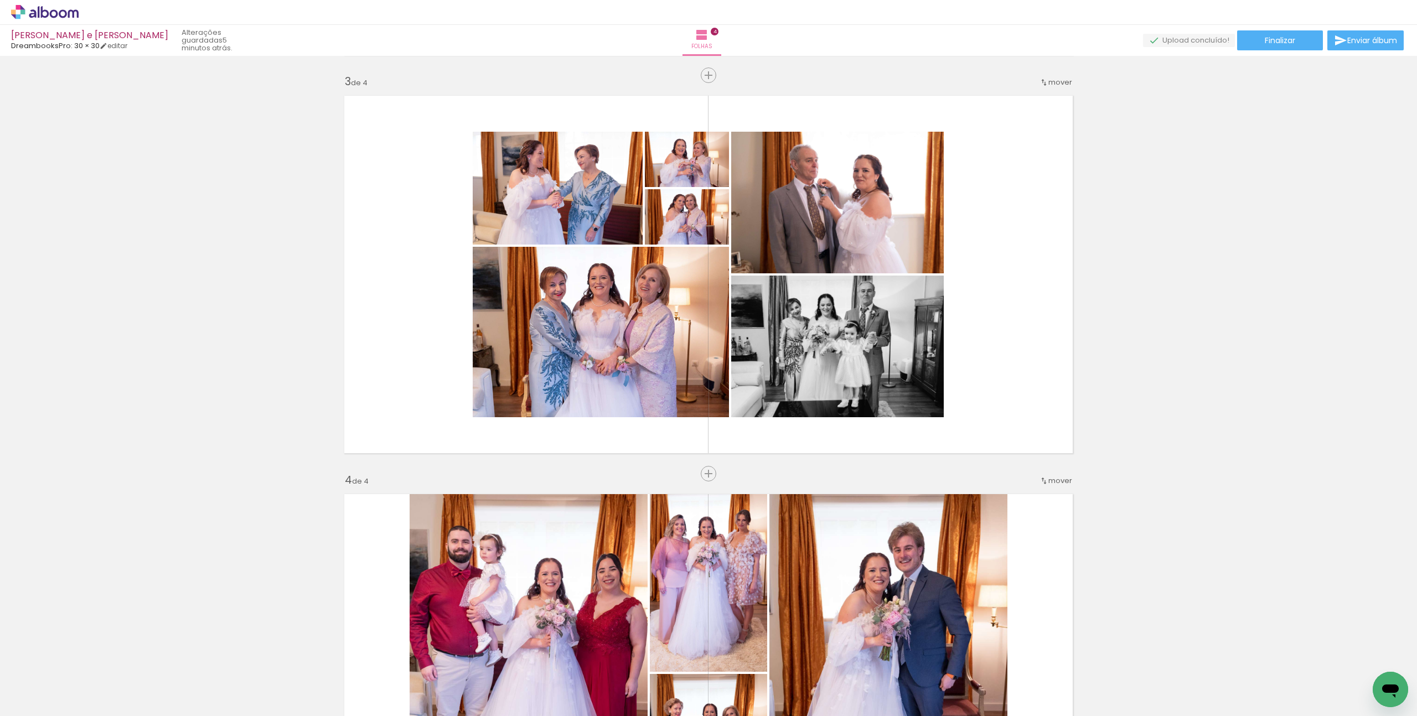
scroll to position [784, 0]
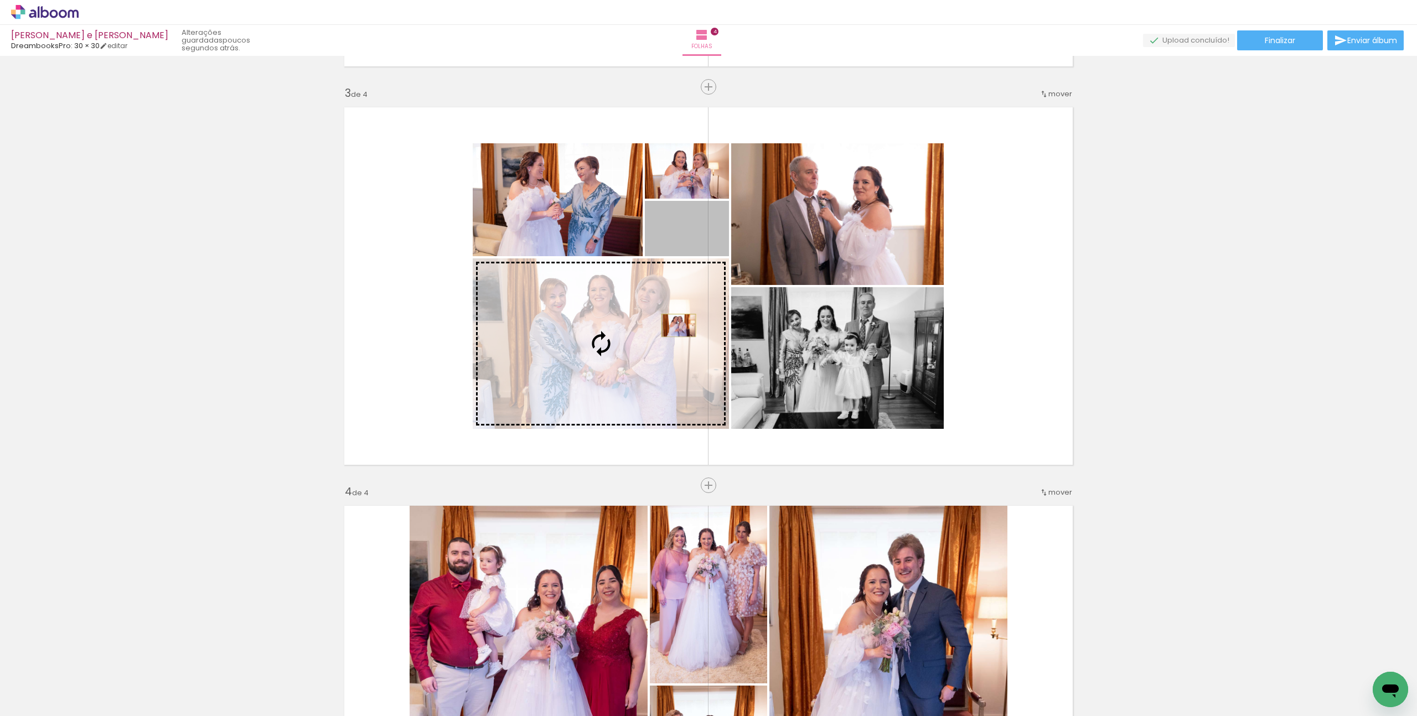
drag, startPoint x: 699, startPoint y: 241, endPoint x: 678, endPoint y: 325, distance: 87.1
click at [0, 0] on slot at bounding box center [0, 0] width 0 height 0
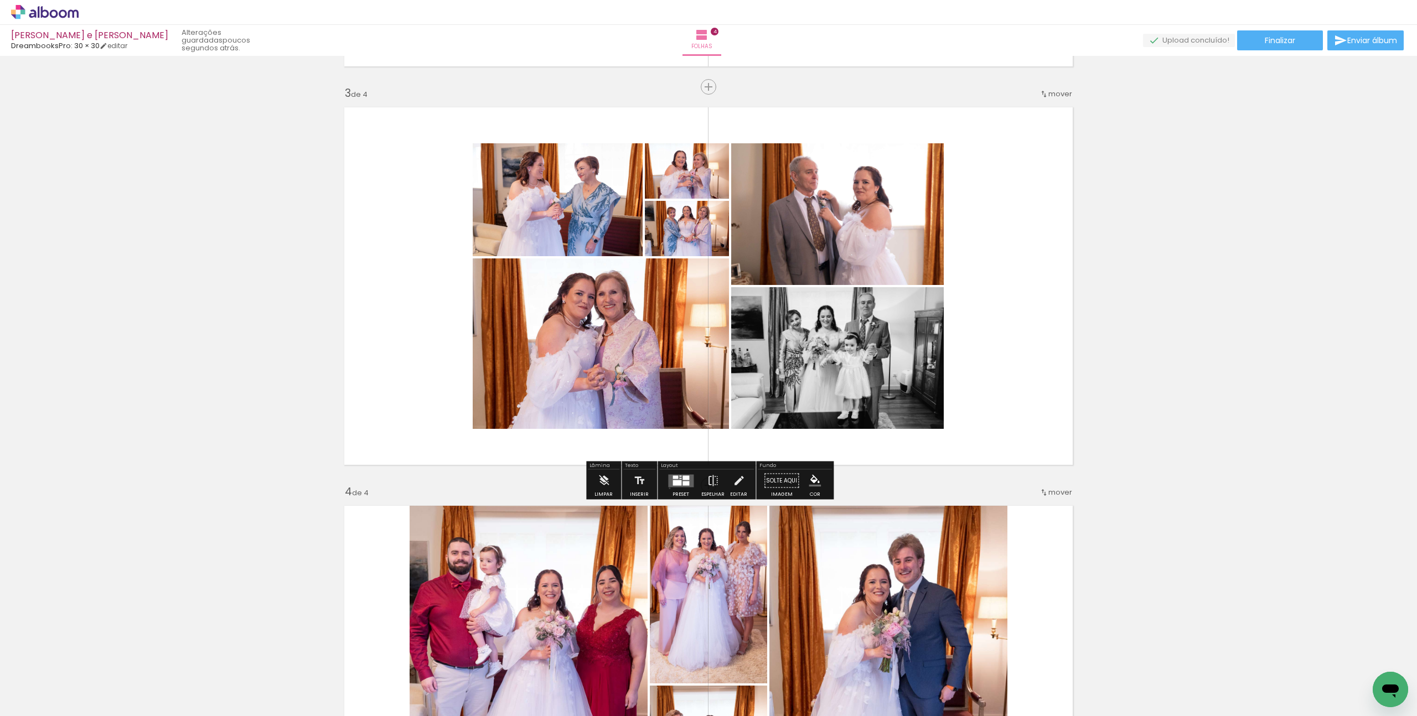
click at [667, 488] on div at bounding box center [681, 481] width 30 height 22
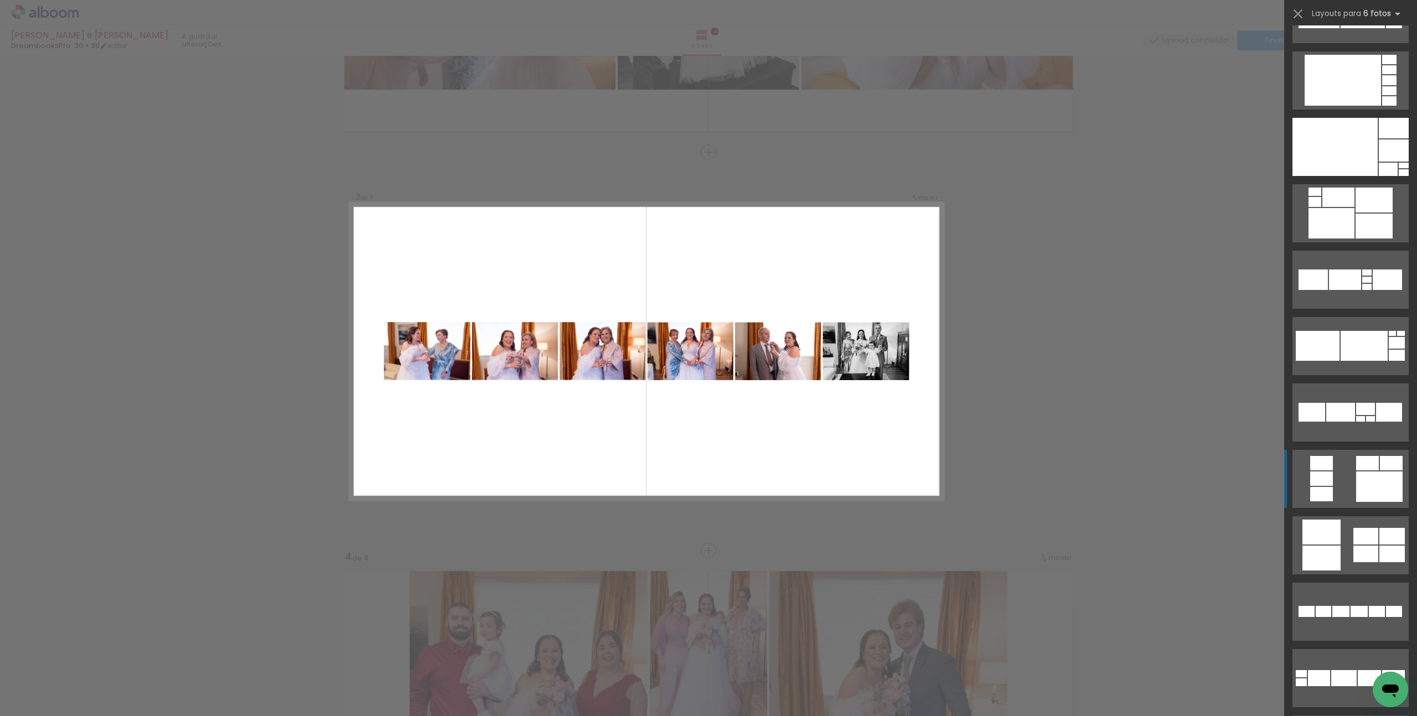
scroll to position [1413, 0]
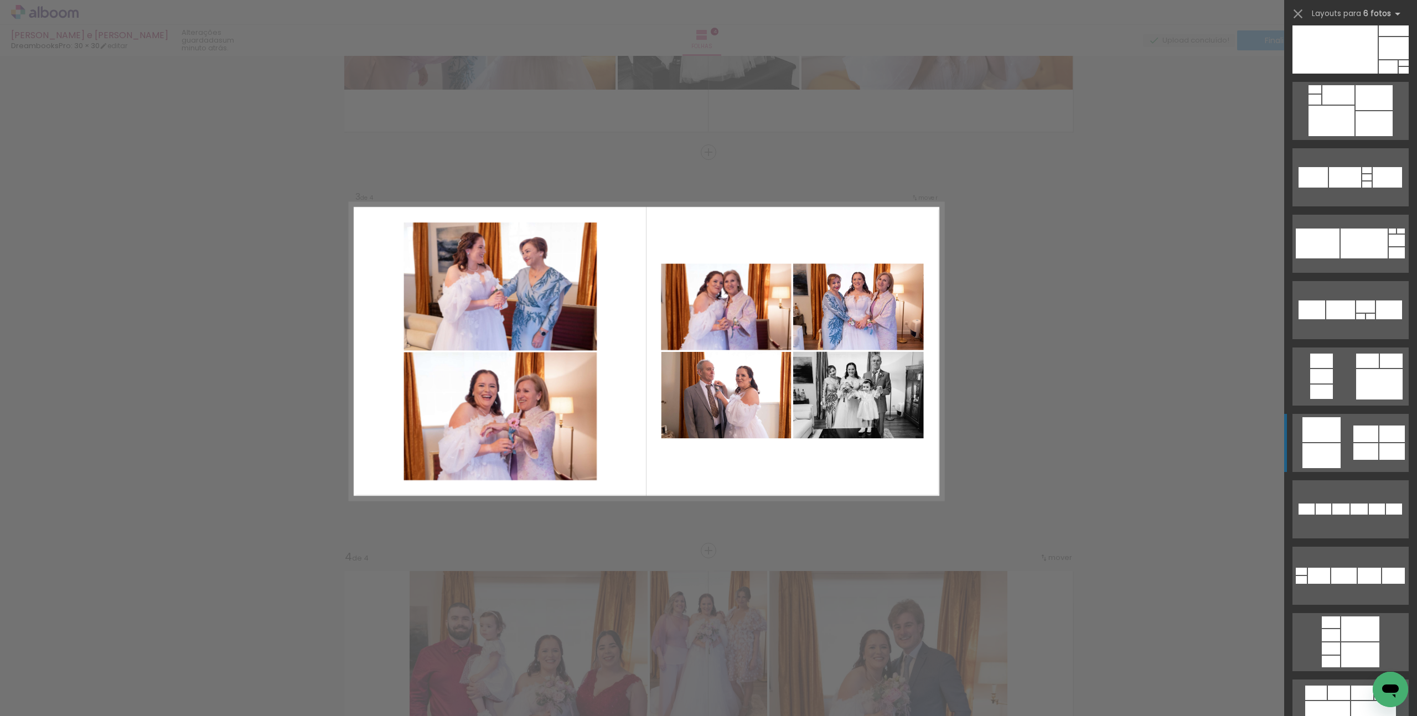
click at [1354, 432] on div at bounding box center [1365, 434] width 25 height 17
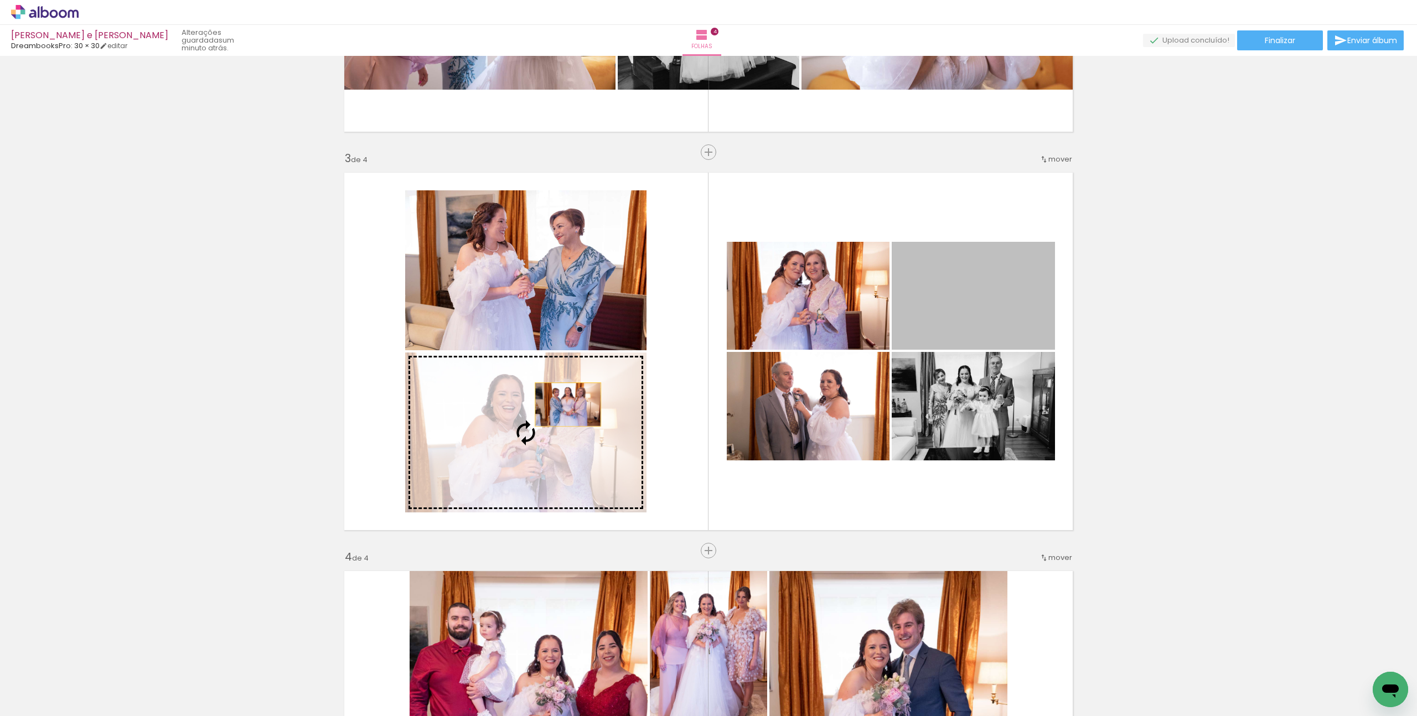
drag, startPoint x: 978, startPoint y: 305, endPoint x: 568, endPoint y: 405, distance: 421.3
click at [0, 0] on slot at bounding box center [0, 0] width 0 height 0
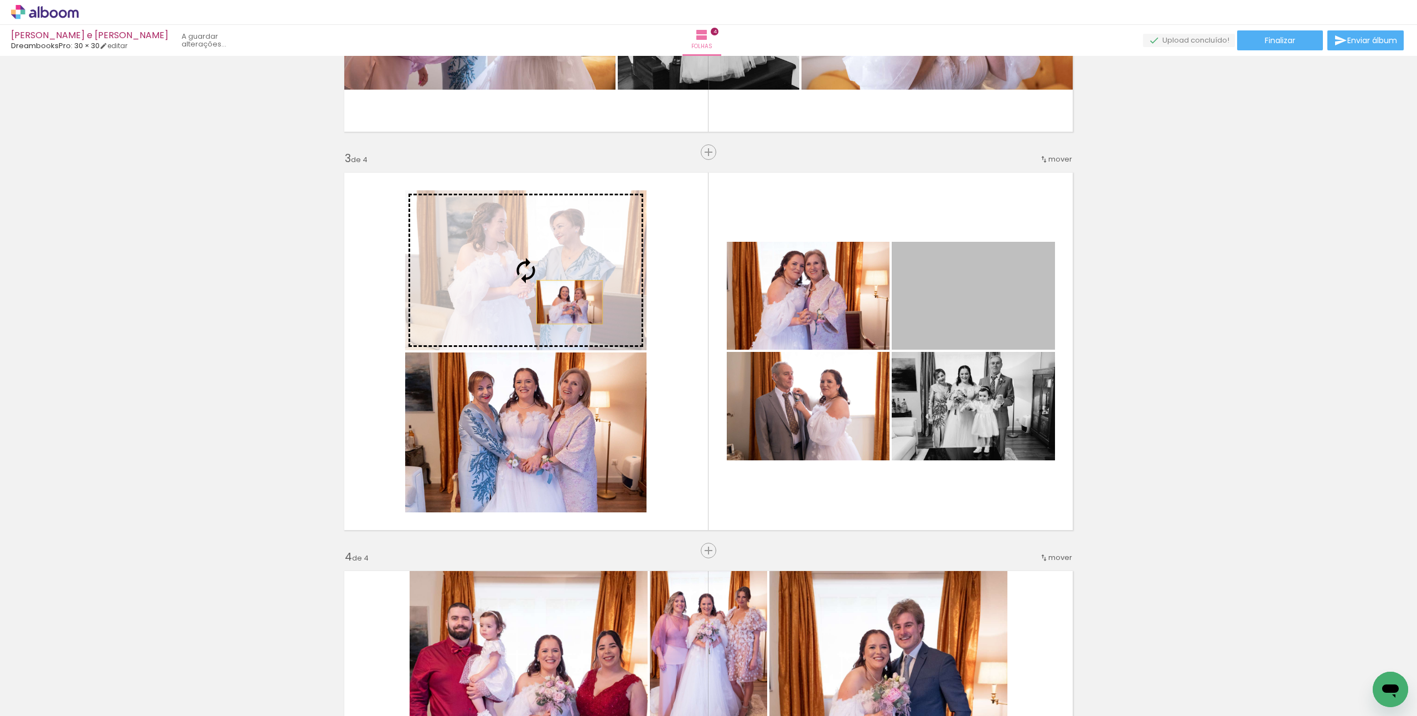
drag, startPoint x: 962, startPoint y: 308, endPoint x: 569, endPoint y: 302, distance: 392.4
click at [0, 0] on slot at bounding box center [0, 0] width 0 height 0
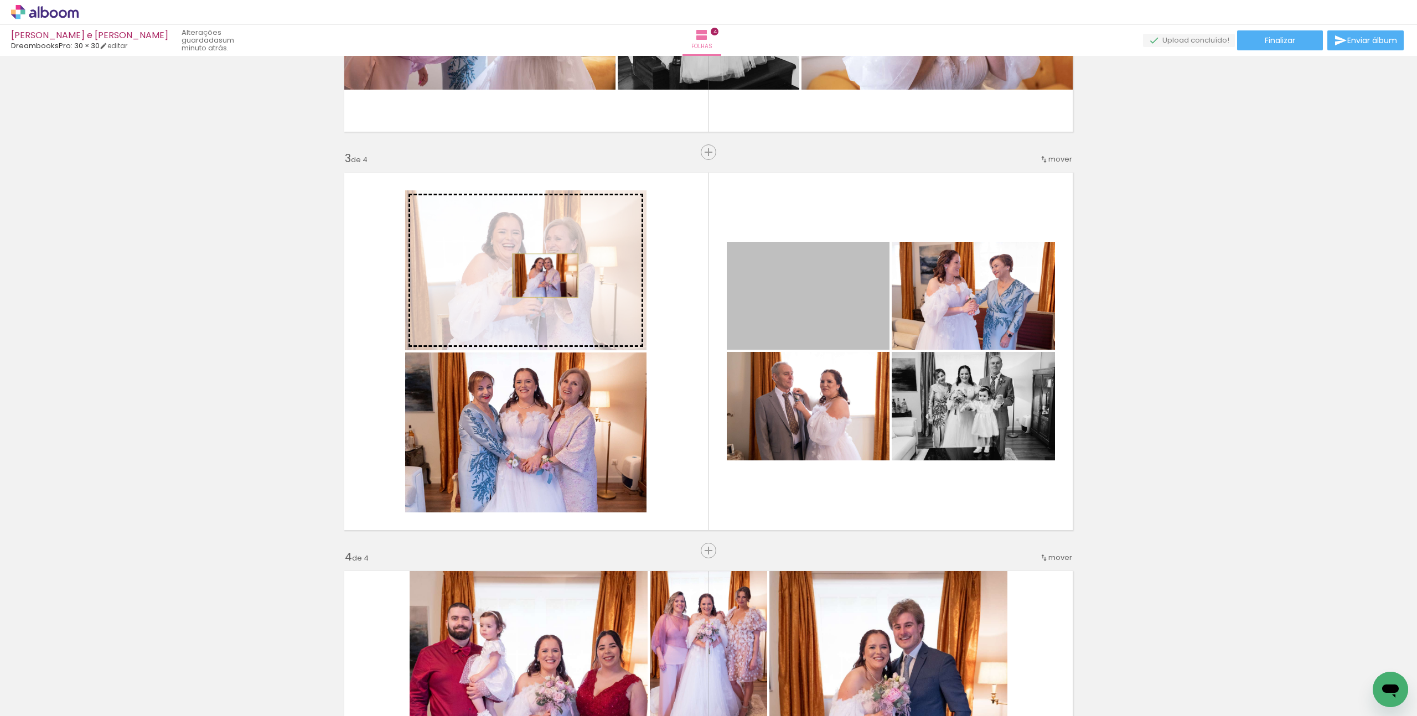
drag, startPoint x: 791, startPoint y: 296, endPoint x: 545, endPoint y: 276, distance: 246.5
click at [0, 0] on slot at bounding box center [0, 0] width 0 height 0
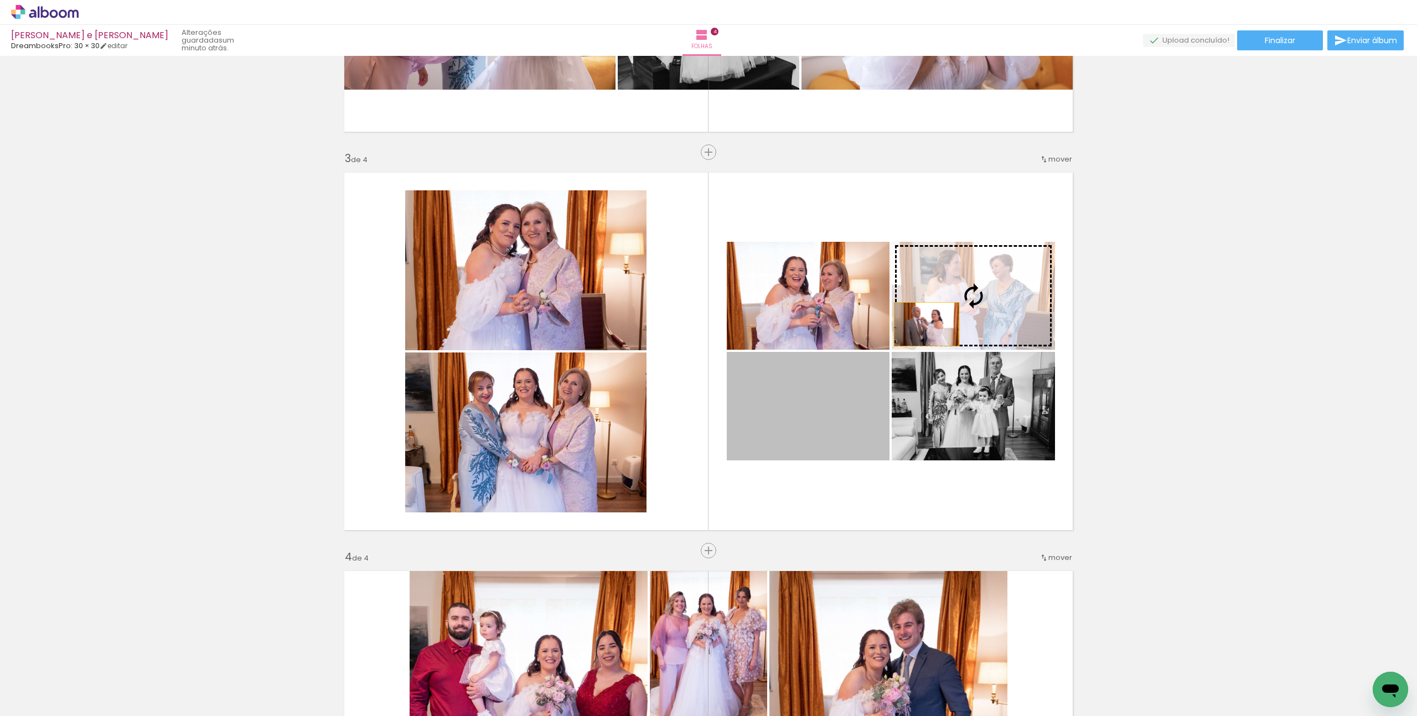
drag, startPoint x: 768, startPoint y: 410, endPoint x: 926, endPoint y: 324, distance: 180.2
click at [0, 0] on slot at bounding box center [0, 0] width 0 height 0
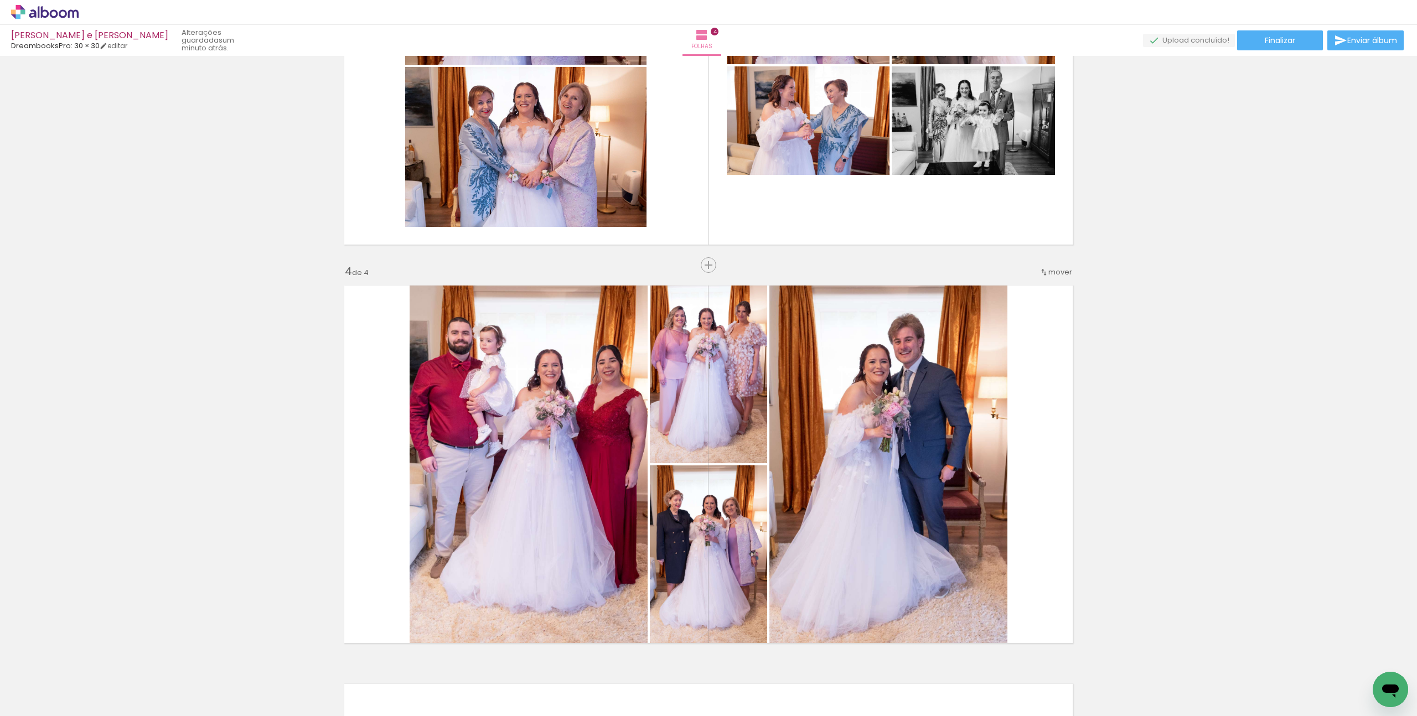
scroll to position [1102, 0]
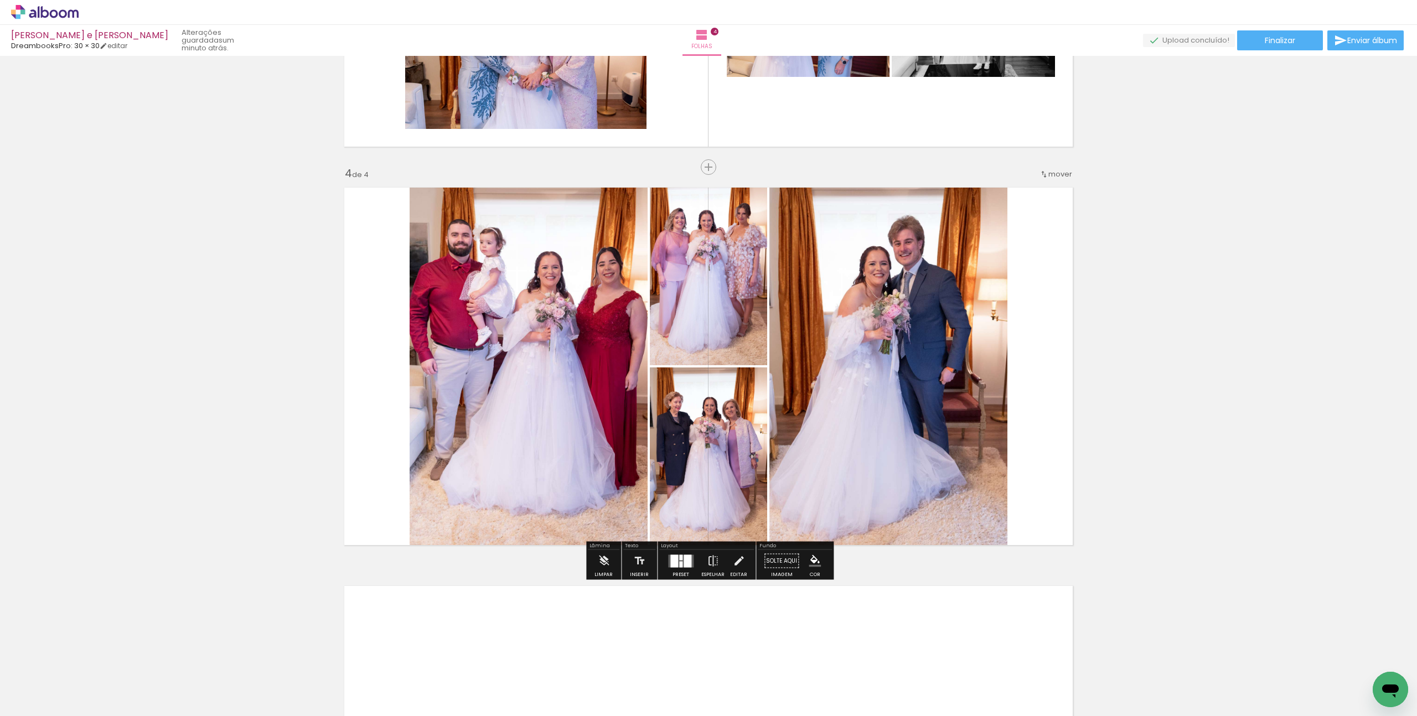
click at [683, 564] on div at bounding box center [687, 560] width 8 height 13
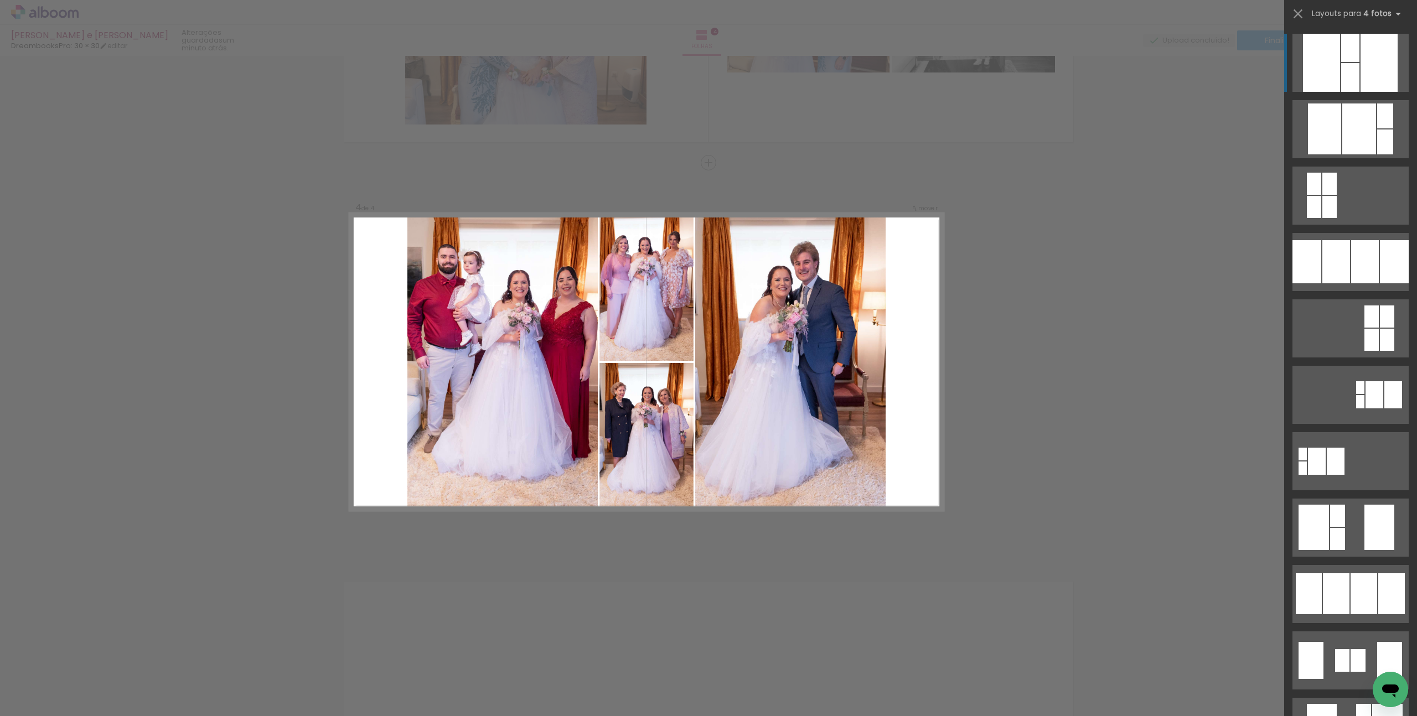
scroll to position [1117, 0]
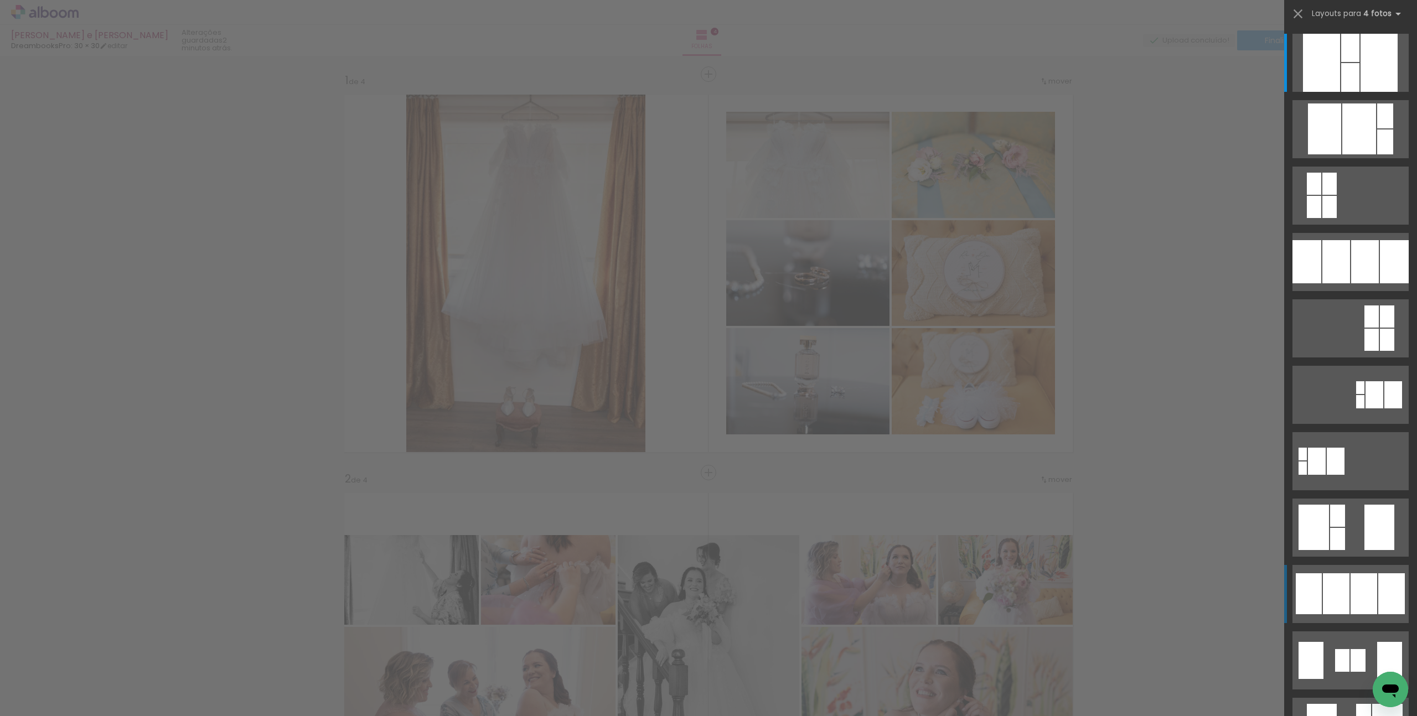
scroll to position [0, 2561]
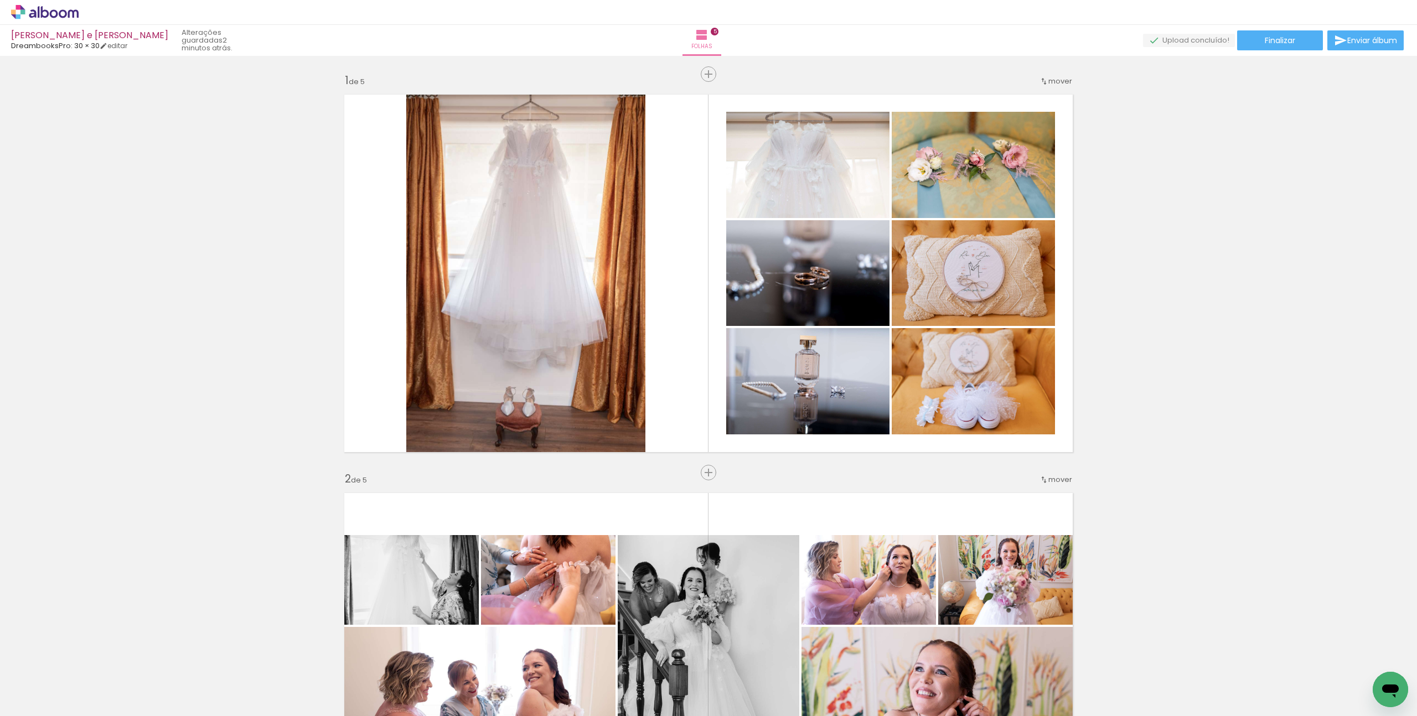
scroll to position [0, 4760]
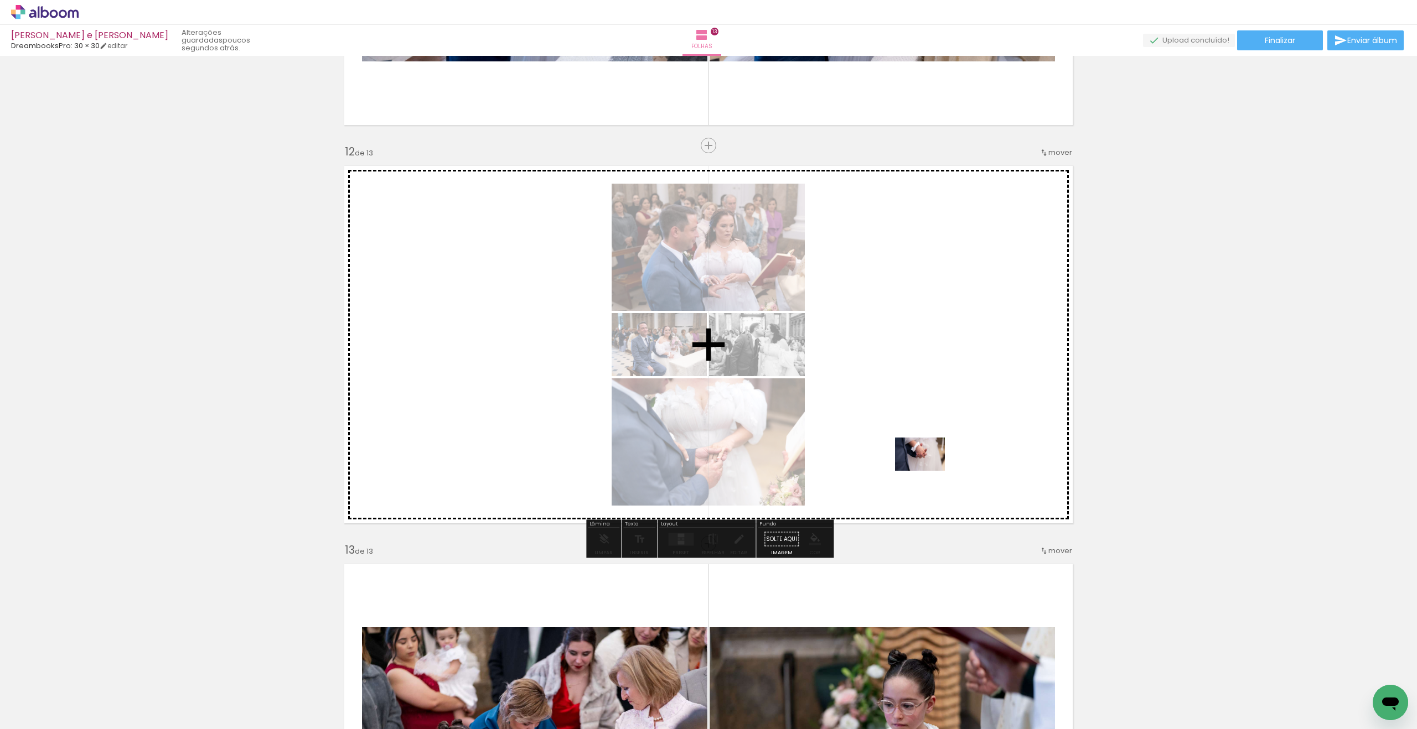
click at [928, 471] on quentale-workspace at bounding box center [708, 364] width 1417 height 729
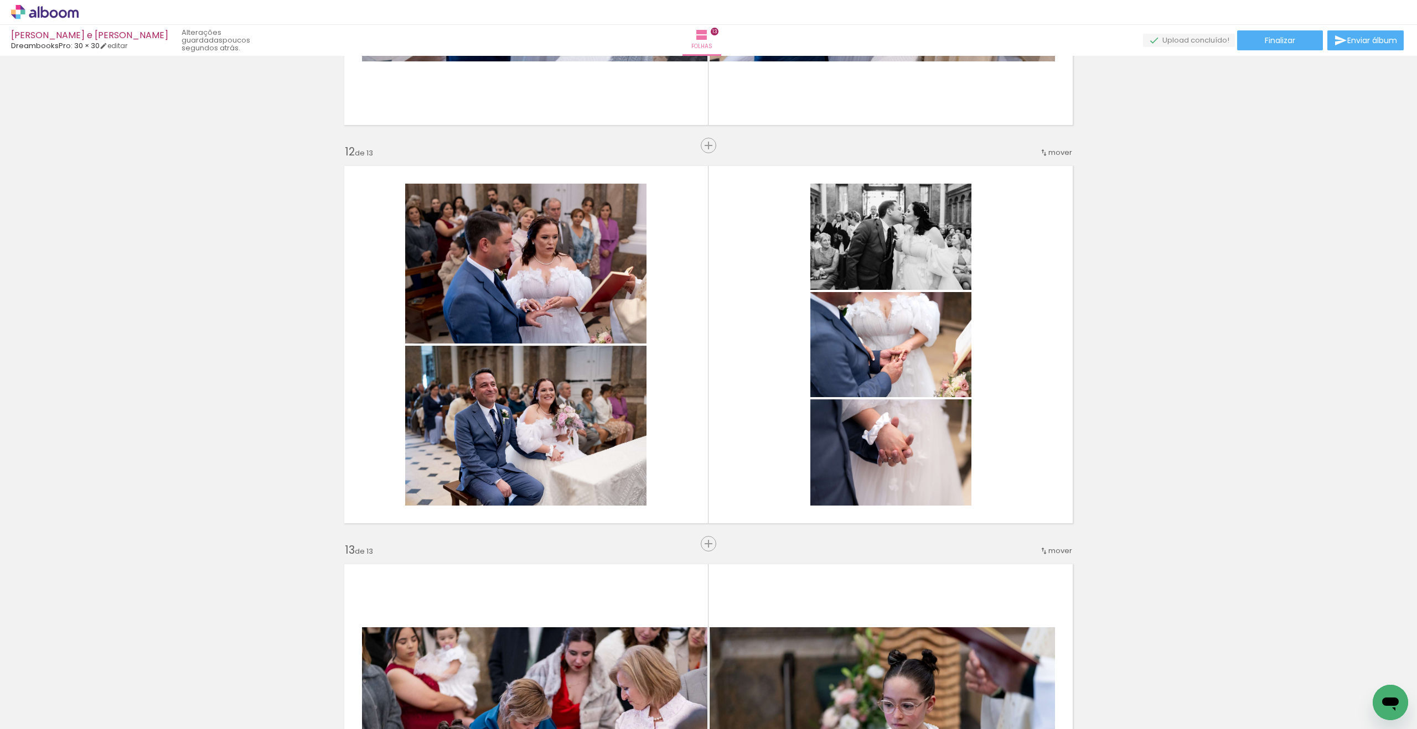
scroll to position [4788, 0]
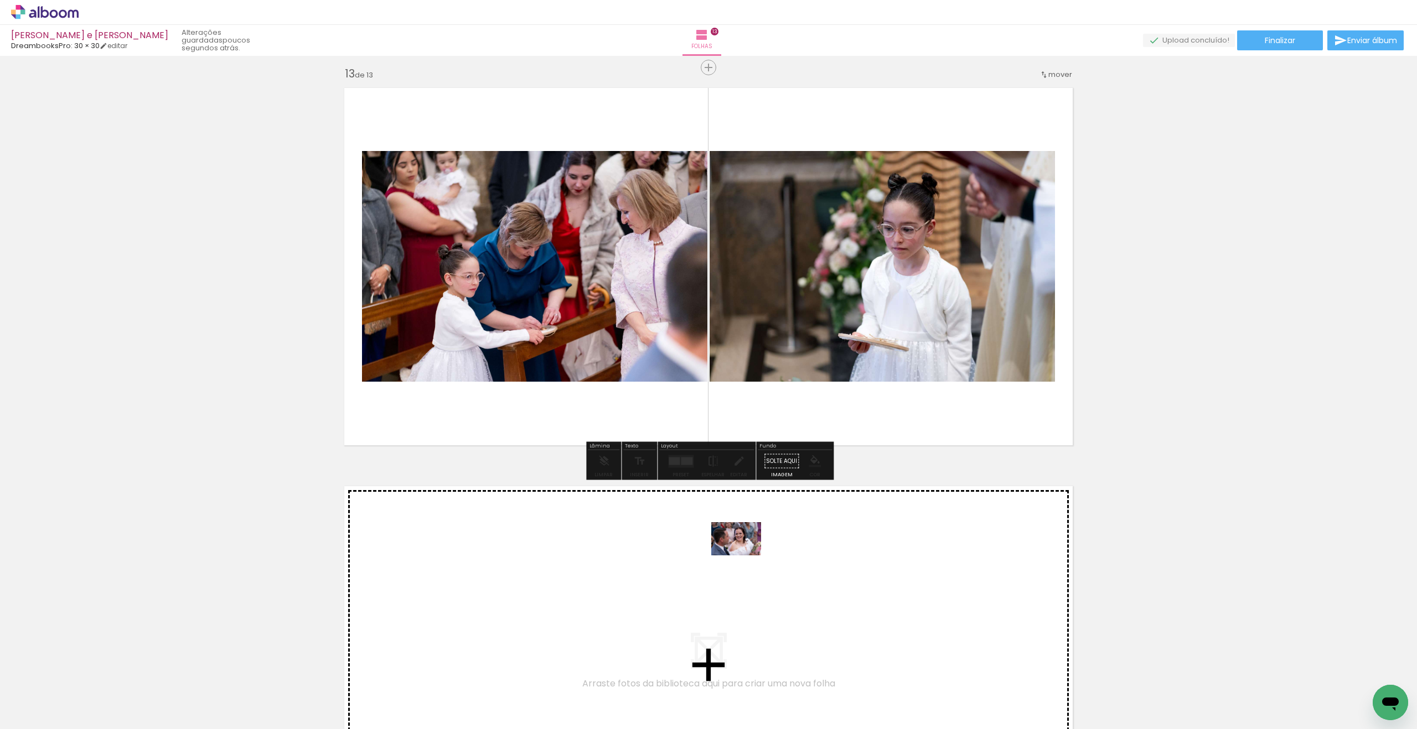
drag, startPoint x: 771, startPoint y: 703, endPoint x: 741, endPoint y: 566, distance: 141.1
click at [741, 566] on quentale-workspace at bounding box center [708, 364] width 1417 height 729
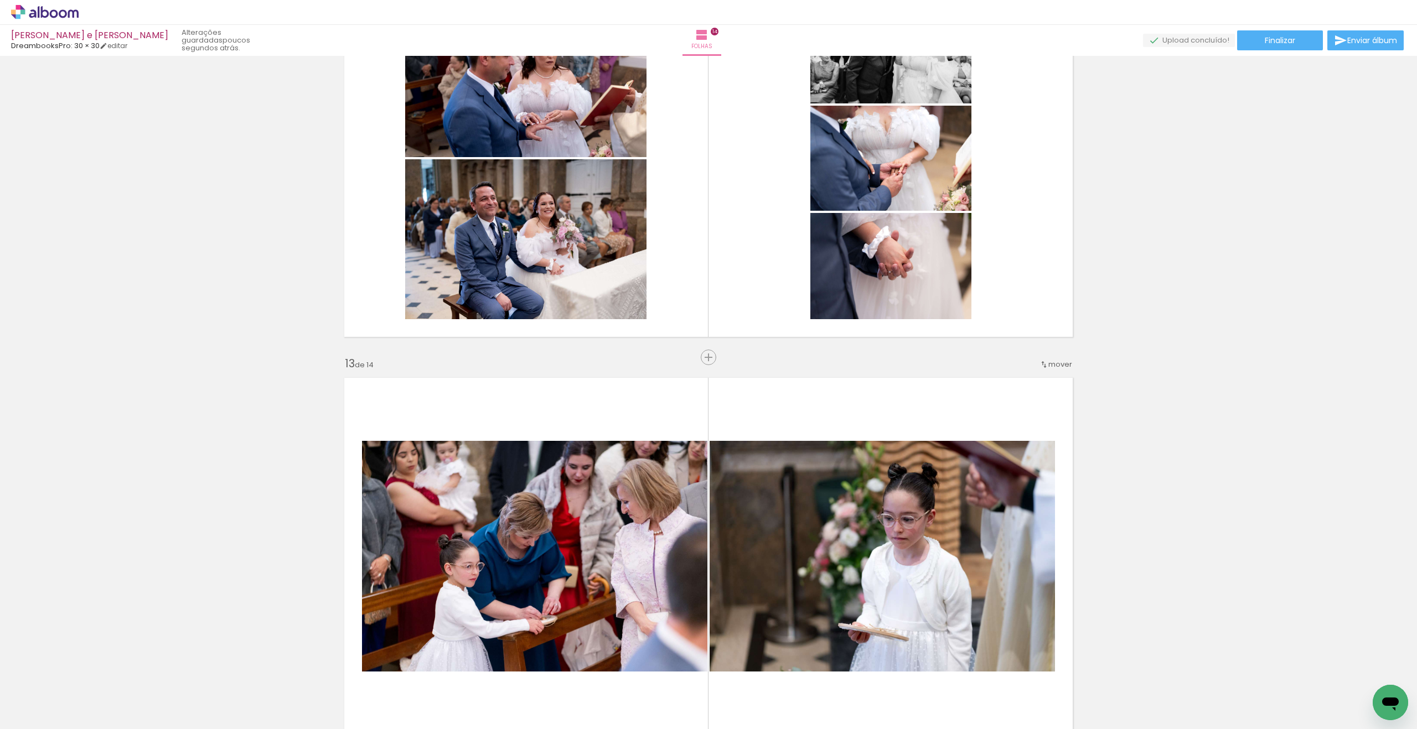
scroll to position [4399, 0]
